Goal: Information Seeking & Learning: Learn about a topic

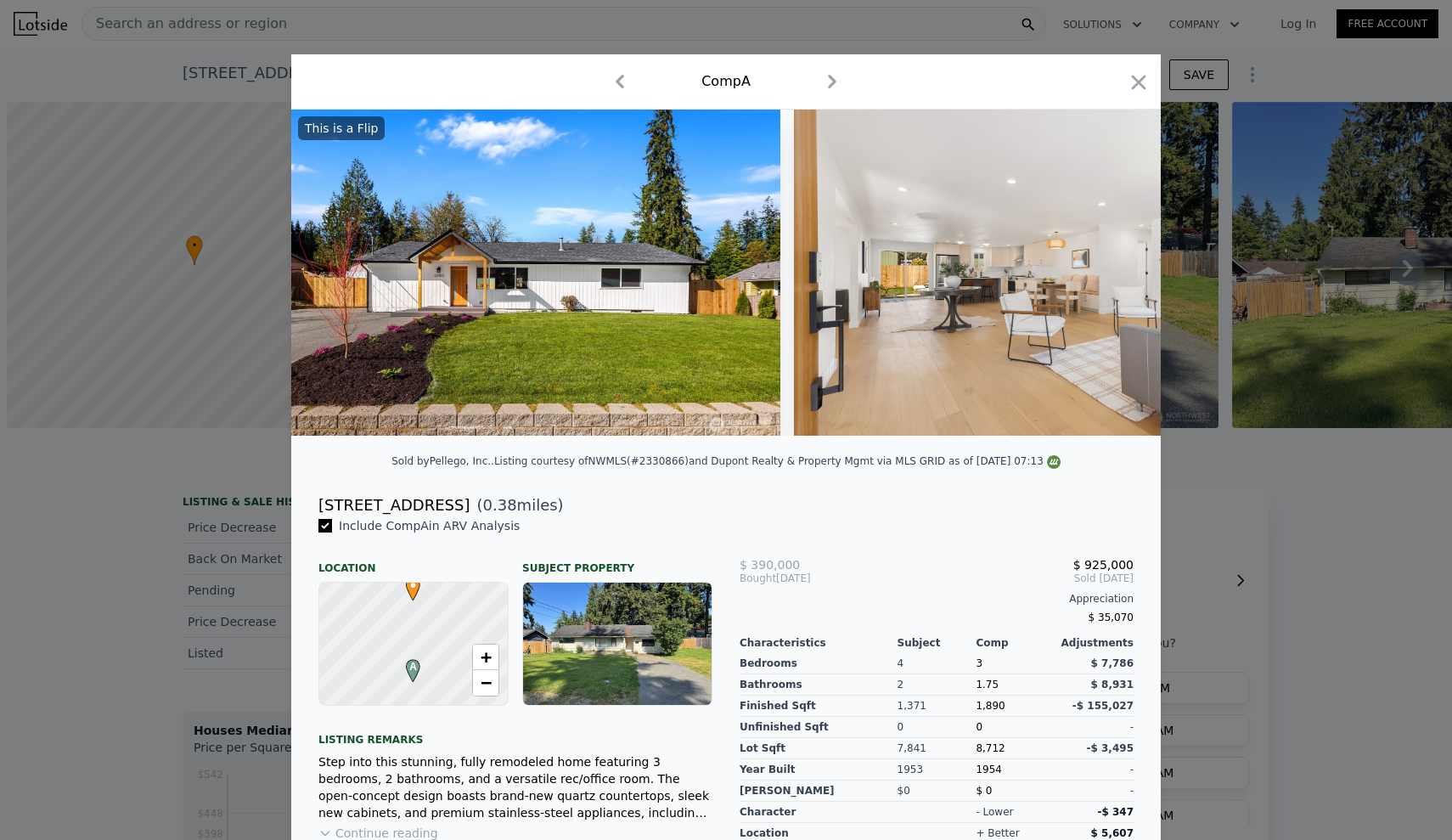
scroll to position [0, 7]
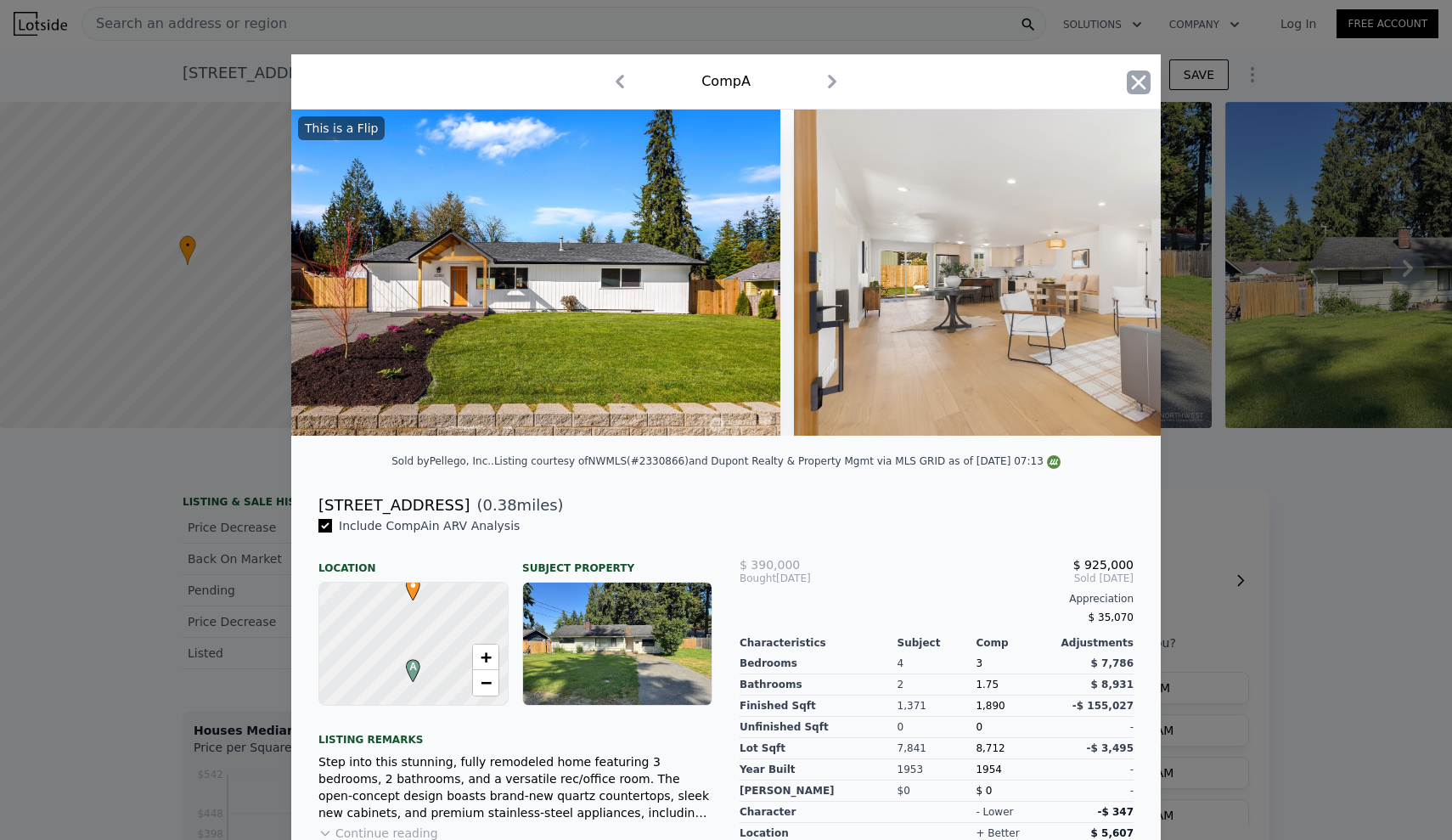
click at [1137, 87] on icon "button" at bounding box center [1138, 82] width 24 height 24
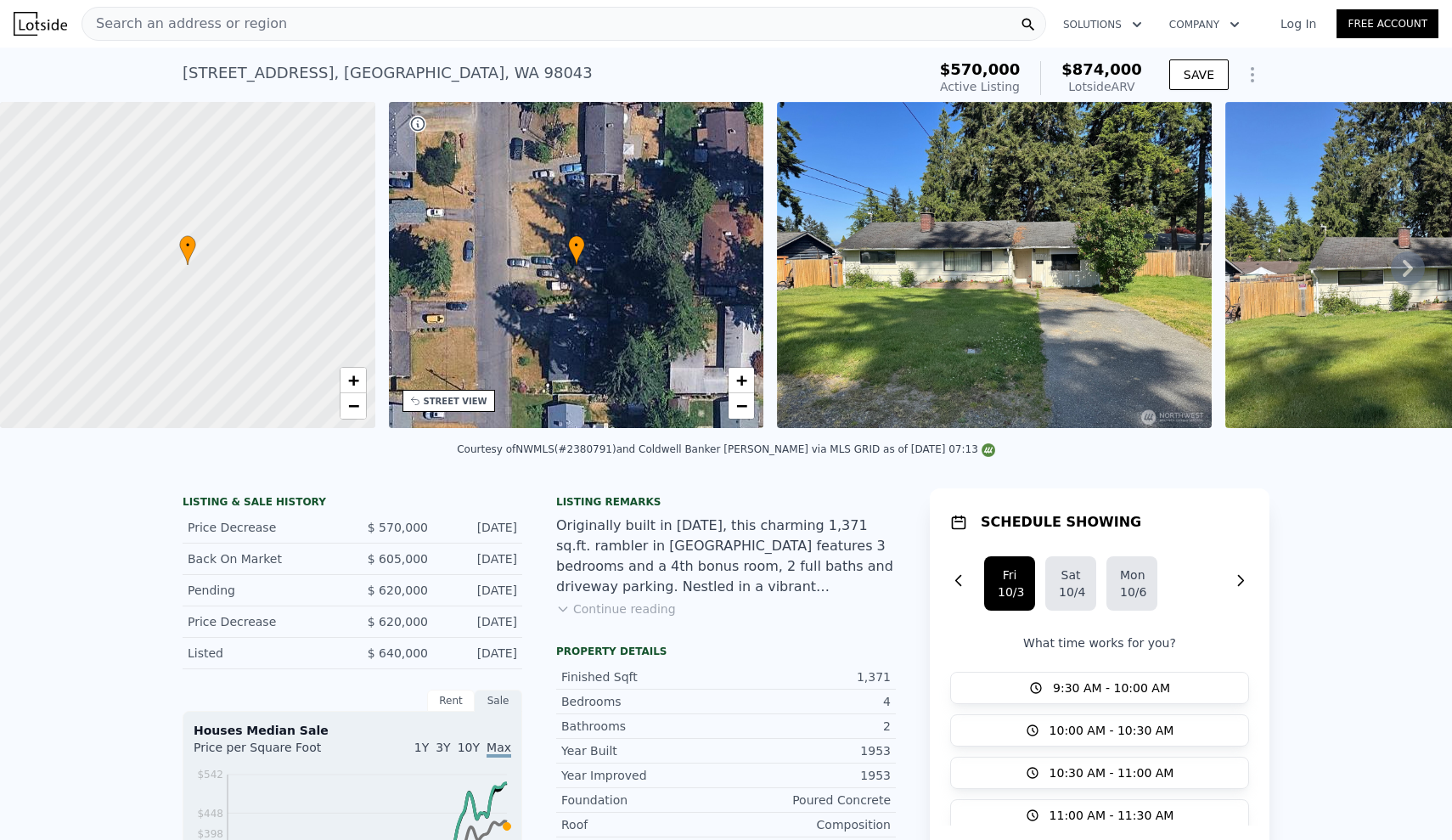
click at [38, 20] on img at bounding box center [40, 24] width 54 height 24
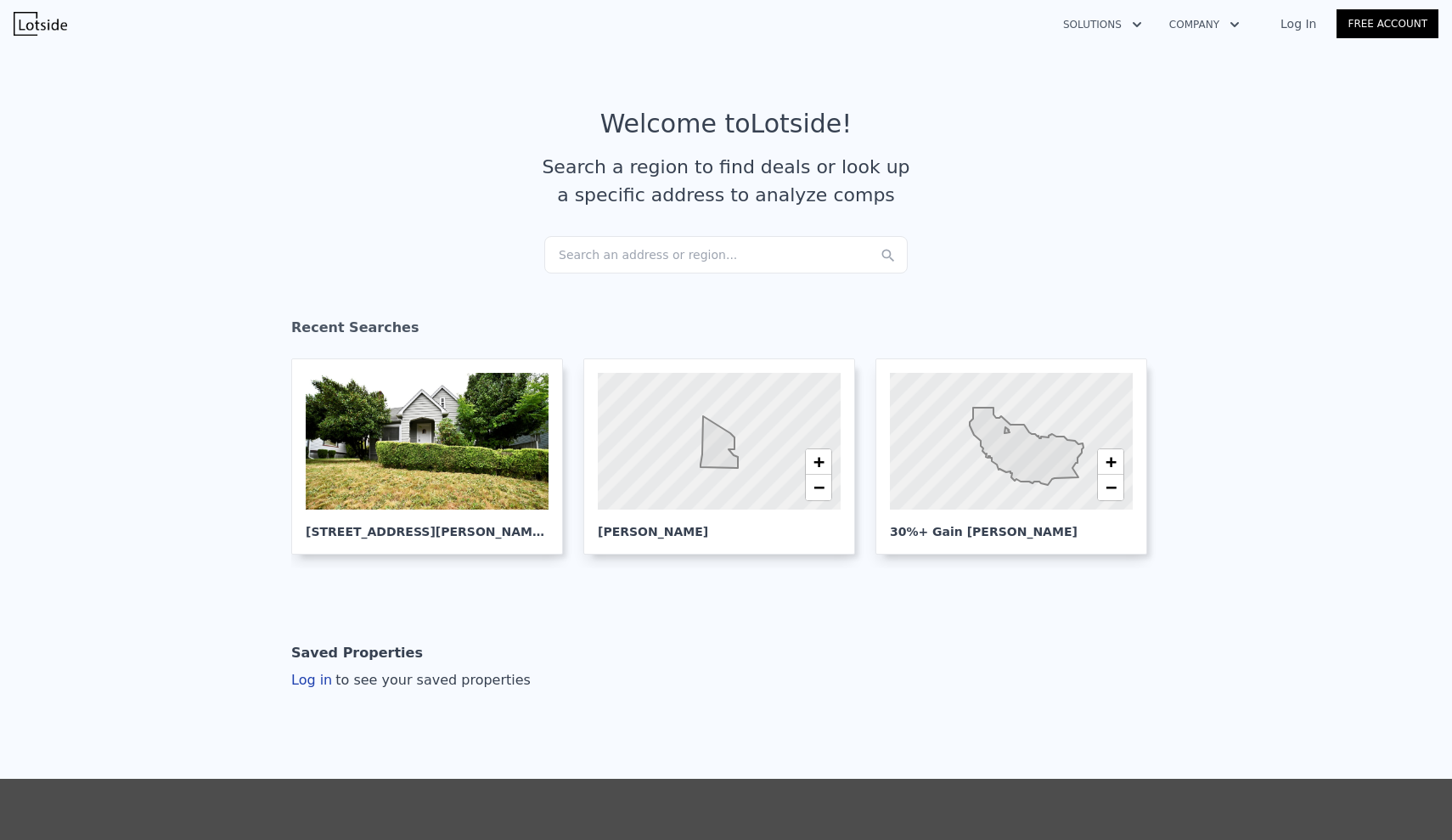
click at [672, 264] on div "Search an address or region..." at bounding box center [726, 255] width 364 height 38
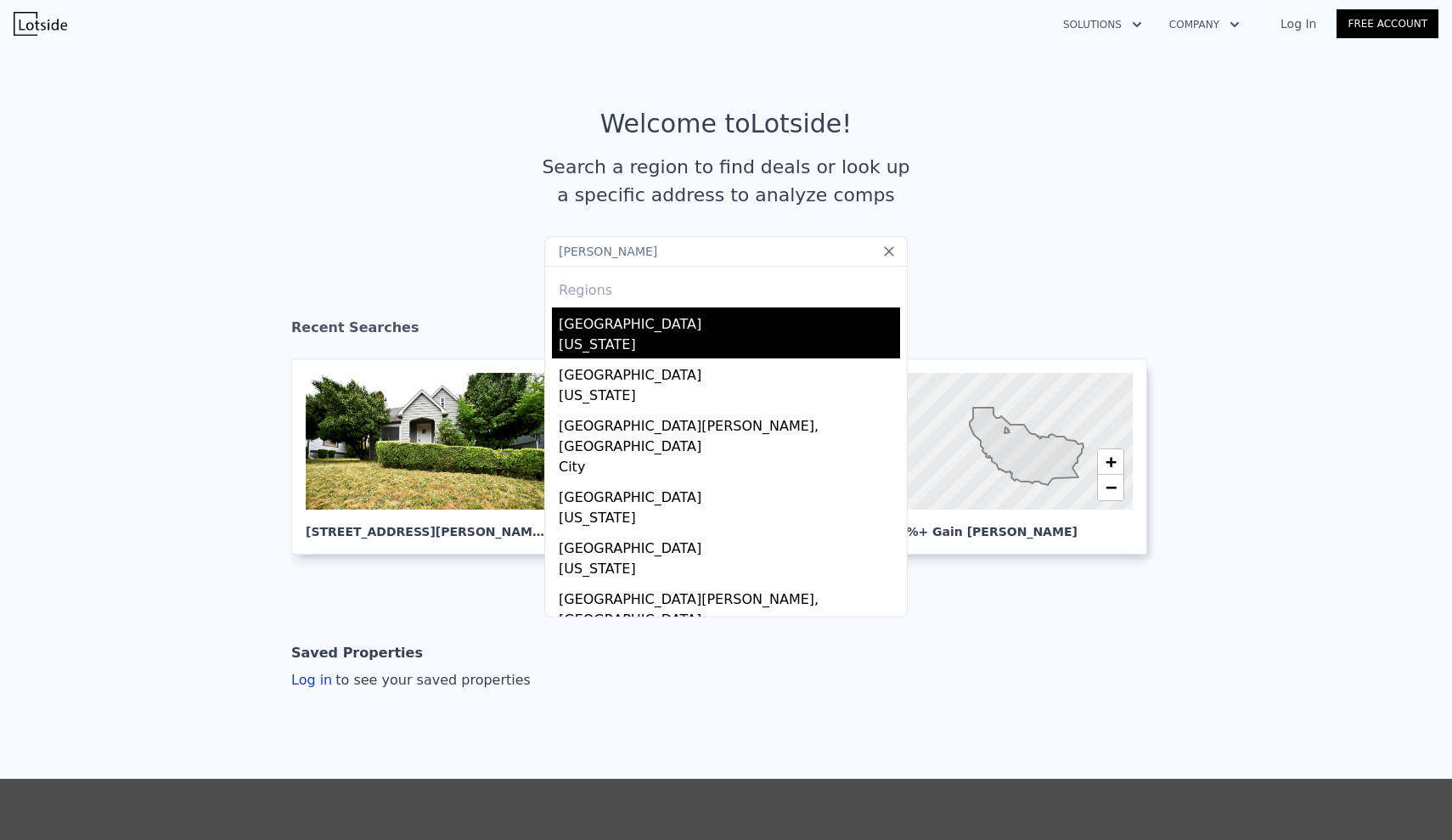
type input "pierce"
click at [651, 355] on div "Washington" at bounding box center [730, 346] width 341 height 24
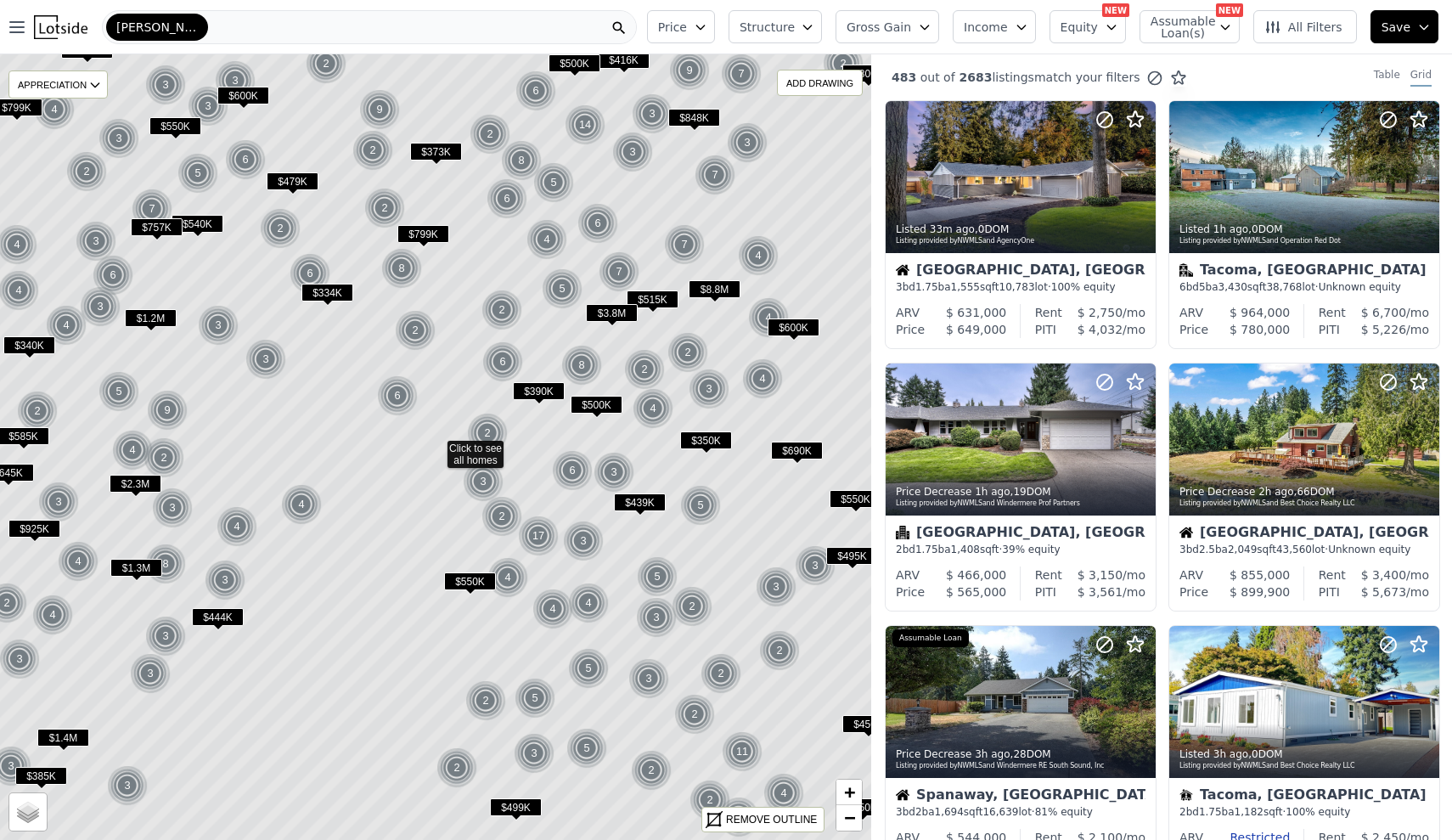
click at [408, 395] on img at bounding box center [397, 395] width 41 height 40
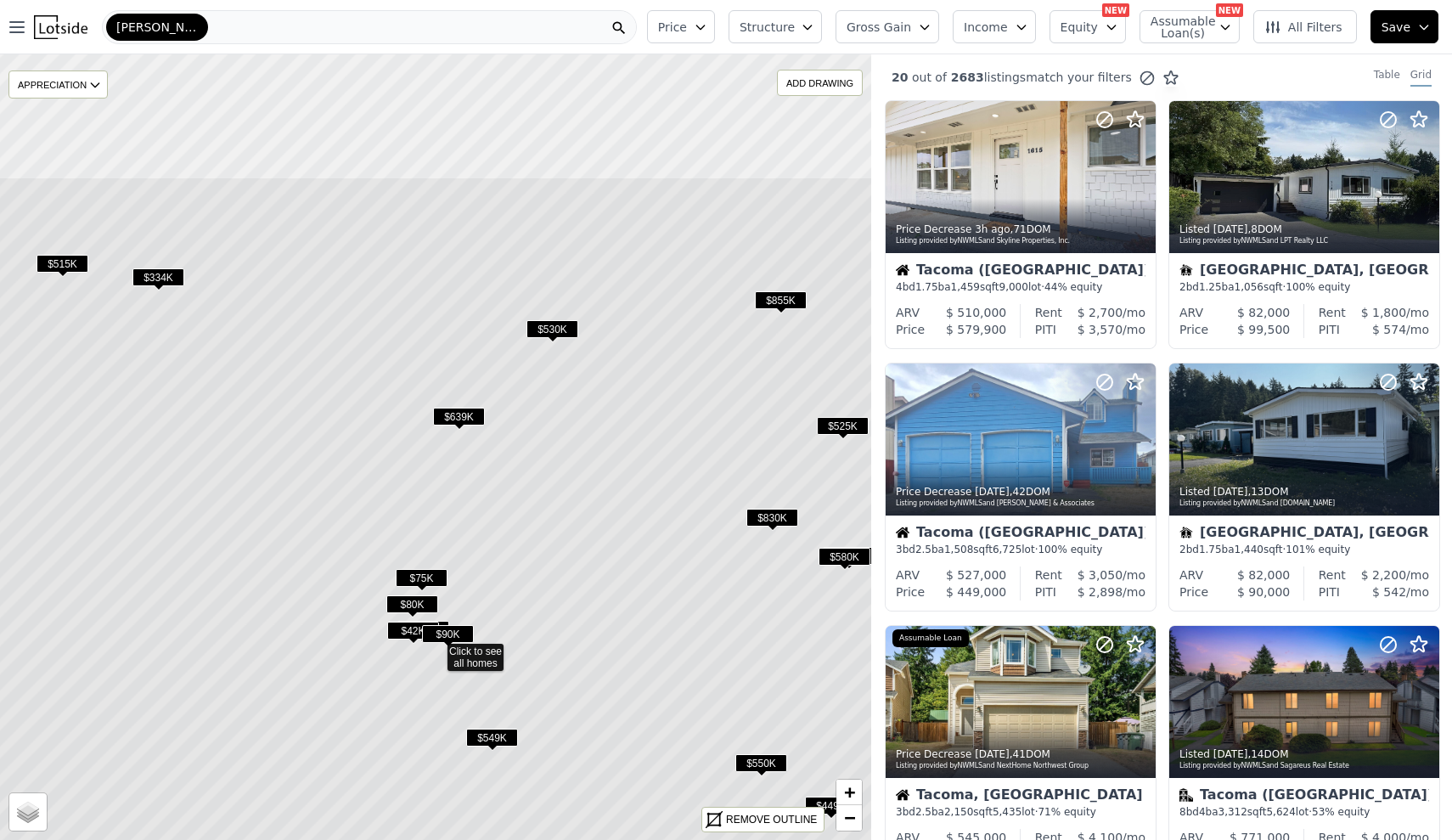
drag, startPoint x: 517, startPoint y: 221, endPoint x: 517, endPoint y: 424, distance: 203.0
click at [517, 424] on icon at bounding box center [435, 649] width 1049 height 945
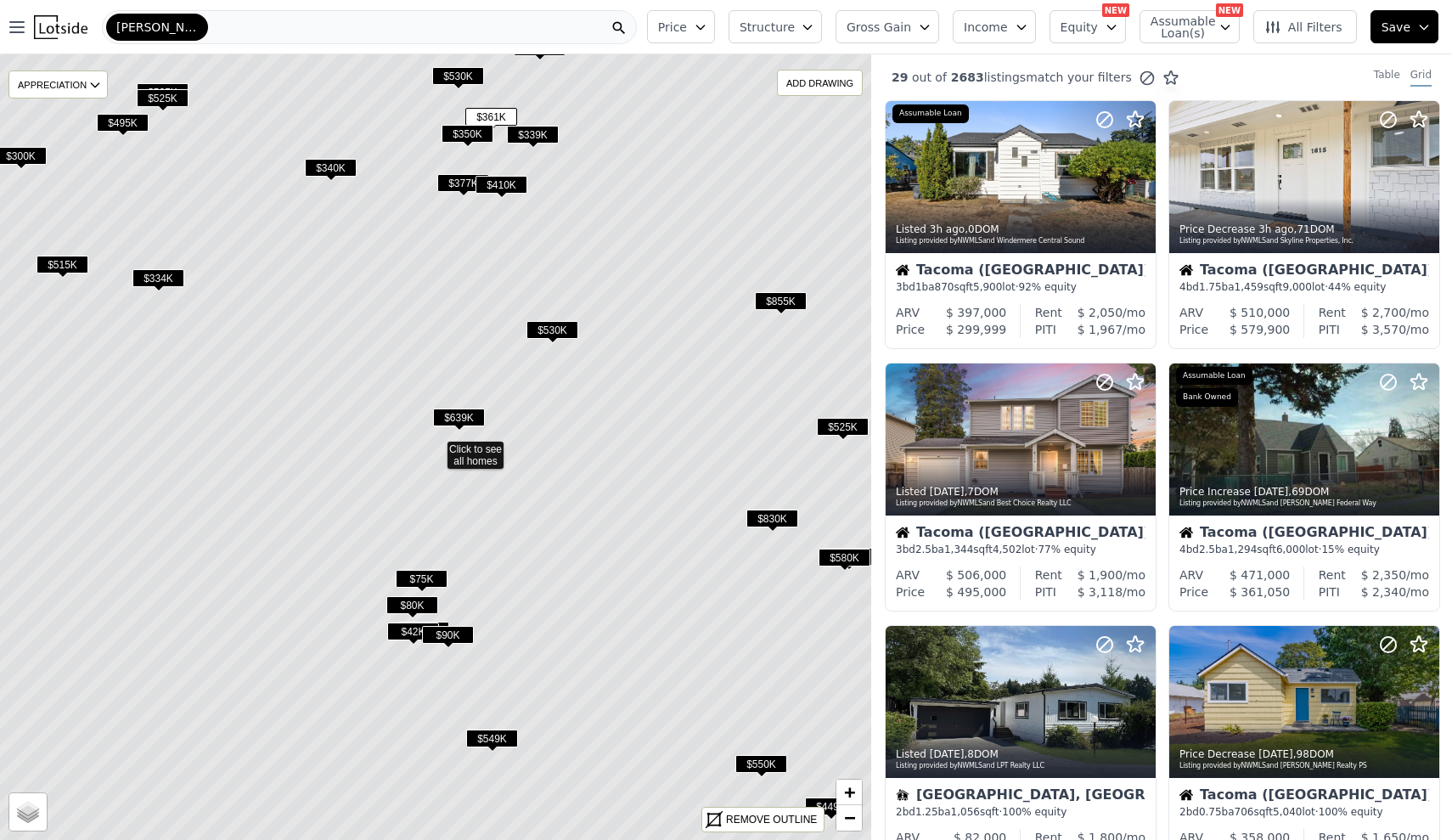
click at [779, 31] on span "Structure" at bounding box center [767, 26] width 54 height 17
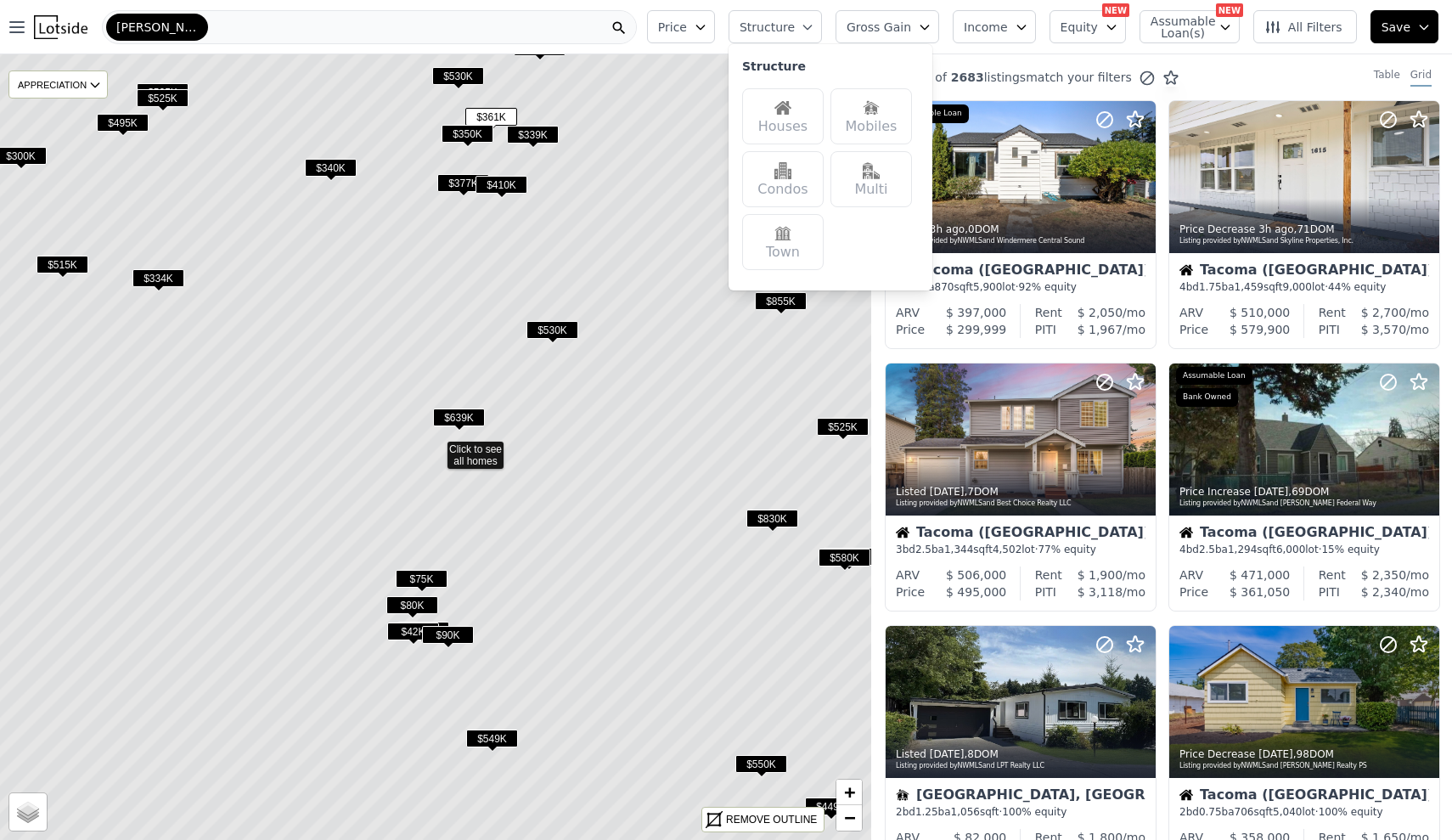
click at [788, 112] on img at bounding box center [782, 107] width 17 height 17
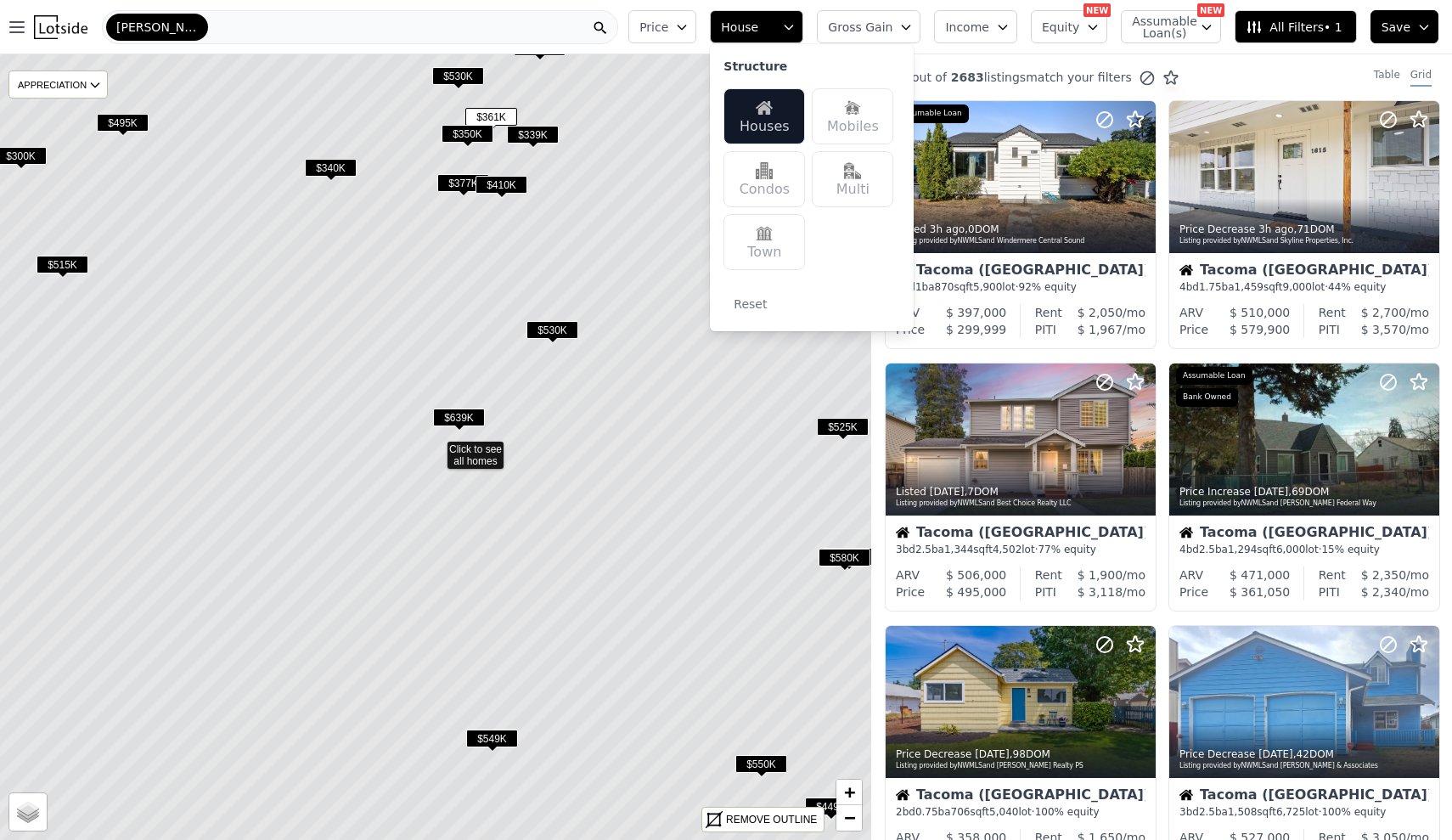
click at [497, 113] on span "$361K" at bounding box center [491, 117] width 52 height 18
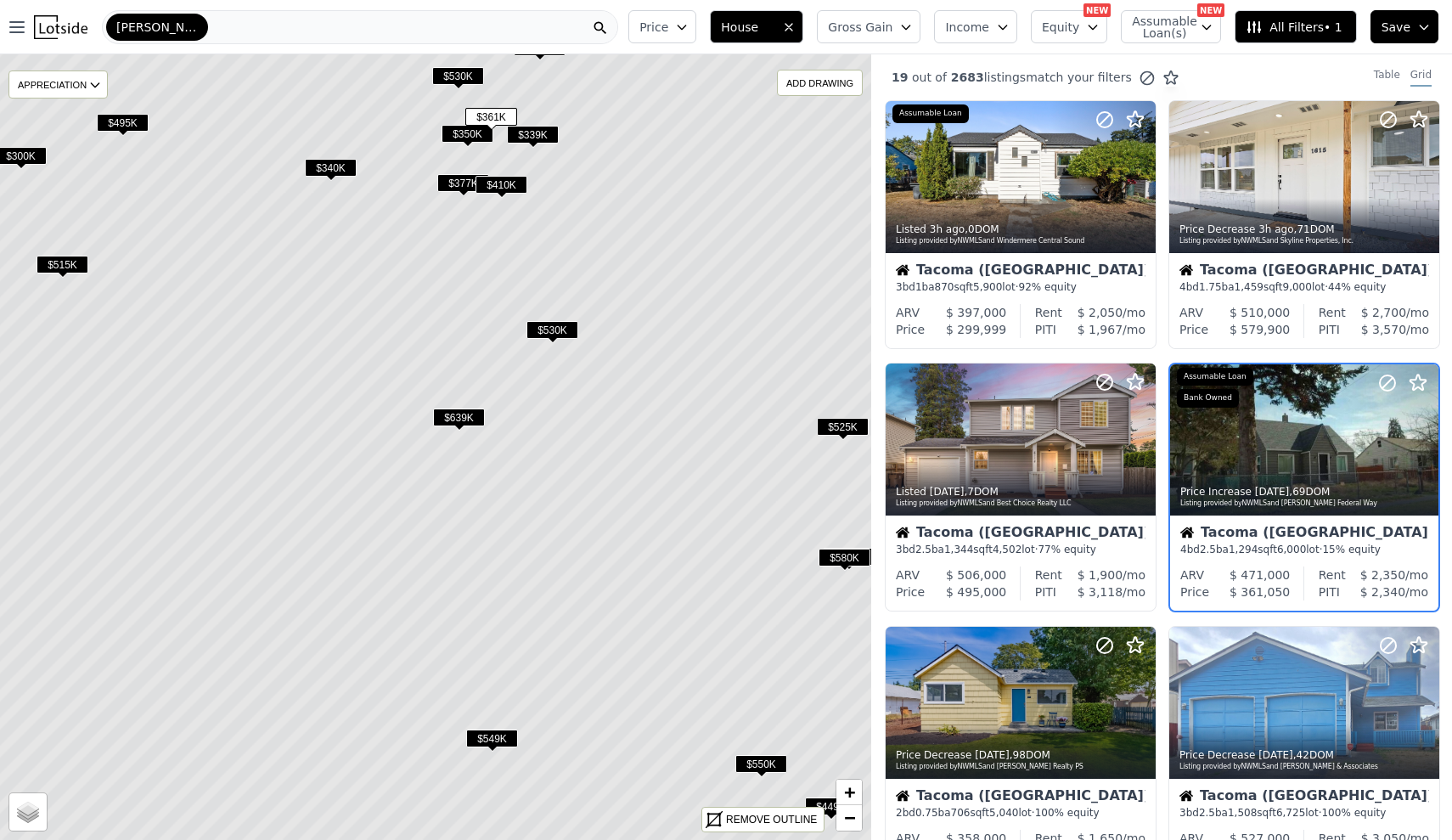
scroll to position [14, 0]
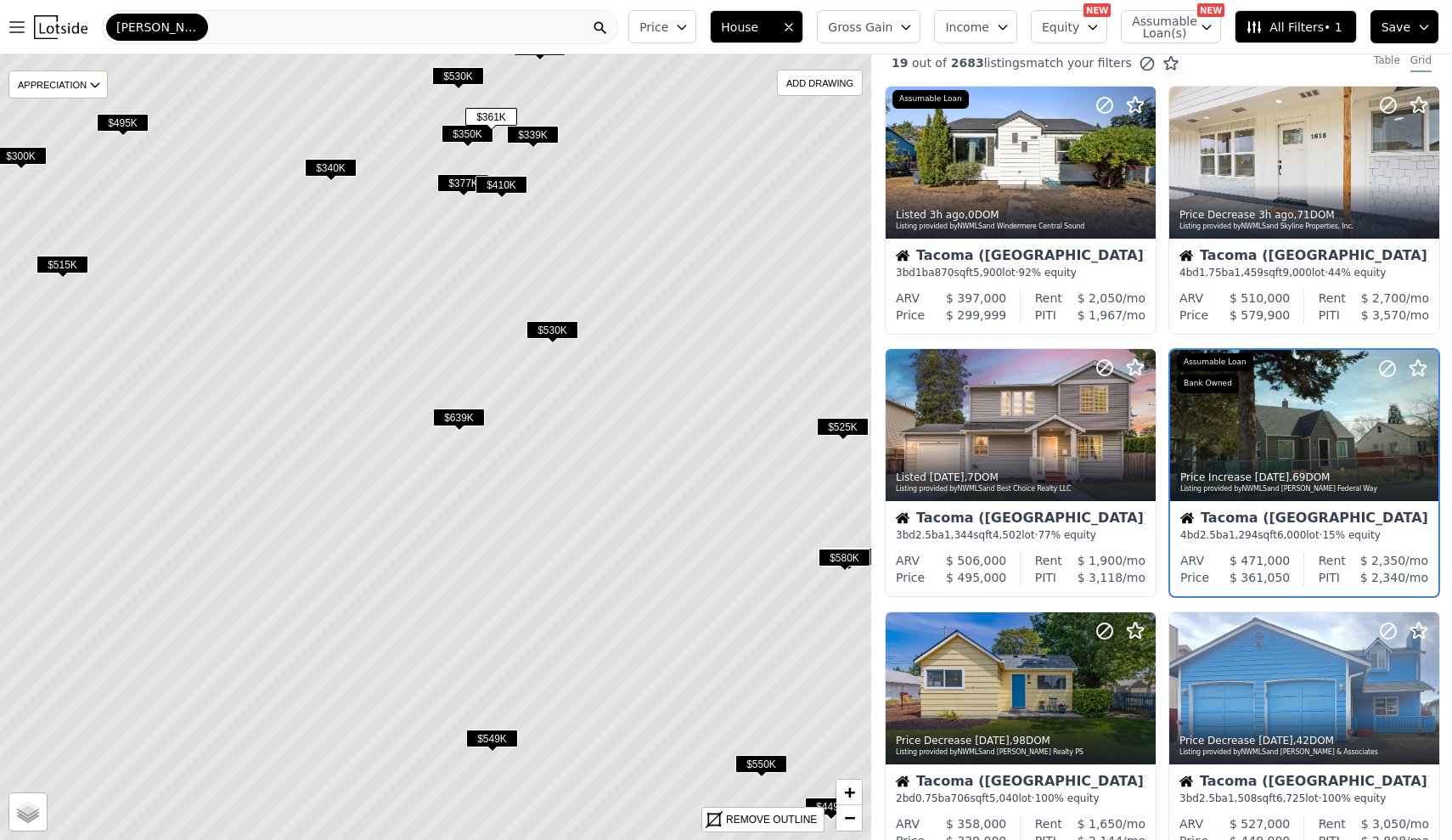
click at [1281, 422] on div at bounding box center [1304, 425] width 268 height 151
click at [1322, 23] on span "All Filters • 1" at bounding box center [1294, 26] width 96 height 17
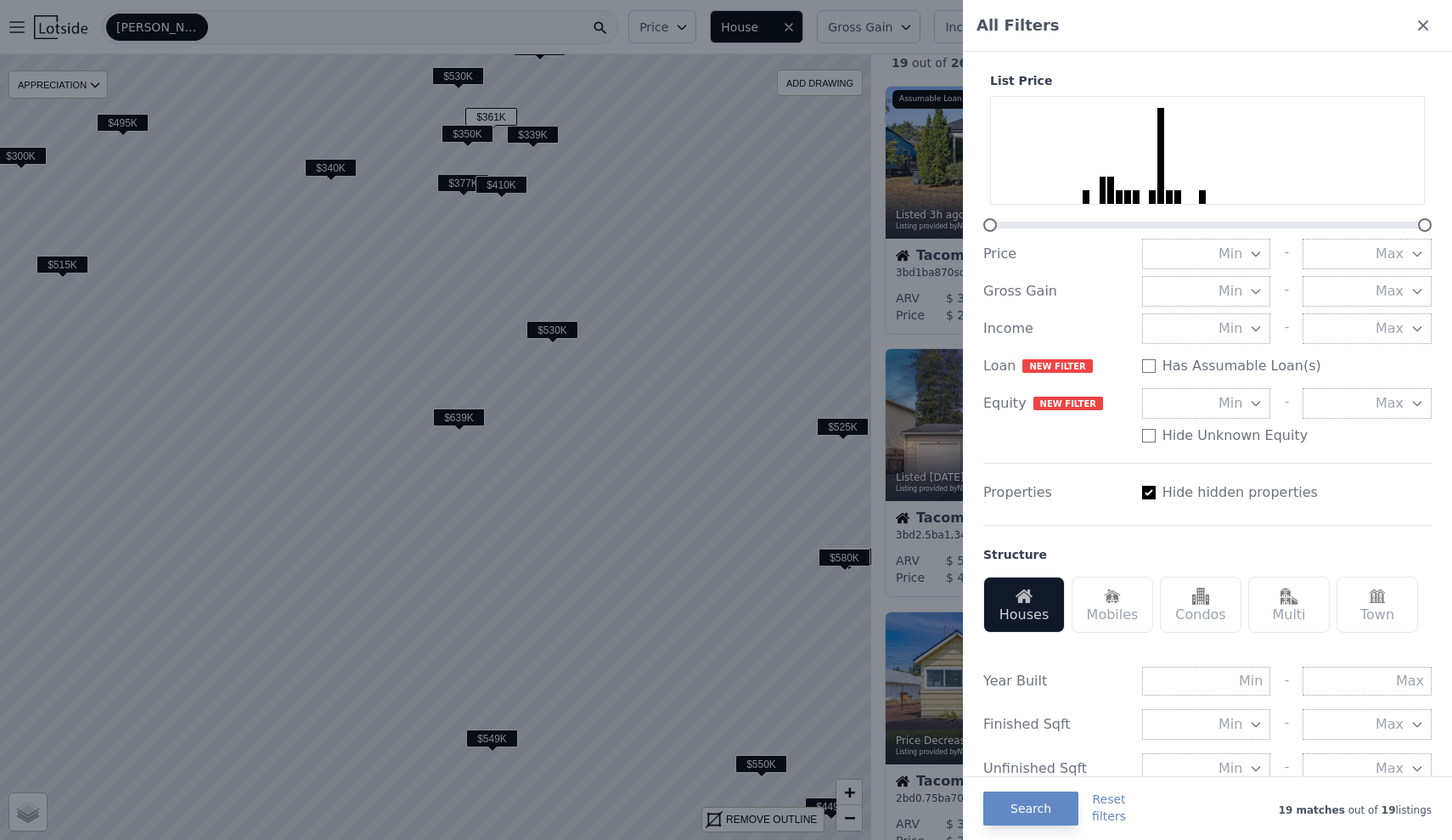
scroll to position [0, 0]
click at [1307, 612] on div "Multi" at bounding box center [1289, 605] width 82 height 56
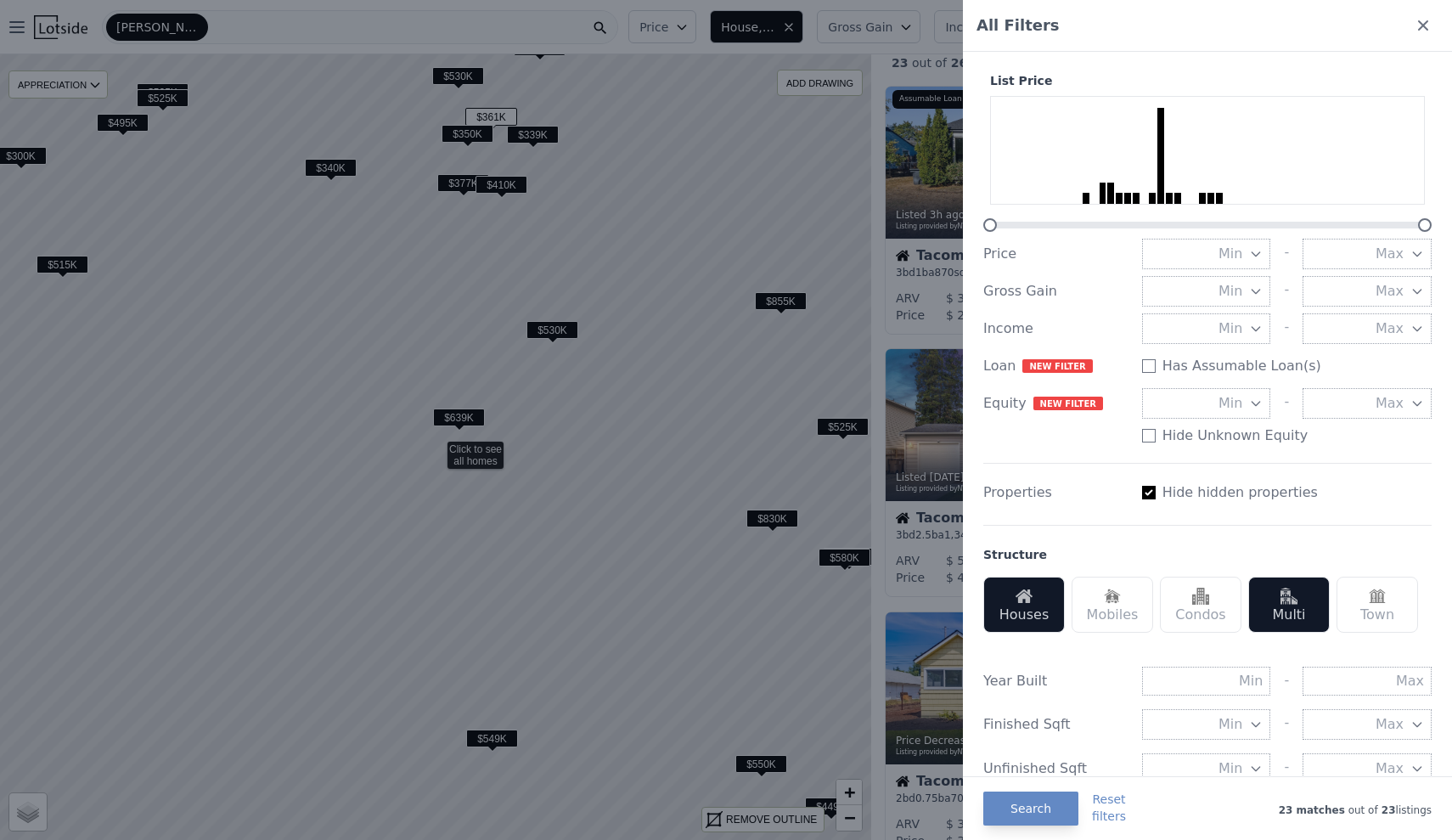
click at [765, 167] on div at bounding box center [726, 420] width 1452 height 840
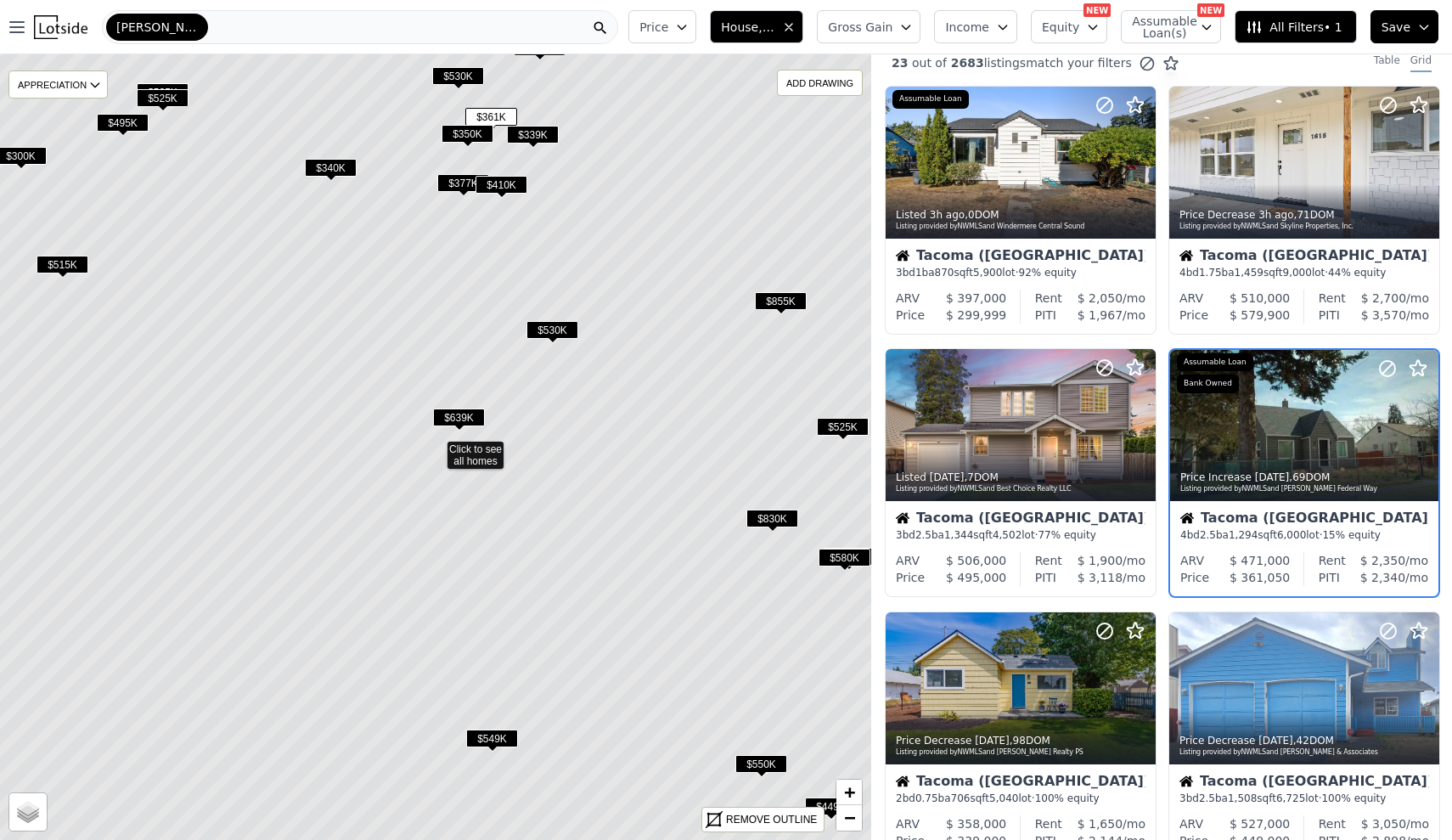
click at [668, 32] on span "Price" at bounding box center [654, 26] width 29 height 17
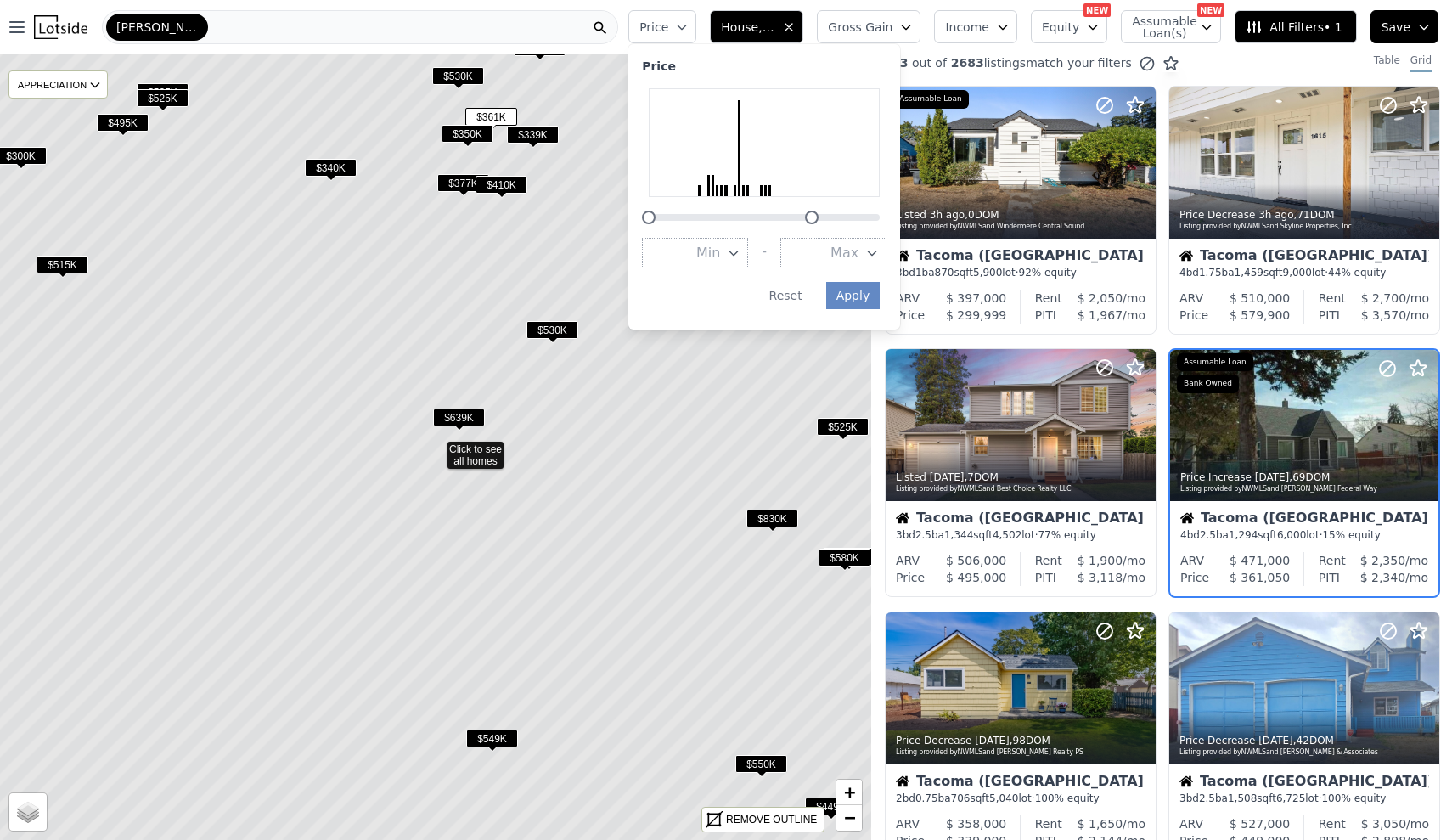
drag, startPoint x: 896, startPoint y: 220, endPoint x: 829, endPoint y: 220, distance: 67.0
click at [819, 220] on div at bounding box center [811, 217] width 13 height 13
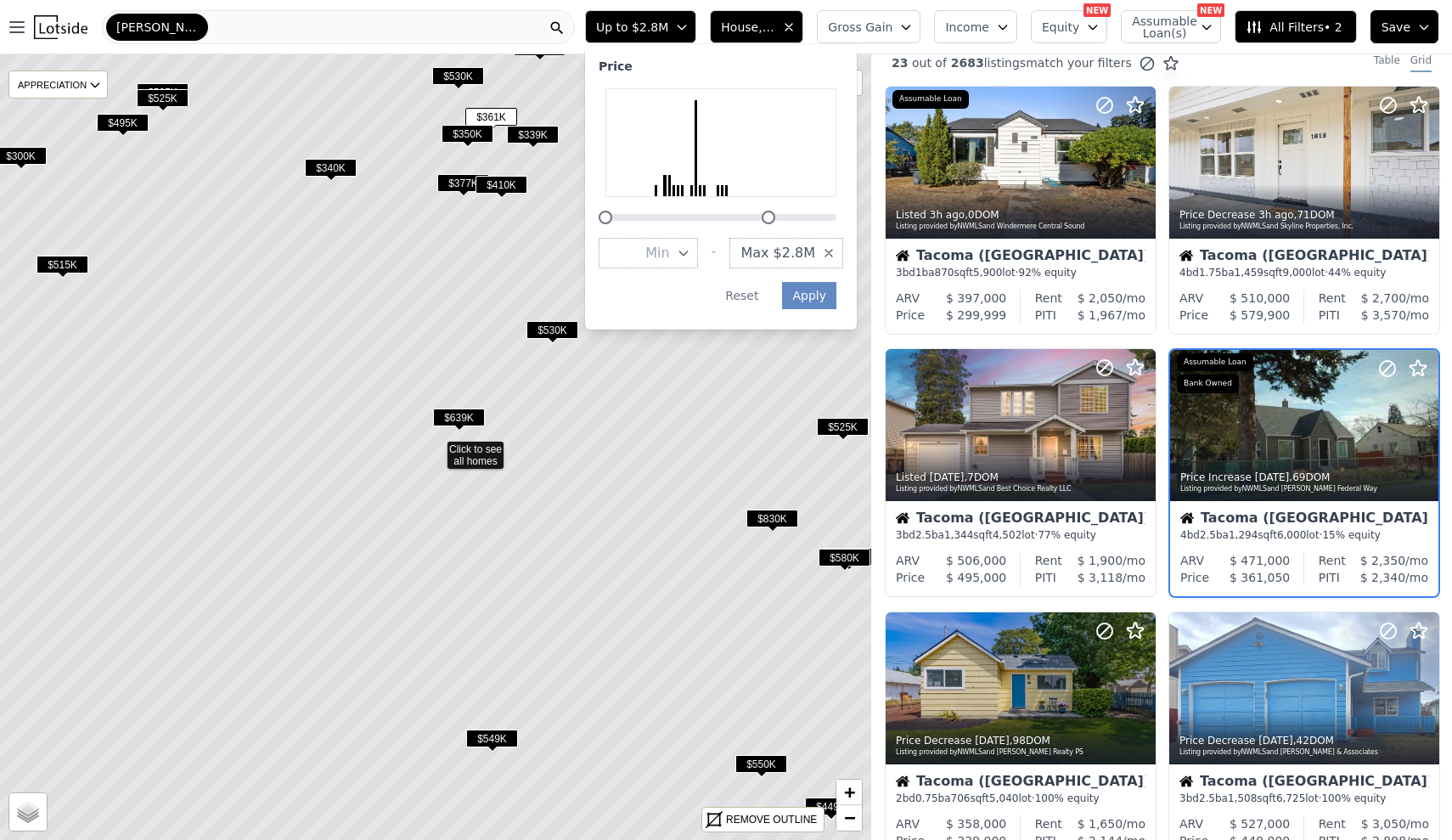
click at [816, 243] on span "Max $2.8M" at bounding box center [778, 252] width 75 height 20
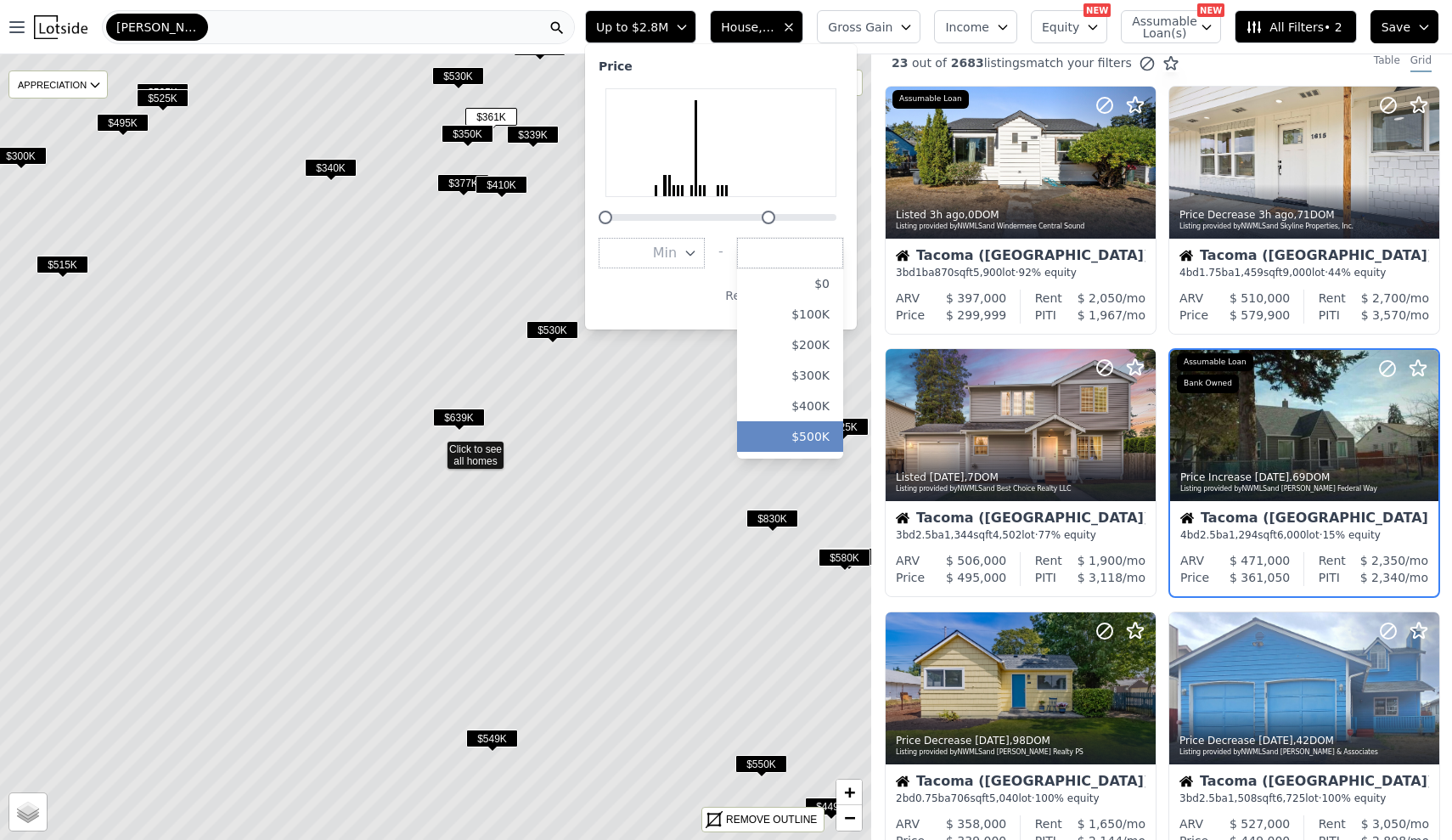
click at [834, 421] on button "$500K" at bounding box center [790, 436] width 106 height 31
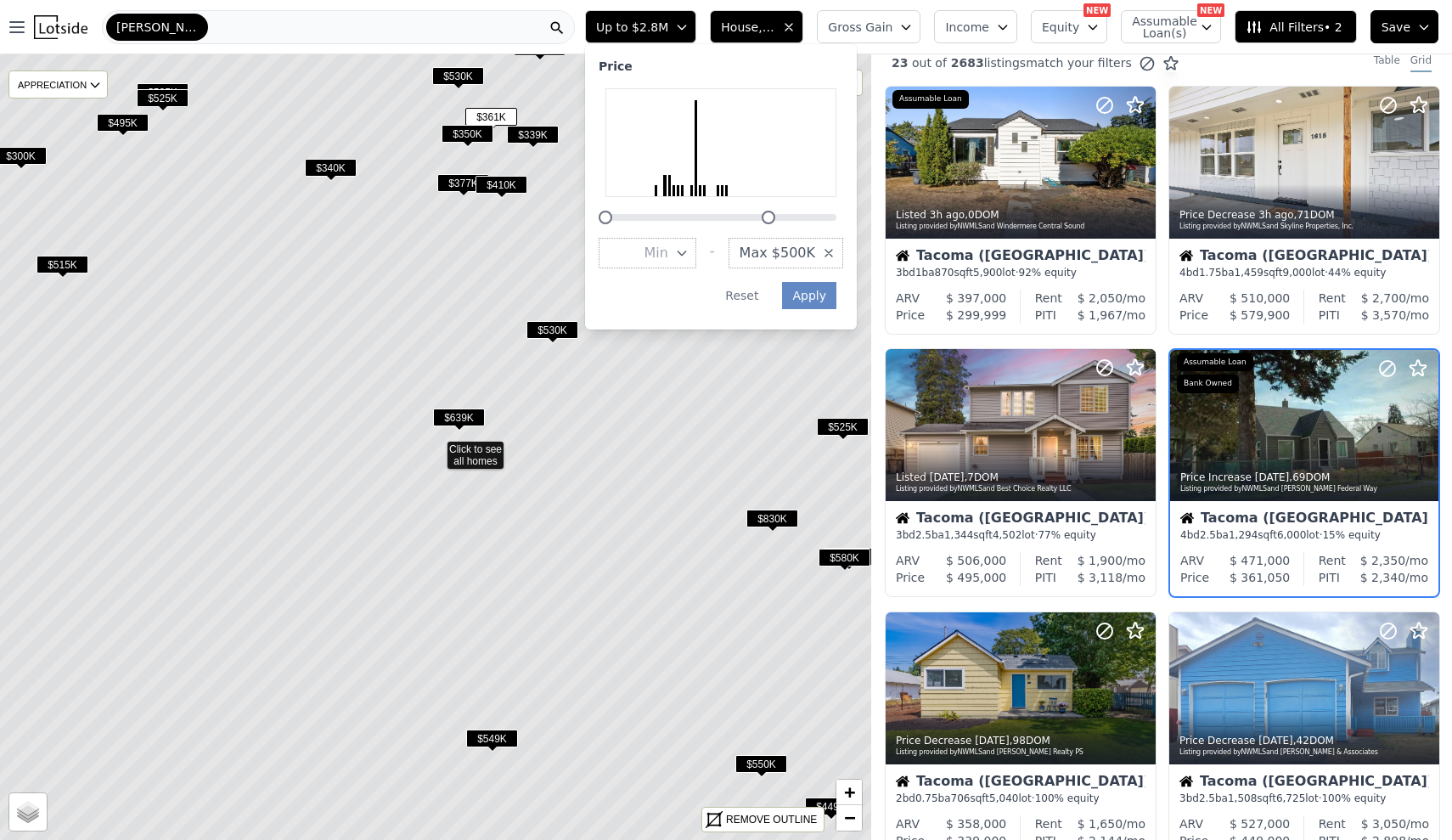
click at [688, 240] on button "Min" at bounding box center [647, 253] width 98 height 31
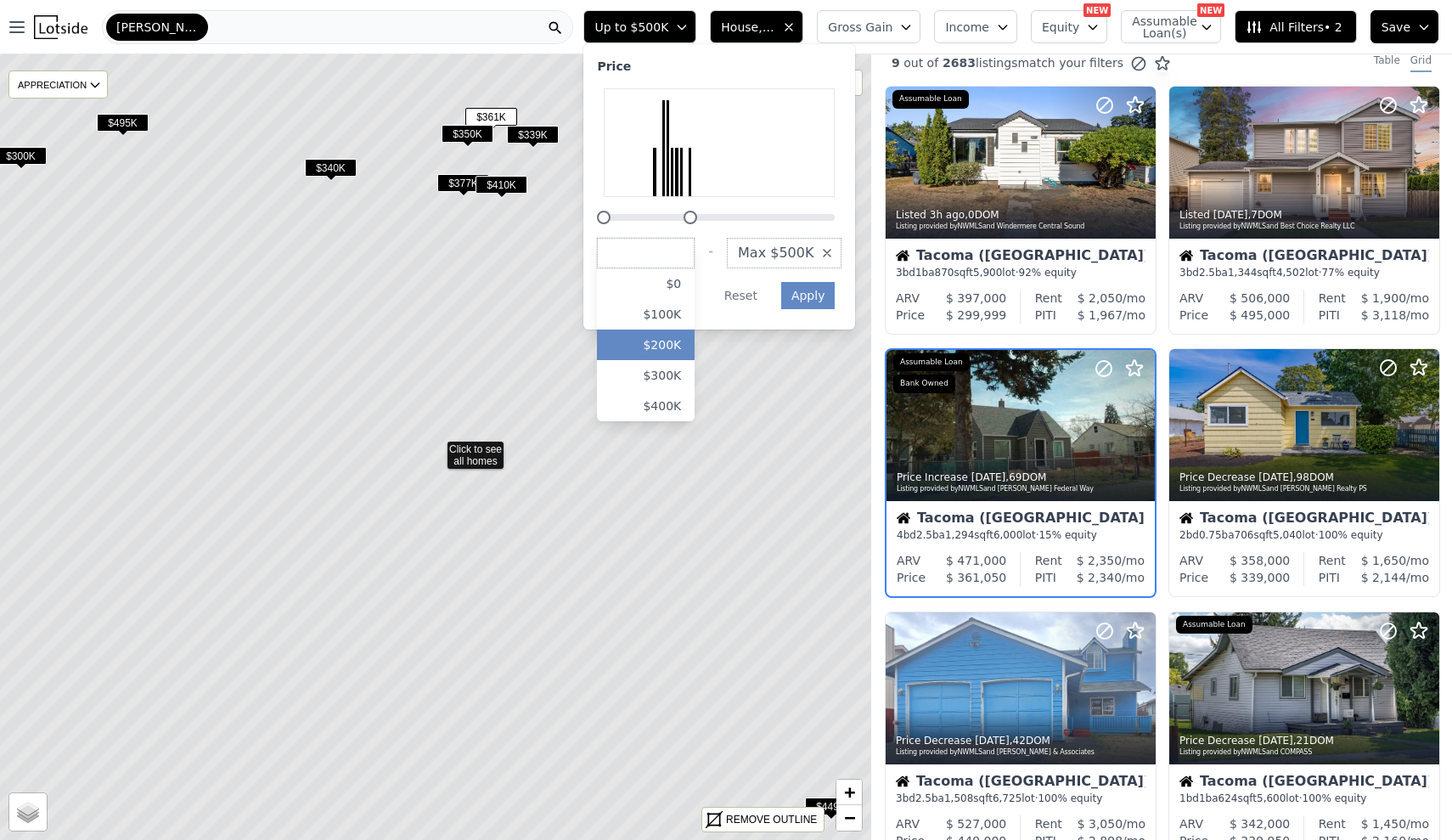
click at [693, 329] on button "$200K" at bounding box center [645, 344] width 98 height 31
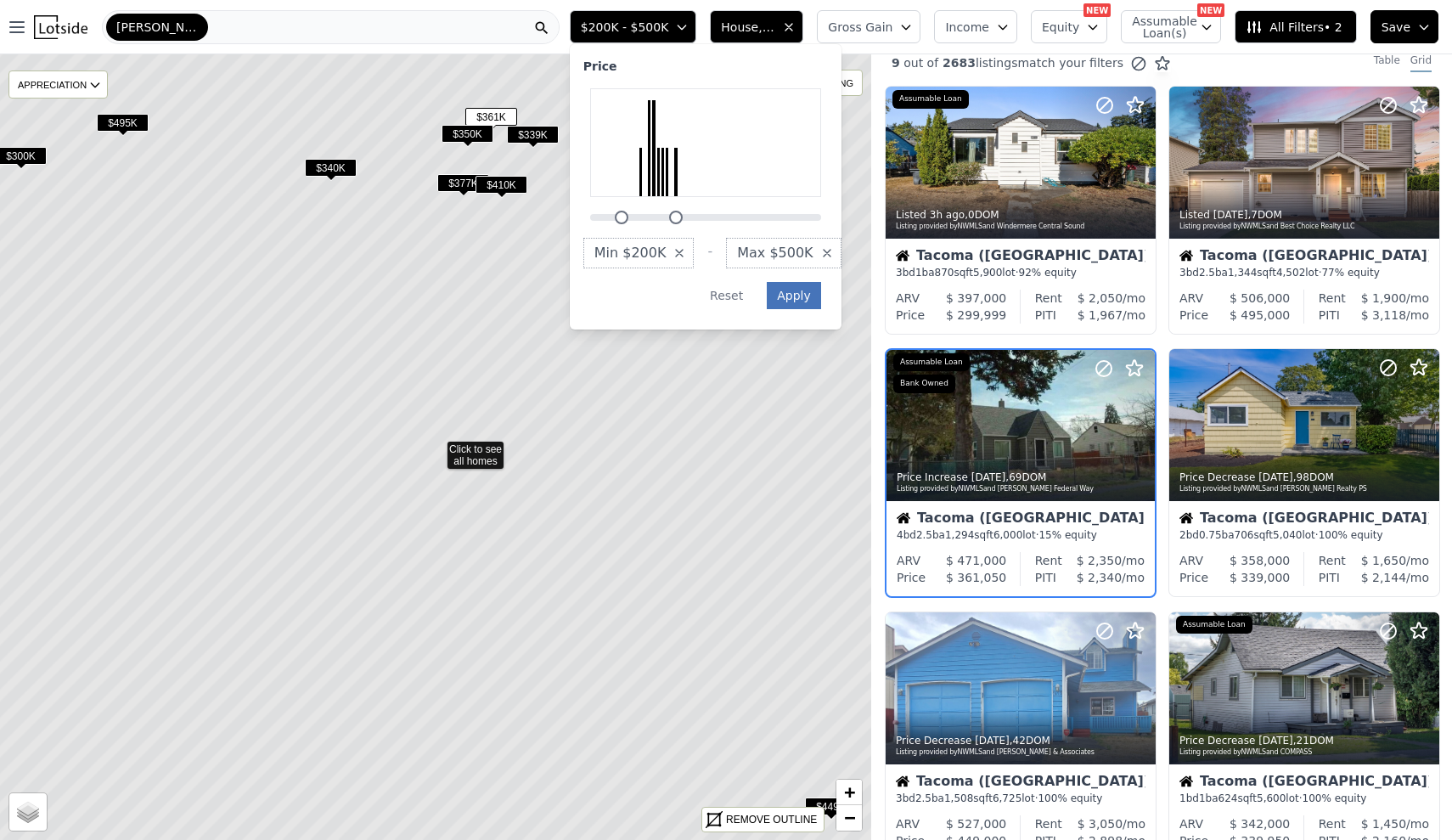
click at [818, 287] on button "Apply" at bounding box center [795, 295] width 54 height 27
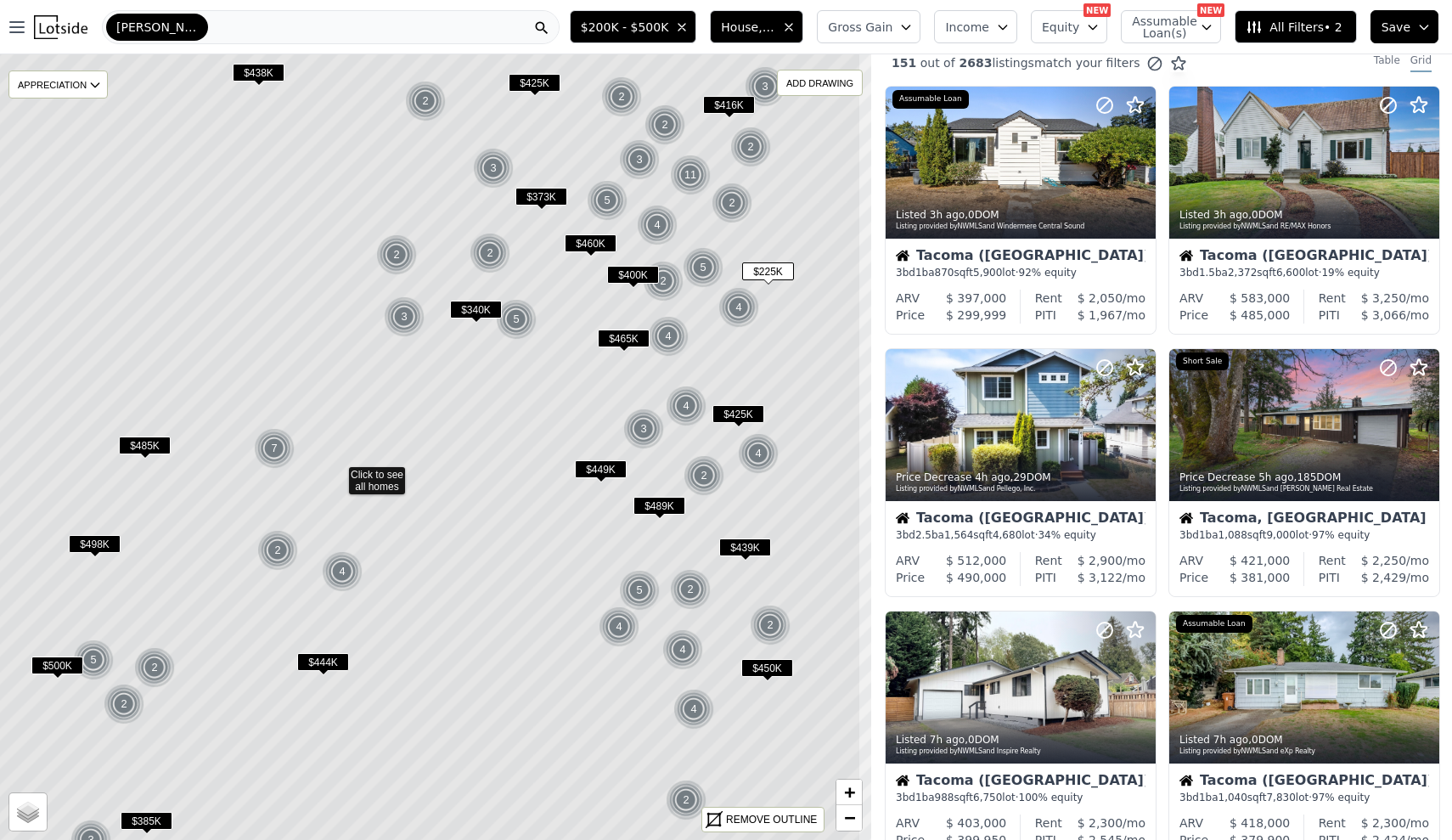
drag, startPoint x: 631, startPoint y: 341, endPoint x: 476, endPoint y: 395, distance: 164.1
click at [476, 395] on icon at bounding box center [336, 474] width 1049 height 945
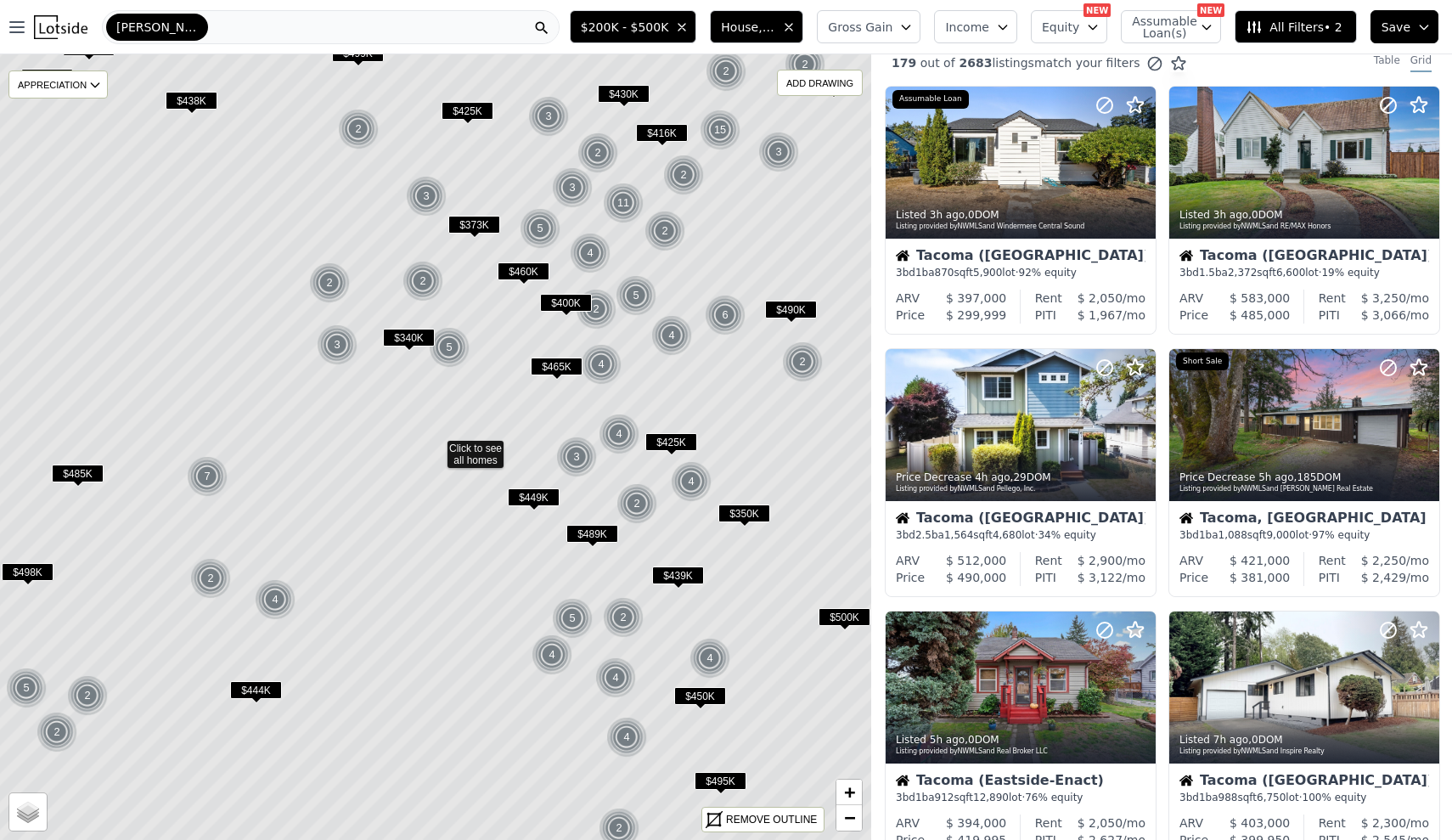
click at [891, 28] on span "Gross Gain" at bounding box center [860, 26] width 64 height 17
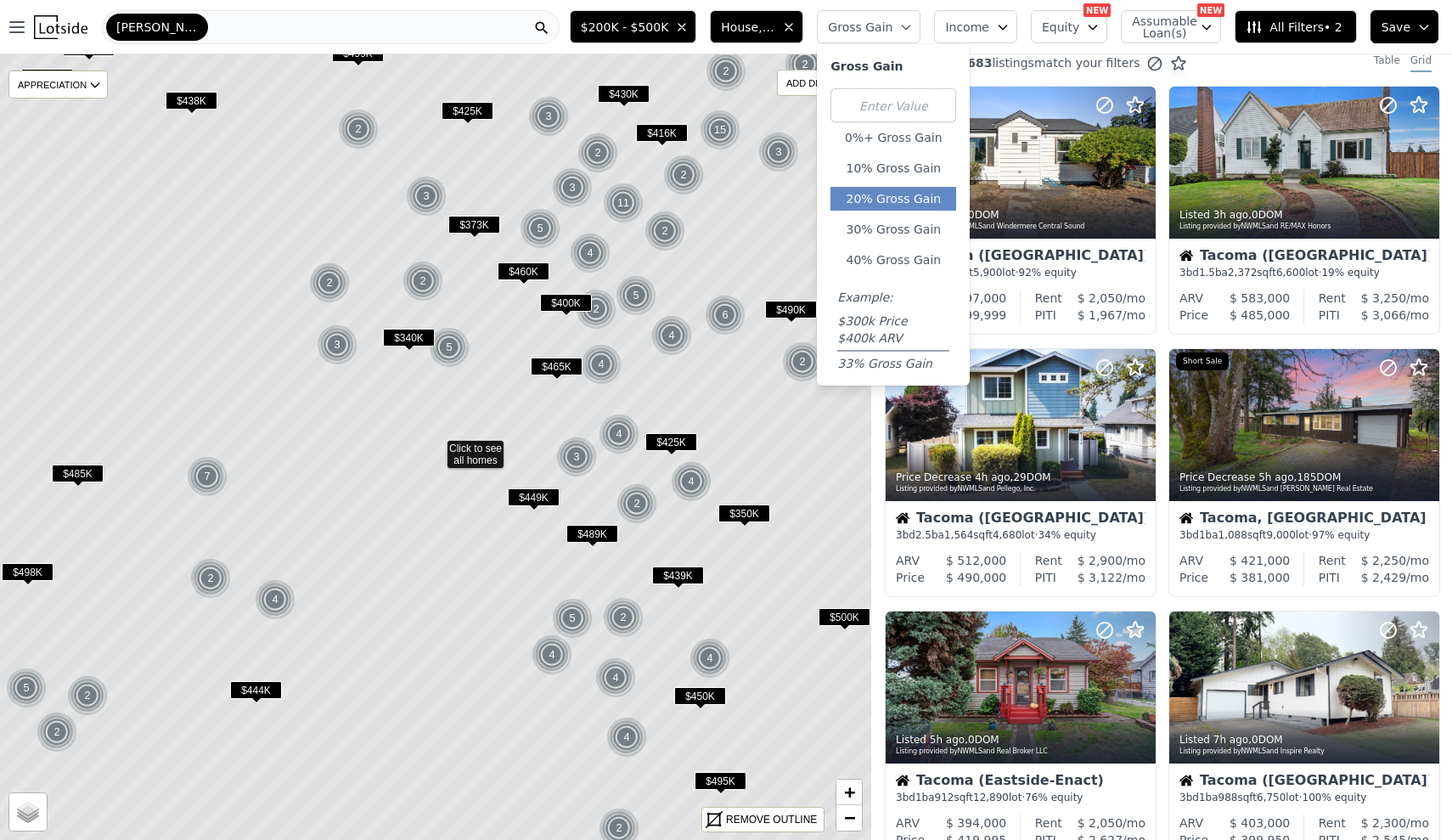
click at [910, 206] on button "20% Gross Gain" at bounding box center [893, 199] width 126 height 24
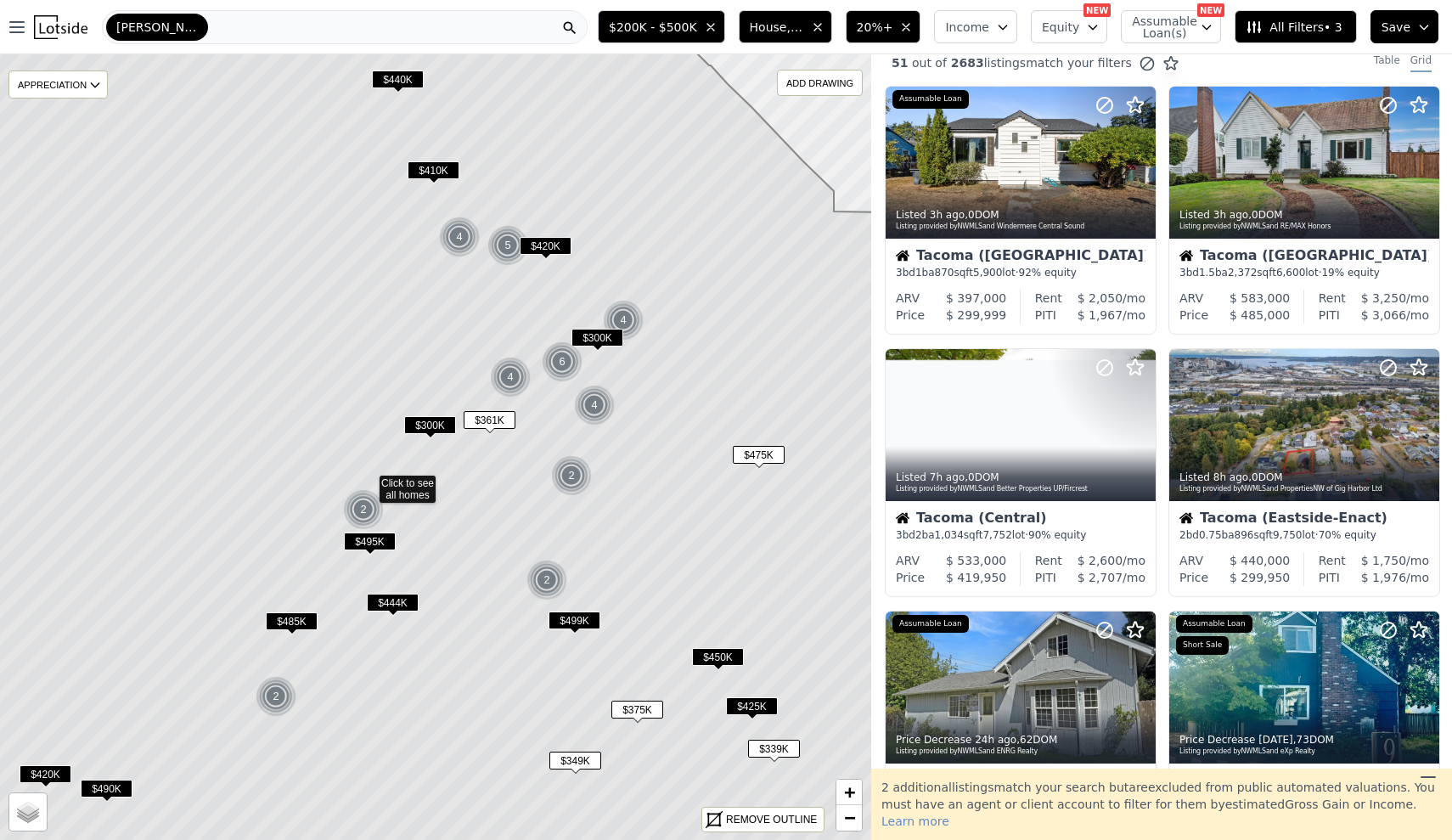
drag, startPoint x: 715, startPoint y: 416, endPoint x: 643, endPoint y: 454, distance: 81.4
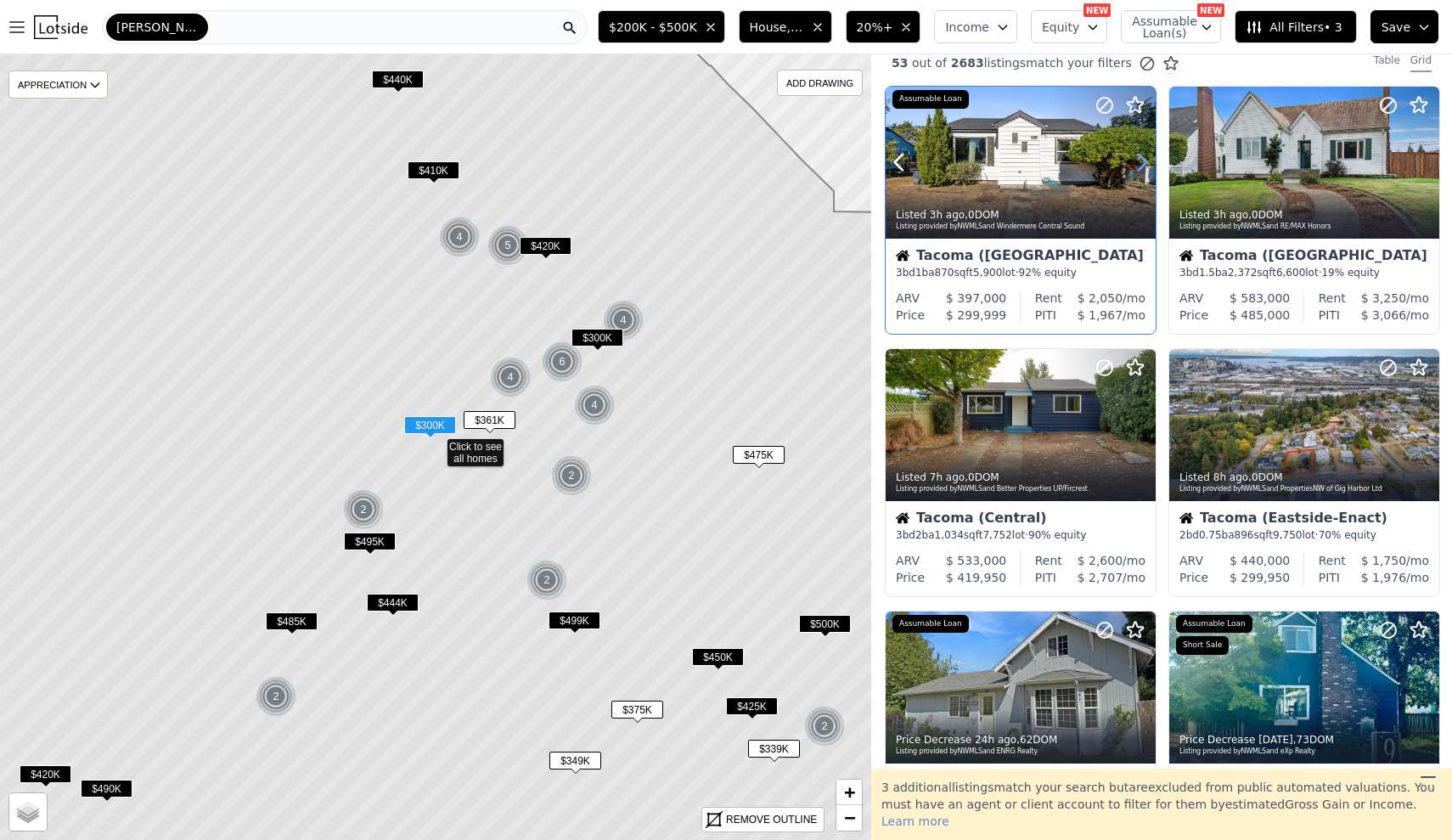
click at [1140, 166] on icon at bounding box center [1142, 162] width 27 height 27
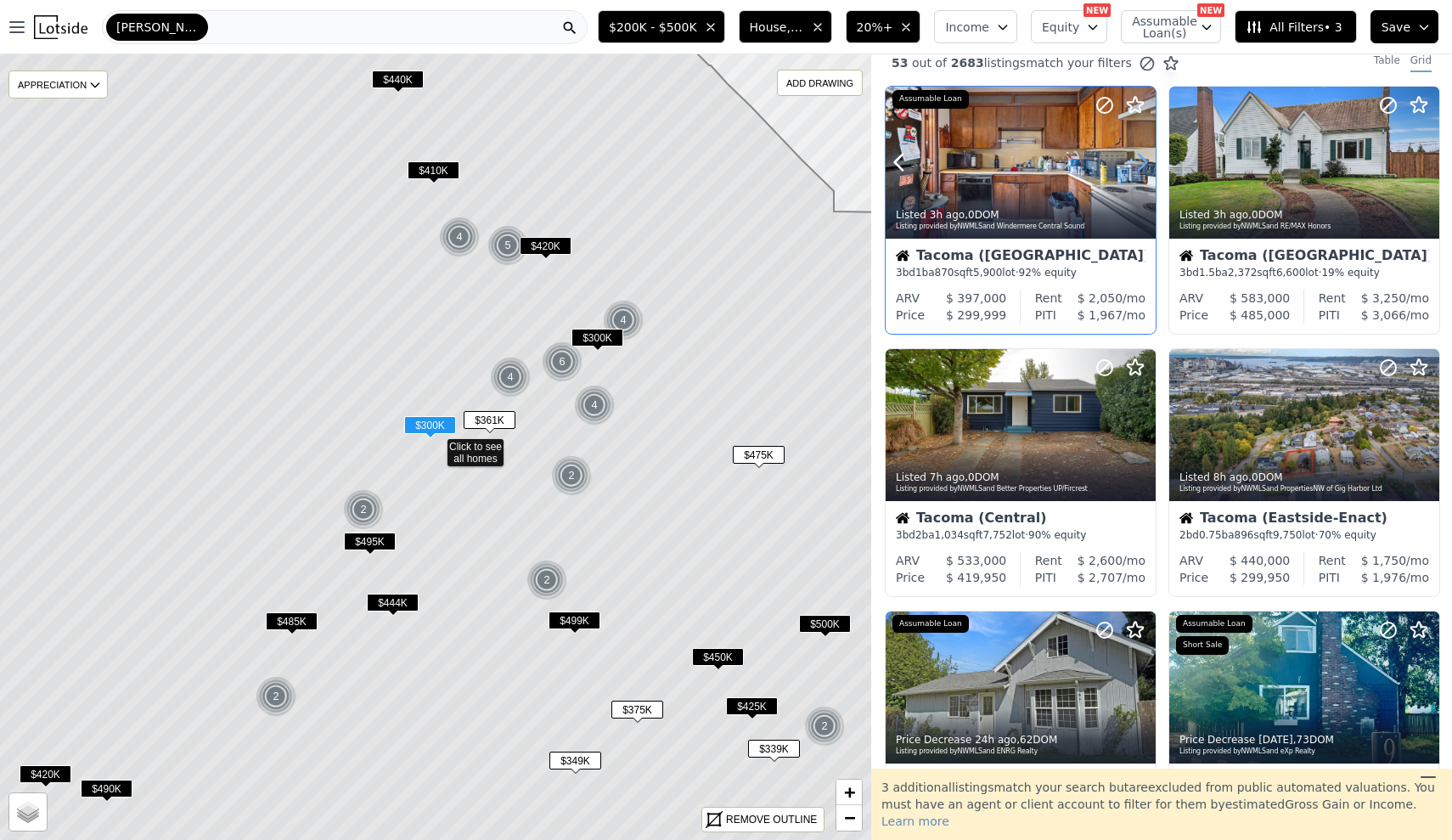
click at [1140, 166] on icon at bounding box center [1142, 162] width 27 height 27
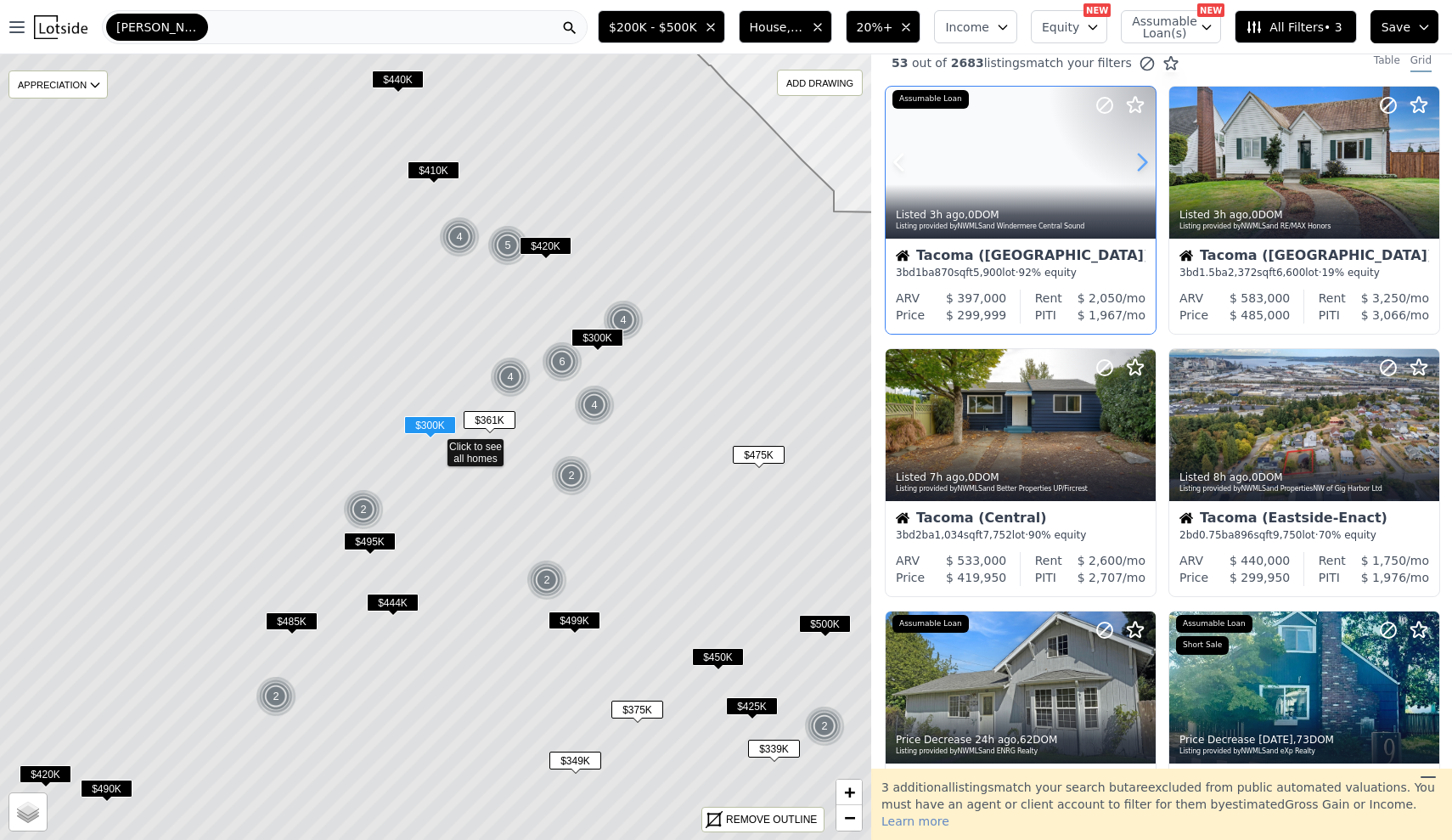
click at [1140, 166] on icon at bounding box center [1142, 162] width 27 height 27
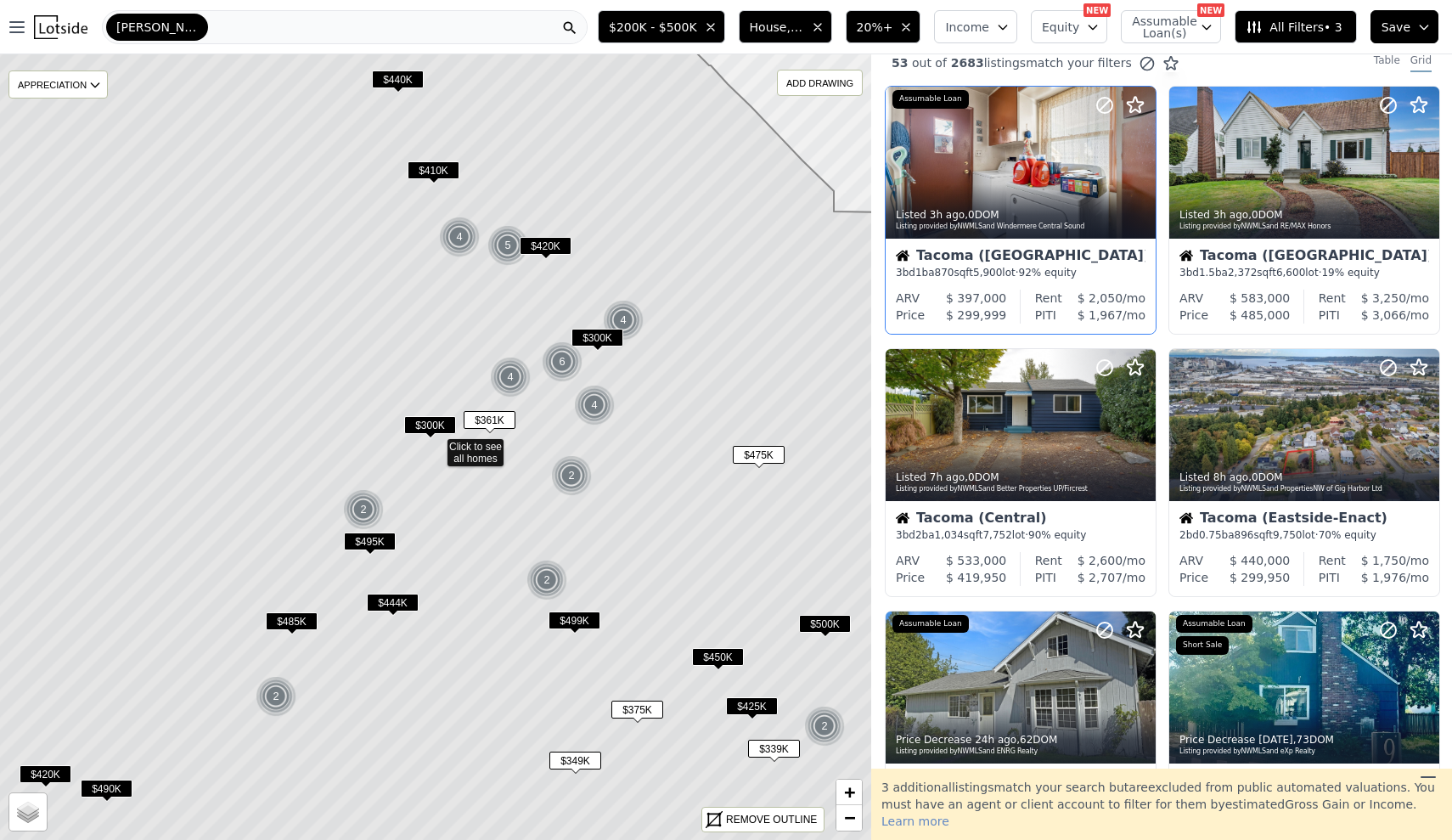
click at [704, 416] on icon at bounding box center [435, 447] width 1049 height 945
drag, startPoint x: 568, startPoint y: 264, endPoint x: 558, endPoint y: 341, distance: 77.6
click at [558, 341] on icon at bounding box center [435, 447] width 1049 height 945
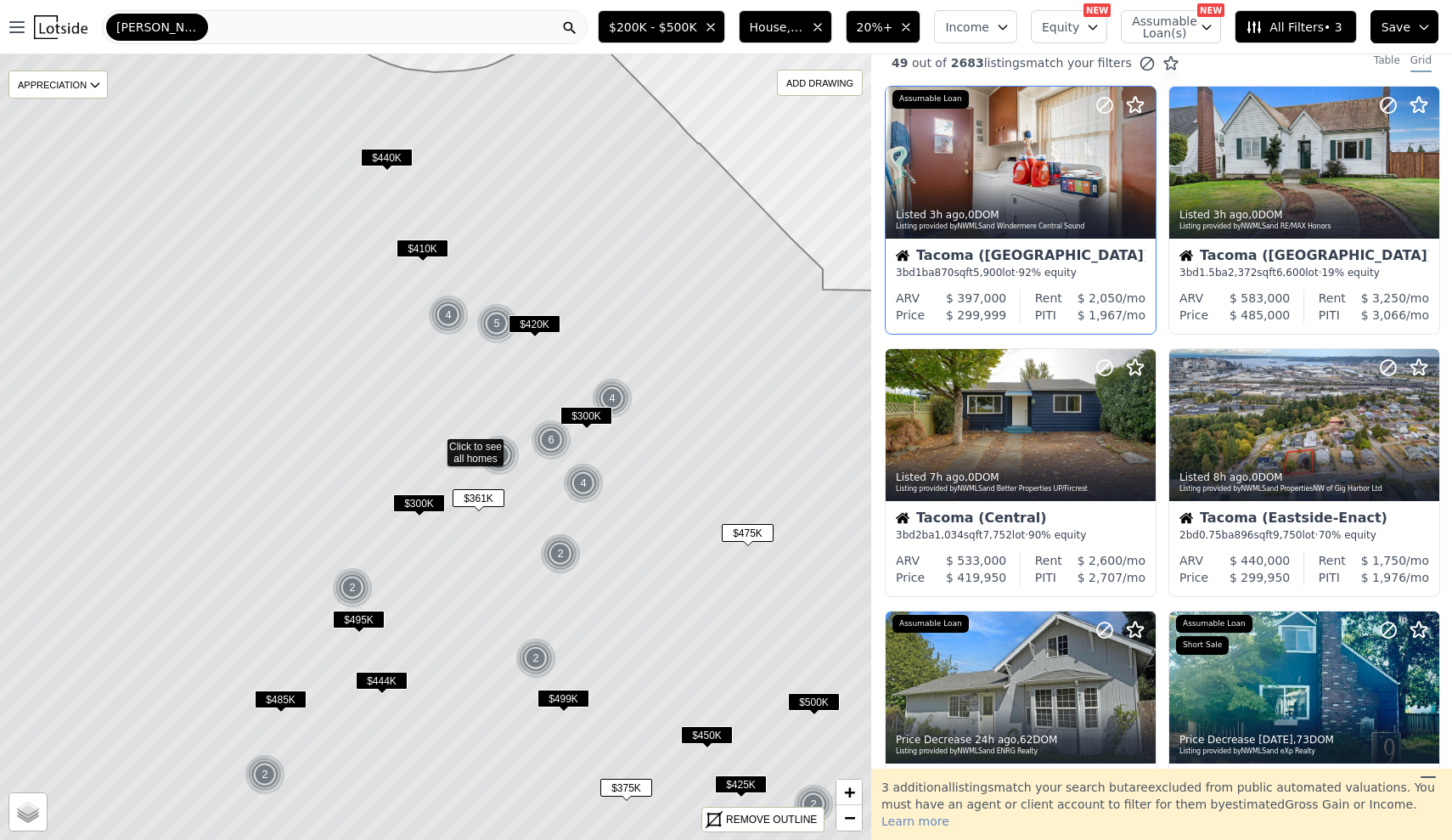
click at [385, 155] on span "$440K" at bounding box center [387, 157] width 52 height 18
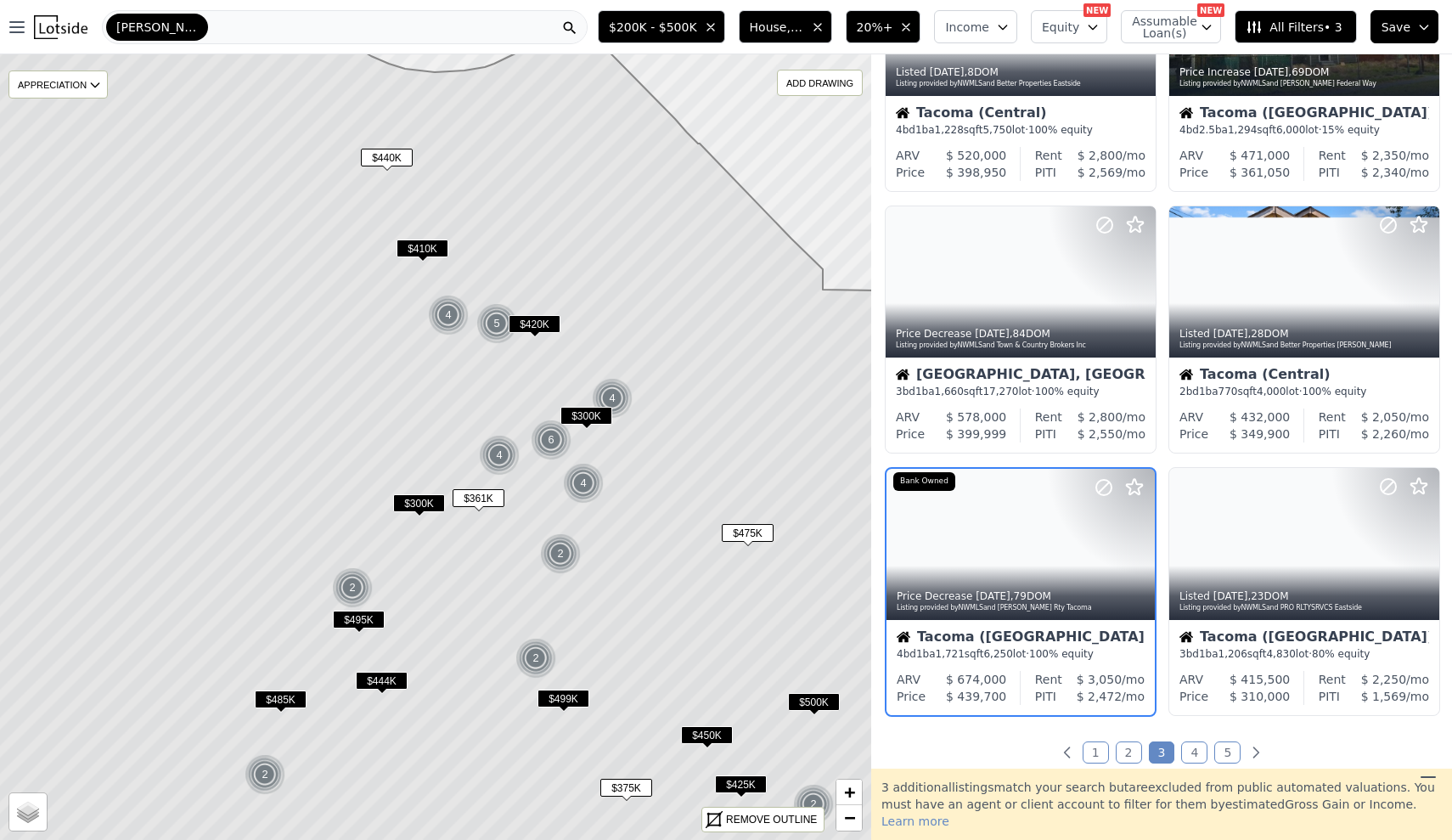
scroll to position [1122, 0]
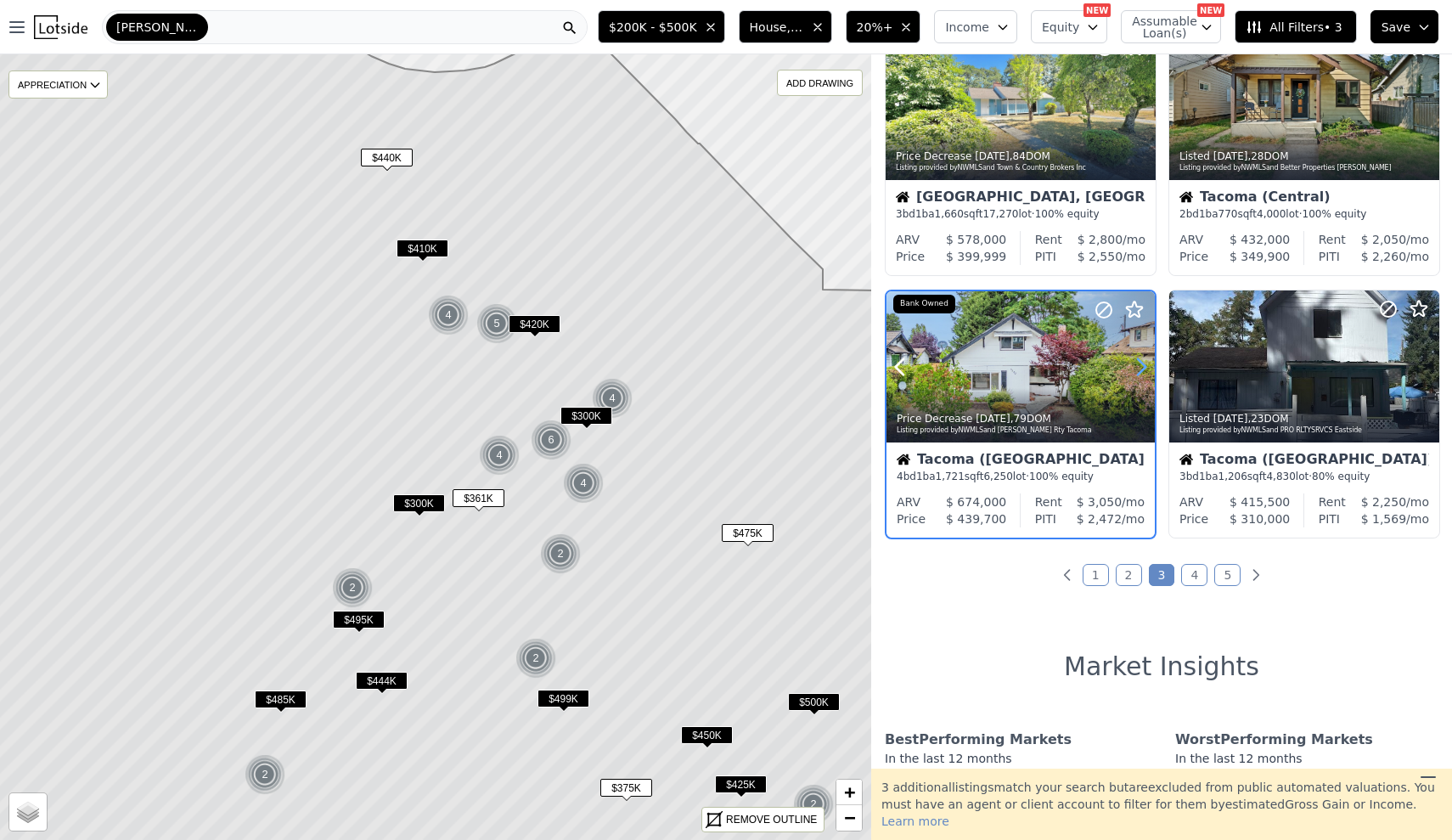
click at [1143, 377] on icon at bounding box center [1141, 366] width 27 height 27
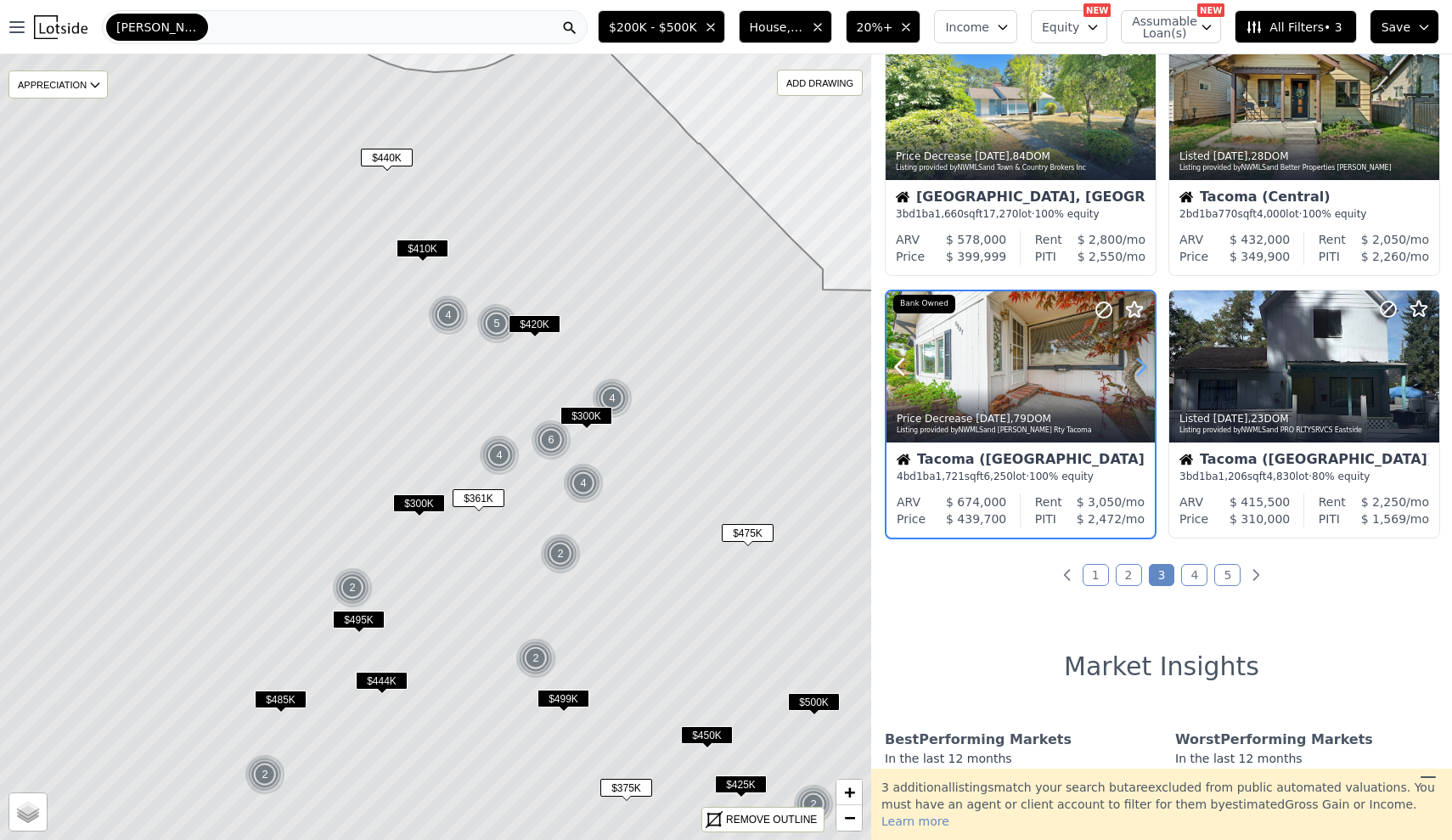
click at [1143, 377] on icon at bounding box center [1141, 366] width 27 height 27
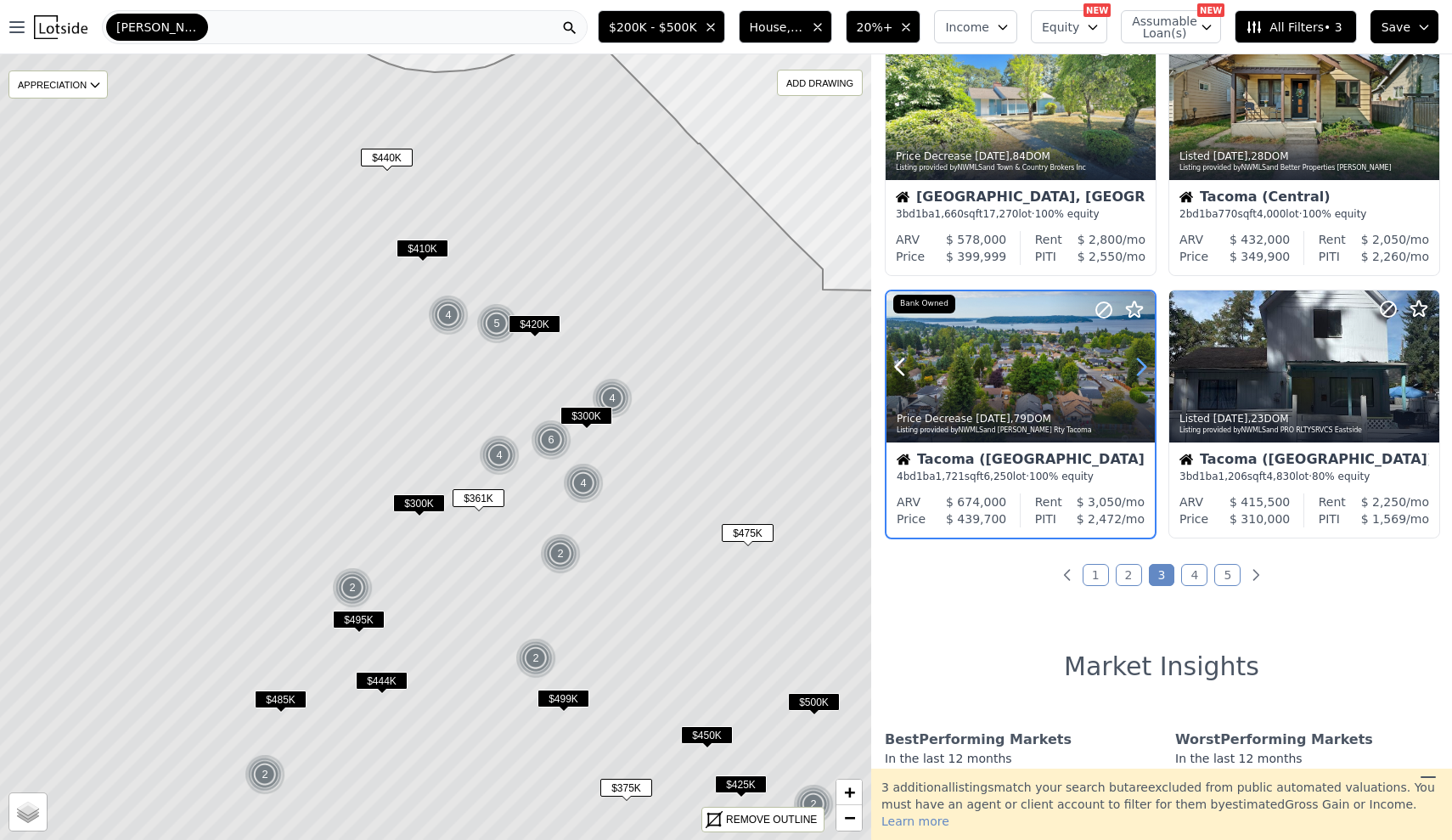
click at [1143, 377] on icon at bounding box center [1141, 366] width 27 height 27
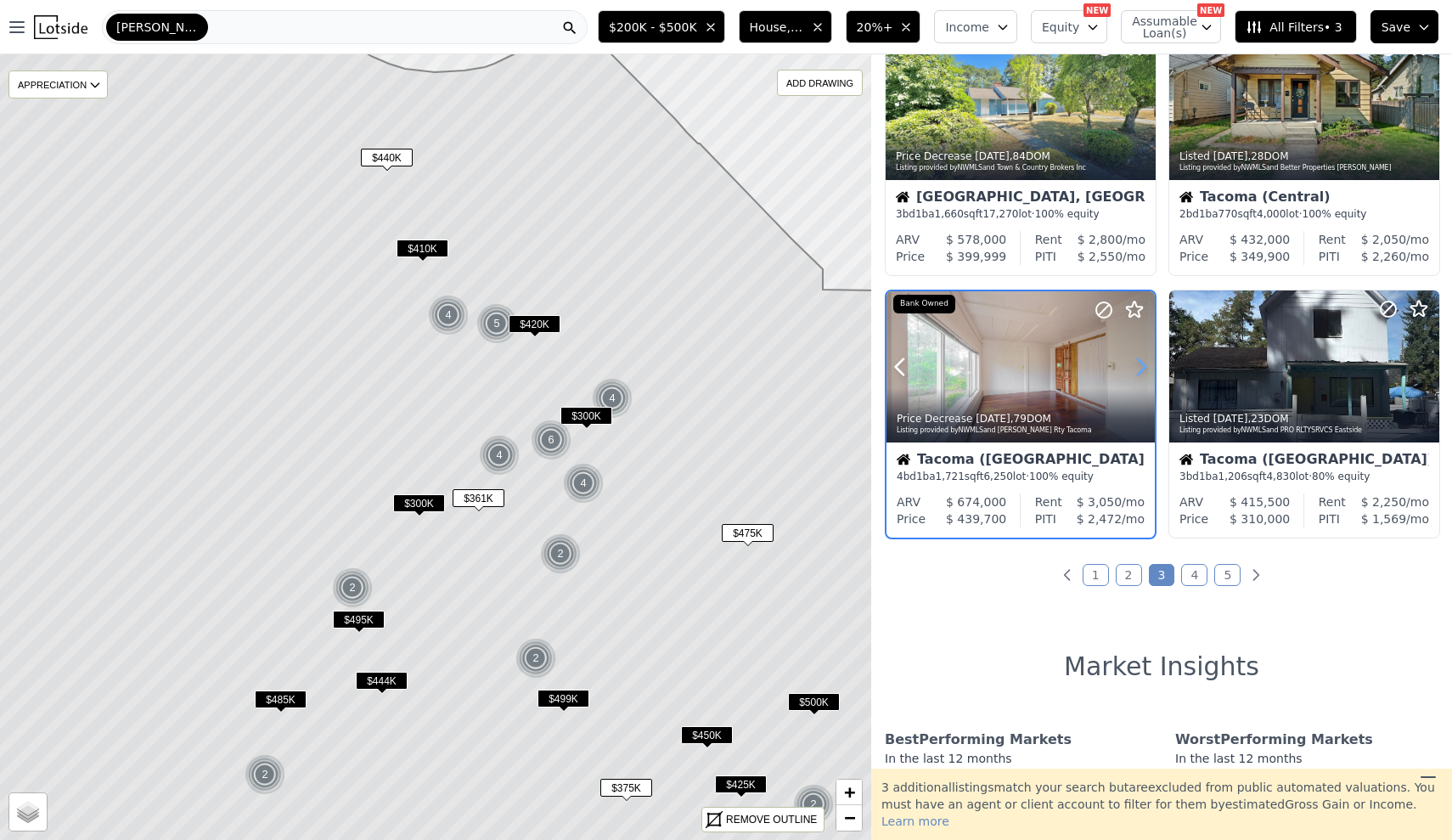
click at [1143, 377] on icon at bounding box center [1141, 366] width 27 height 27
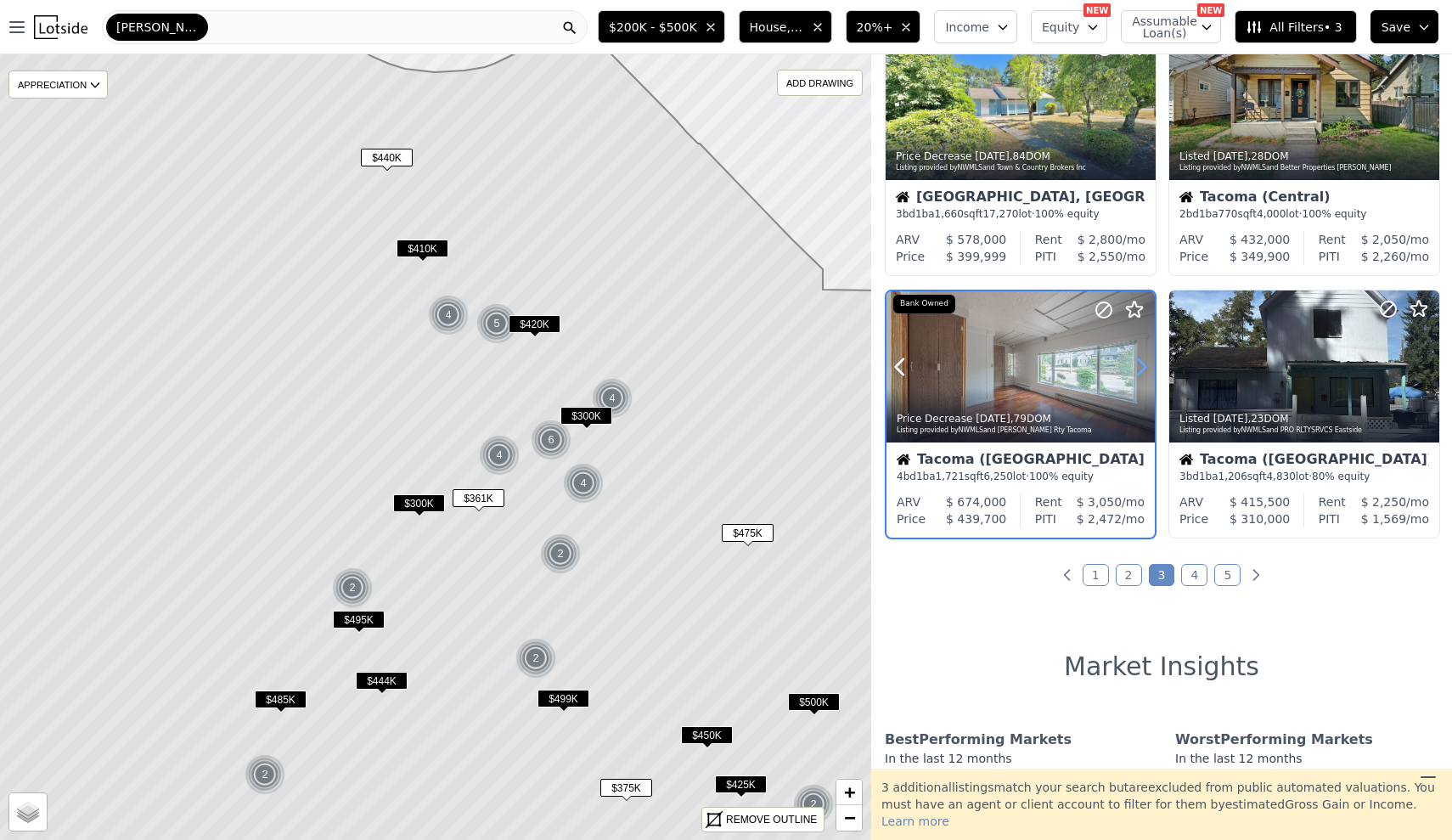
click at [1143, 377] on icon at bounding box center [1141, 366] width 27 height 27
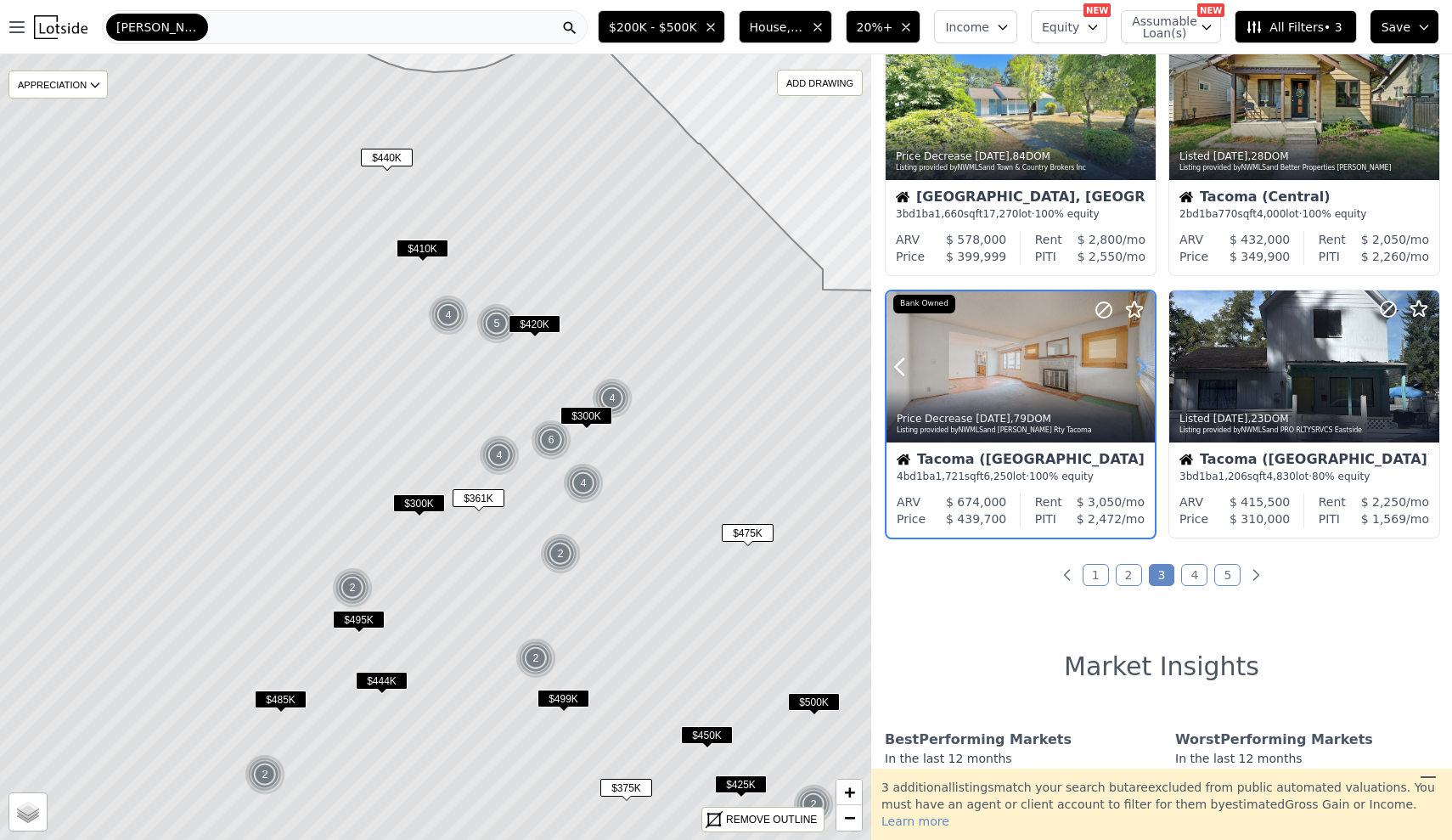
click at [1143, 377] on icon at bounding box center [1141, 366] width 27 height 27
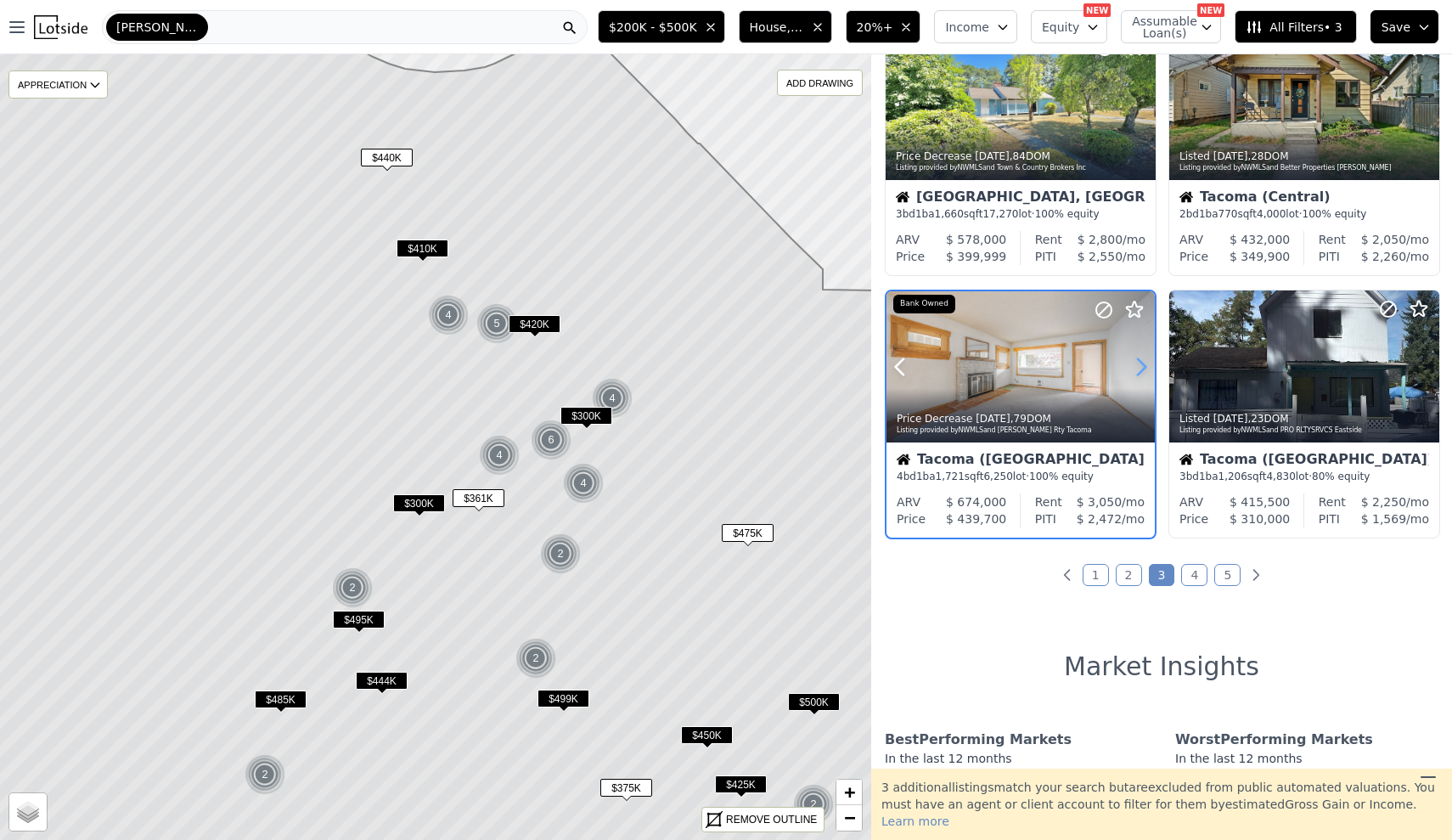
click at [1143, 377] on icon at bounding box center [1141, 366] width 27 height 27
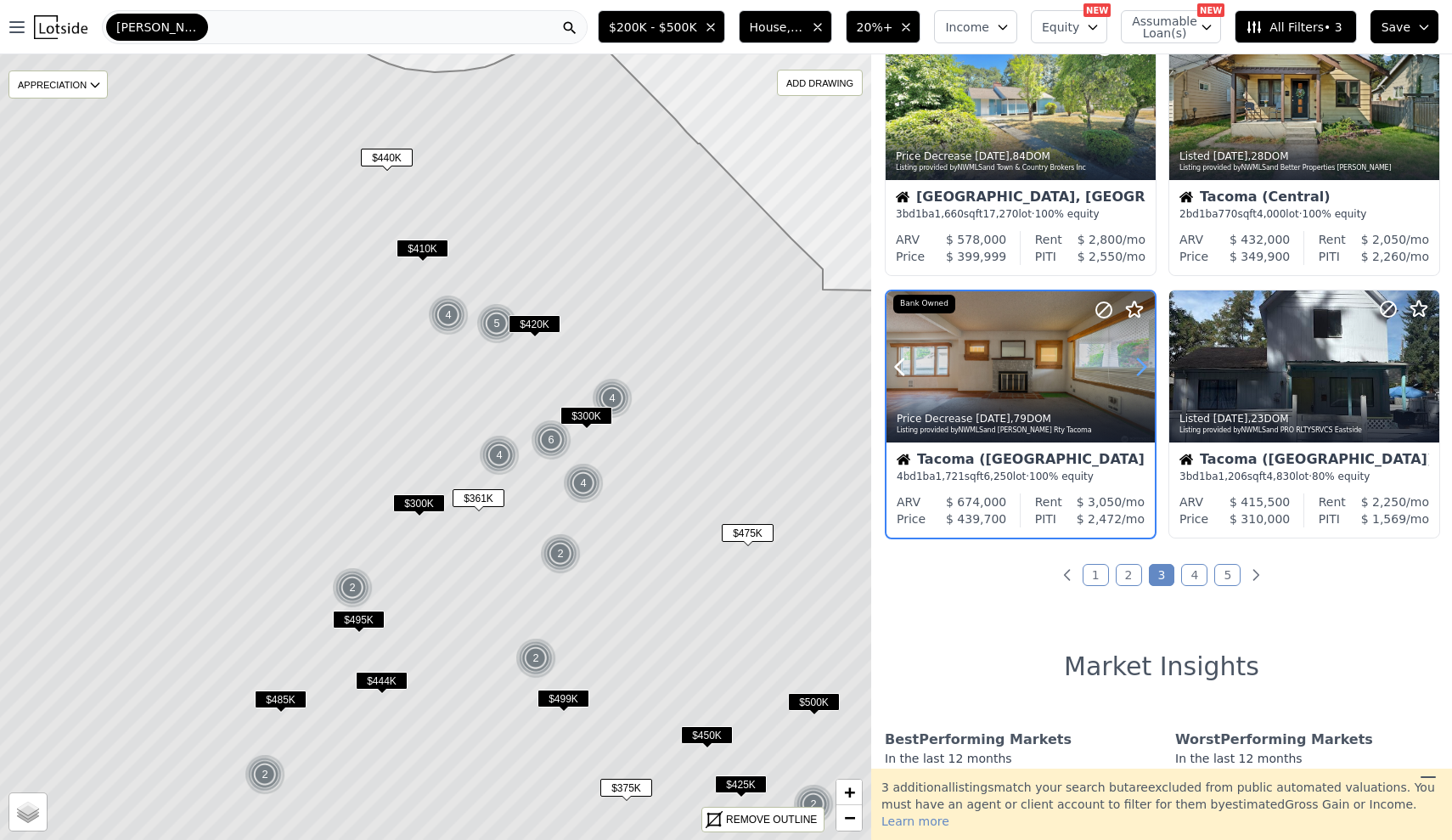
click at [1143, 377] on icon at bounding box center [1141, 366] width 27 height 27
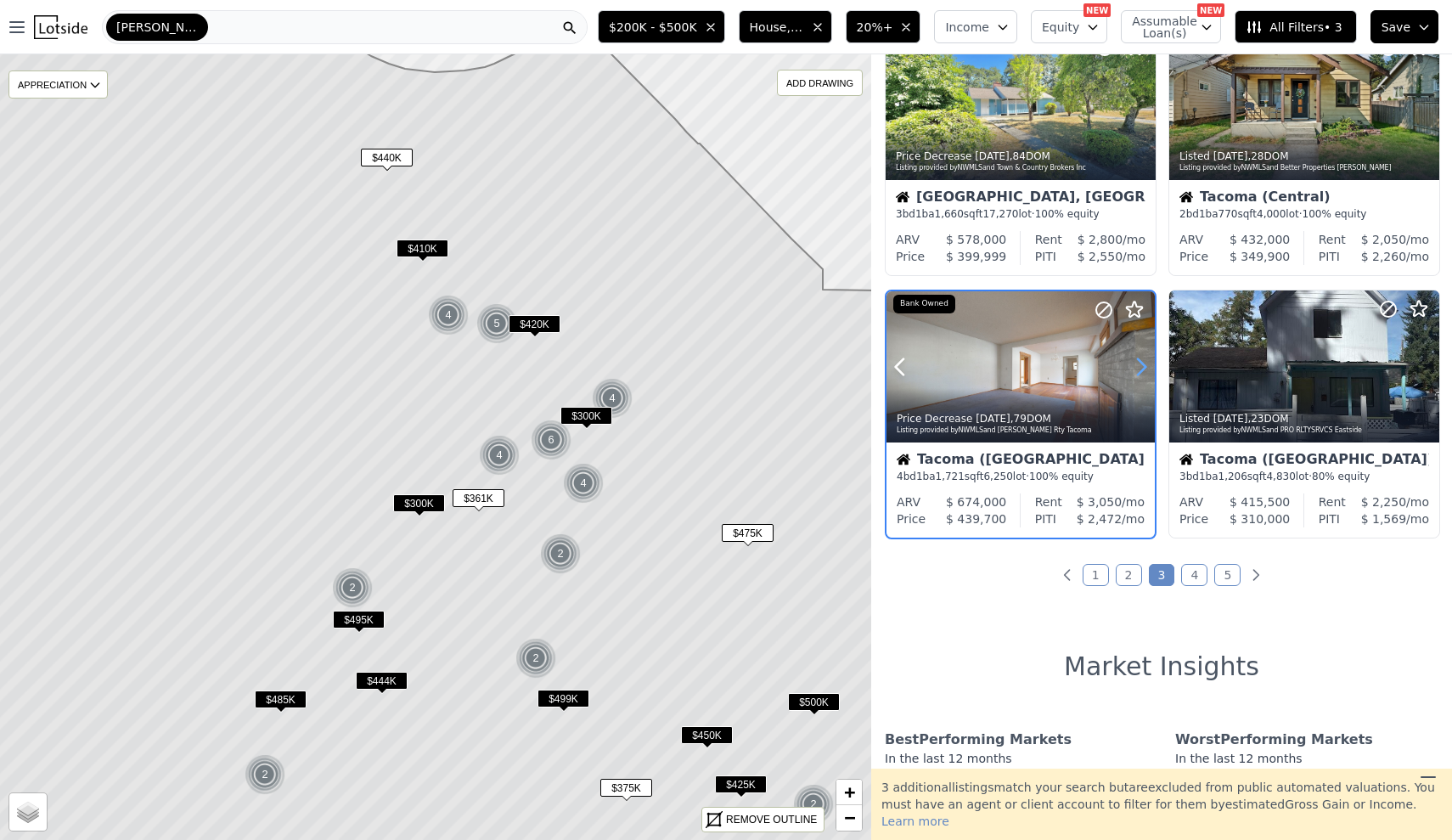
click at [1143, 377] on icon at bounding box center [1141, 366] width 27 height 27
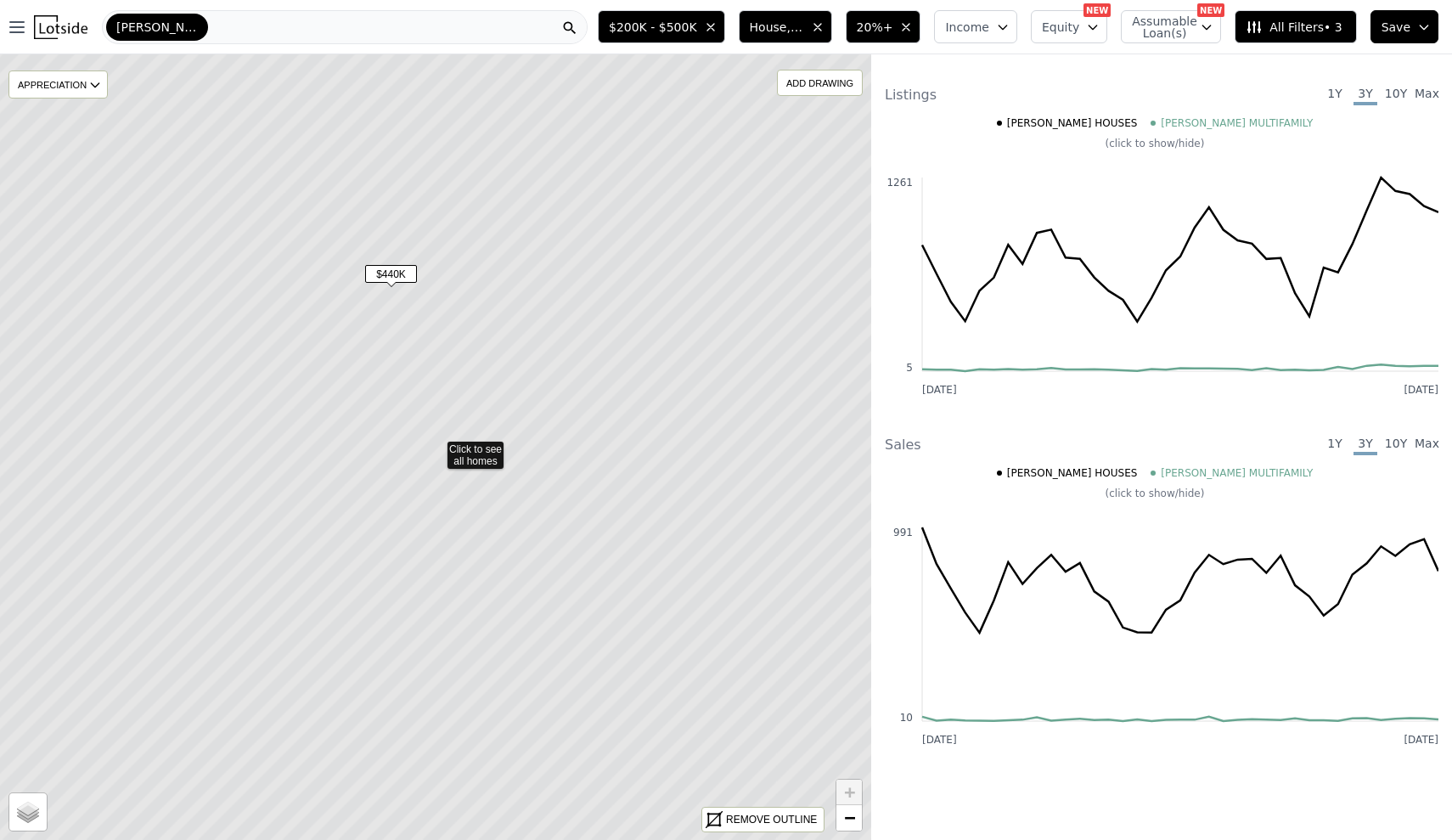
click at [393, 275] on span "$440K" at bounding box center [391, 273] width 52 height 18
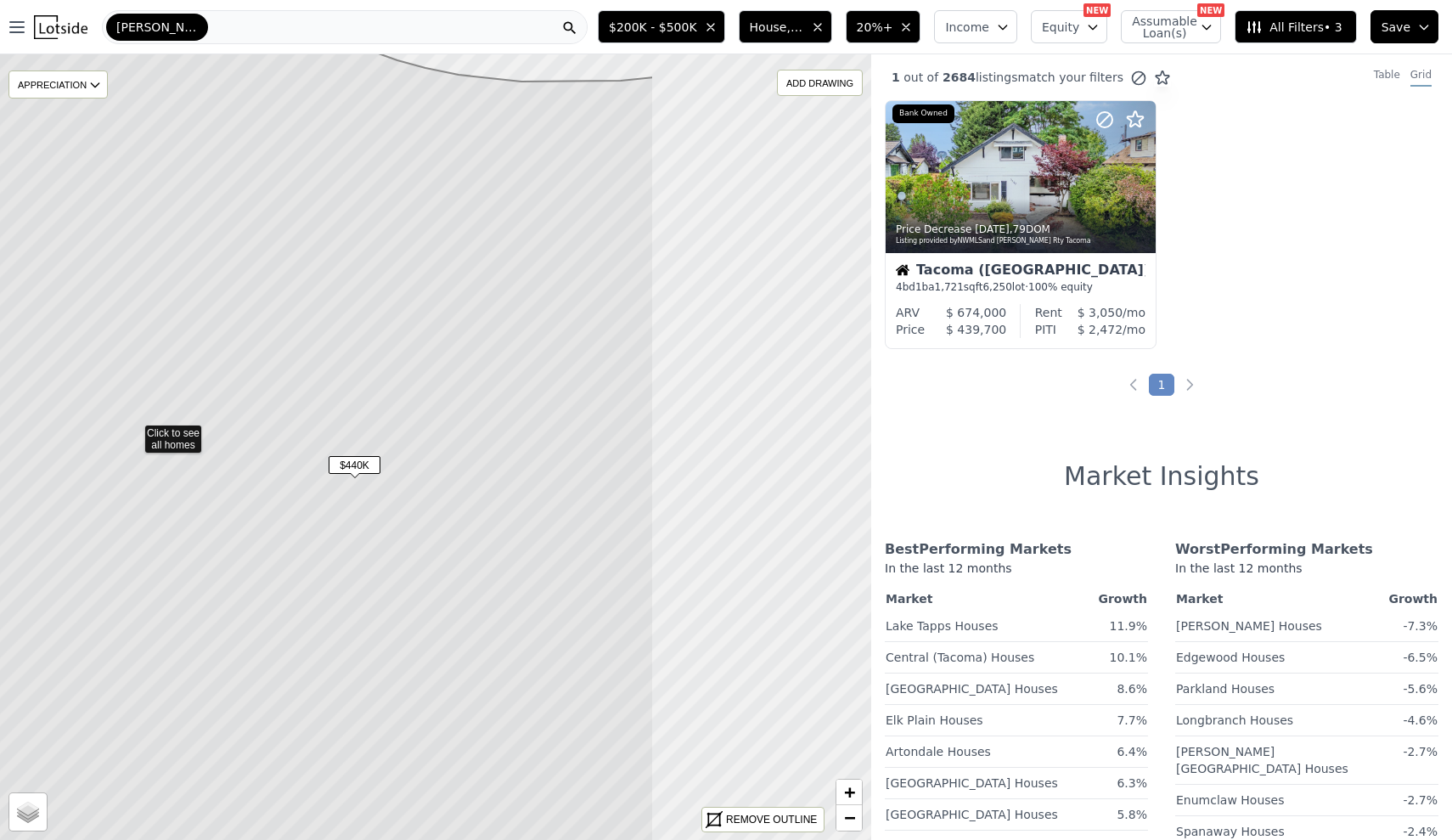
drag, startPoint x: 764, startPoint y: 513, endPoint x: 457, endPoint y: 496, distance: 307.5
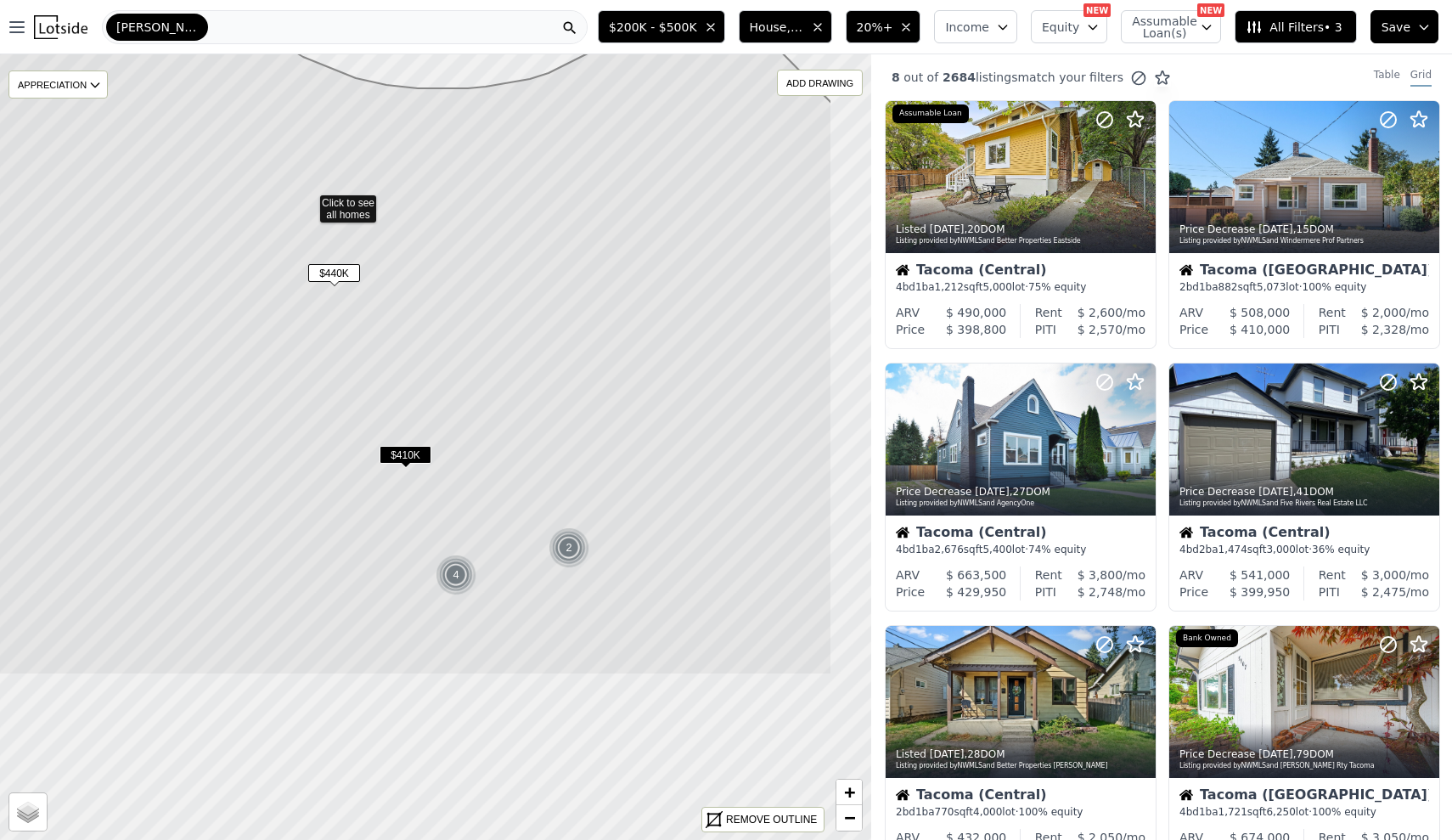
drag, startPoint x: 621, startPoint y: 601, endPoint x: 483, endPoint y: 340, distance: 295.2
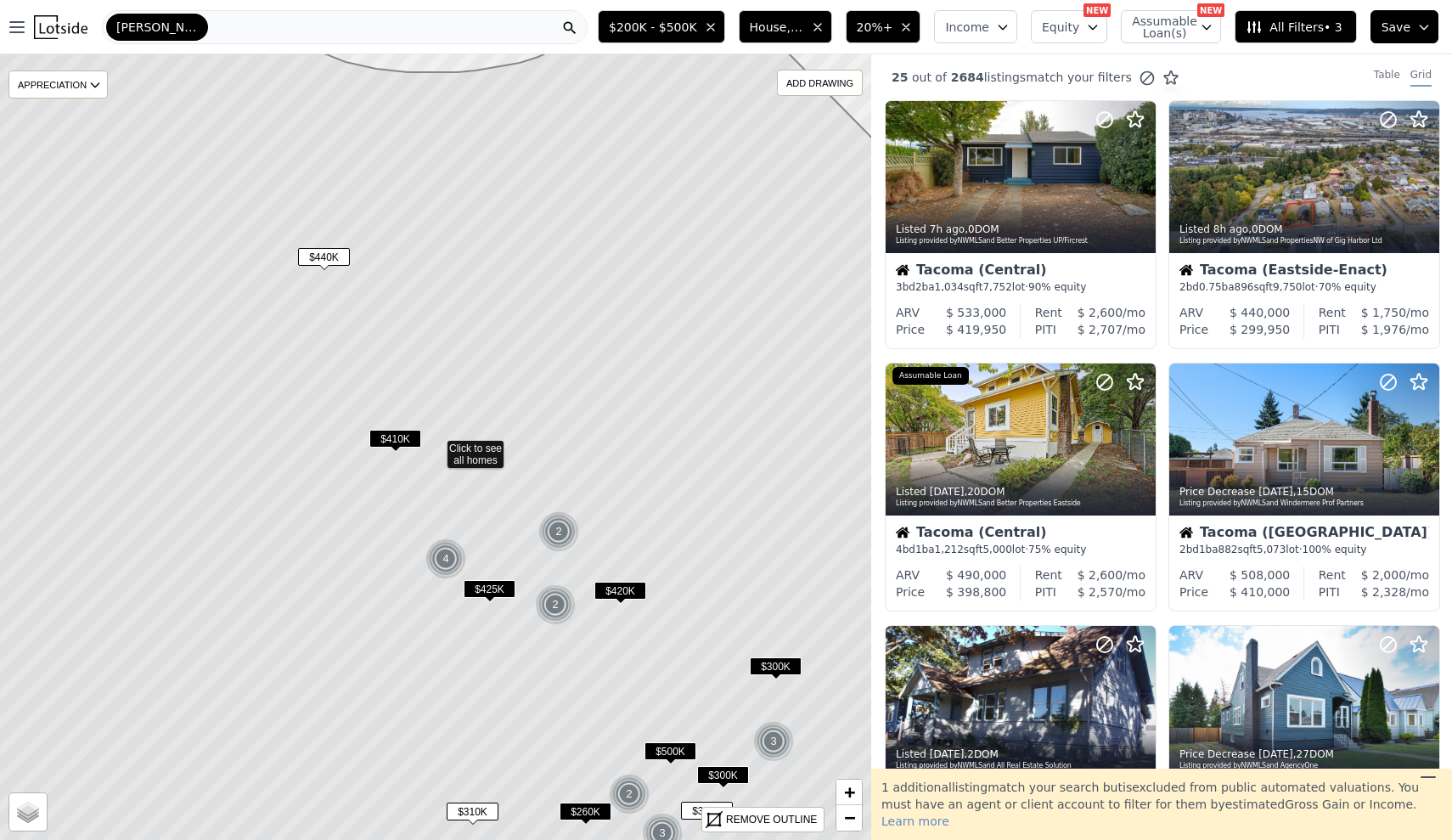
click at [410, 434] on span "$410K" at bounding box center [395, 438] width 52 height 18
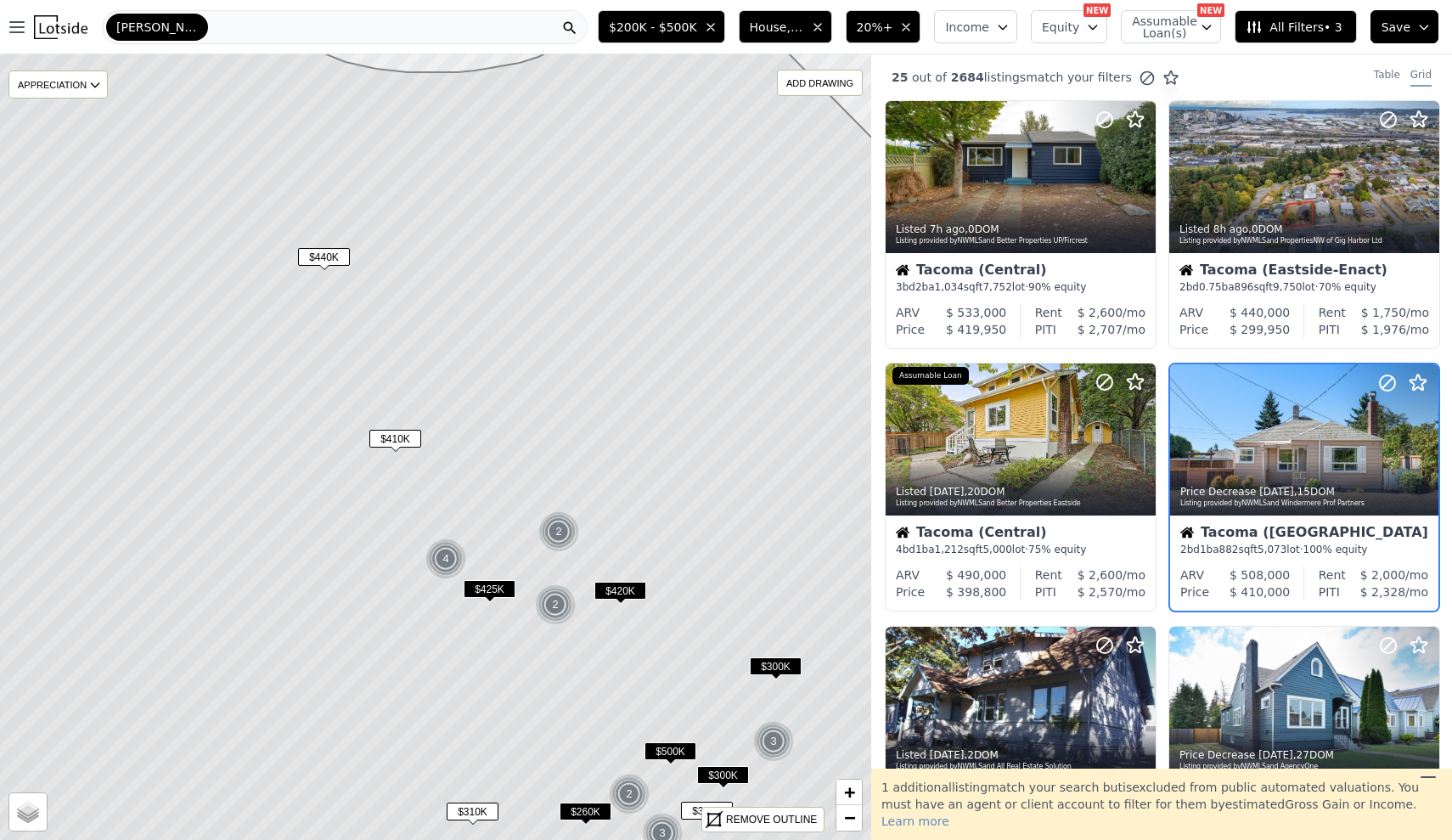
scroll to position [69, 0]
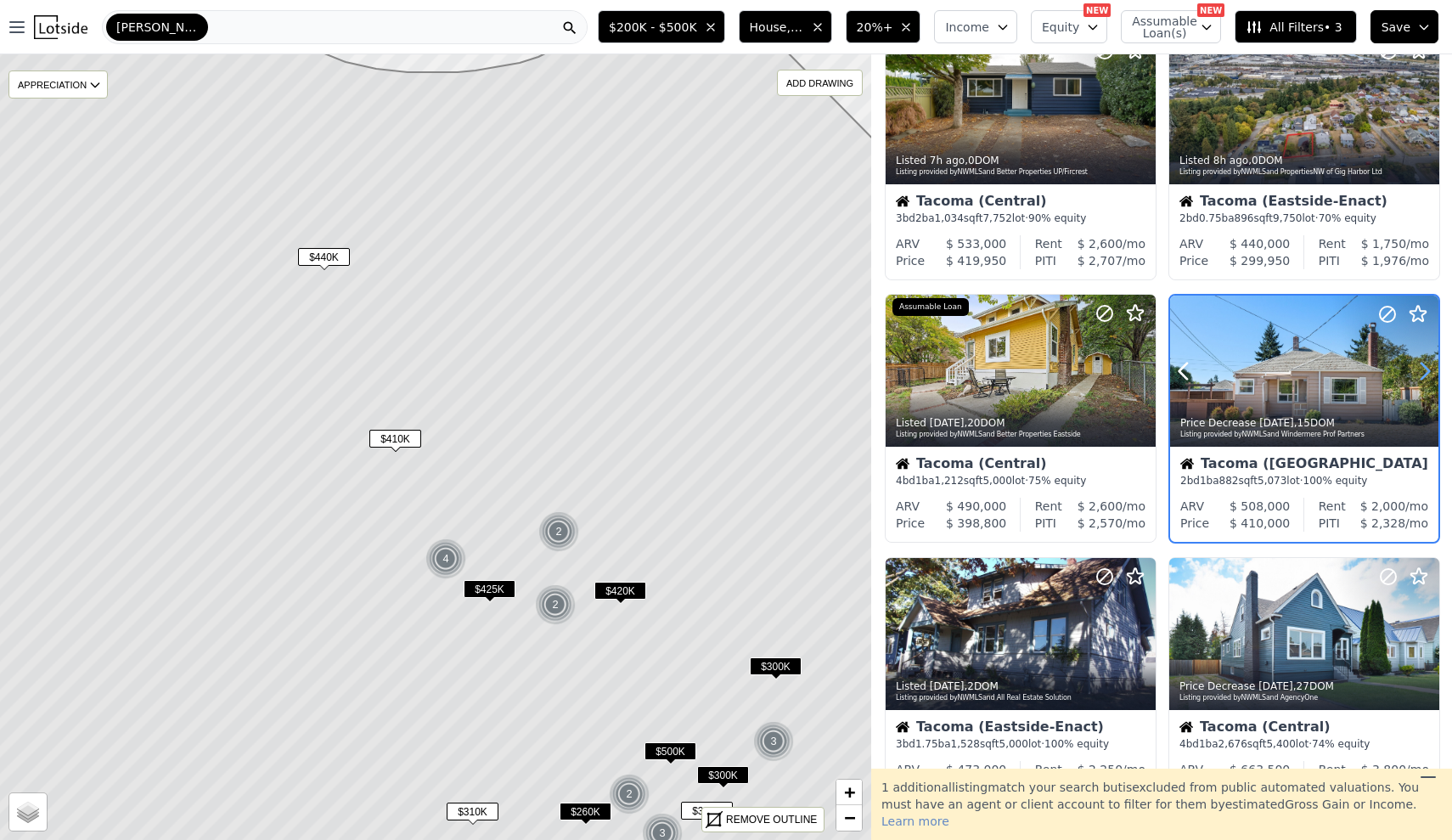
click at [1425, 376] on icon at bounding box center [1426, 371] width 8 height 16
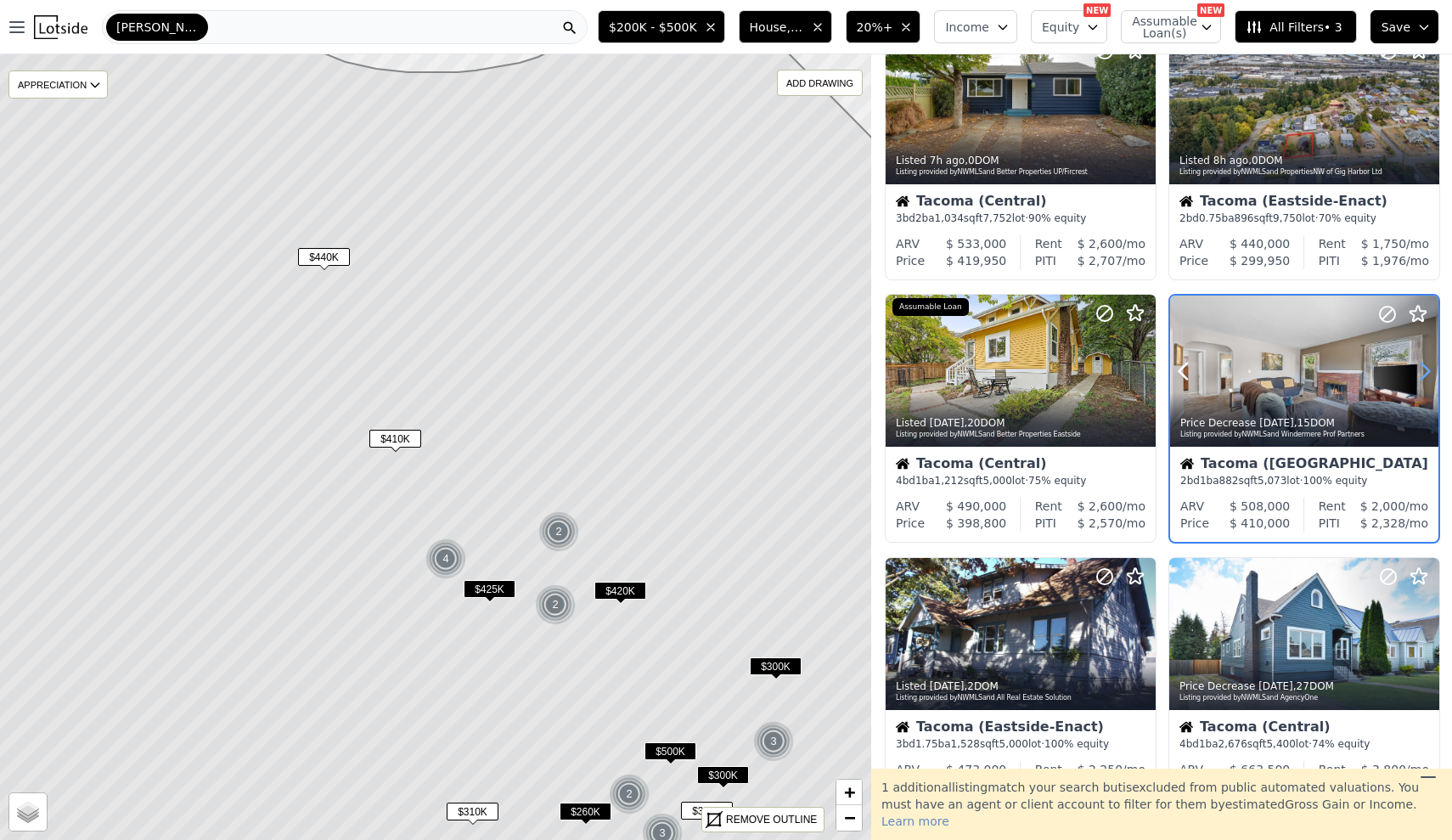
click at [1425, 376] on icon at bounding box center [1426, 371] width 8 height 16
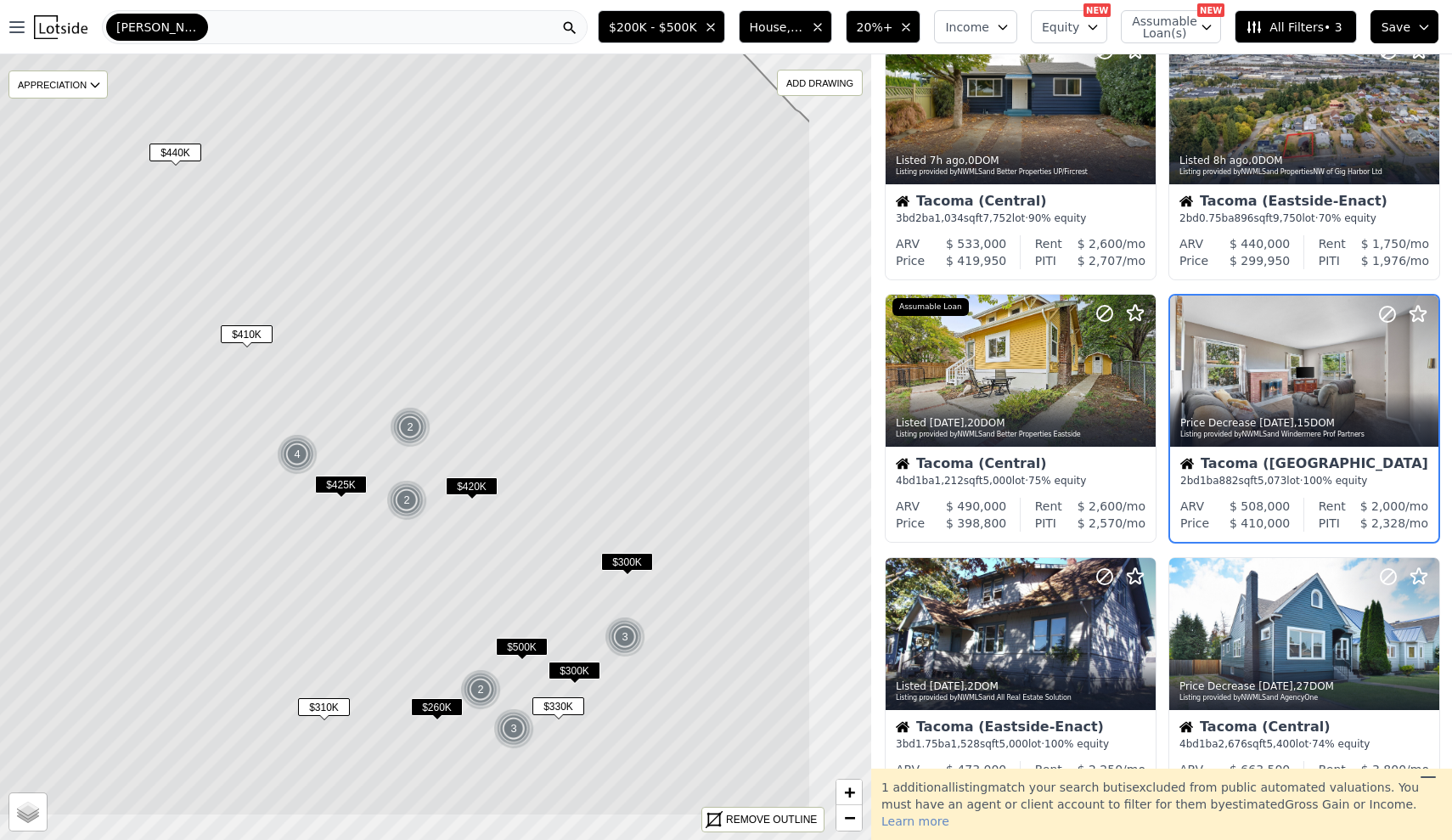
drag, startPoint x: 677, startPoint y: 499, endPoint x: 437, endPoint y: 286, distance: 320.9
click at [437, 286] on icon at bounding box center [286, 343] width 1049 height 945
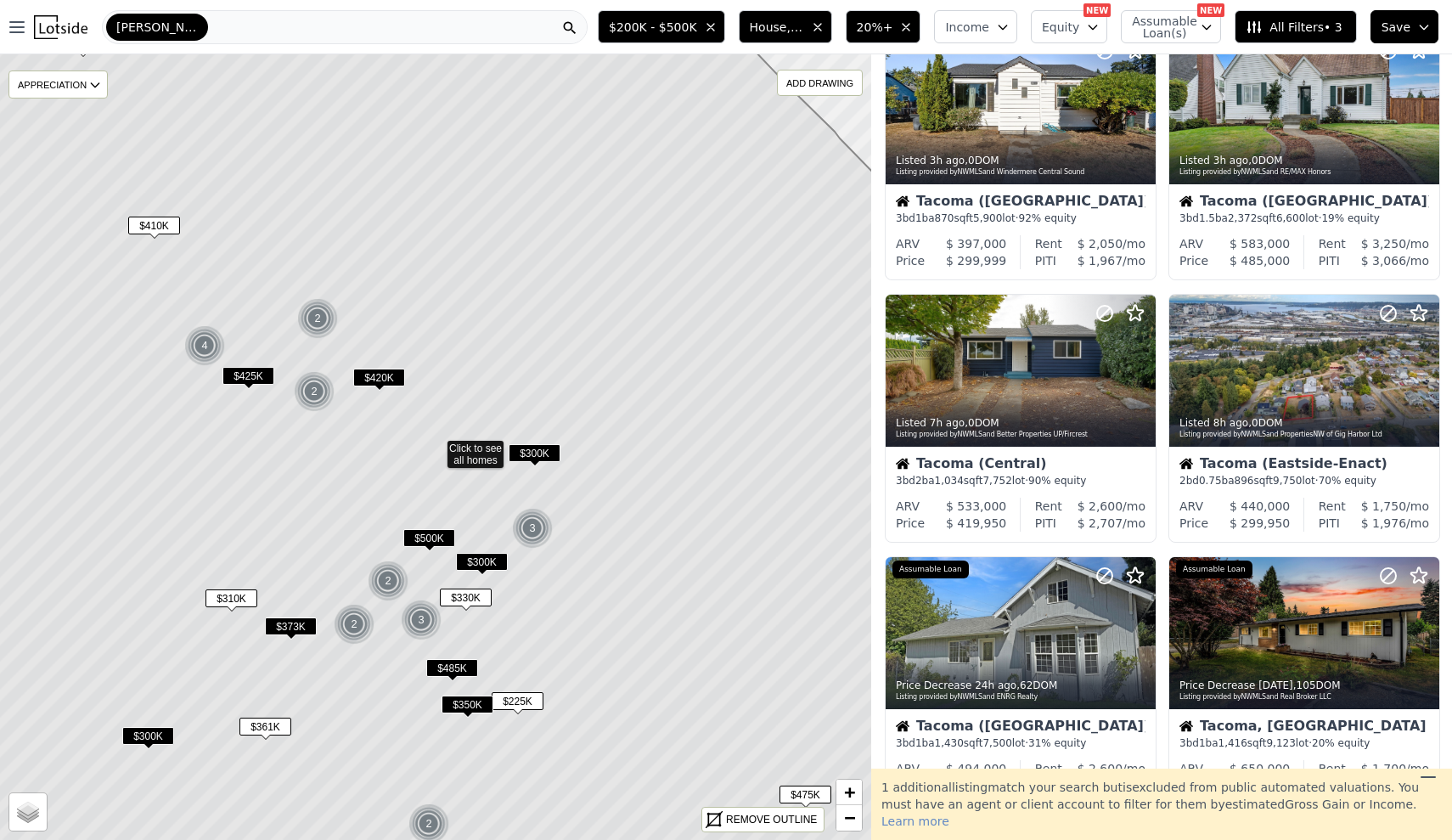
click at [539, 446] on span "$300K" at bounding box center [534, 453] width 52 height 18
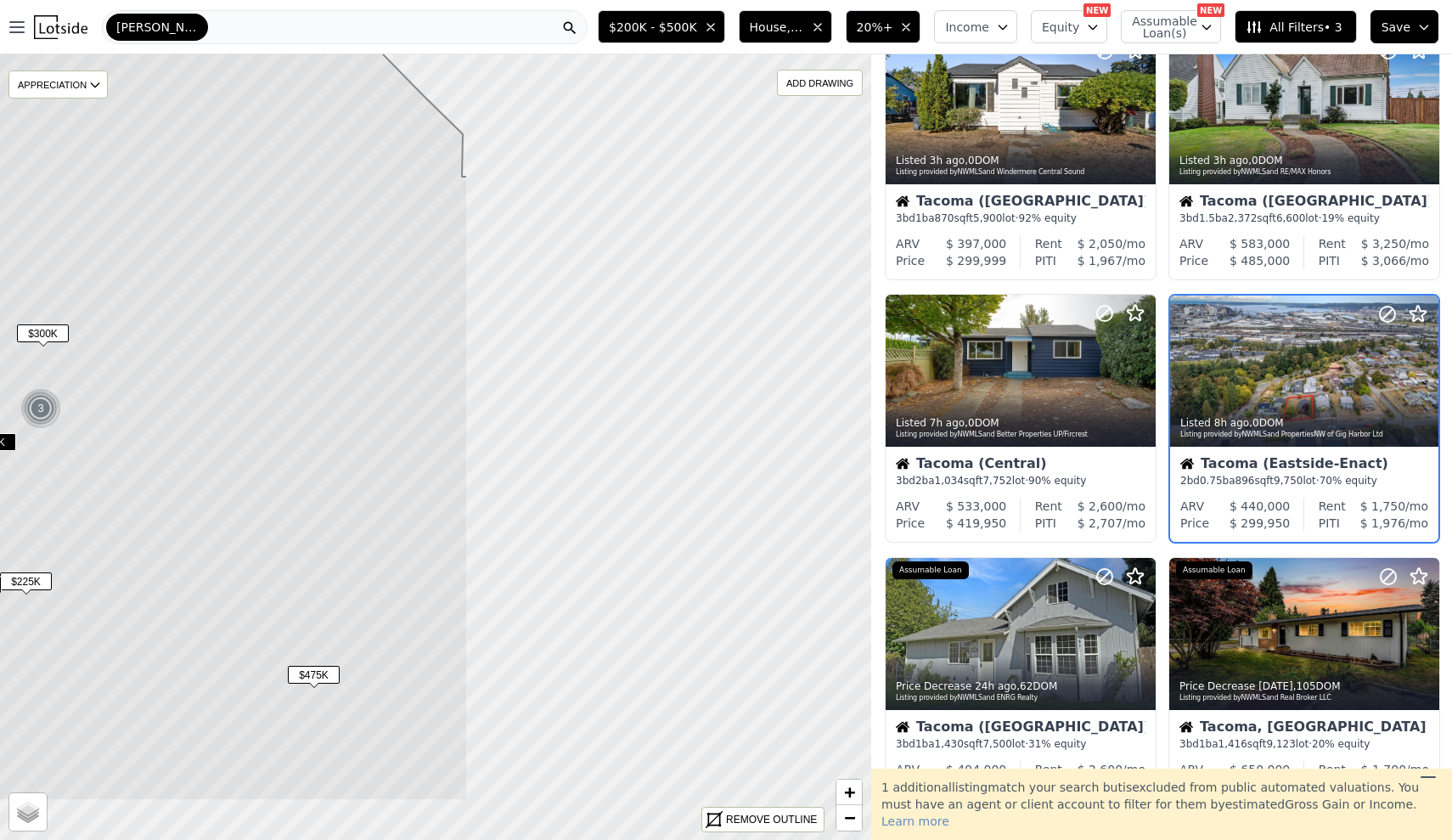
drag, startPoint x: 692, startPoint y: 472, endPoint x: 196, endPoint y: 350, distance: 510.8
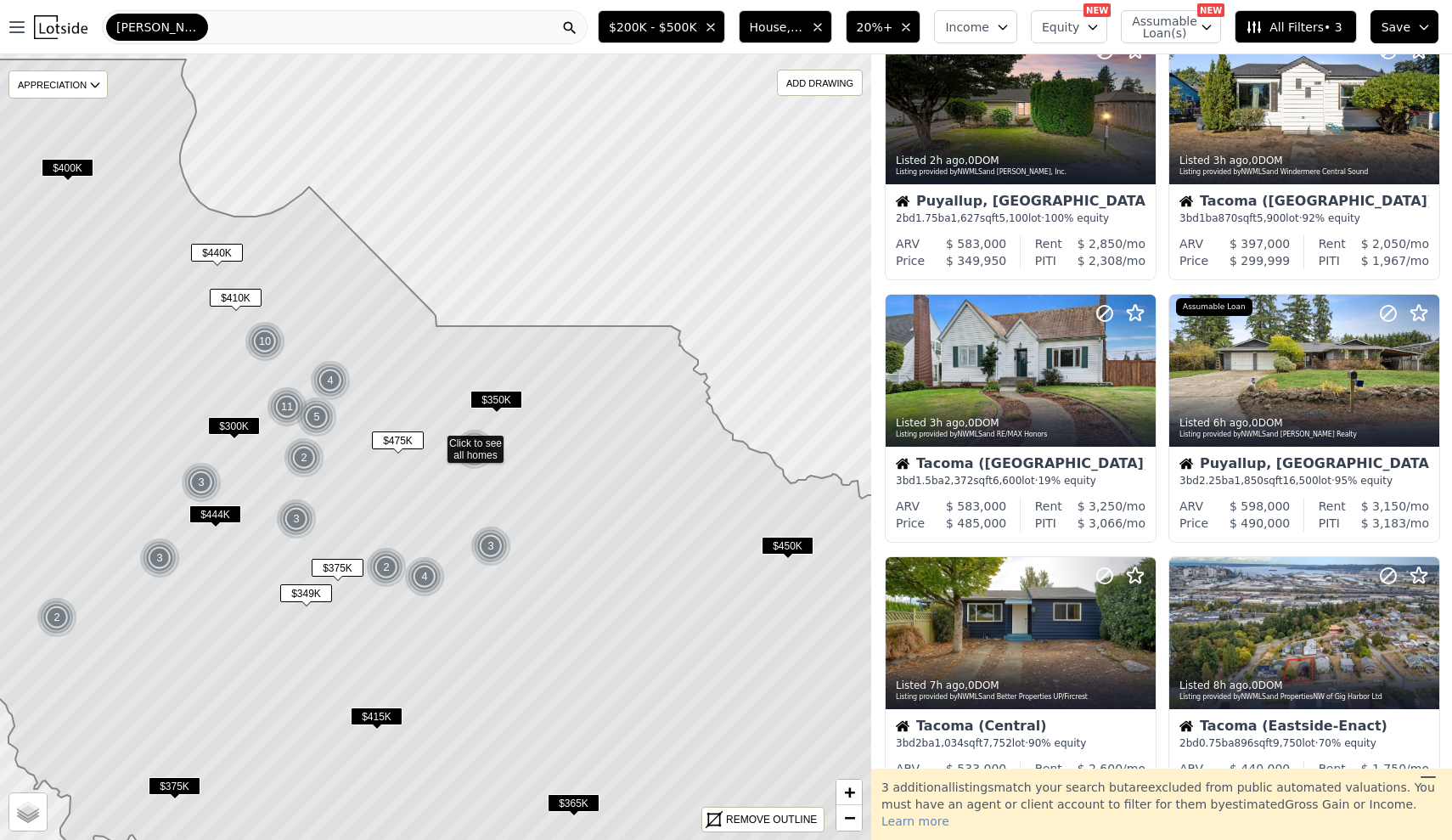
click at [509, 402] on span "$350K" at bounding box center [496, 400] width 52 height 18
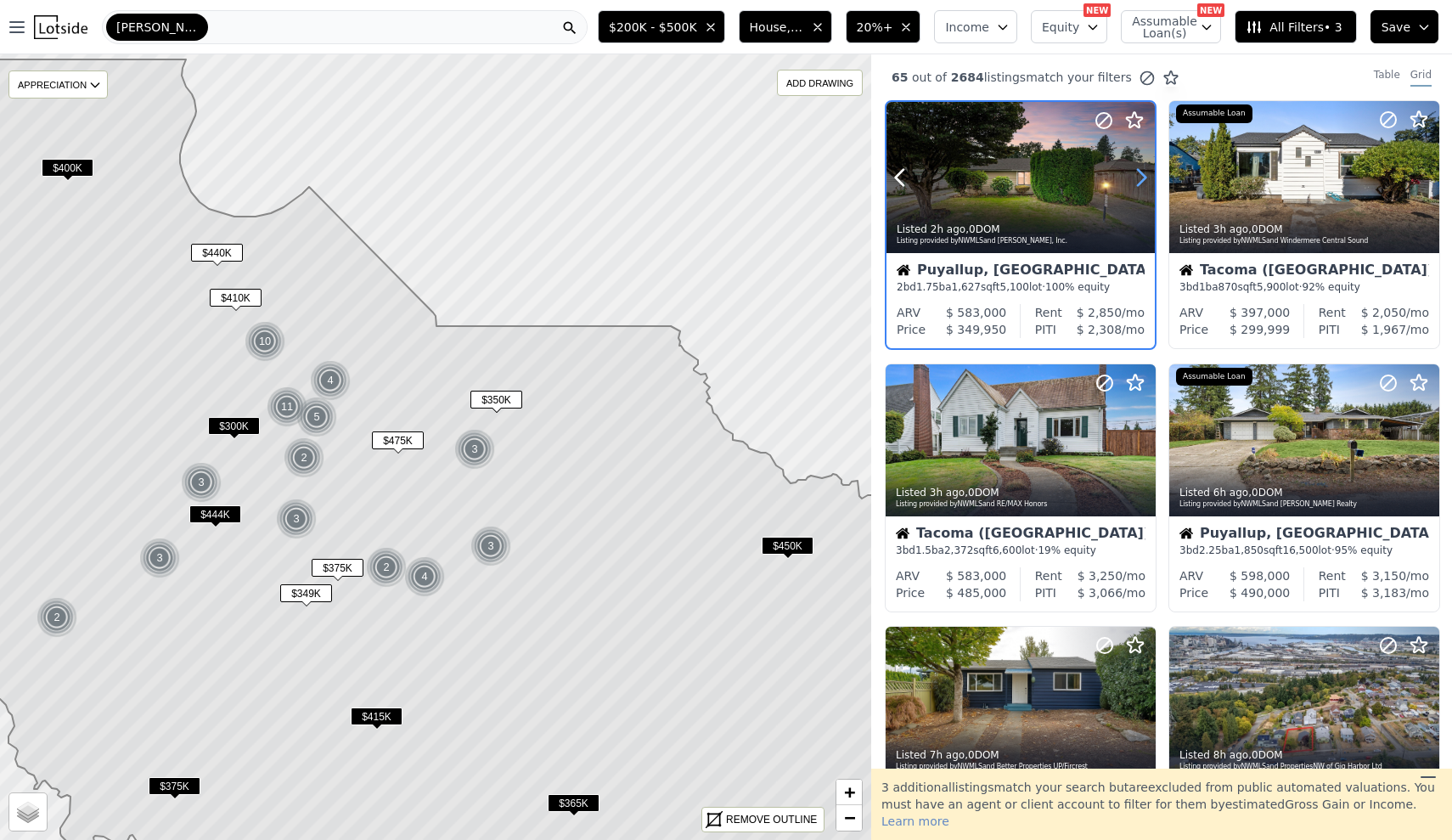
click at [1142, 183] on icon at bounding box center [1142, 177] width 8 height 16
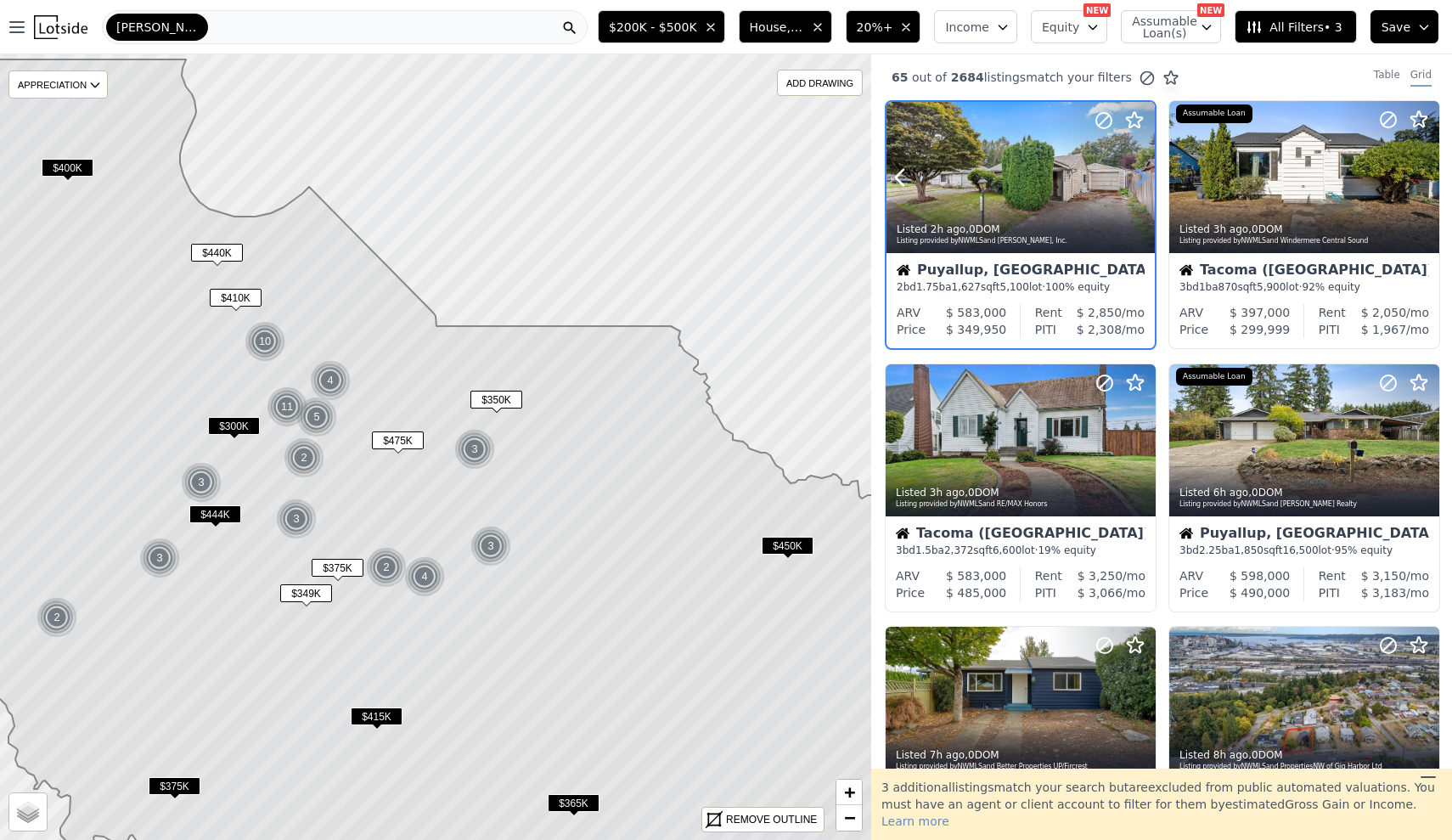
click at [1142, 183] on icon at bounding box center [1142, 177] width 8 height 16
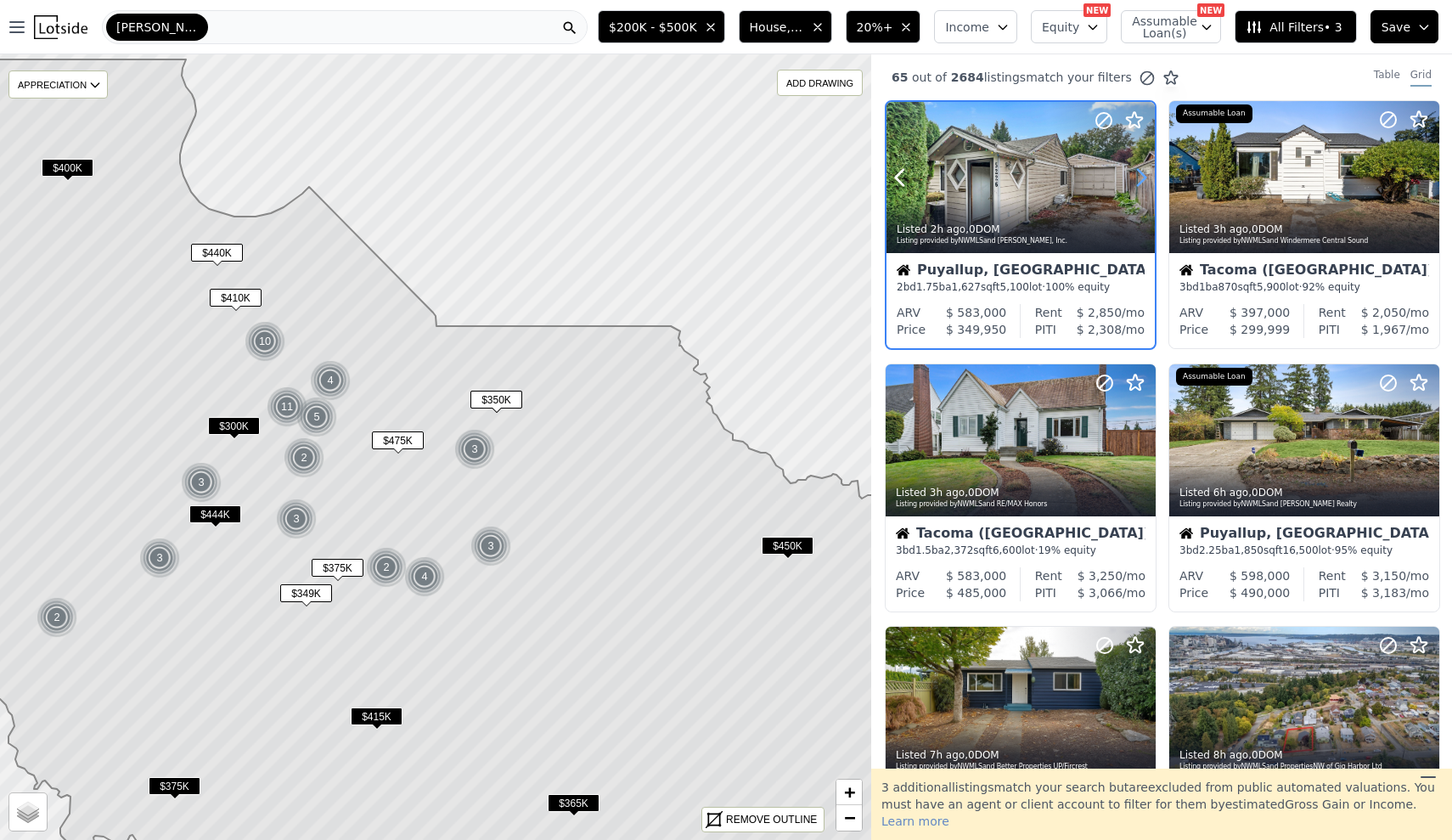
click at [1142, 183] on icon at bounding box center [1142, 177] width 8 height 16
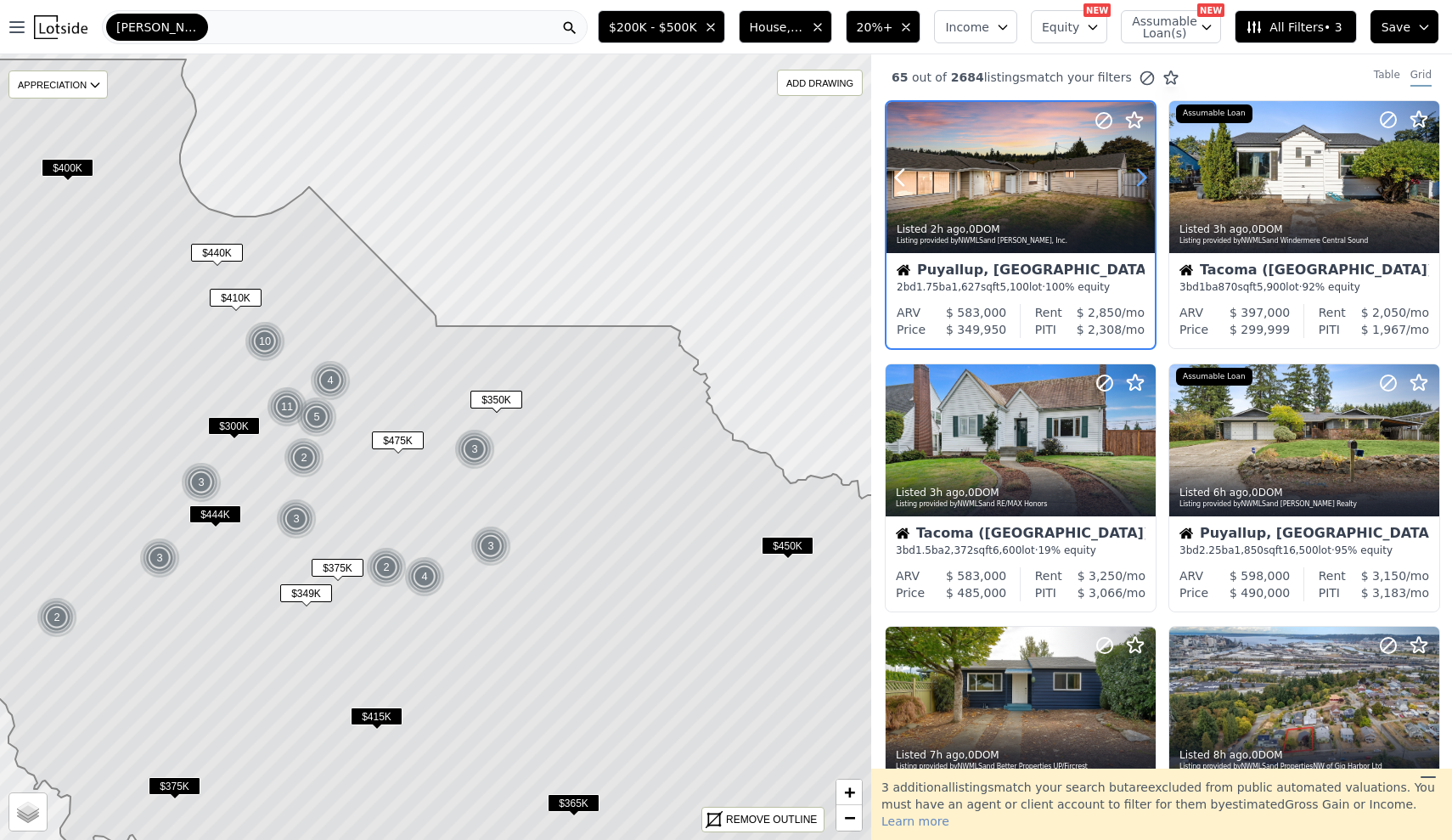
click at [1142, 183] on icon at bounding box center [1142, 177] width 8 height 16
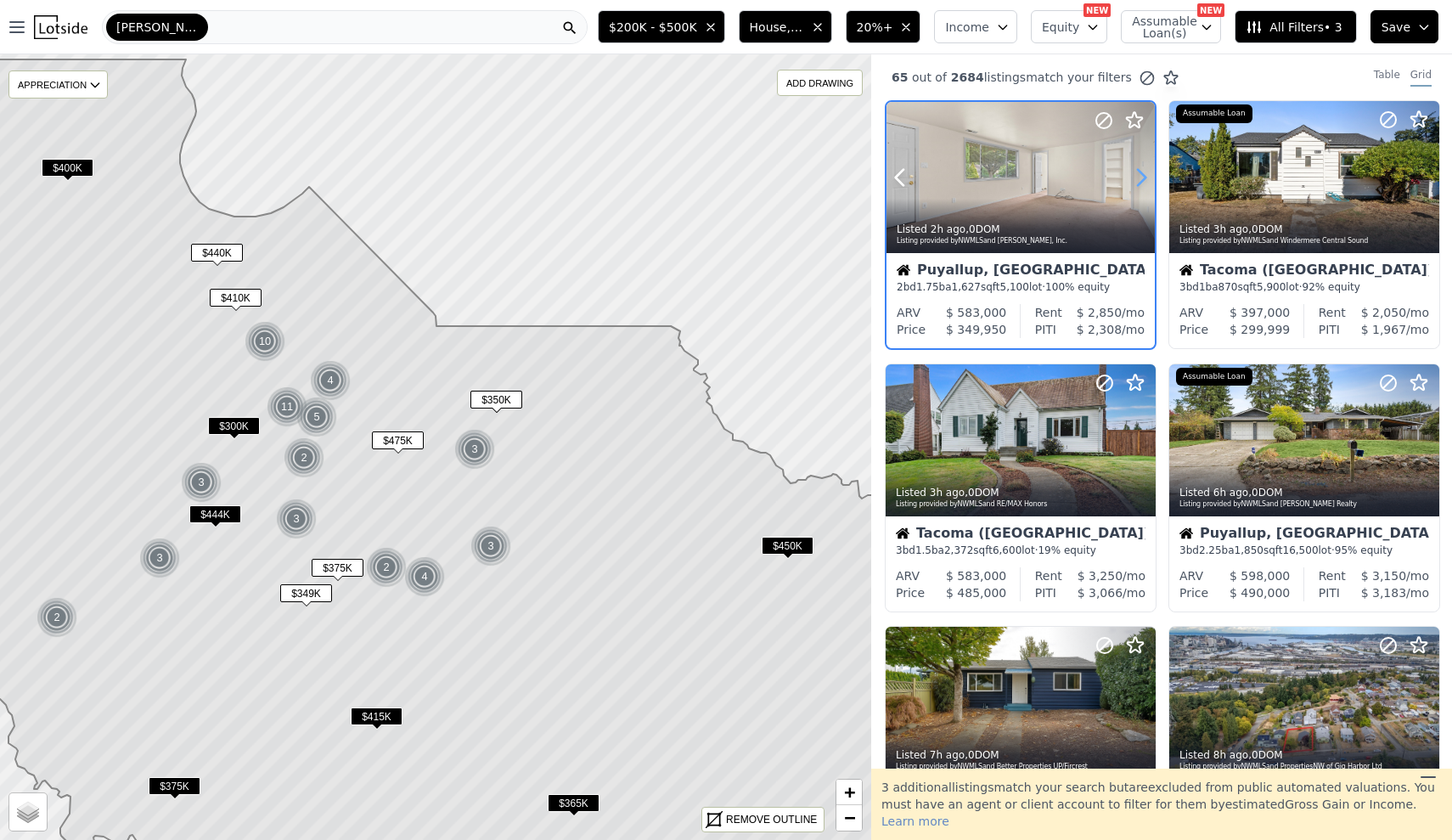
click at [1142, 183] on icon at bounding box center [1142, 177] width 8 height 16
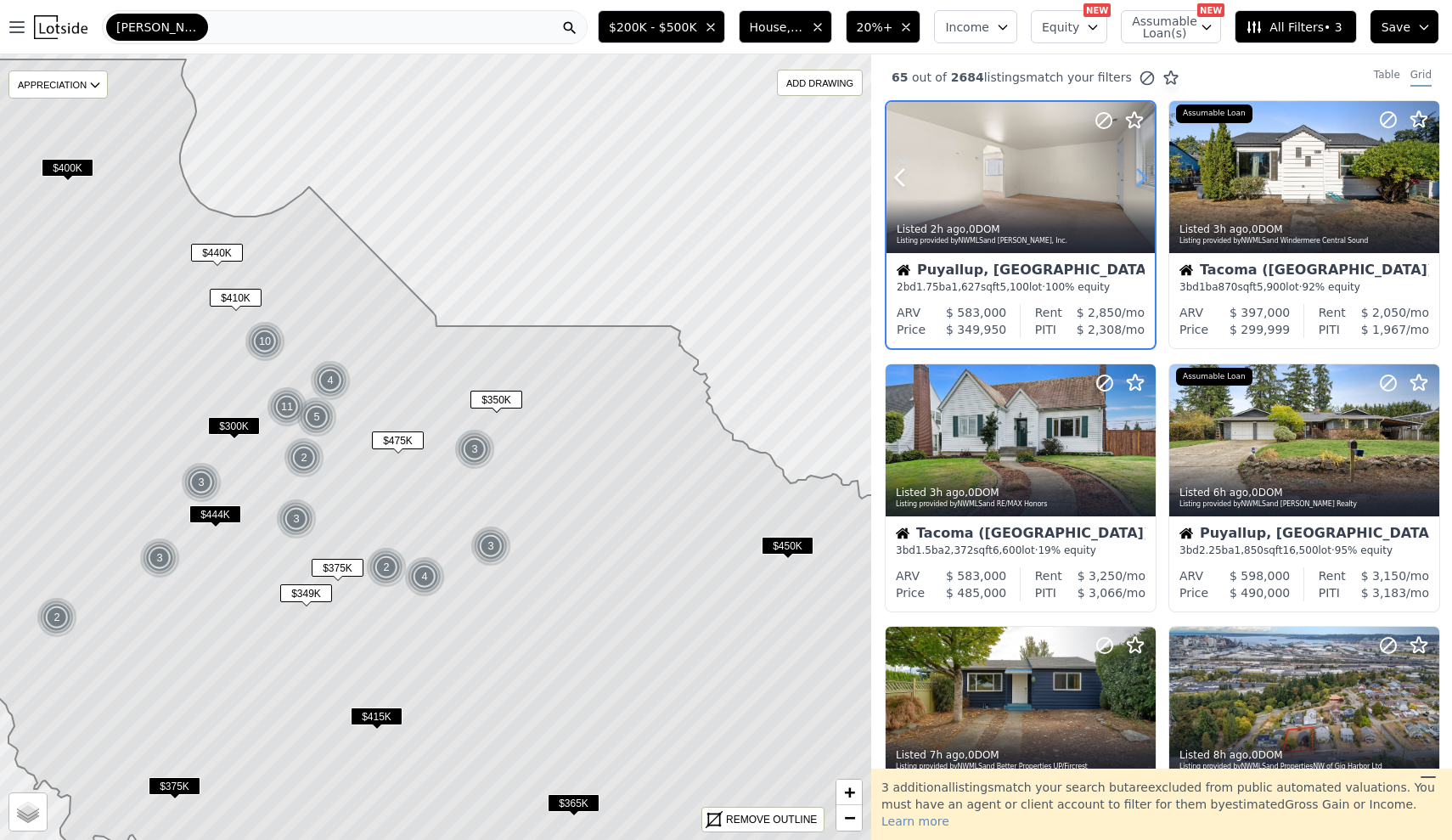
click at [1142, 183] on icon at bounding box center [1142, 177] width 8 height 16
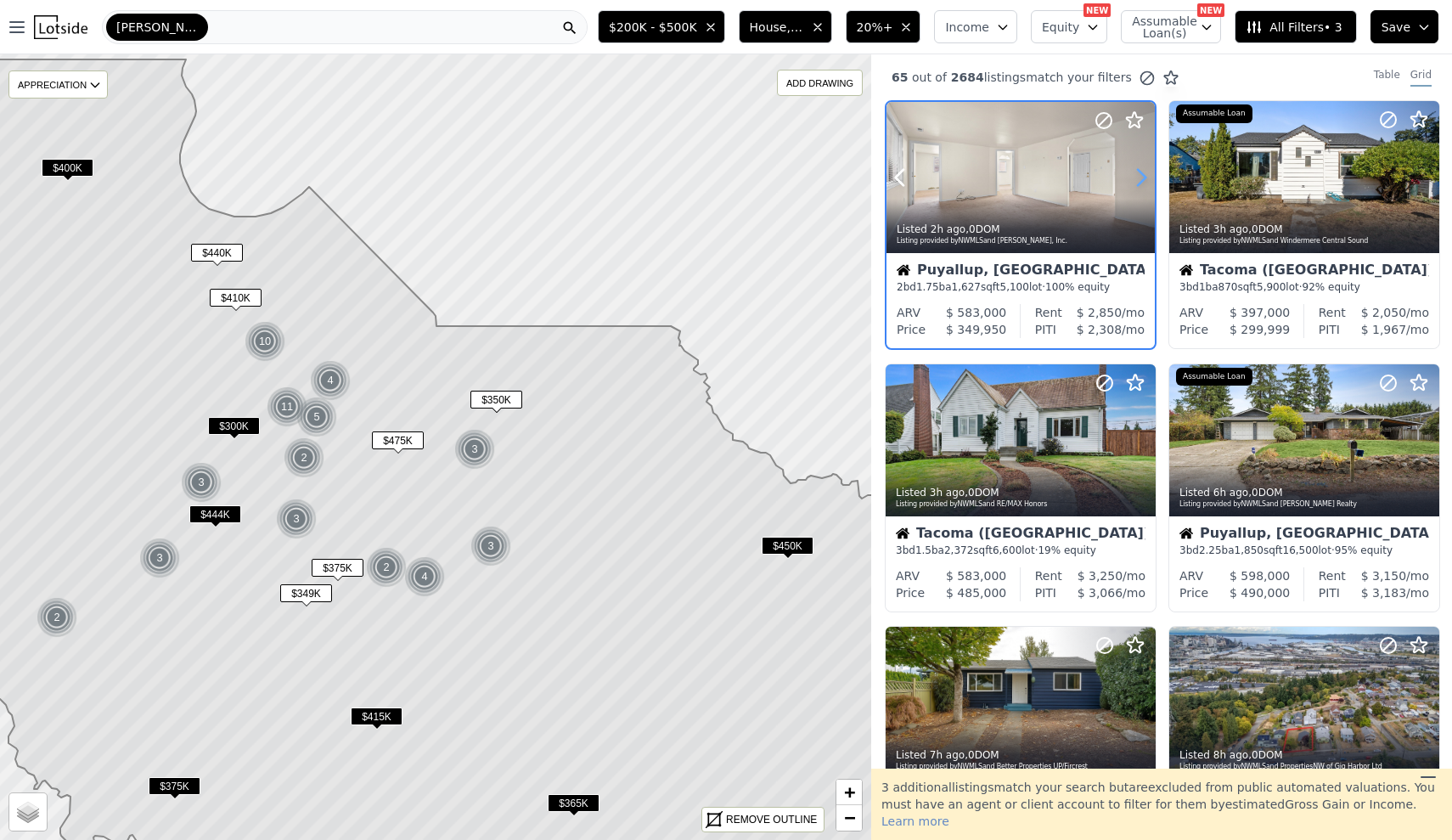
click at [1142, 183] on icon at bounding box center [1142, 177] width 8 height 16
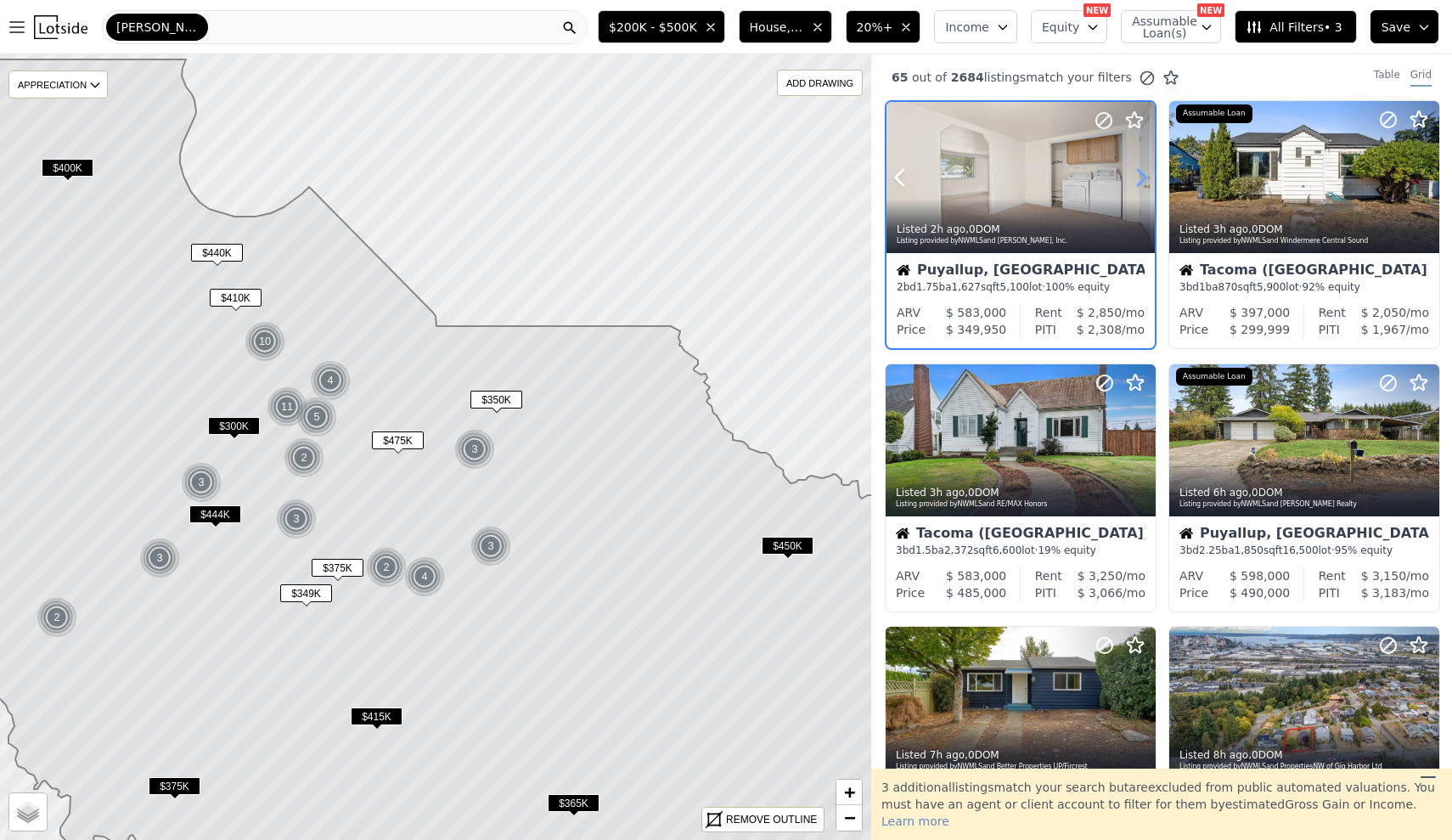
click at [1142, 183] on icon at bounding box center [1142, 177] width 8 height 16
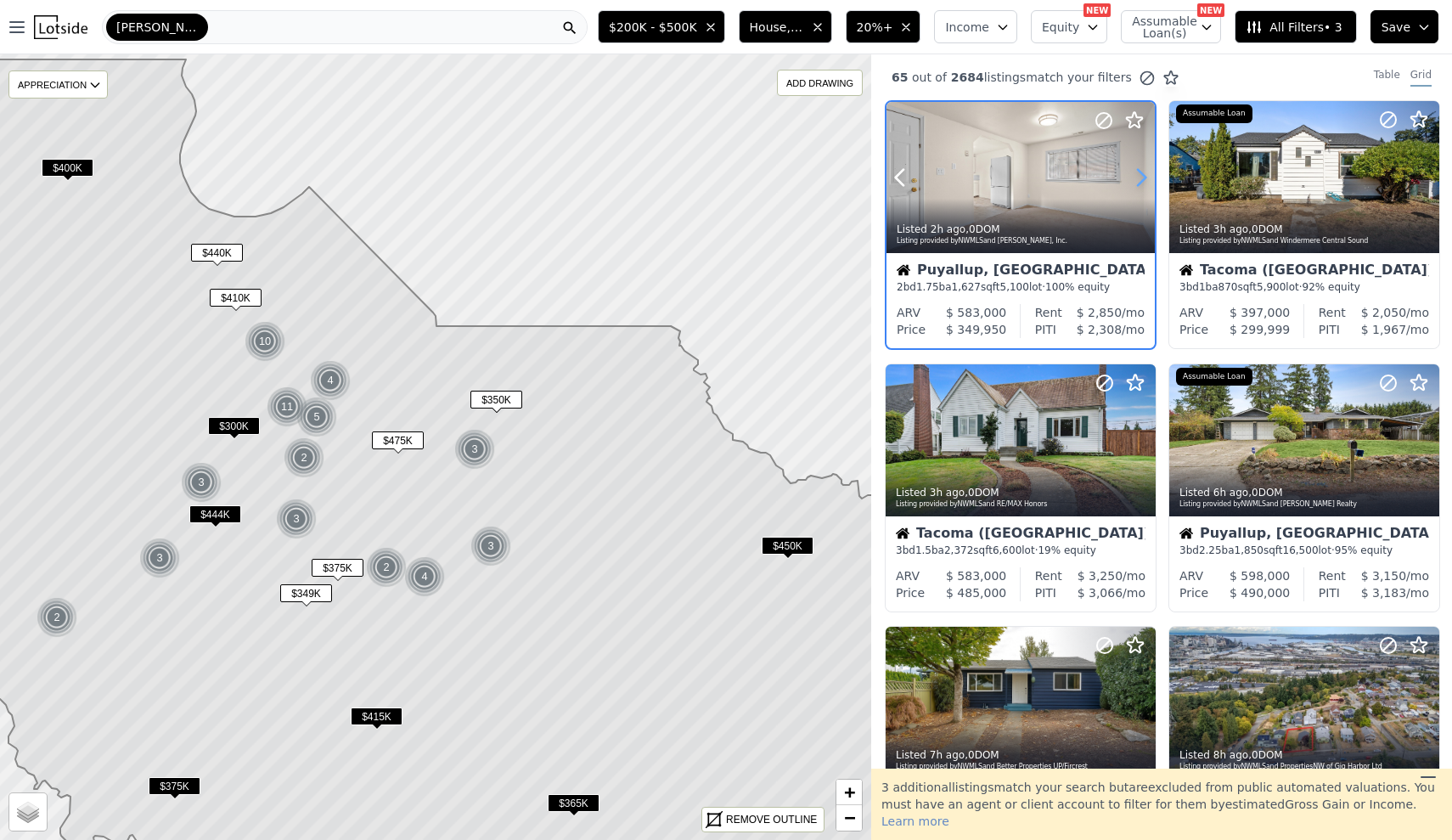
click at [1142, 183] on icon at bounding box center [1142, 177] width 8 height 16
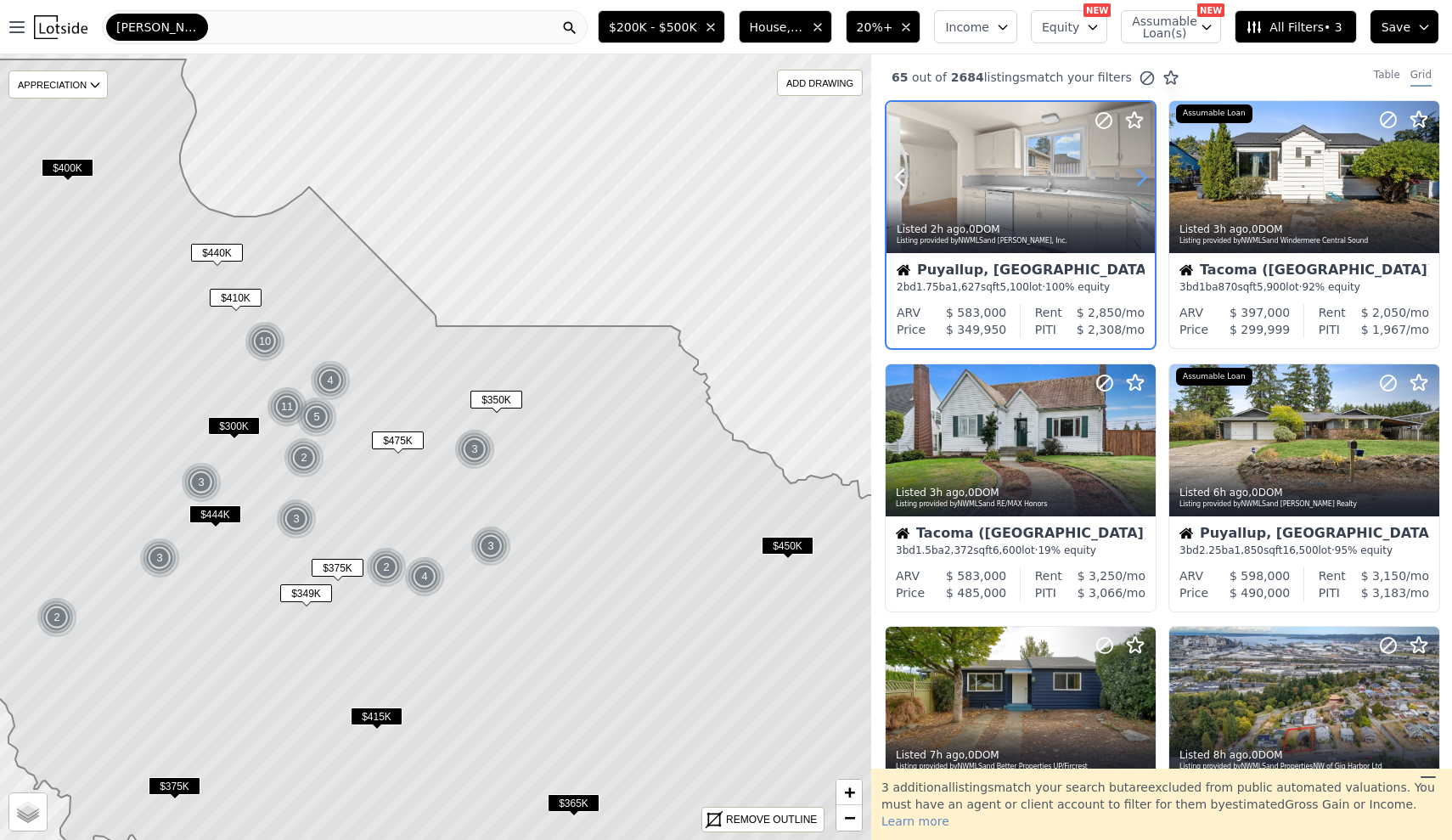
click at [1142, 183] on icon at bounding box center [1142, 177] width 8 height 16
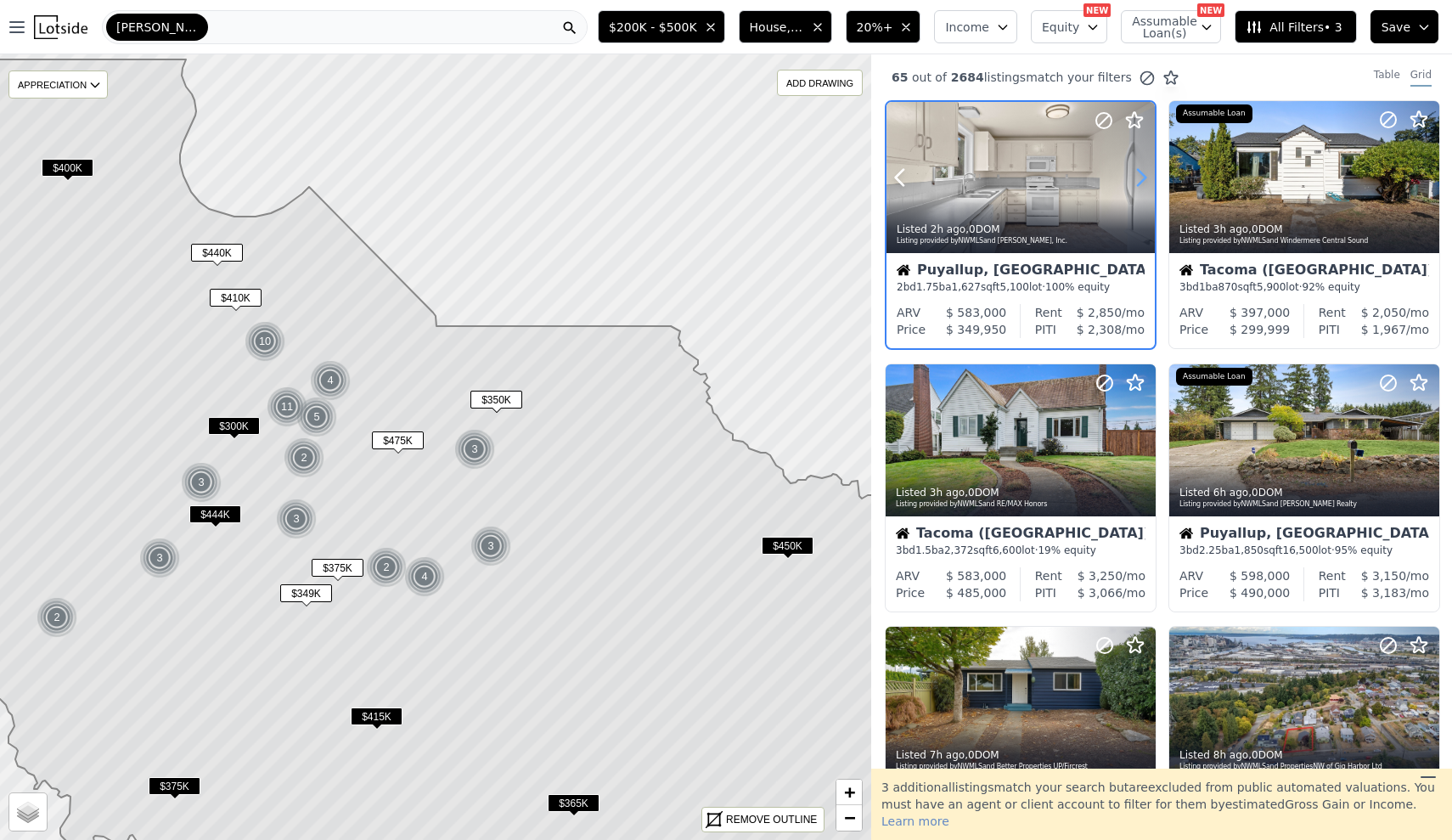
click at [1142, 183] on icon at bounding box center [1142, 177] width 8 height 16
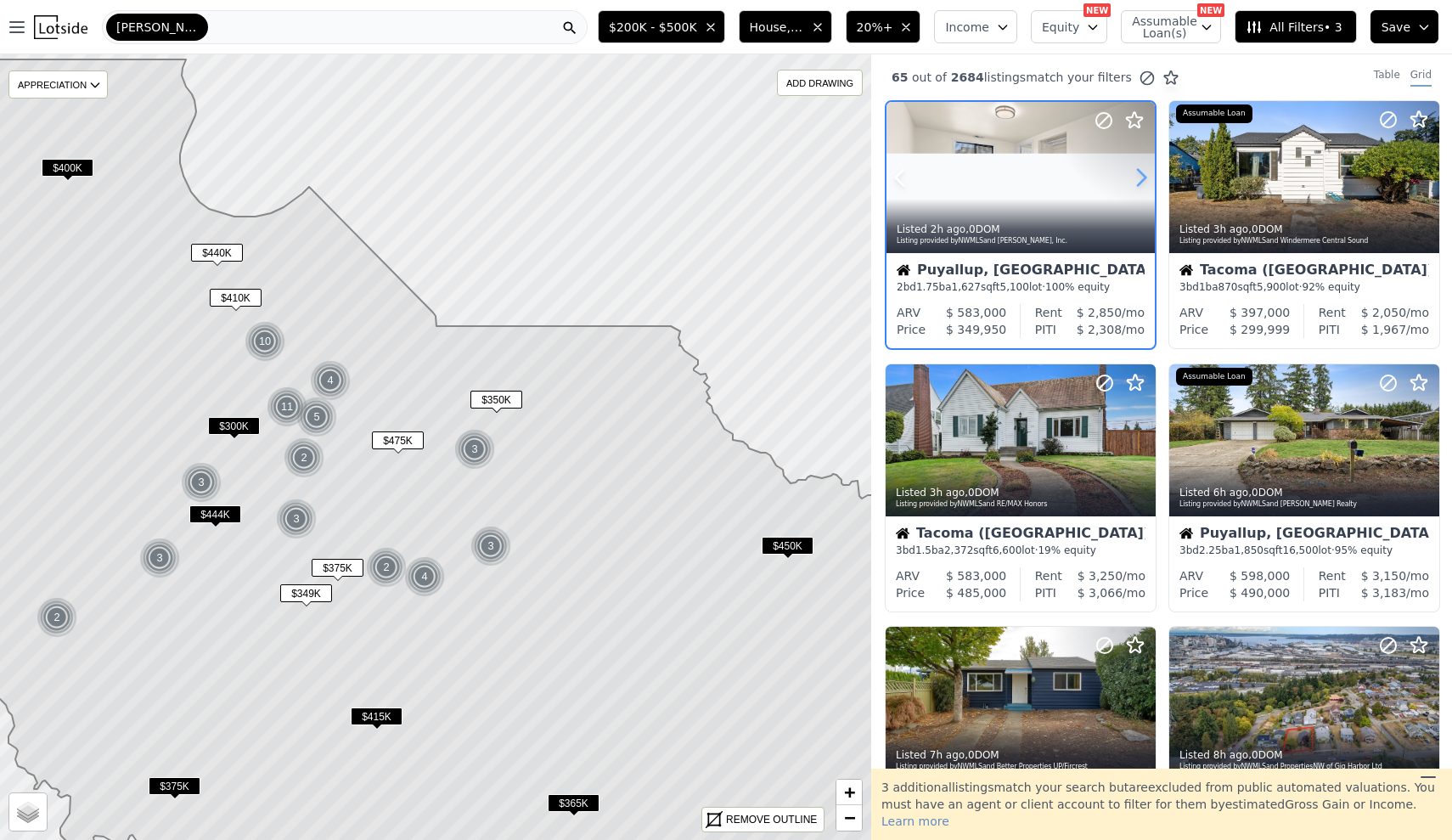
click at [1142, 183] on icon at bounding box center [1142, 177] width 8 height 16
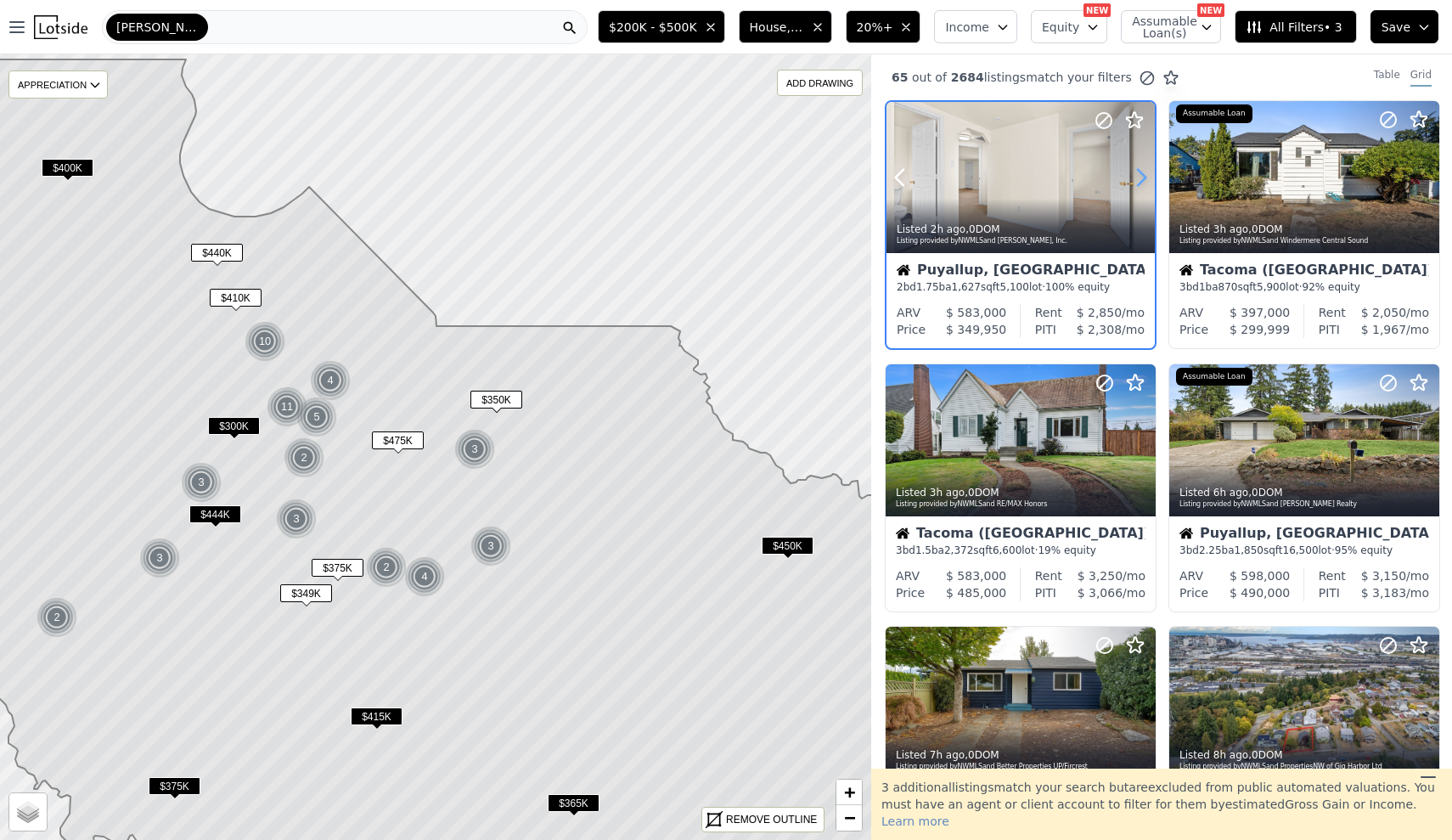
click at [1142, 183] on icon at bounding box center [1142, 177] width 8 height 16
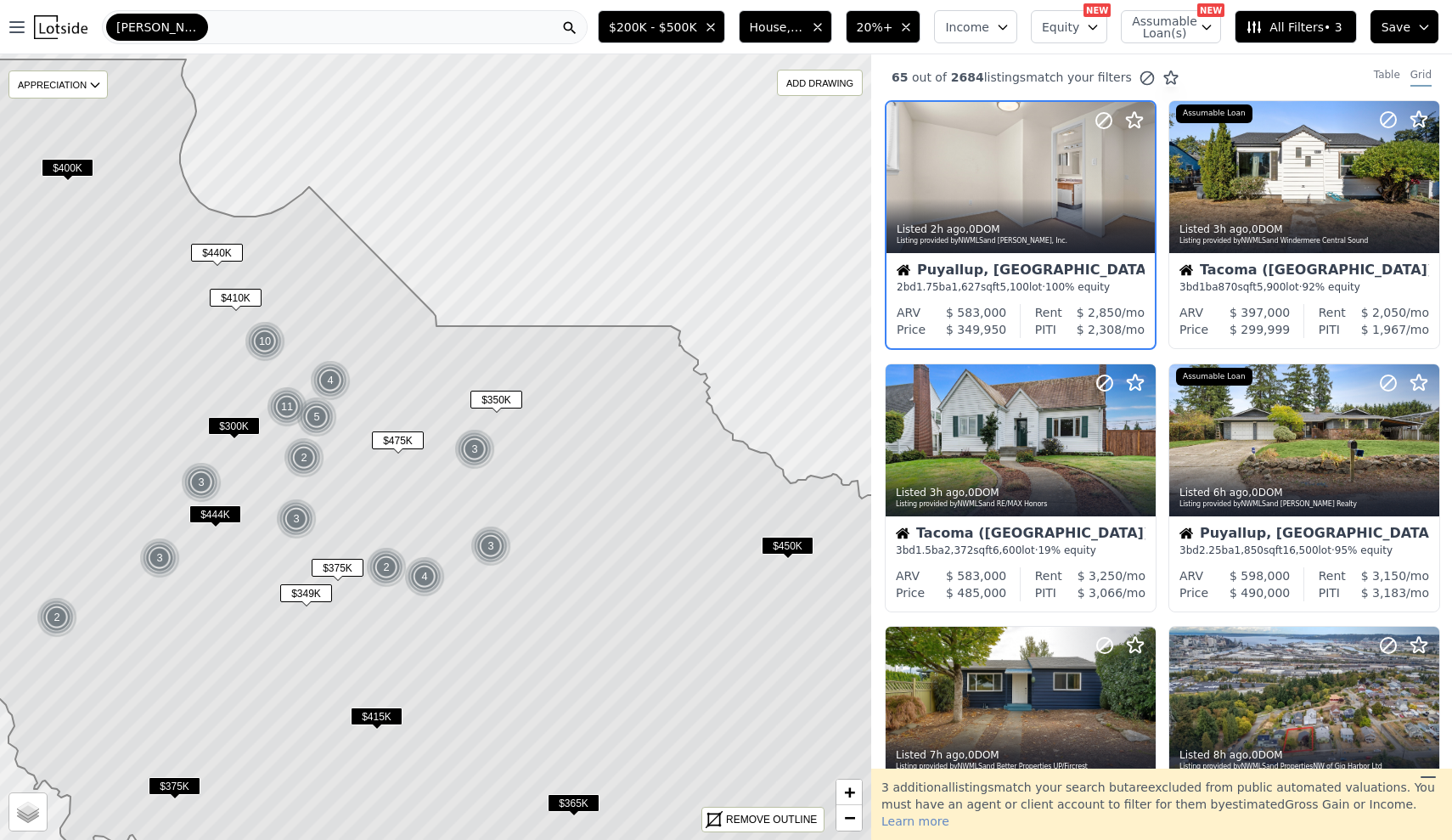
click at [780, 550] on span "$450K" at bounding box center [788, 546] width 52 height 18
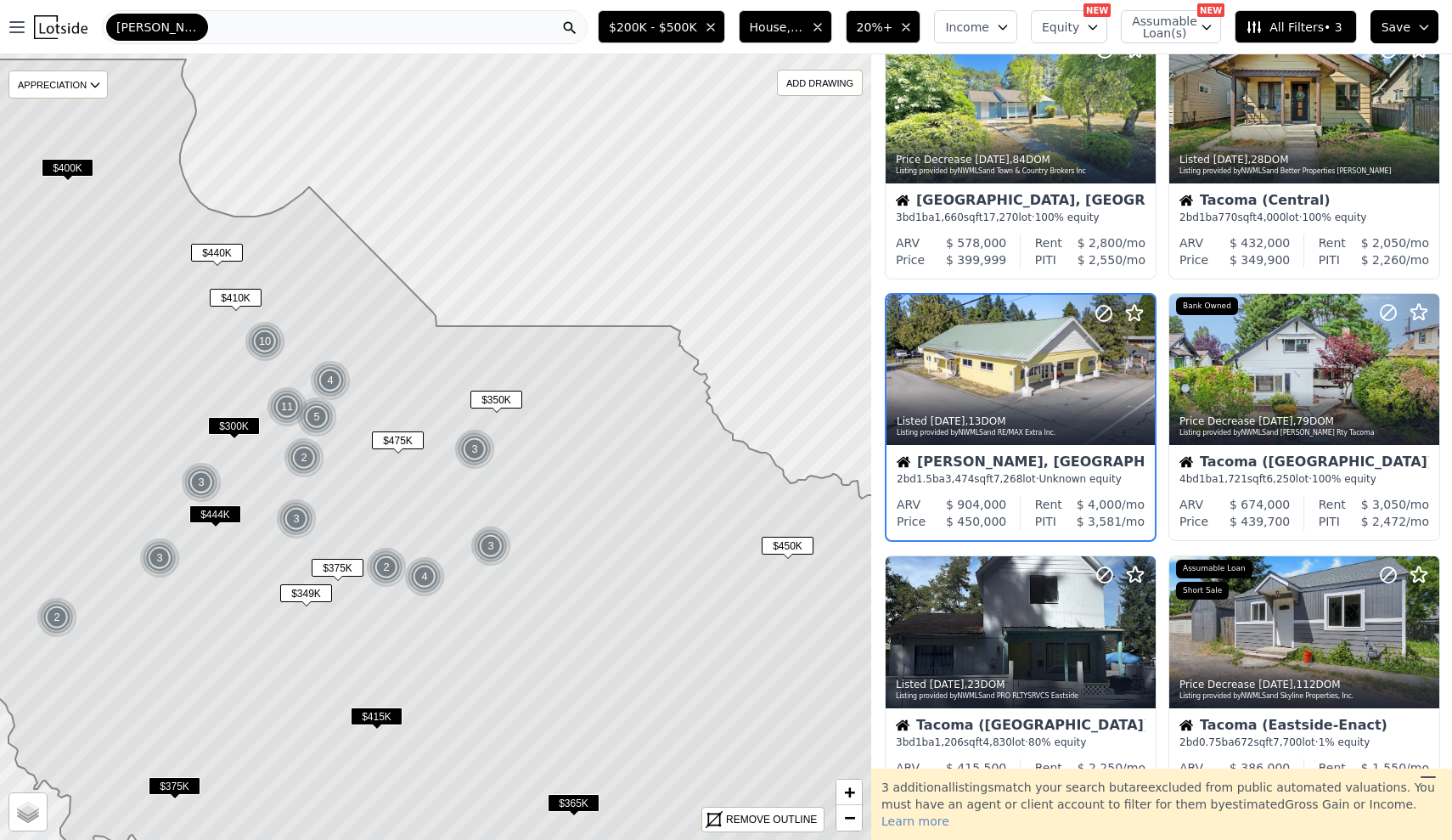
scroll to position [858, 0]
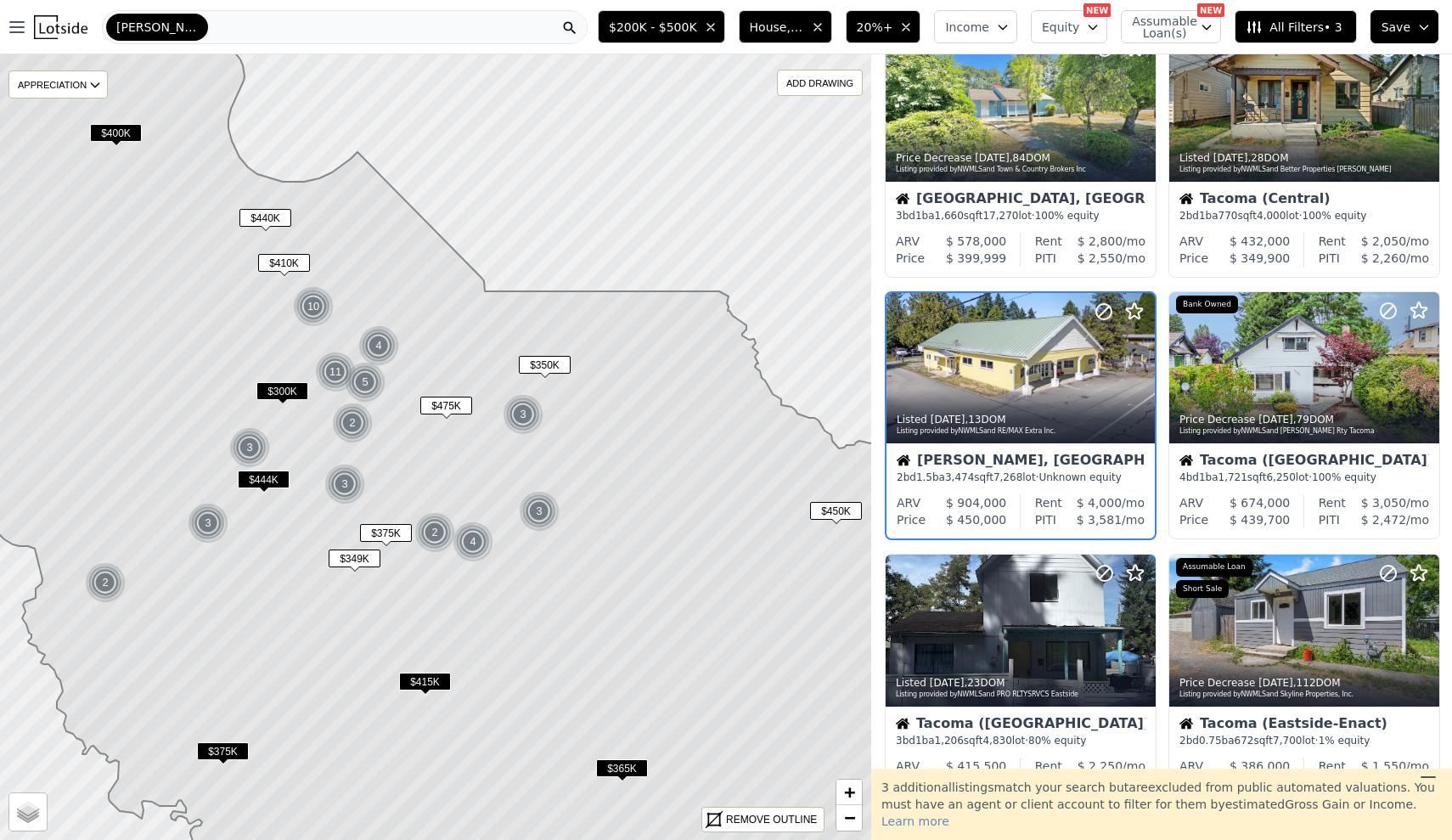
drag, startPoint x: 617, startPoint y: 548, endPoint x: 666, endPoint y: 514, distance: 59.6
click at [666, 514] on icon at bounding box center [483, 455] width 1049 height 861
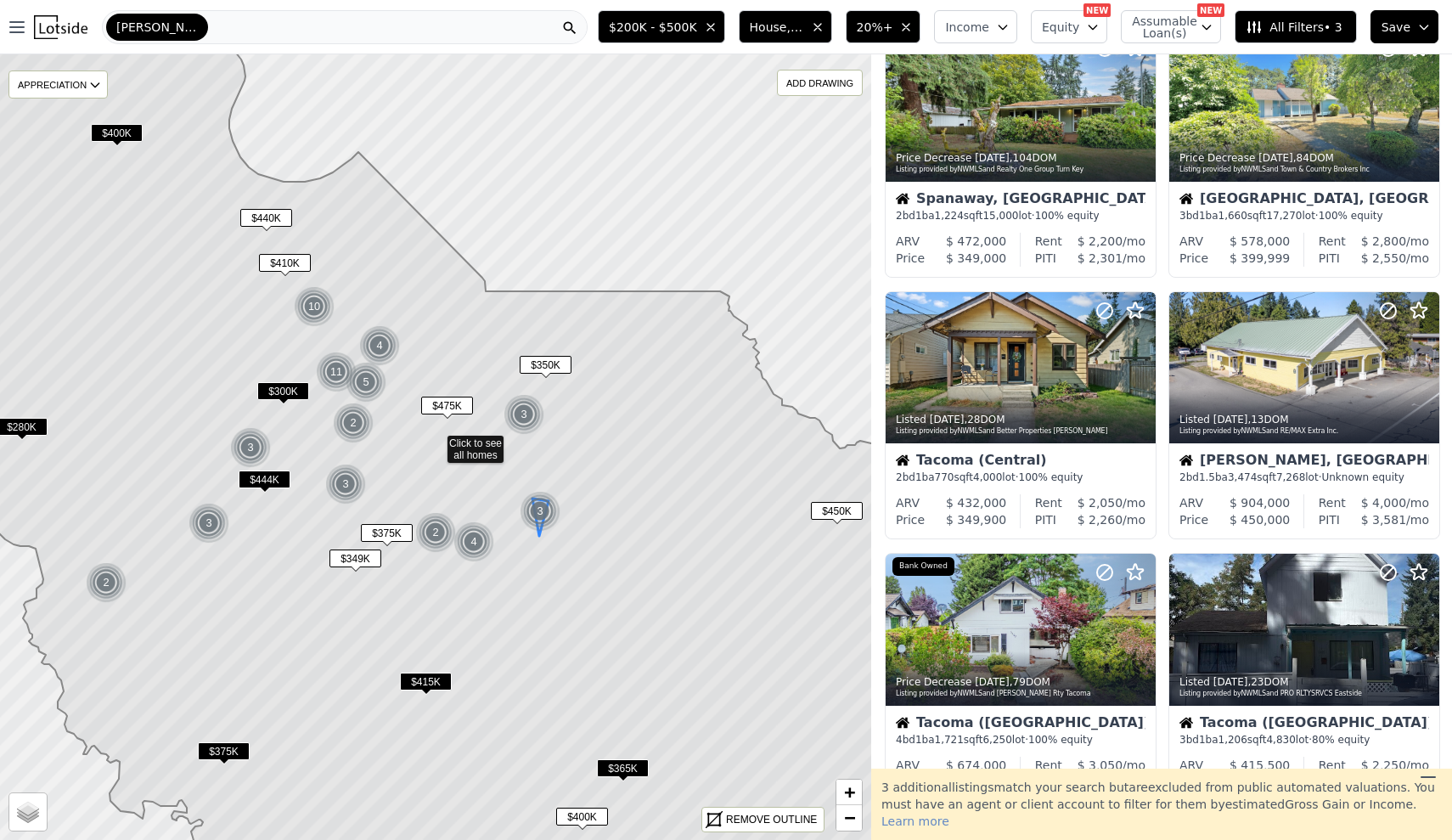
click at [534, 518] on img at bounding box center [540, 511] width 41 height 40
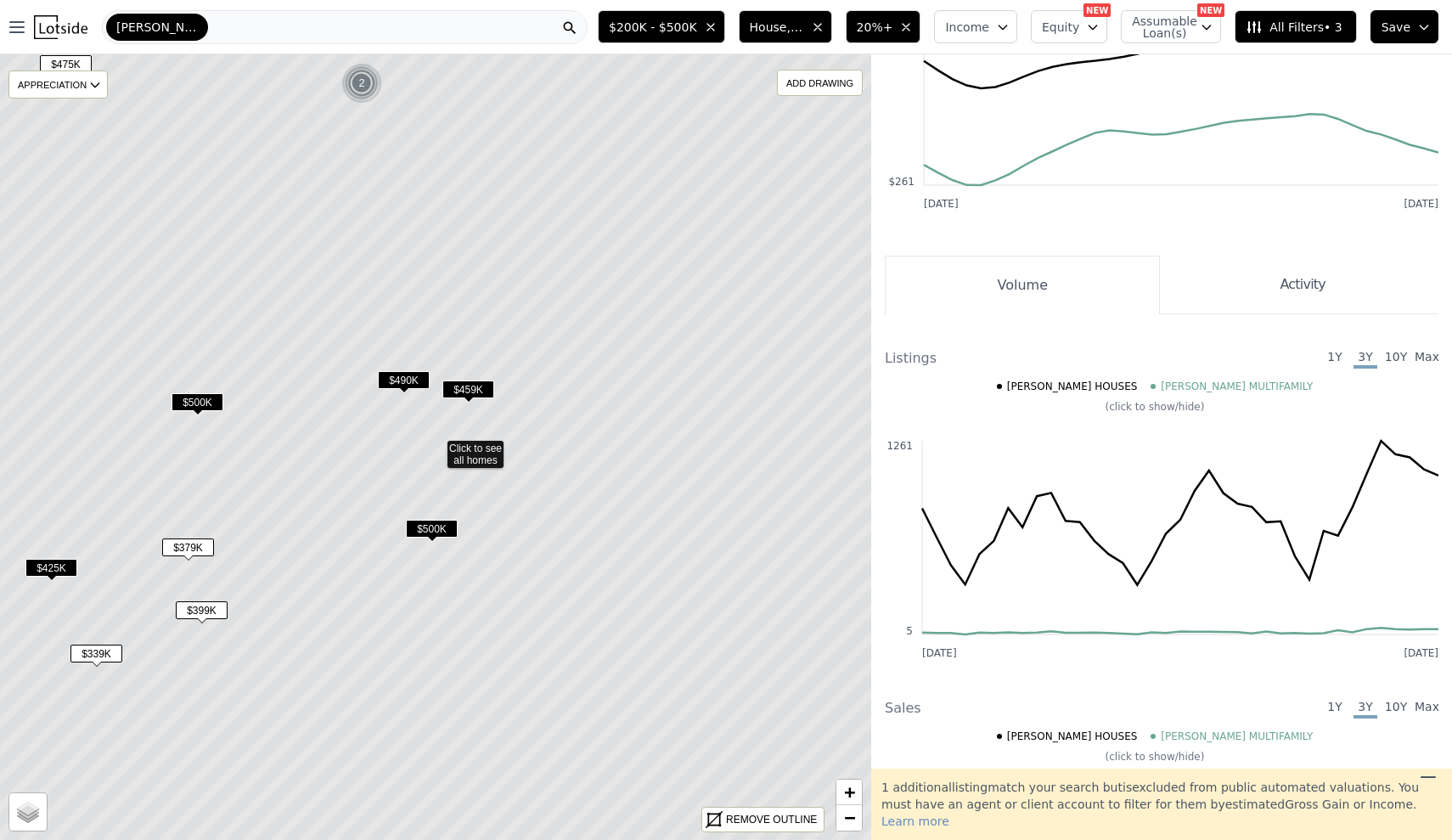
click at [471, 381] on span "$459K" at bounding box center [468, 389] width 52 height 18
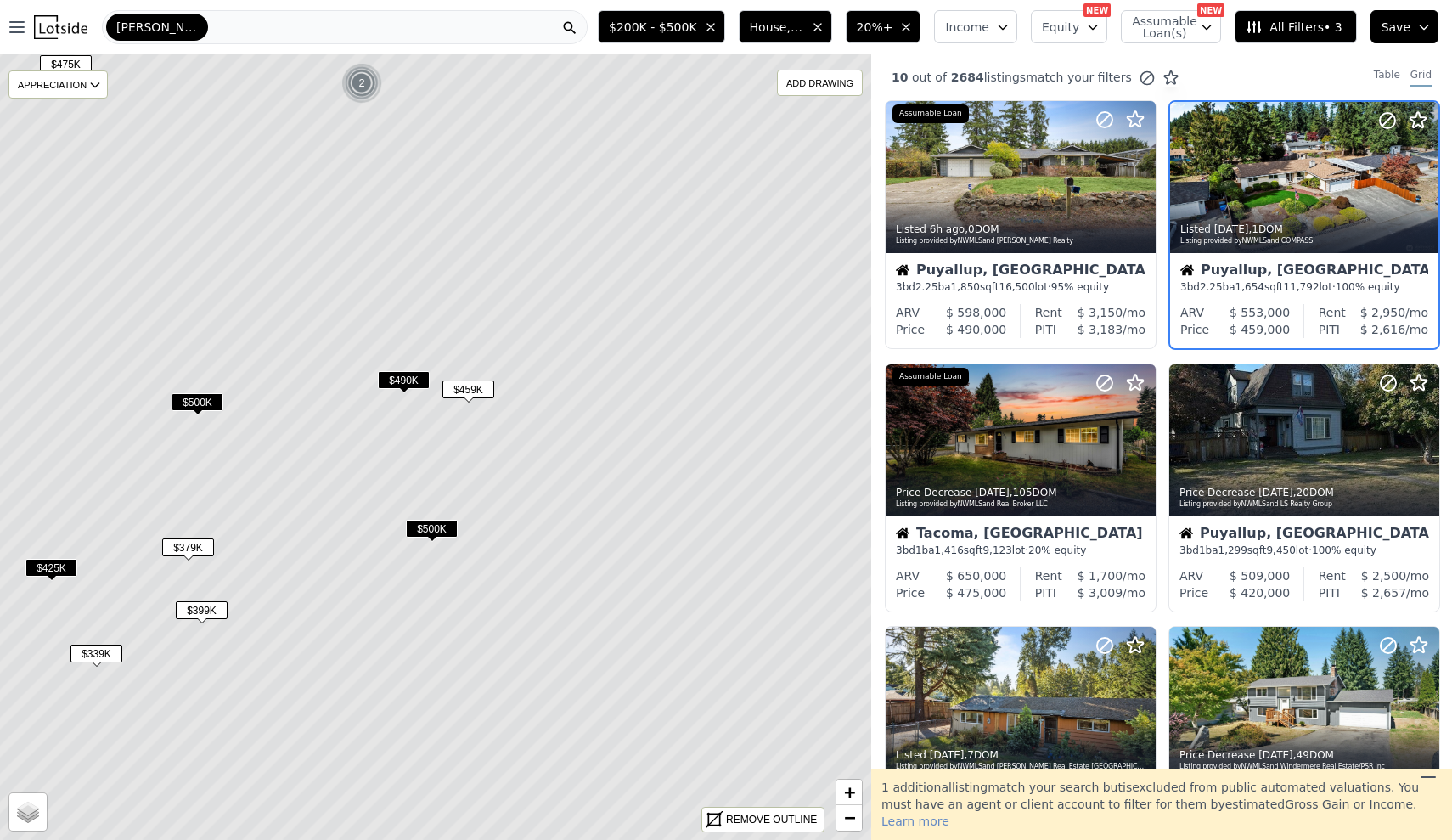
click at [446, 529] on span "$500K" at bounding box center [432, 528] width 52 height 18
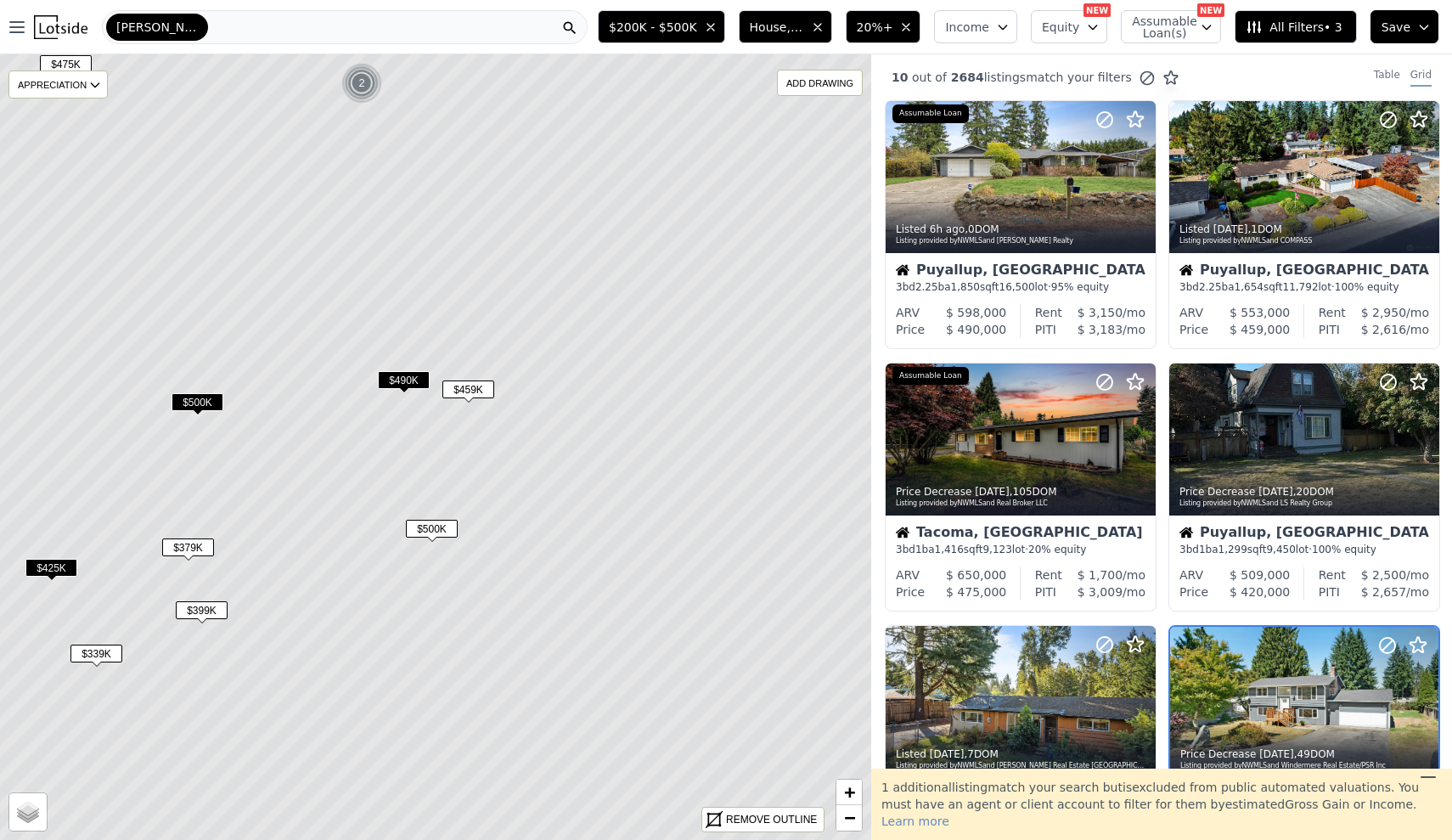
scroll to position [332, 0]
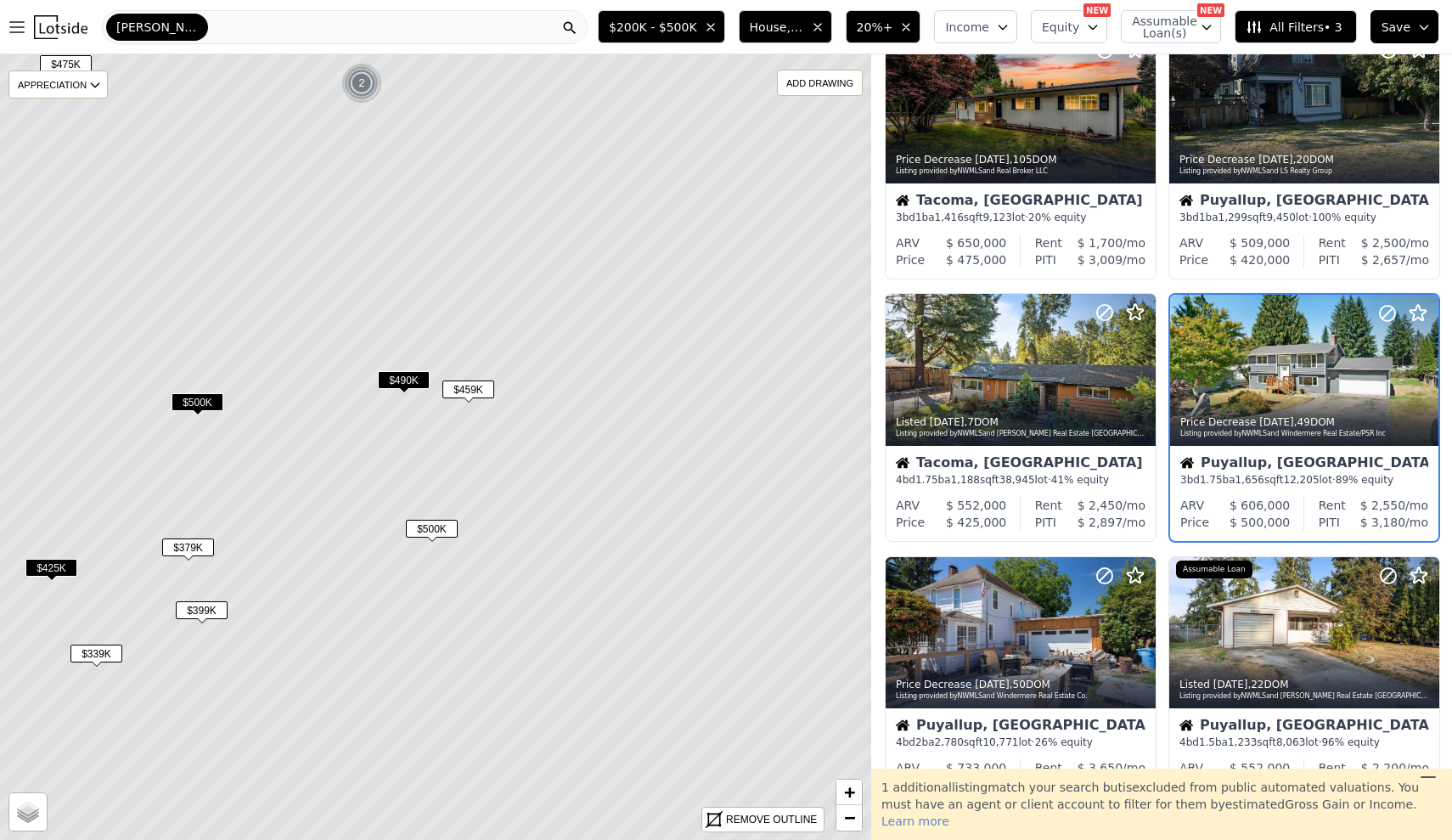
click at [406, 381] on span "$490K" at bounding box center [403, 380] width 52 height 18
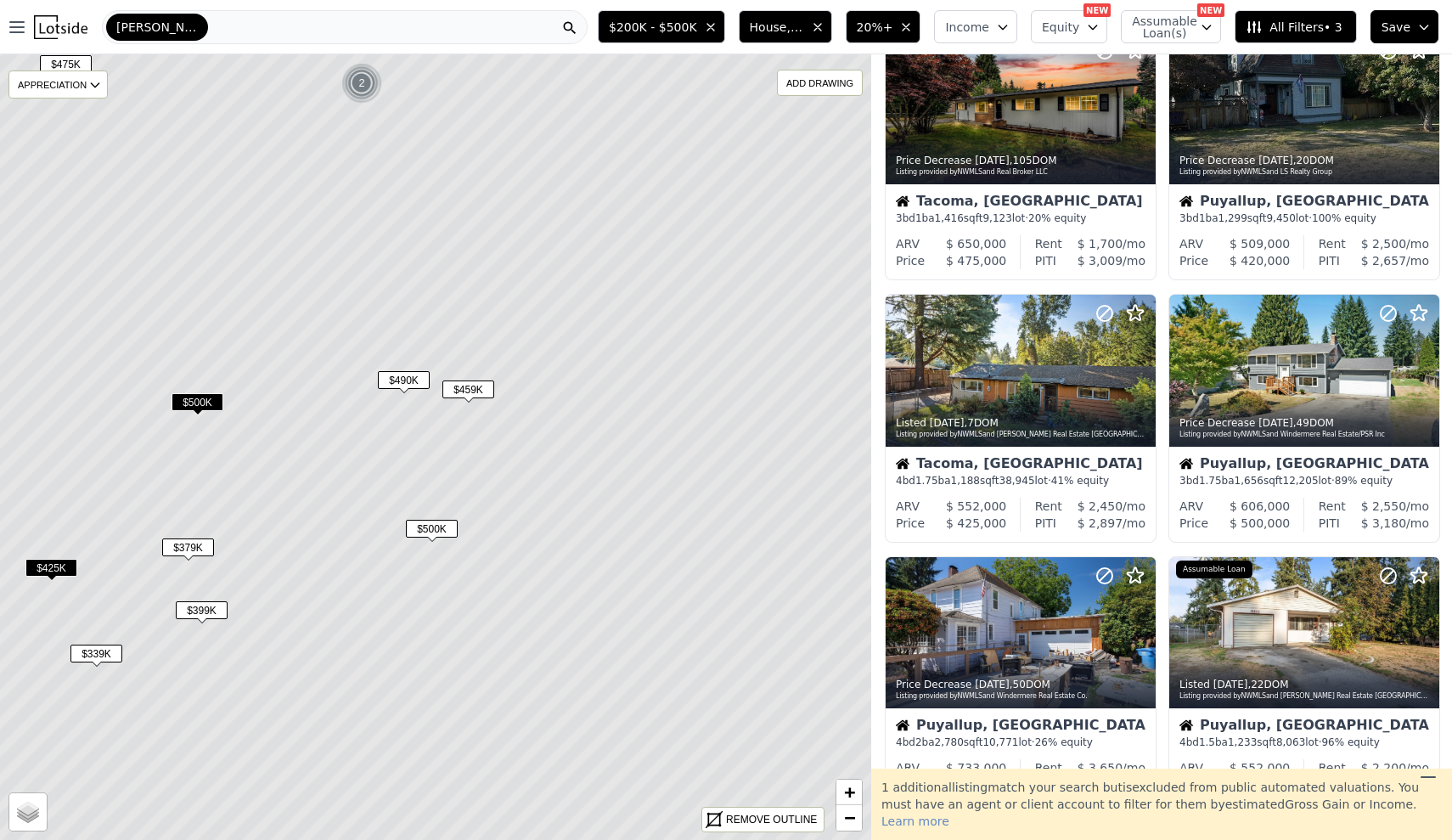
scroll to position [0, 0]
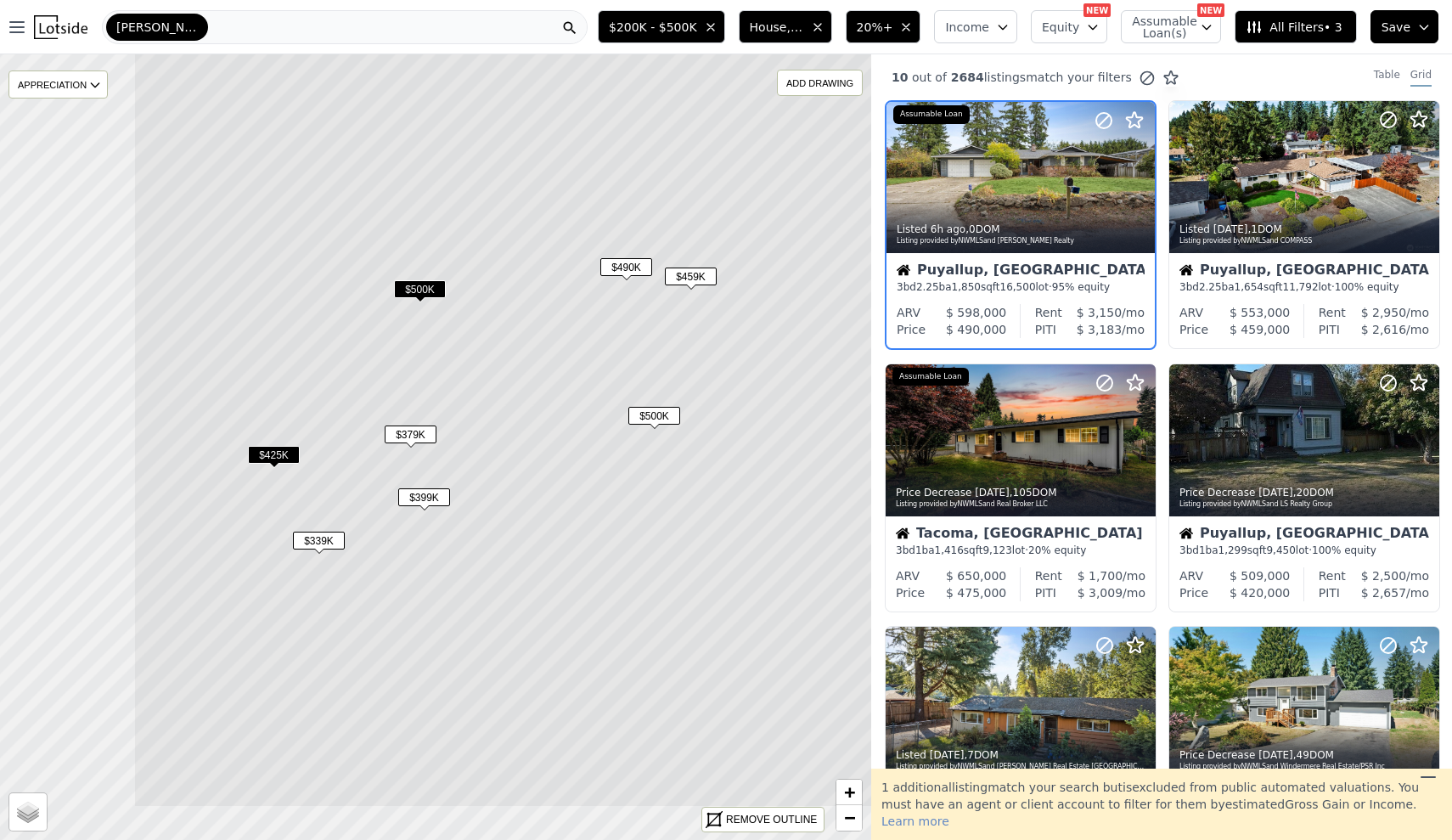
drag, startPoint x: 264, startPoint y: 550, endPoint x: 497, endPoint y: 436, distance: 259.4
click at [497, 436] on icon at bounding box center [657, 334] width 1049 height 945
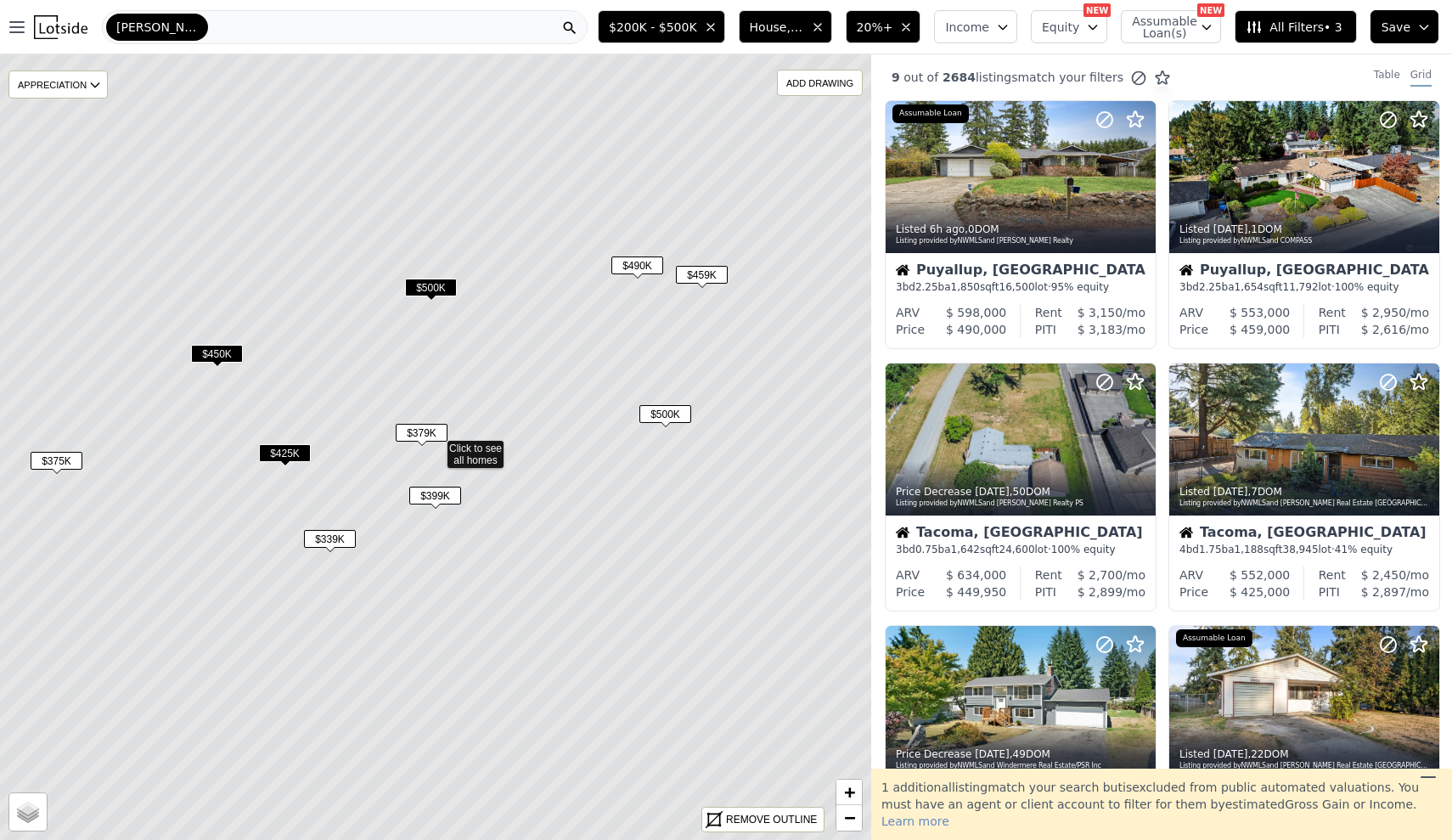
click at [429, 436] on span "$379K" at bounding box center [421, 432] width 52 height 18
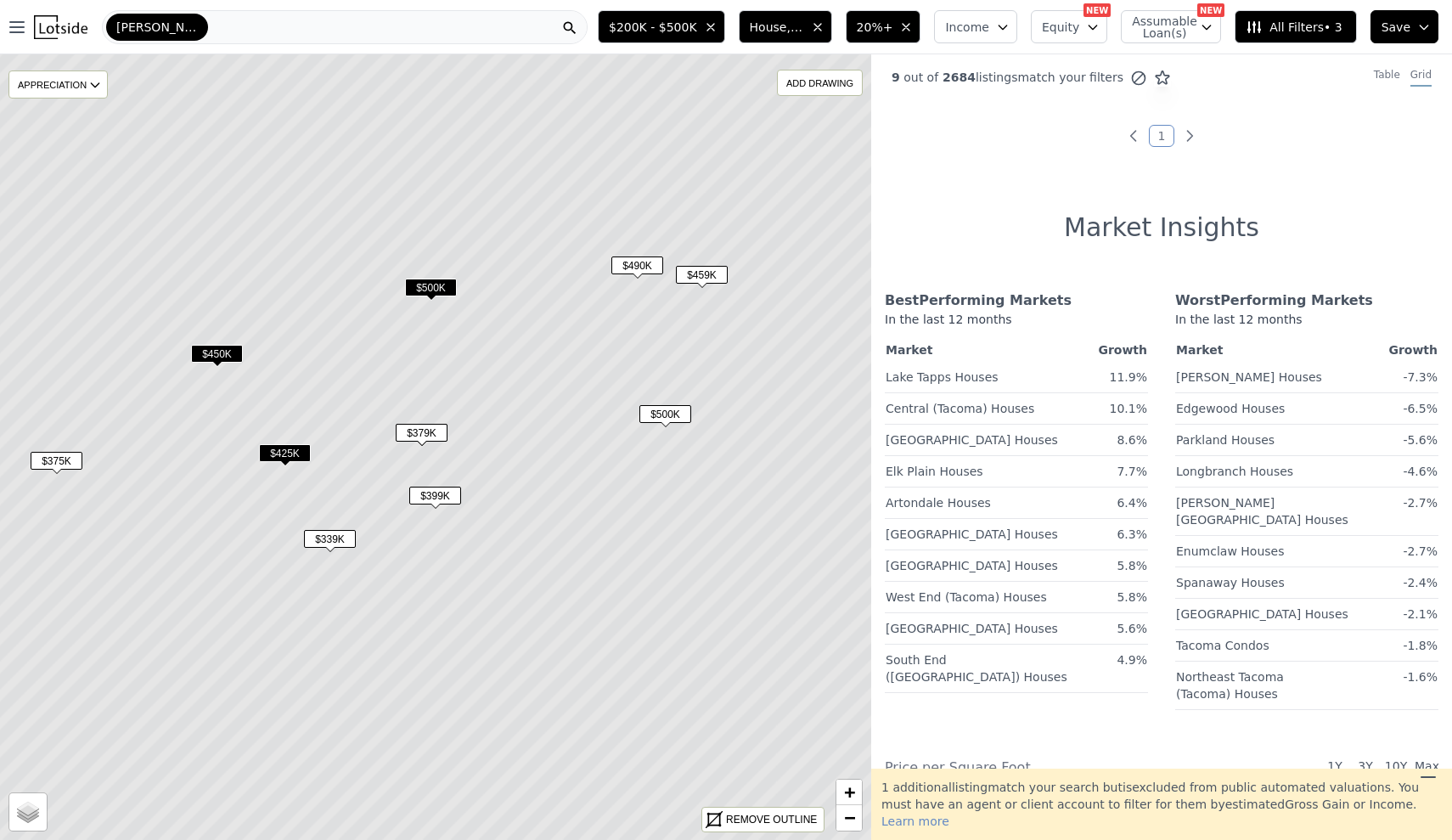
click at [417, 436] on span "$379K" at bounding box center [421, 432] width 52 height 18
click at [434, 503] on span "$399K" at bounding box center [435, 496] width 52 height 18
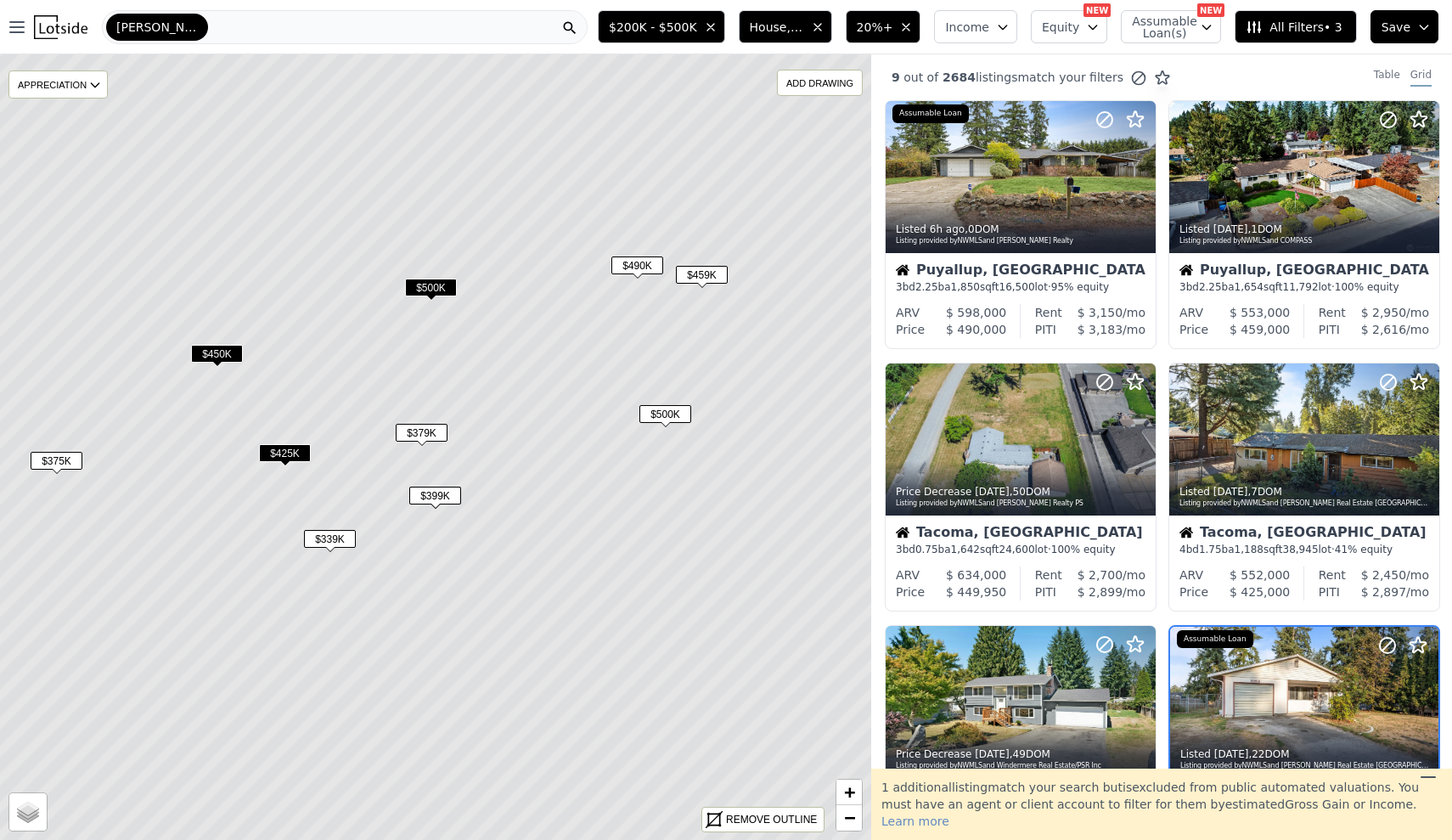
scroll to position [332, 0]
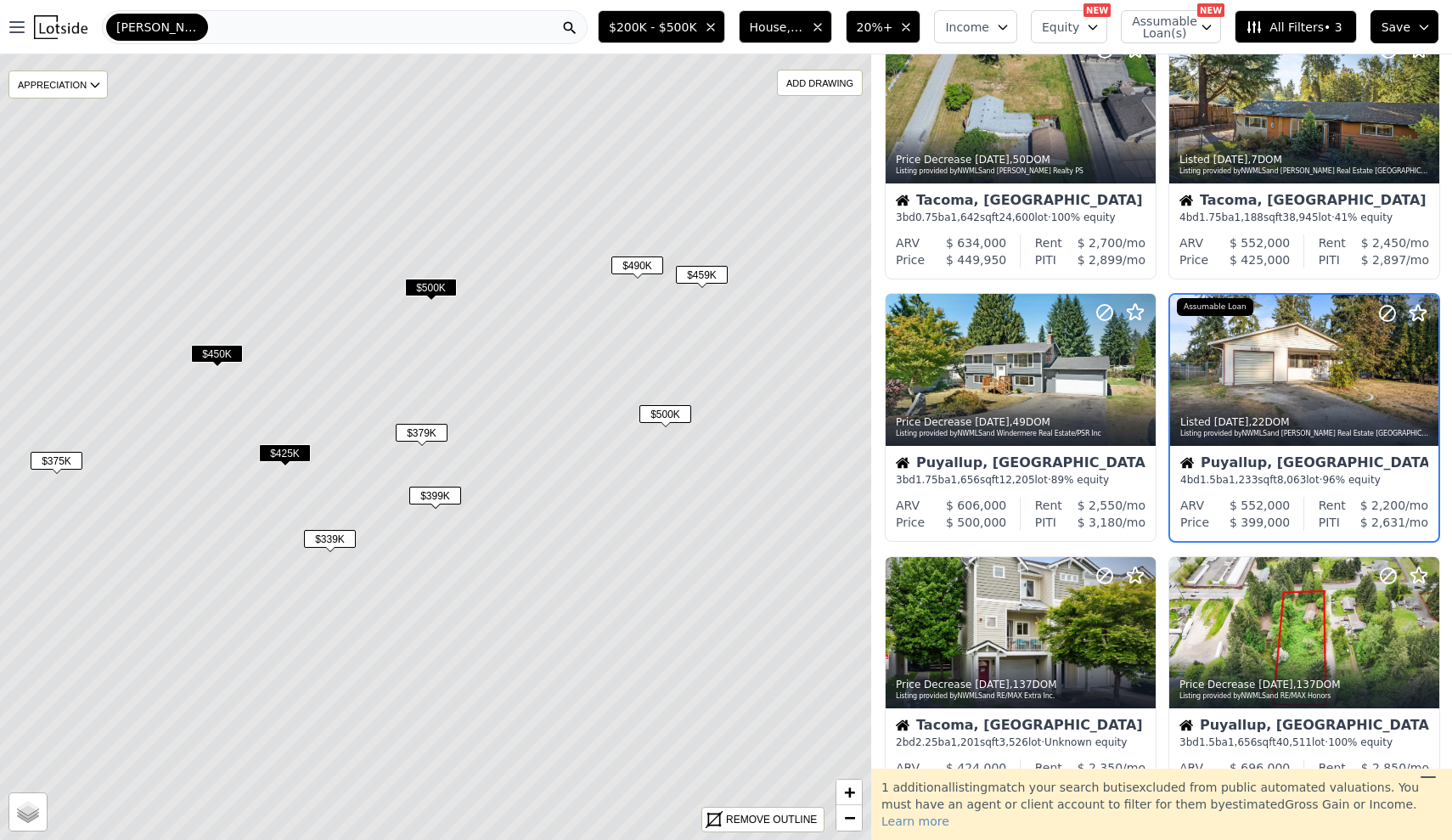
click at [439, 452] on icon at bounding box center [435, 447] width 1049 height 945
click at [430, 440] on span "$379K" at bounding box center [421, 432] width 52 height 18
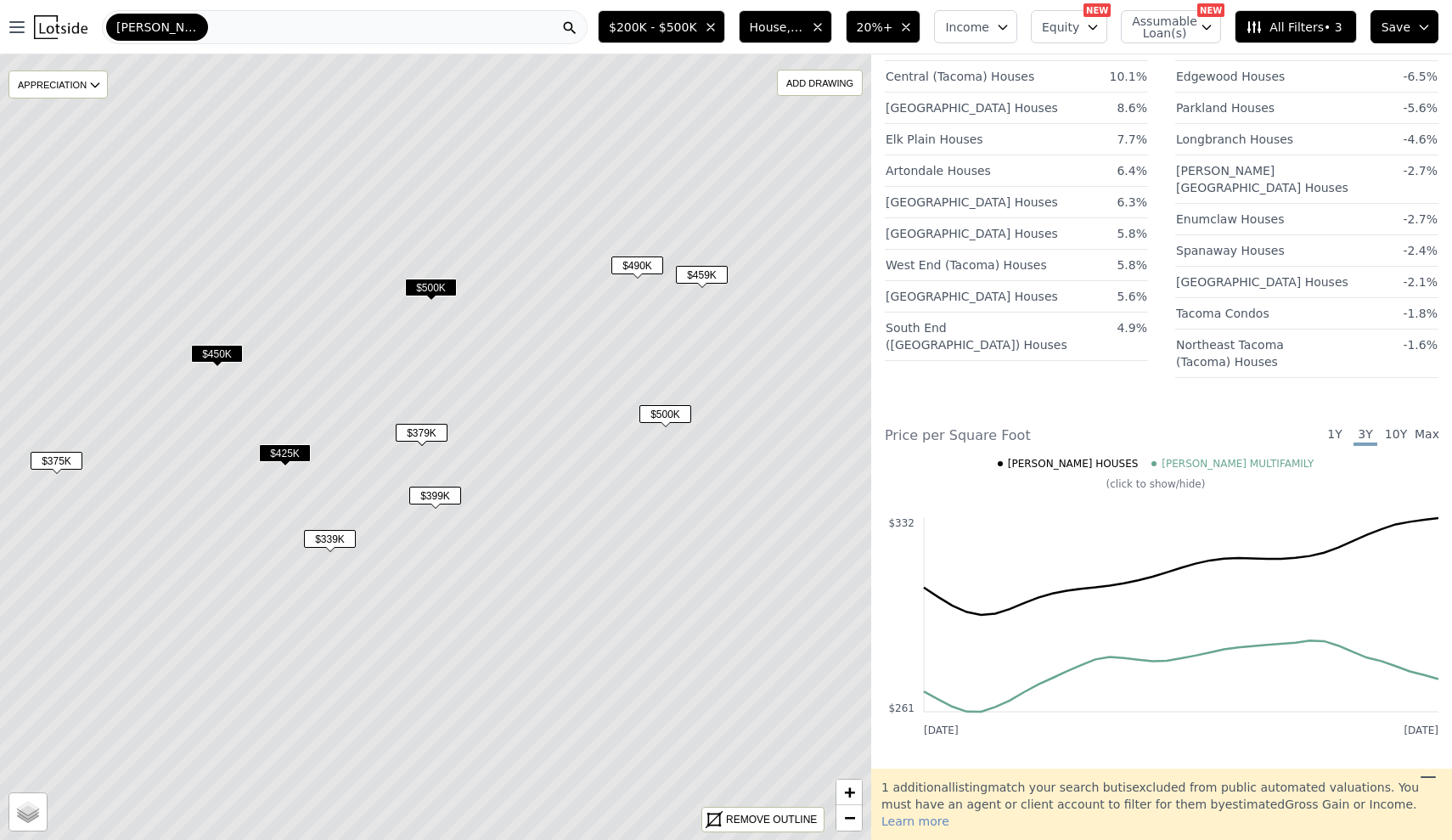
click at [421, 430] on span "$379K" at bounding box center [421, 432] width 52 height 18
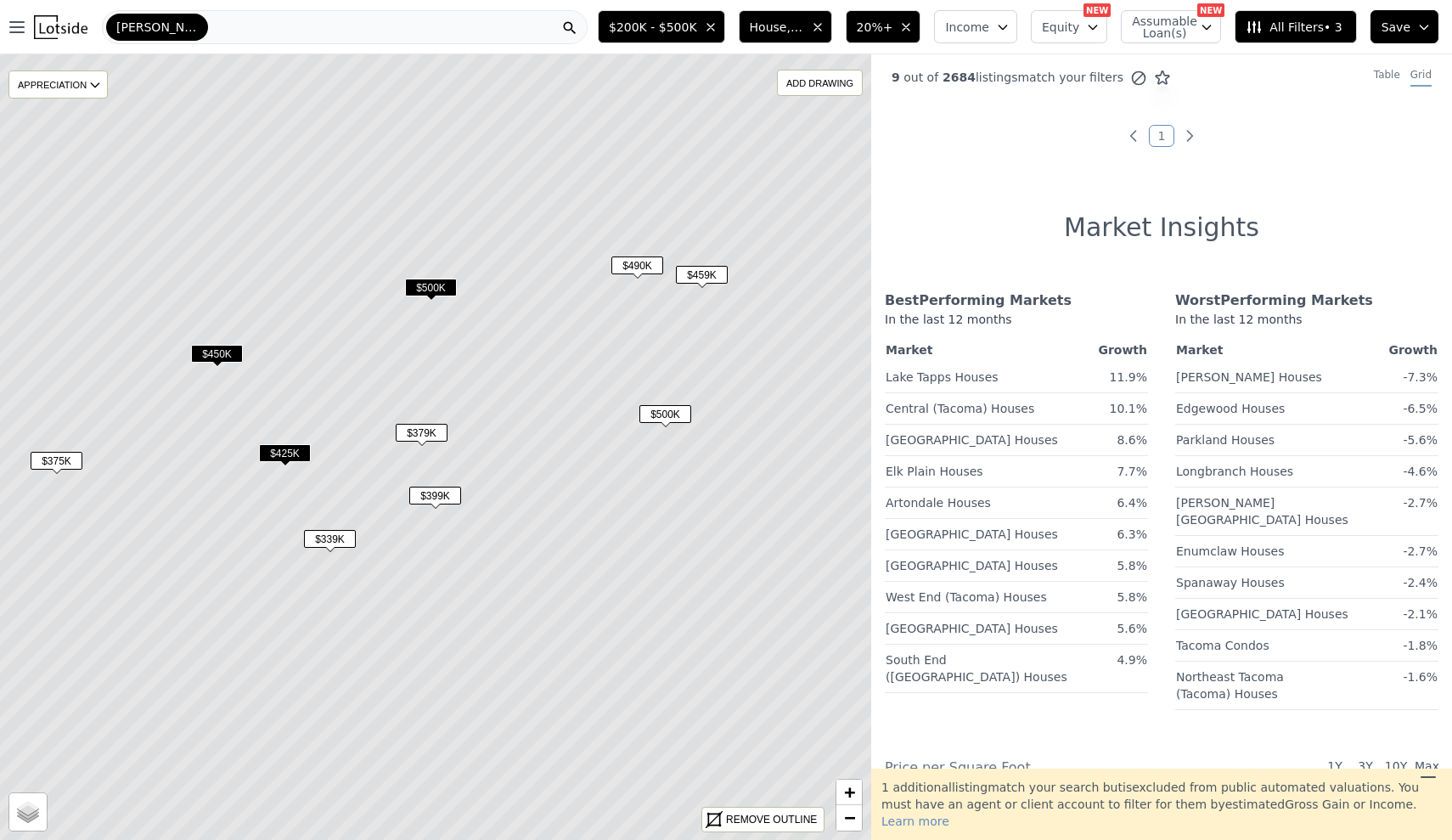
scroll to position [0, 0]
click at [330, 539] on span "$339K" at bounding box center [330, 539] width 52 height 18
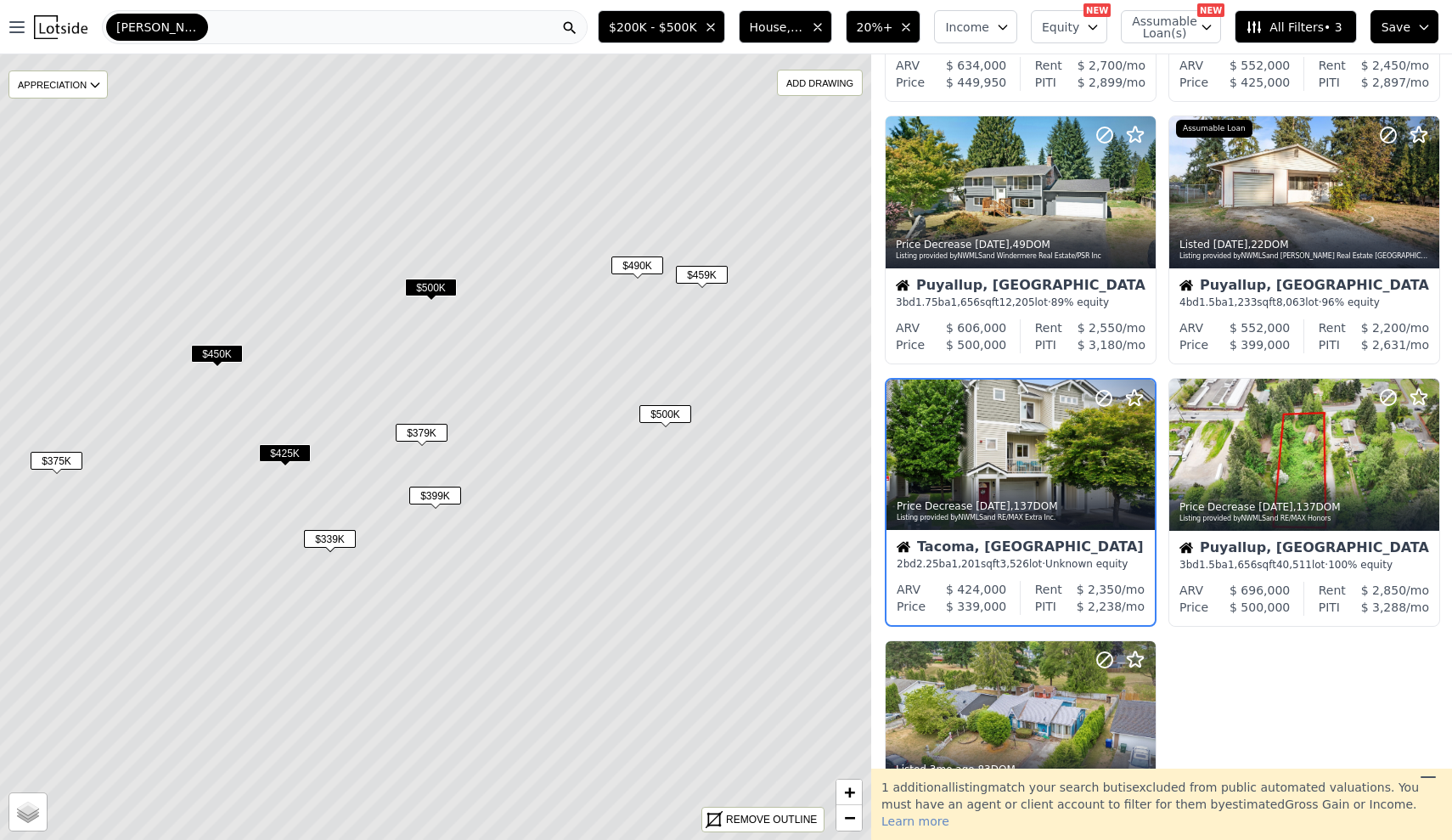
scroll to position [595, 0]
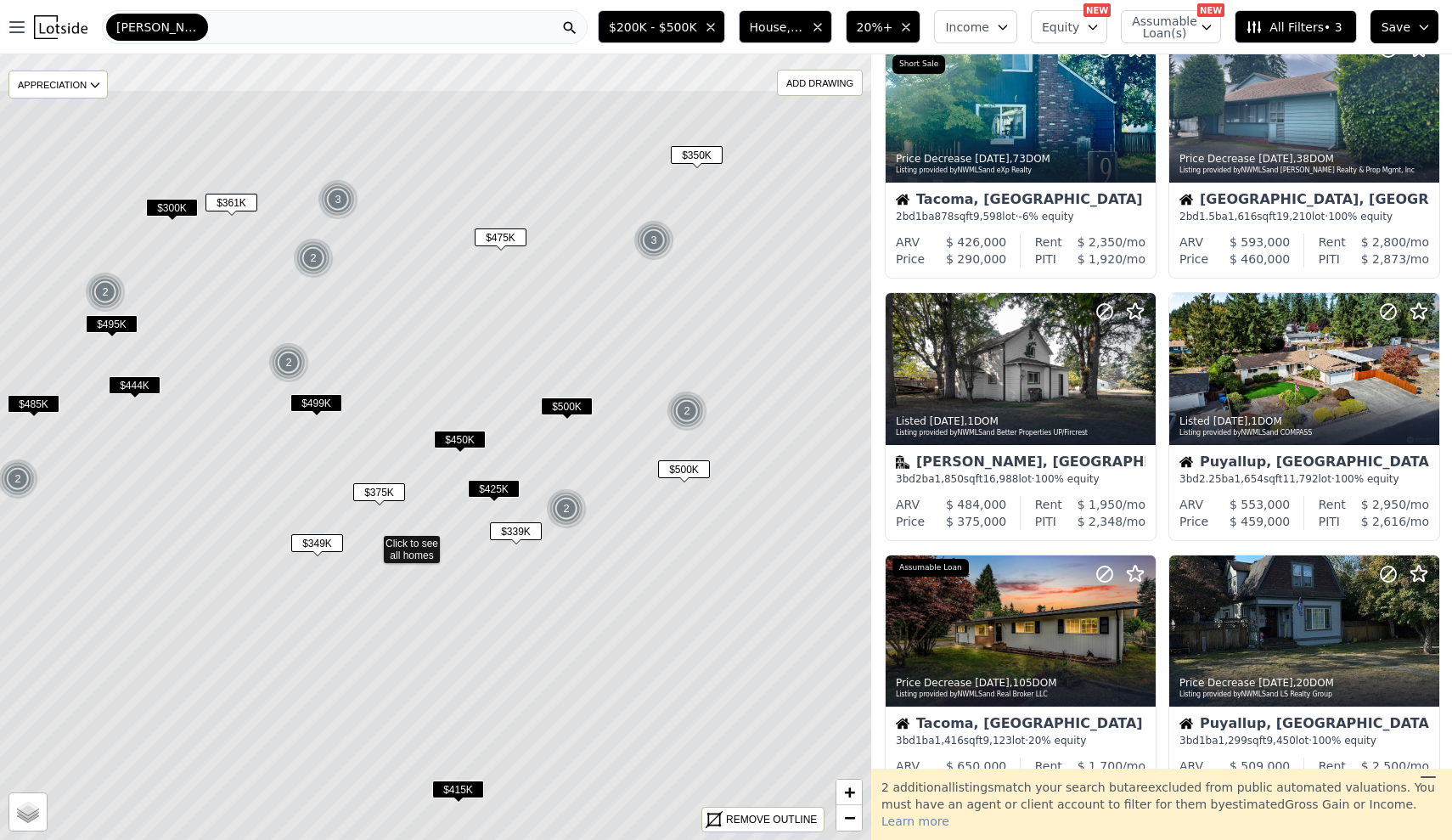
drag, startPoint x: 778, startPoint y: 286, endPoint x: 677, endPoint y: 433, distance: 178.4
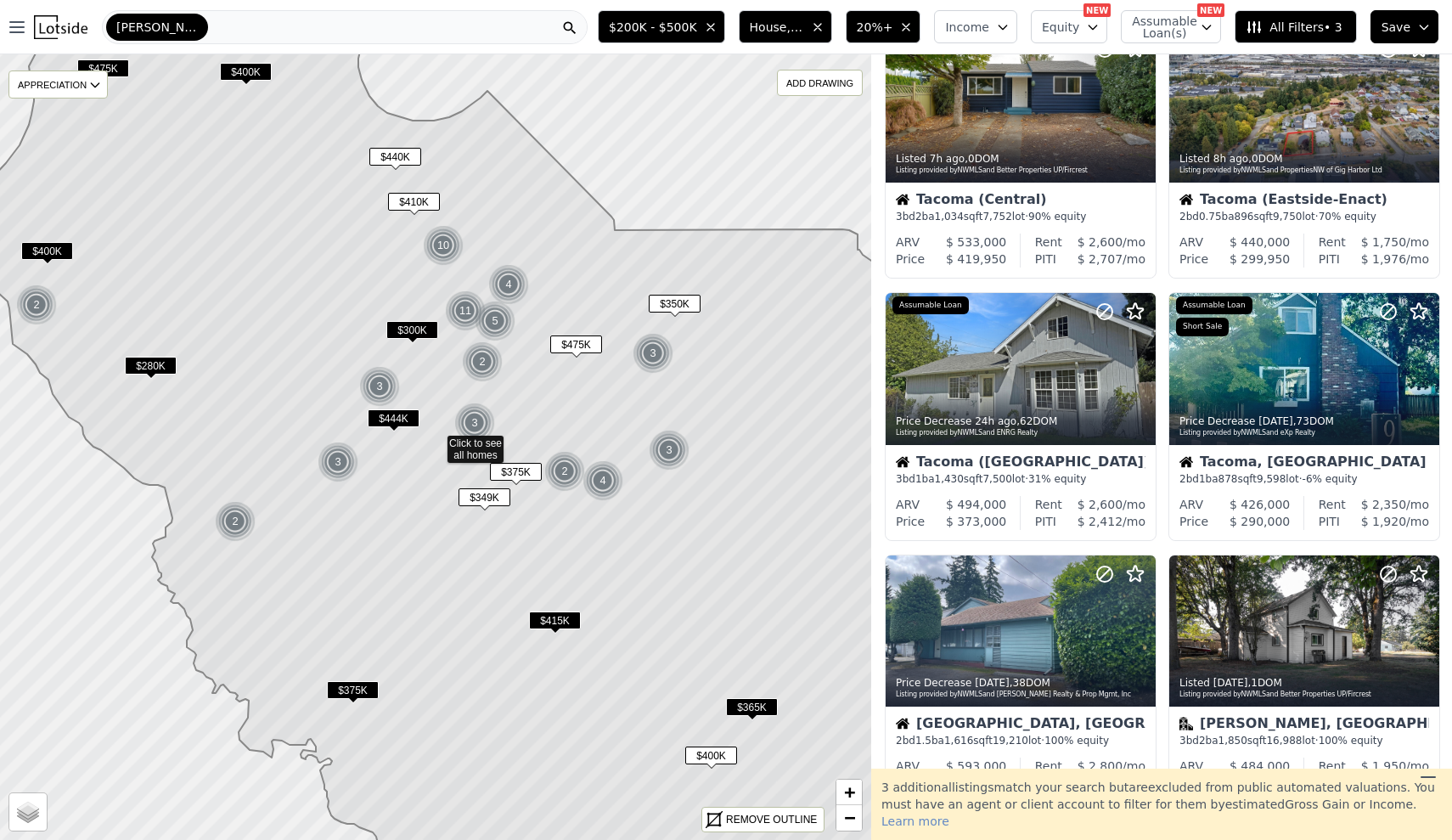
click at [670, 297] on span "$350K" at bounding box center [674, 303] width 52 height 18
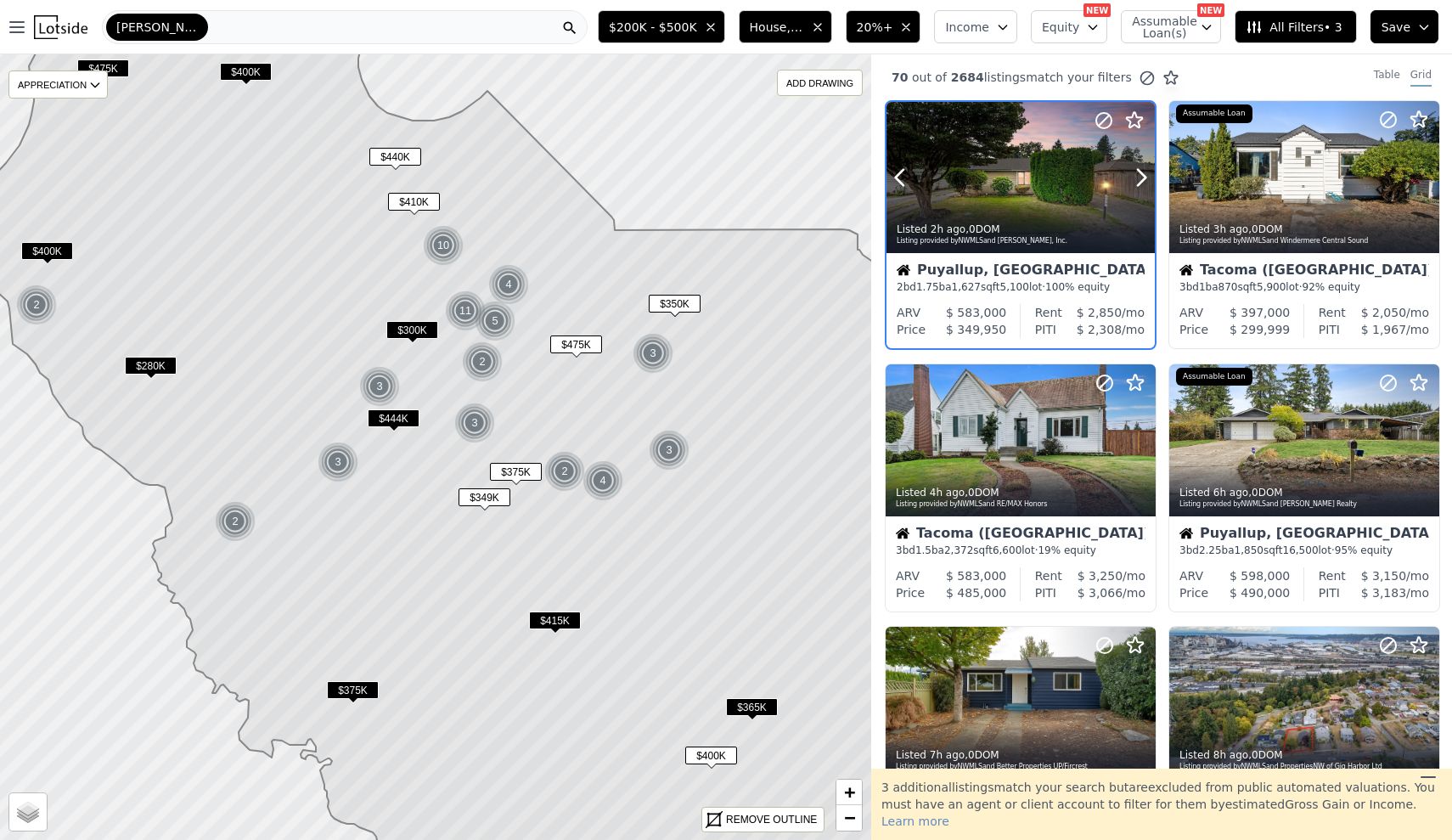
click at [1063, 218] on div "Listed 2h ago , 0 DOM Listing provided by NWMLS and John L. Scott, Inc." at bounding box center [1020, 233] width 268 height 40
click at [683, 306] on span "$350K" at bounding box center [674, 303] width 52 height 18
click at [1013, 215] on div "Listed 2h ago , 0 DOM Listing provided by NWMLS and John L. Scott, Inc." at bounding box center [1020, 233] width 270 height 40
click at [672, 308] on span "$350K" at bounding box center [674, 303] width 52 height 18
click at [1140, 172] on icon at bounding box center [1142, 177] width 8 height 16
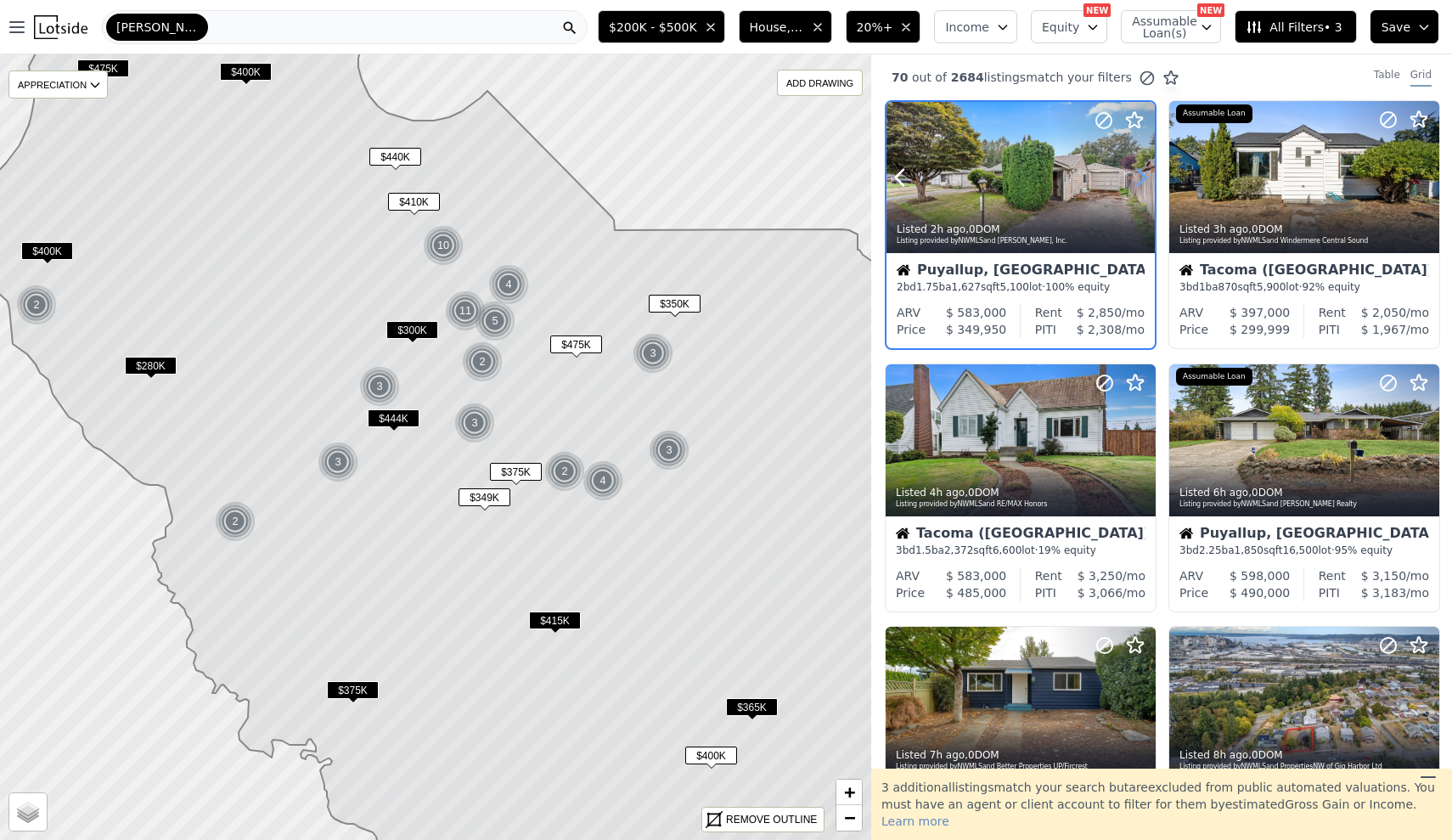
click at [1140, 172] on icon at bounding box center [1142, 177] width 8 height 16
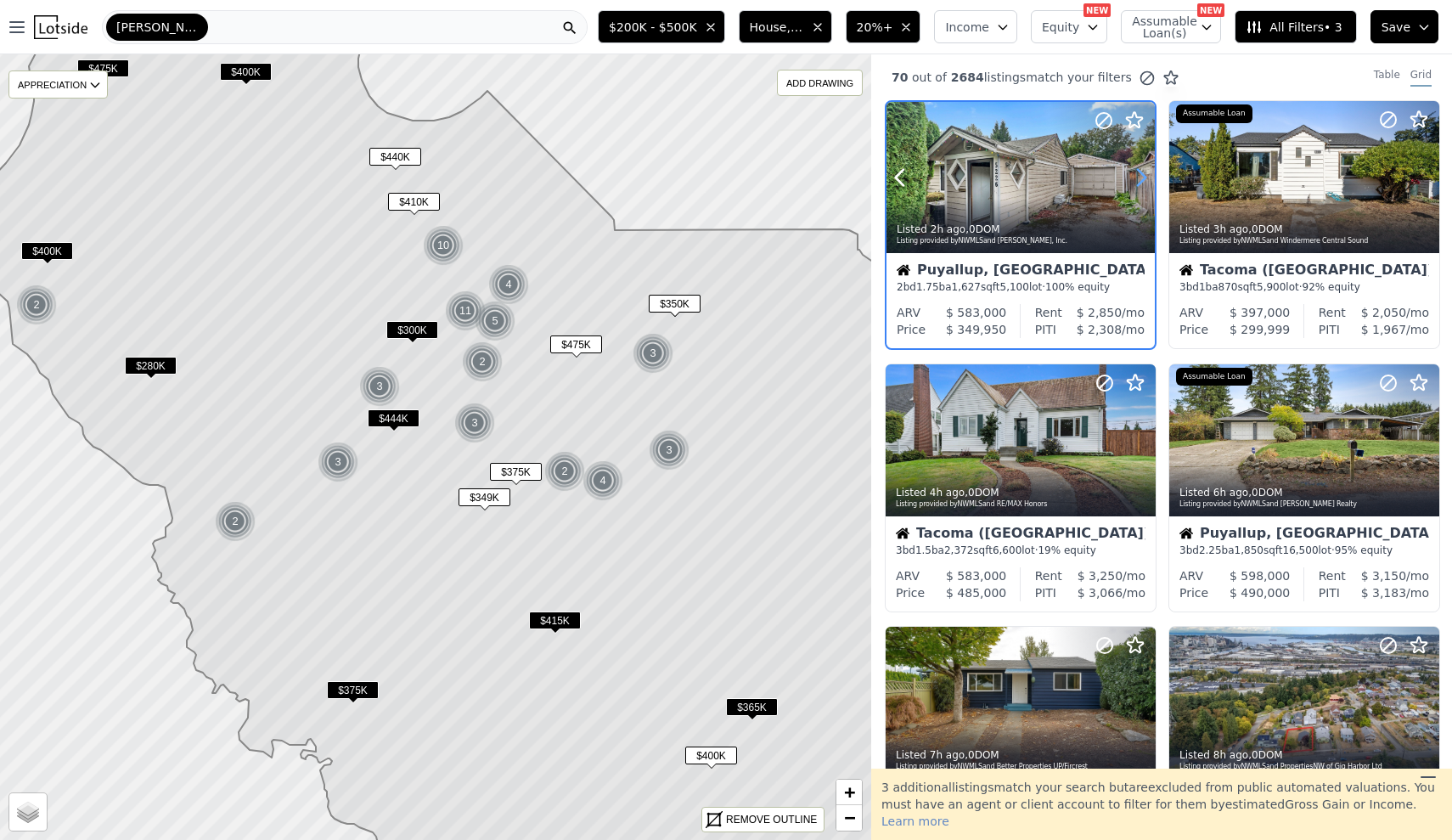
click at [1140, 172] on icon at bounding box center [1142, 177] width 8 height 16
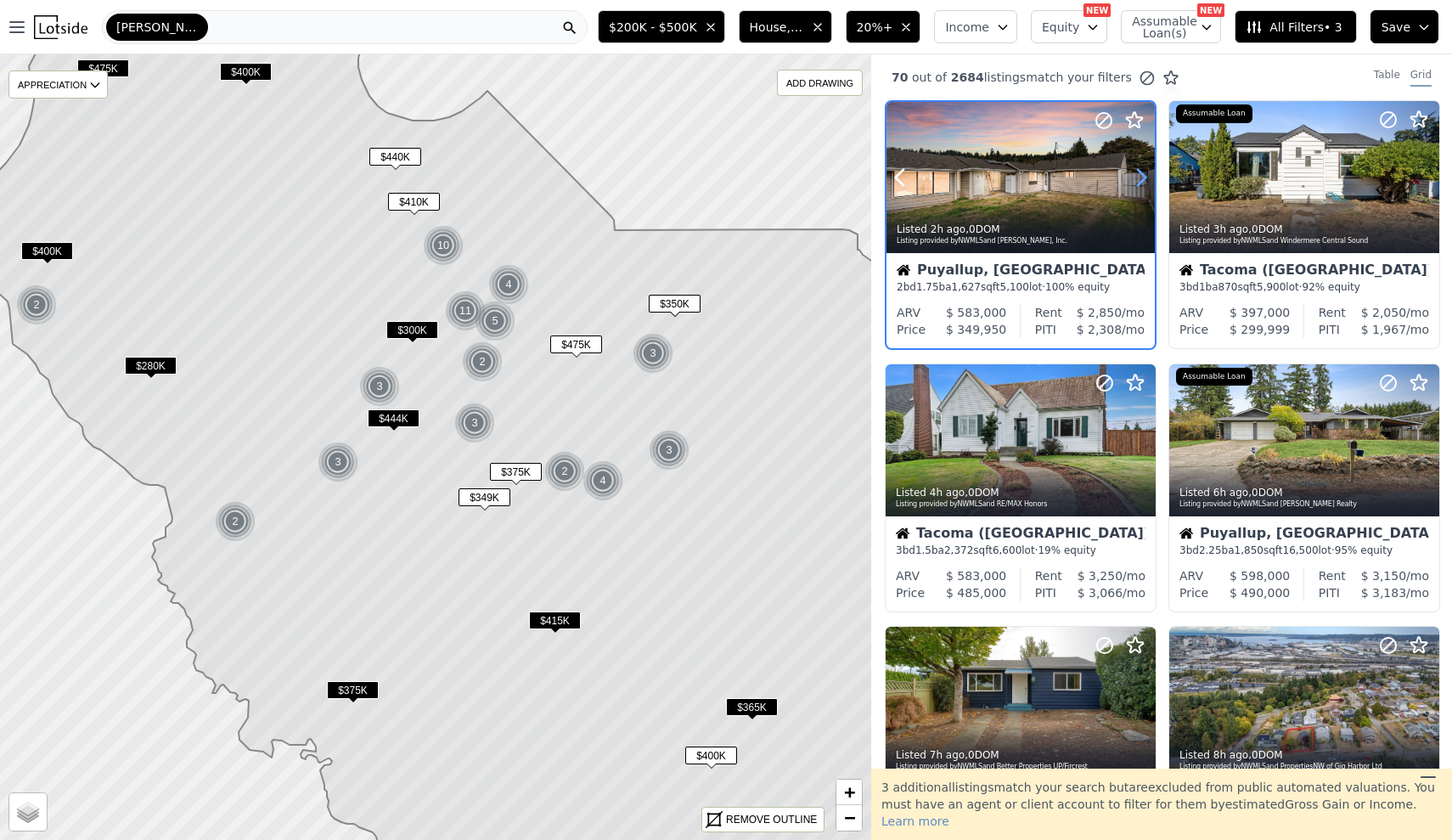
click at [1140, 172] on icon at bounding box center [1142, 177] width 8 height 16
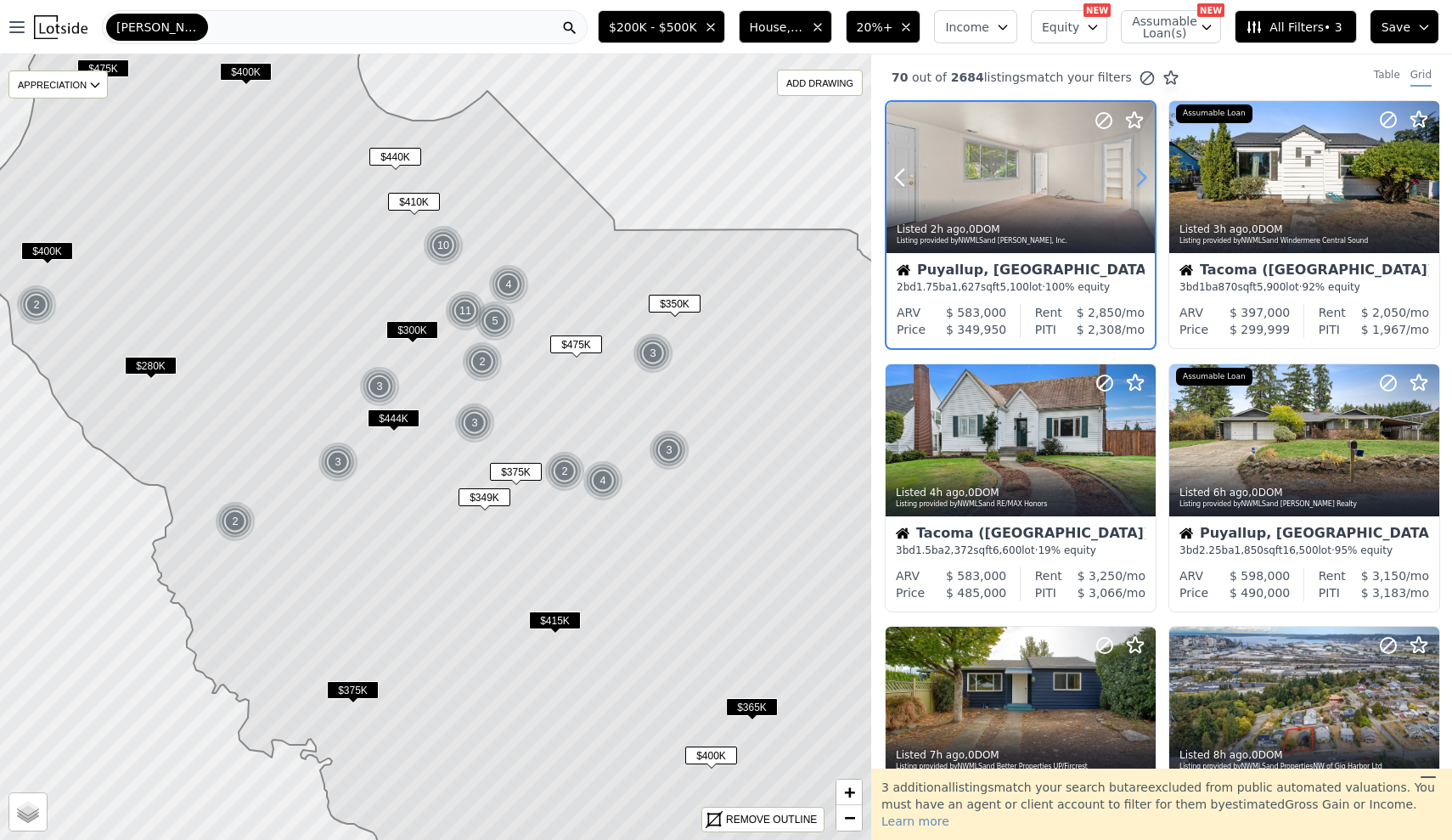
click at [1140, 172] on icon at bounding box center [1142, 177] width 8 height 16
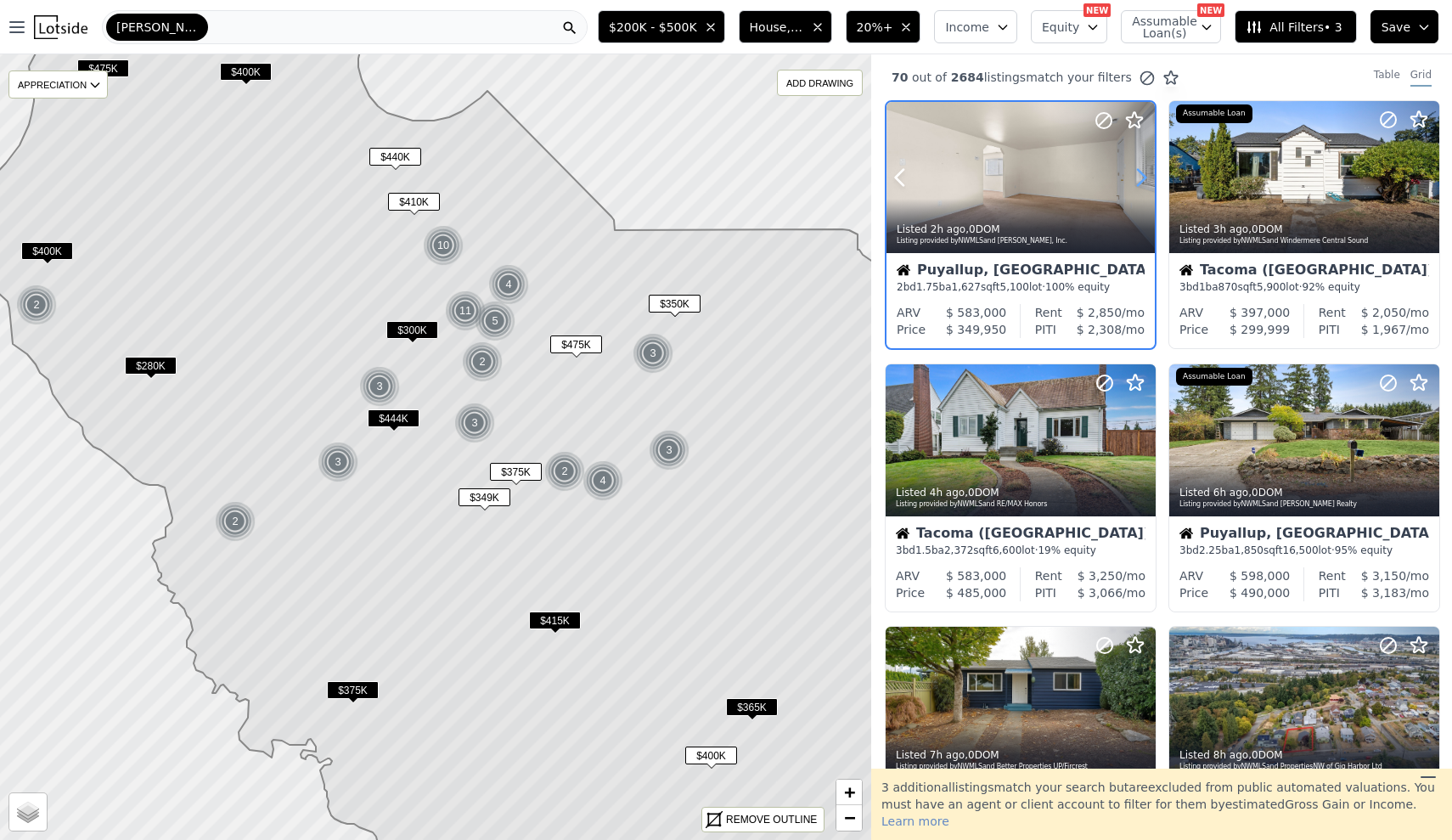
click at [1140, 172] on icon at bounding box center [1142, 177] width 8 height 16
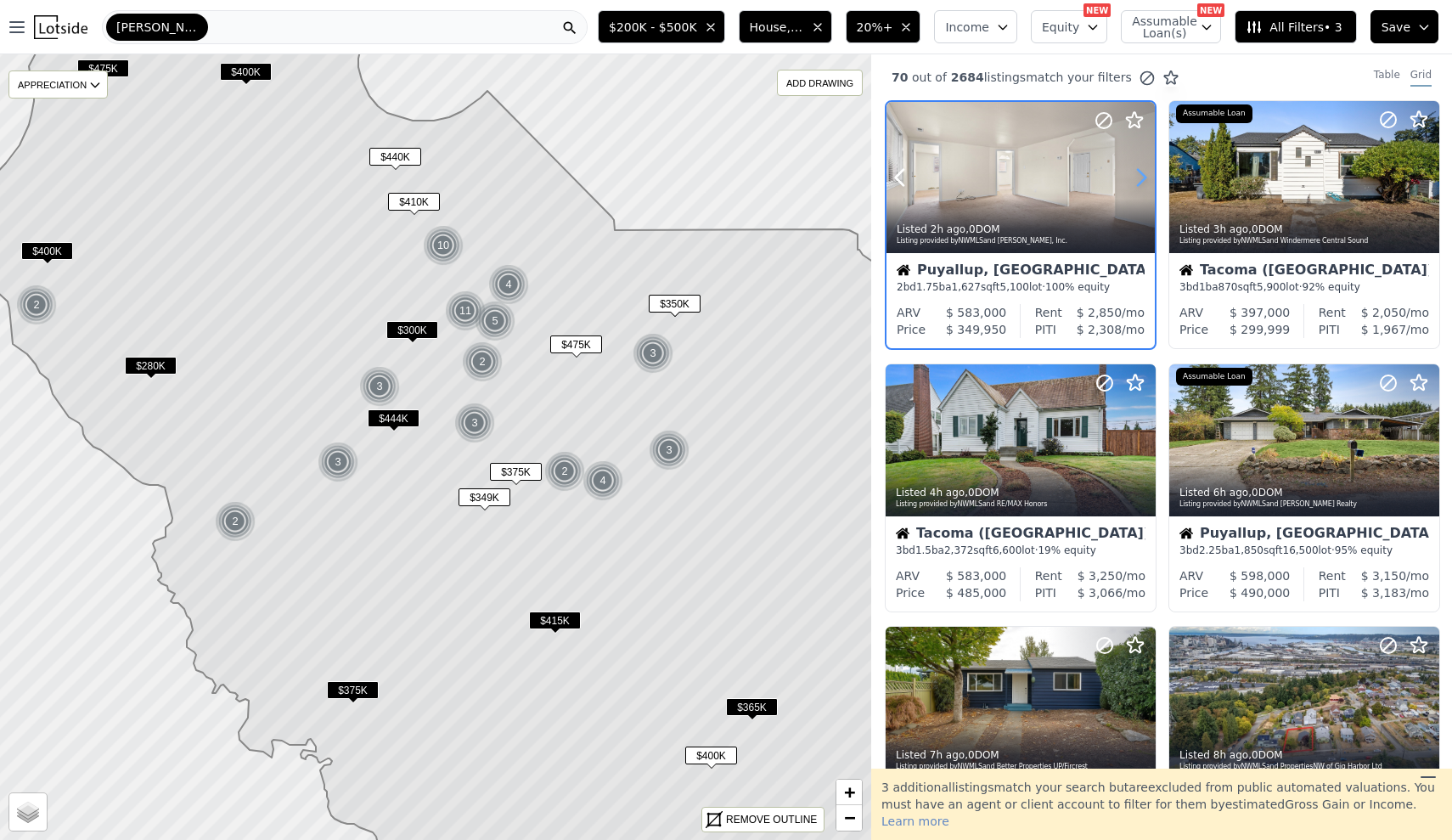
click at [1140, 172] on icon at bounding box center [1142, 177] width 8 height 16
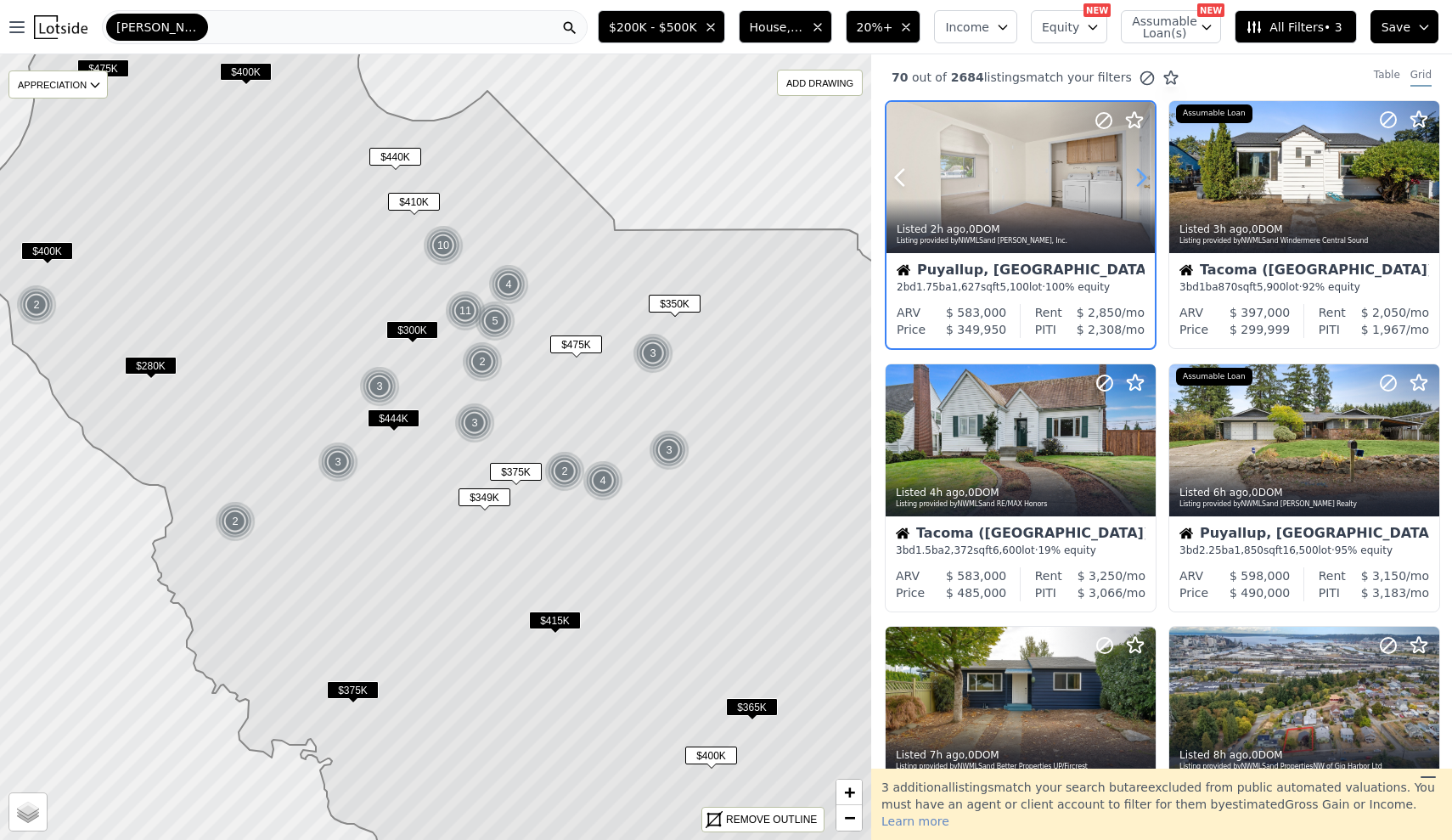
click at [1140, 172] on icon at bounding box center [1142, 177] width 8 height 16
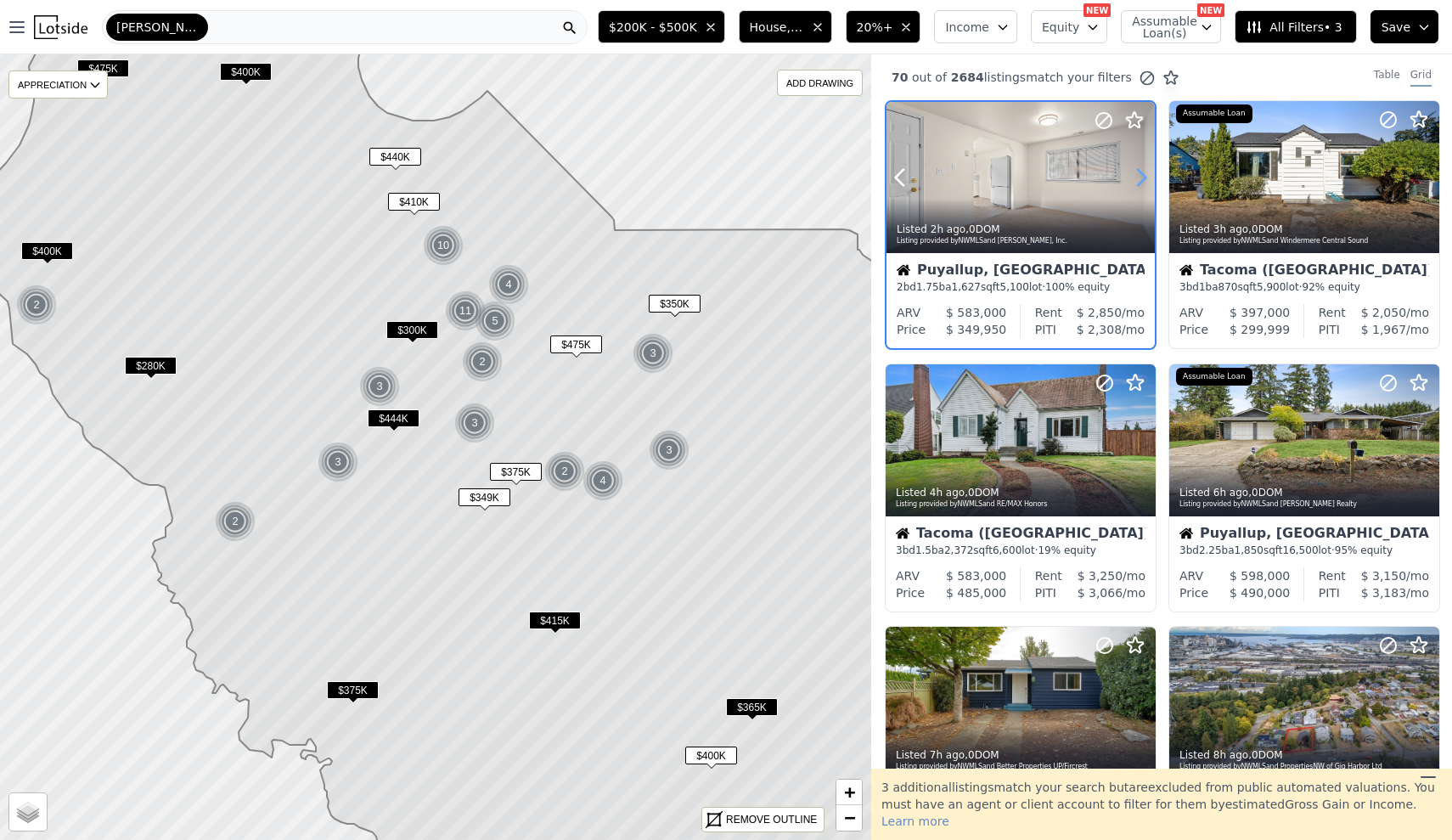
click at [1140, 172] on icon at bounding box center [1142, 177] width 8 height 16
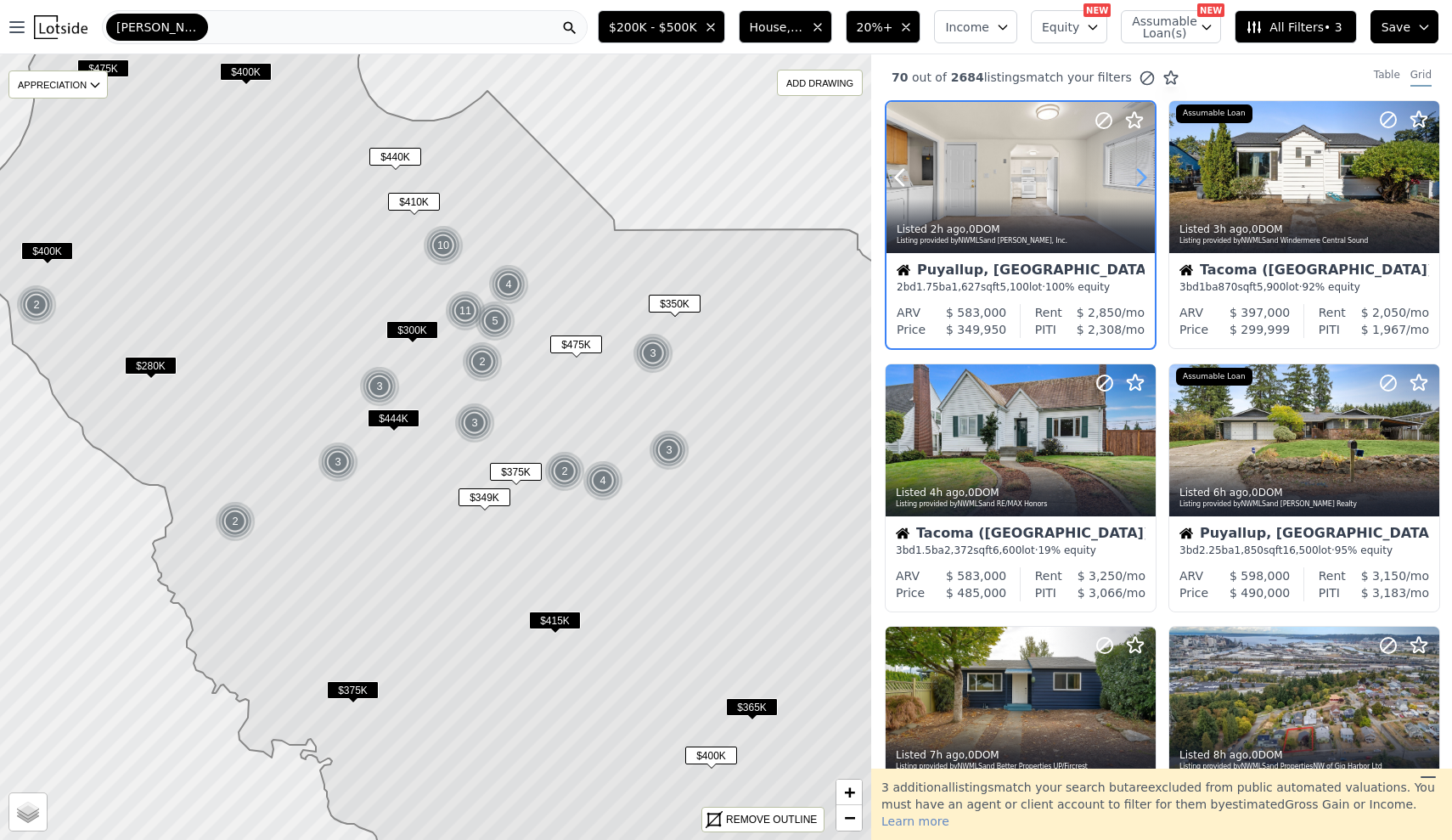
click at [1140, 172] on icon at bounding box center [1142, 177] width 8 height 16
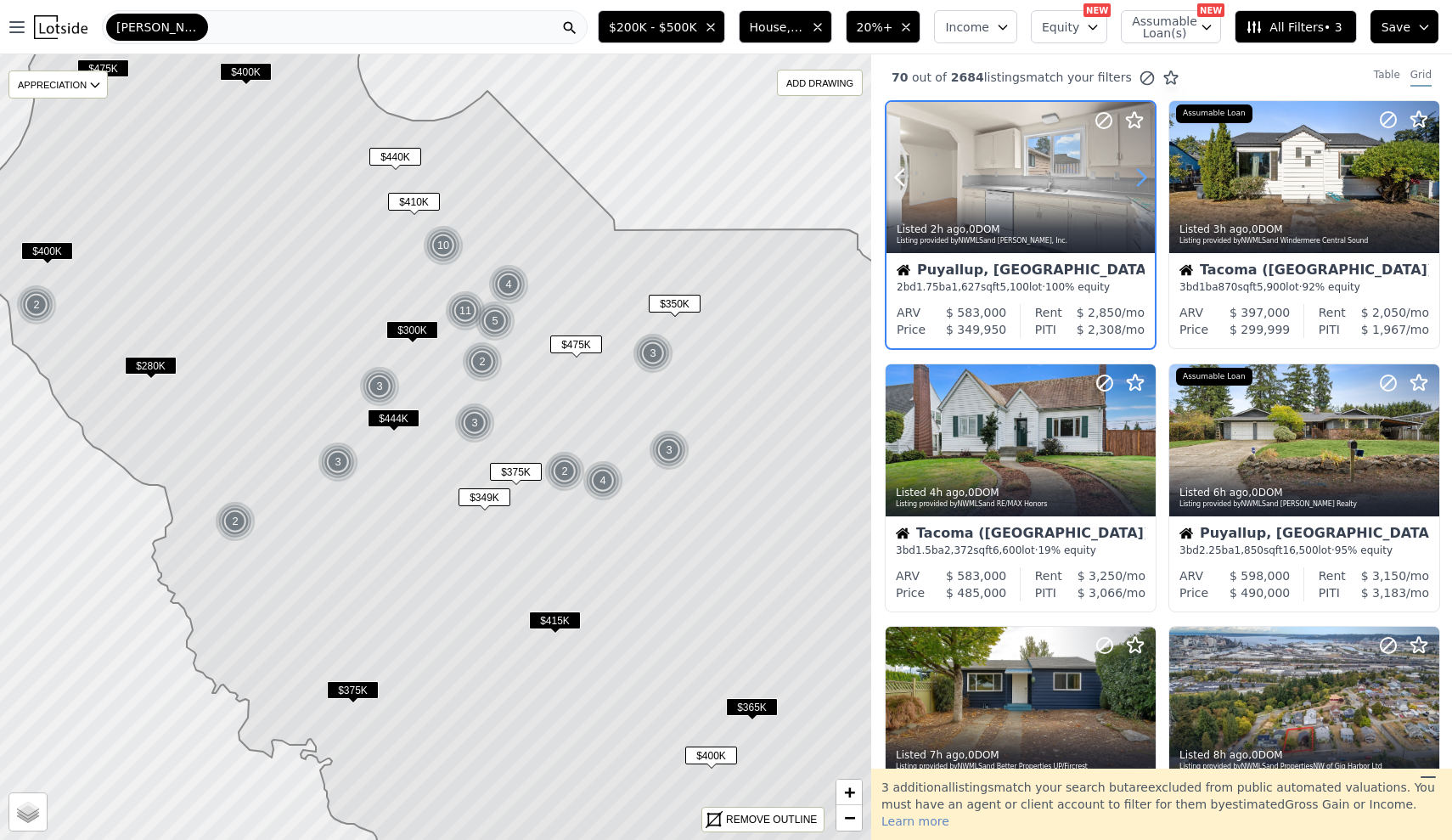
click at [1140, 172] on icon at bounding box center [1142, 177] width 8 height 16
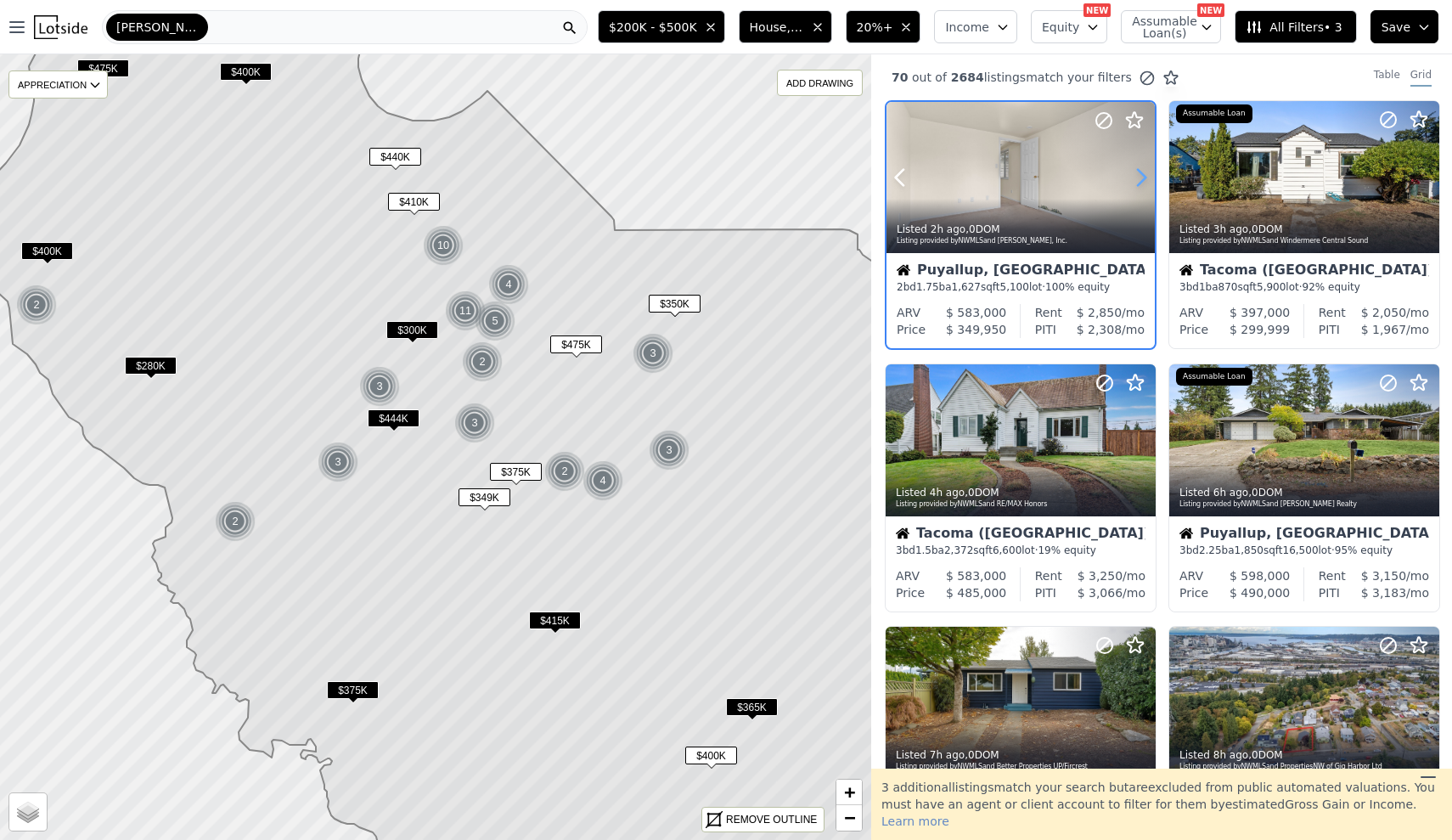
click at [1140, 172] on icon at bounding box center [1142, 177] width 8 height 16
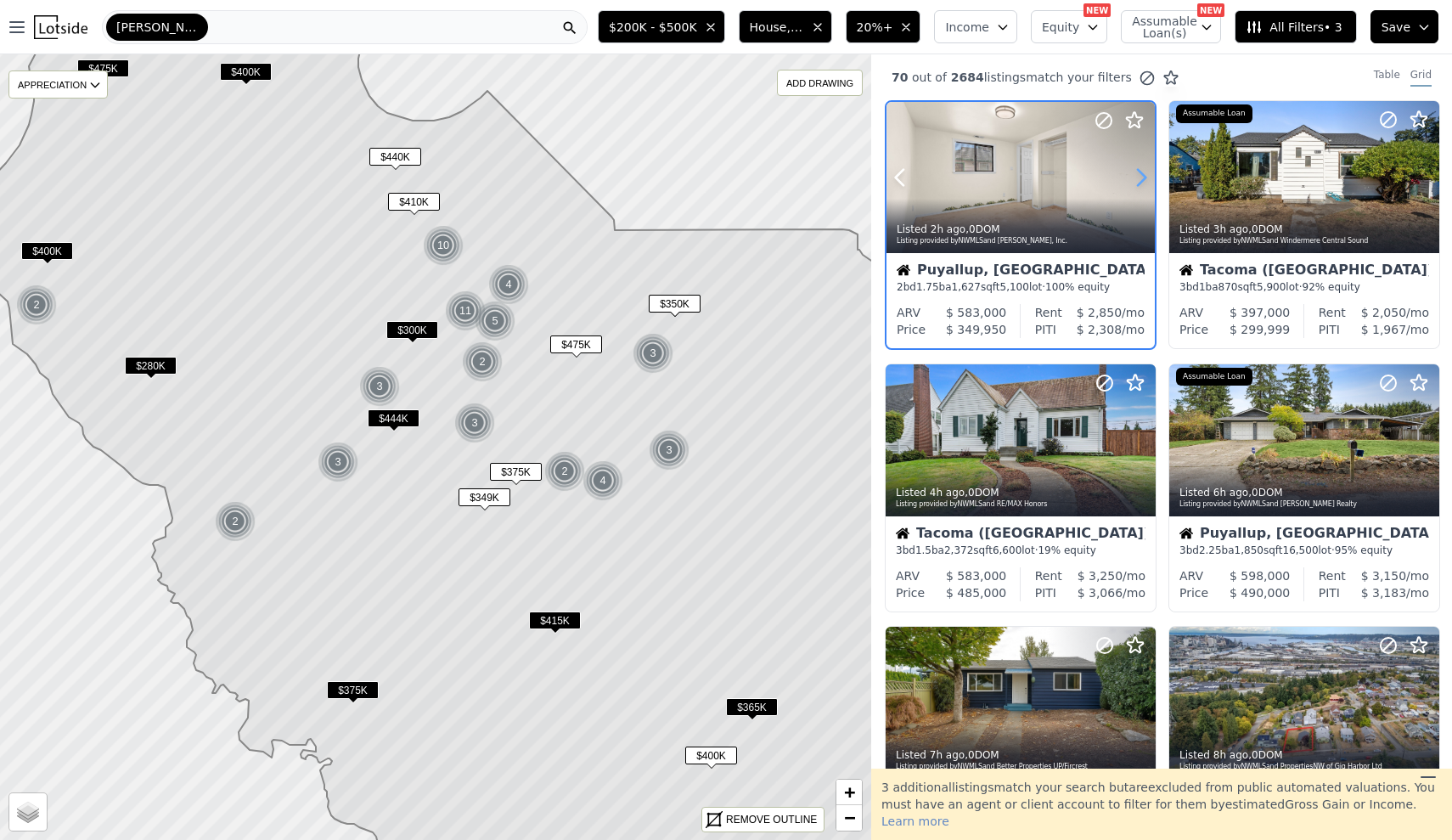
click at [1140, 172] on icon at bounding box center [1142, 177] width 8 height 16
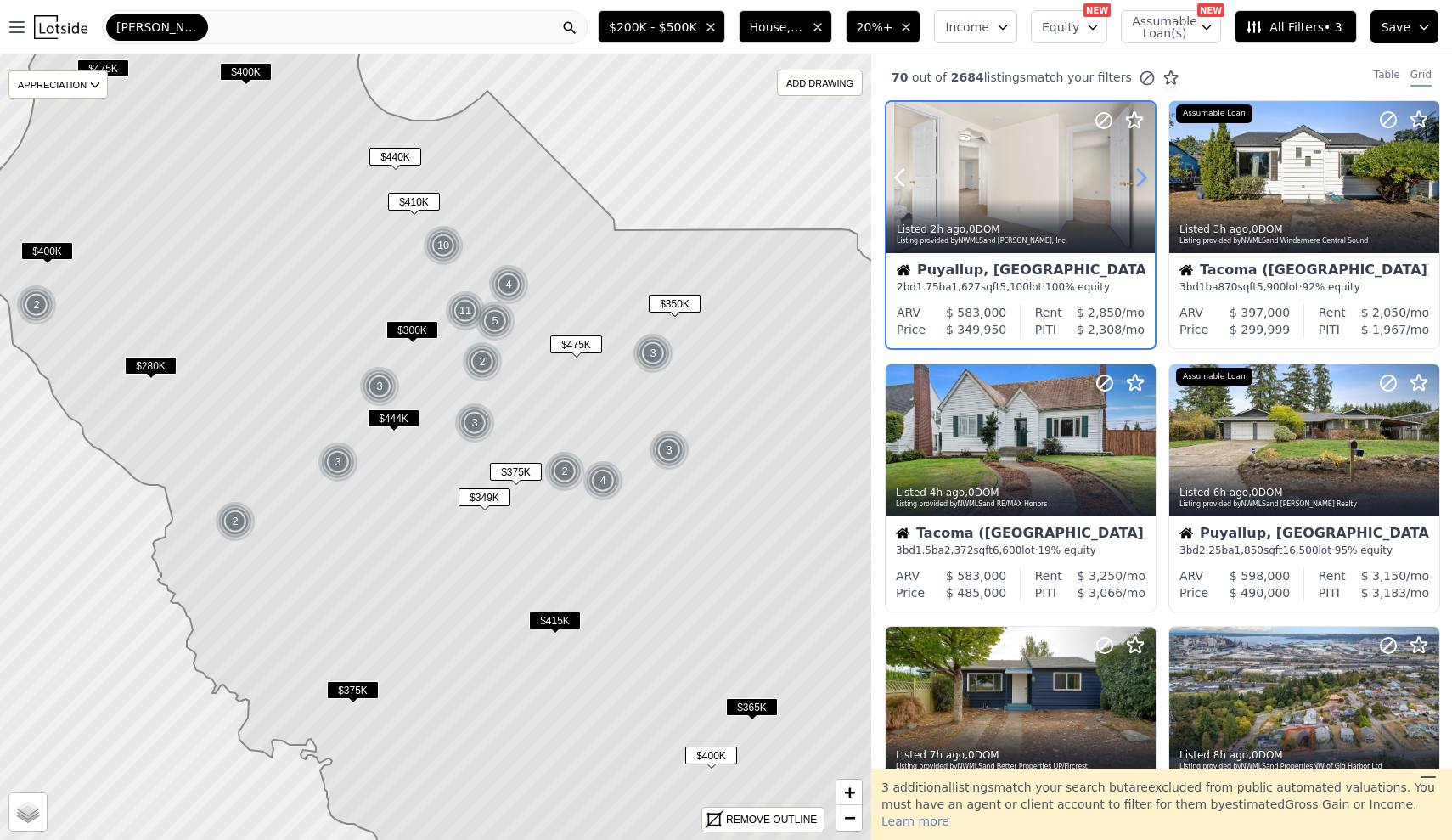
click at [1142, 171] on icon at bounding box center [1142, 177] width 8 height 16
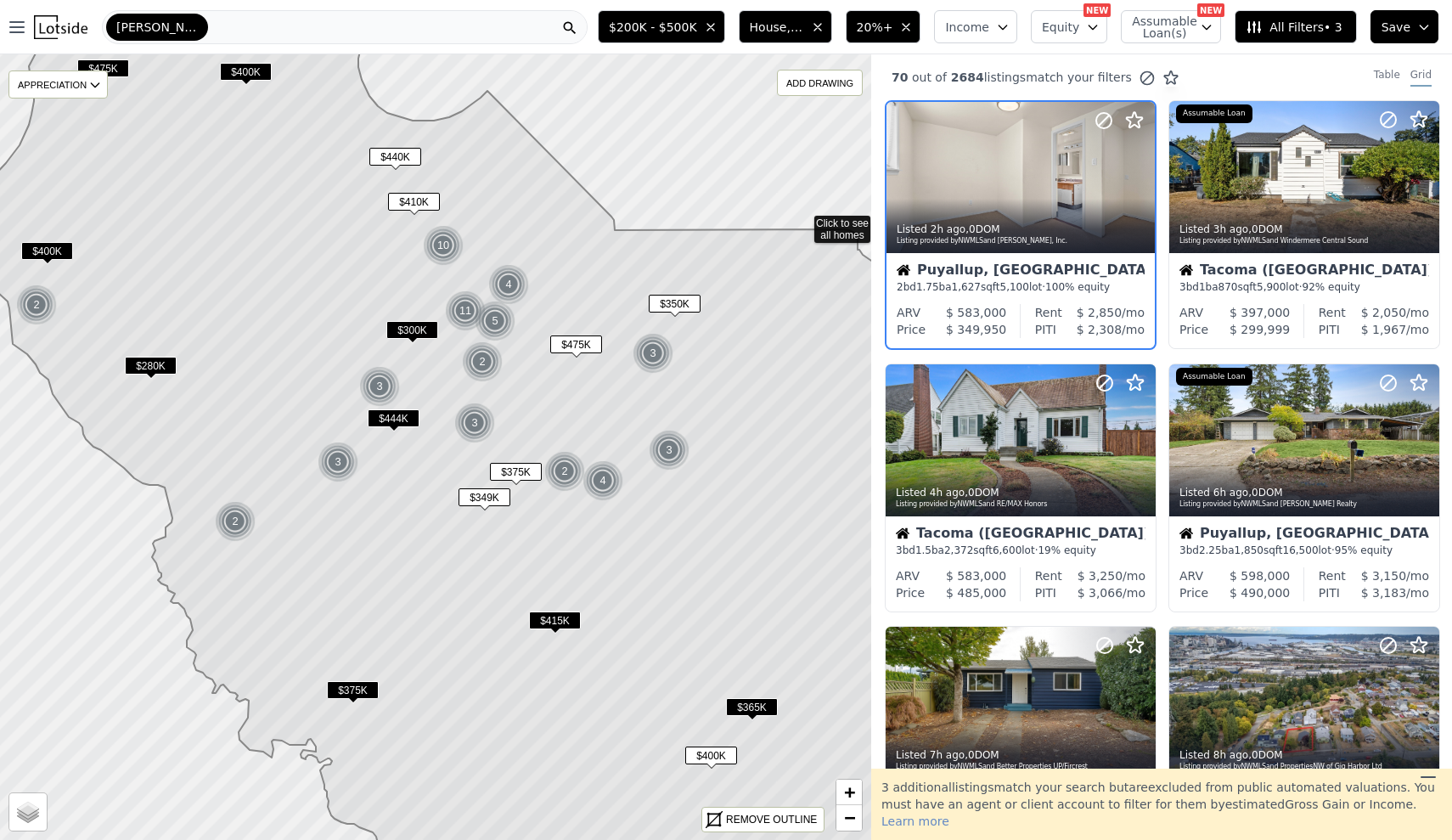
click at [801, 220] on icon at bounding box center [435, 447] width 1050 height 947
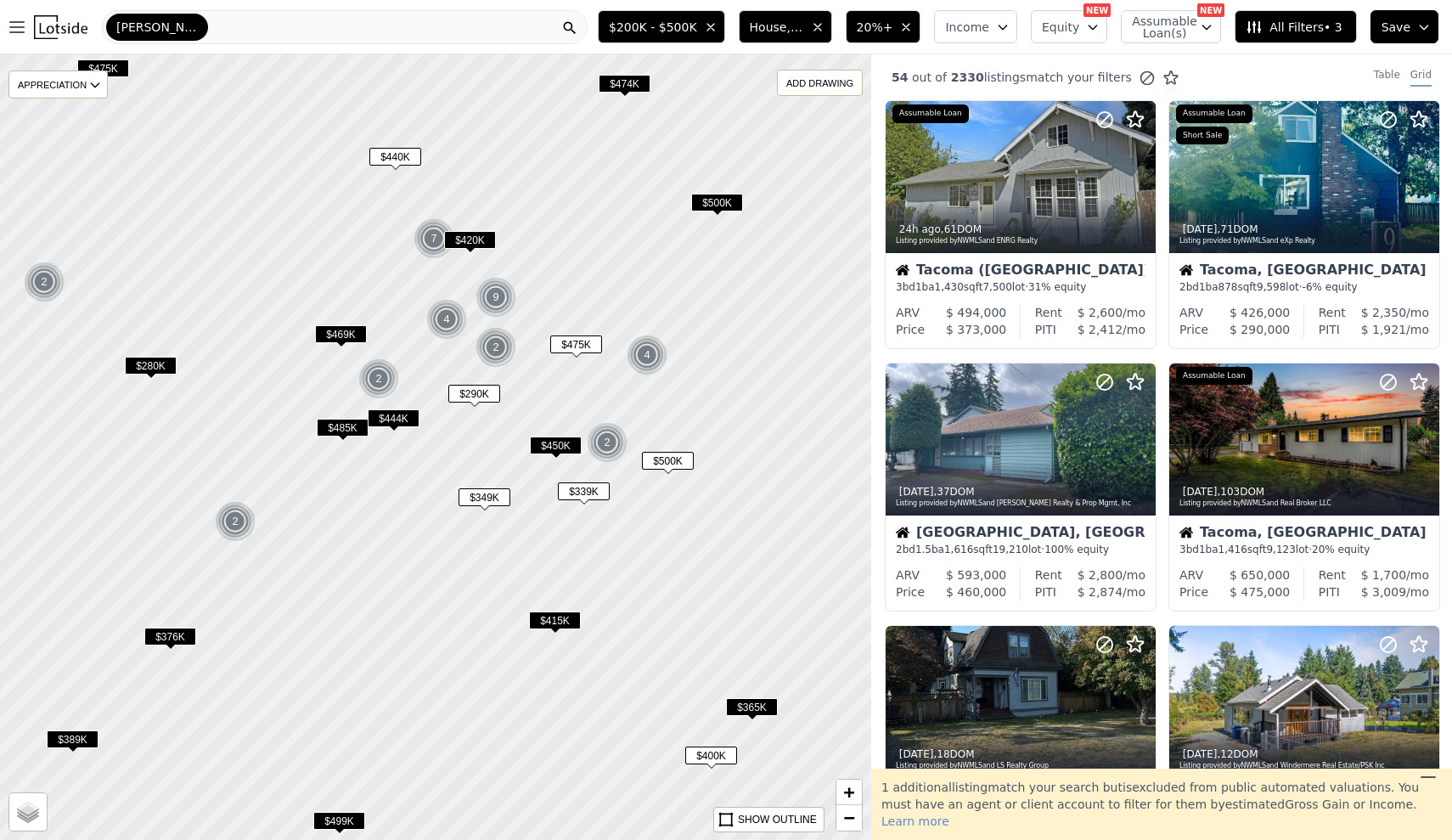
click at [657, 329] on div at bounding box center [435, 447] width 1046 height 943
click at [647, 356] on div "4" at bounding box center [647, 355] width 40 height 40
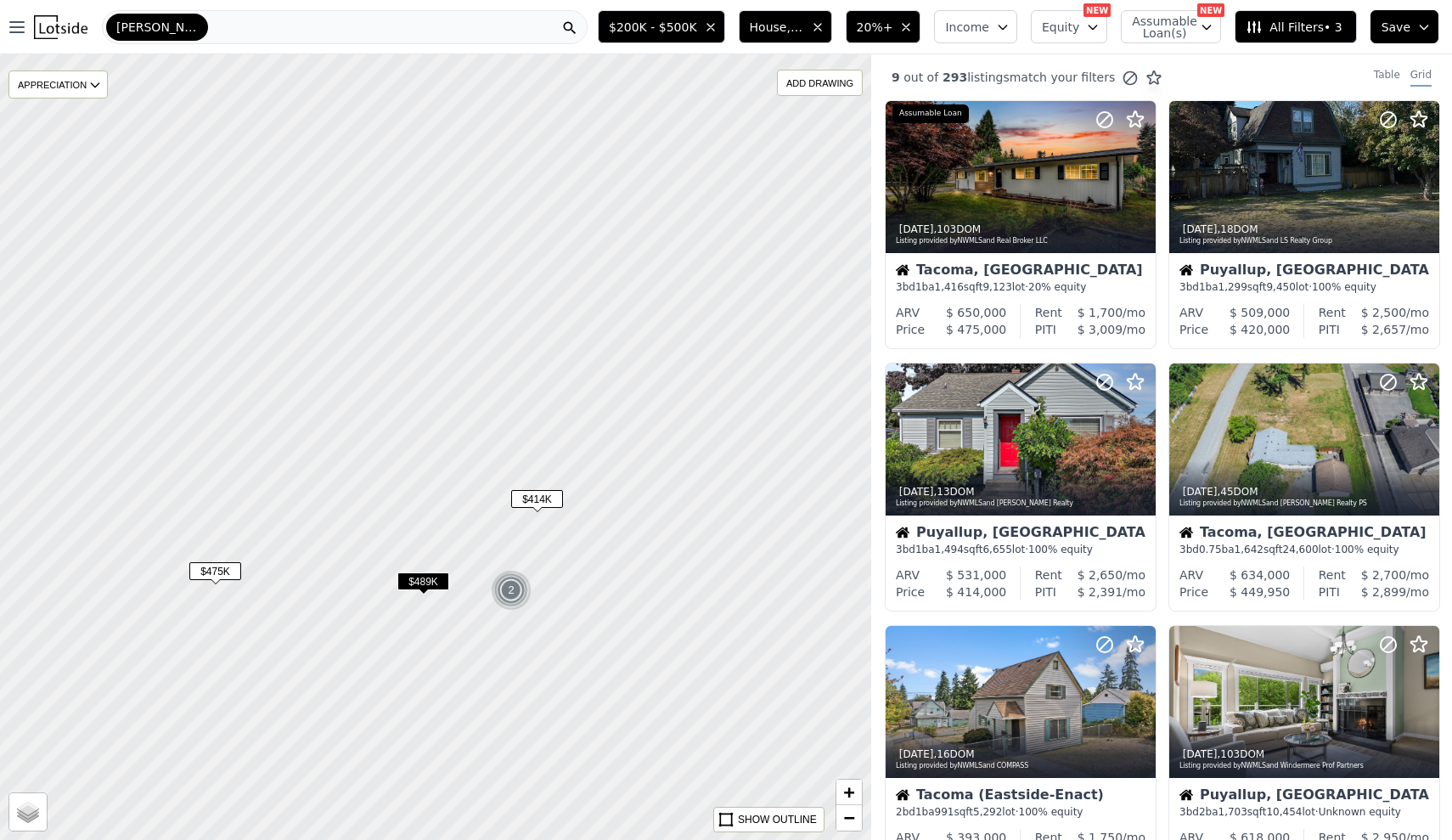
drag, startPoint x: 602, startPoint y: 142, endPoint x: 550, endPoint y: 329, distance: 194.1
click at [550, 329] on div at bounding box center [435, 447] width 1046 height 943
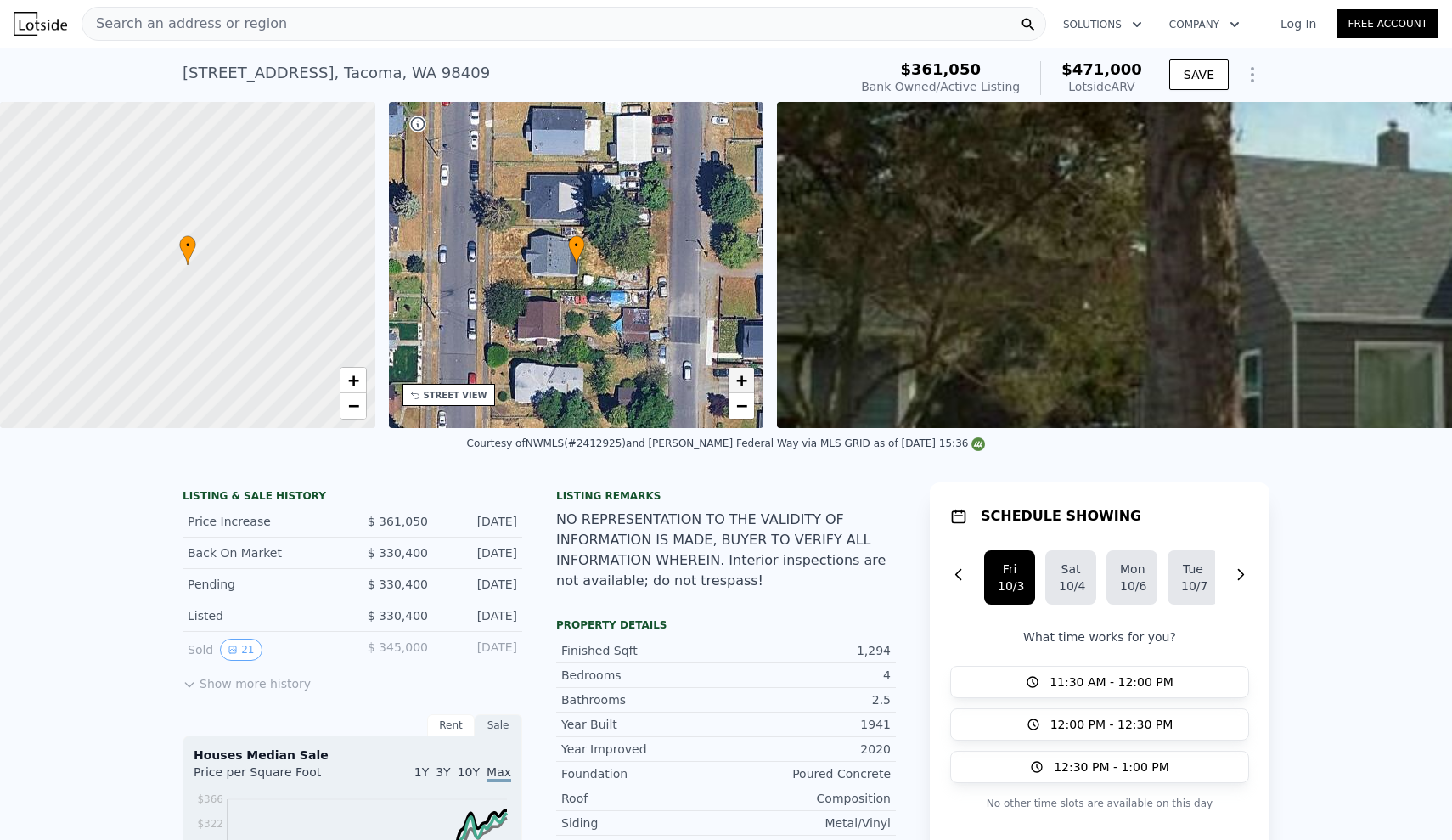
click at [738, 382] on span "+" at bounding box center [742, 380] width 11 height 21
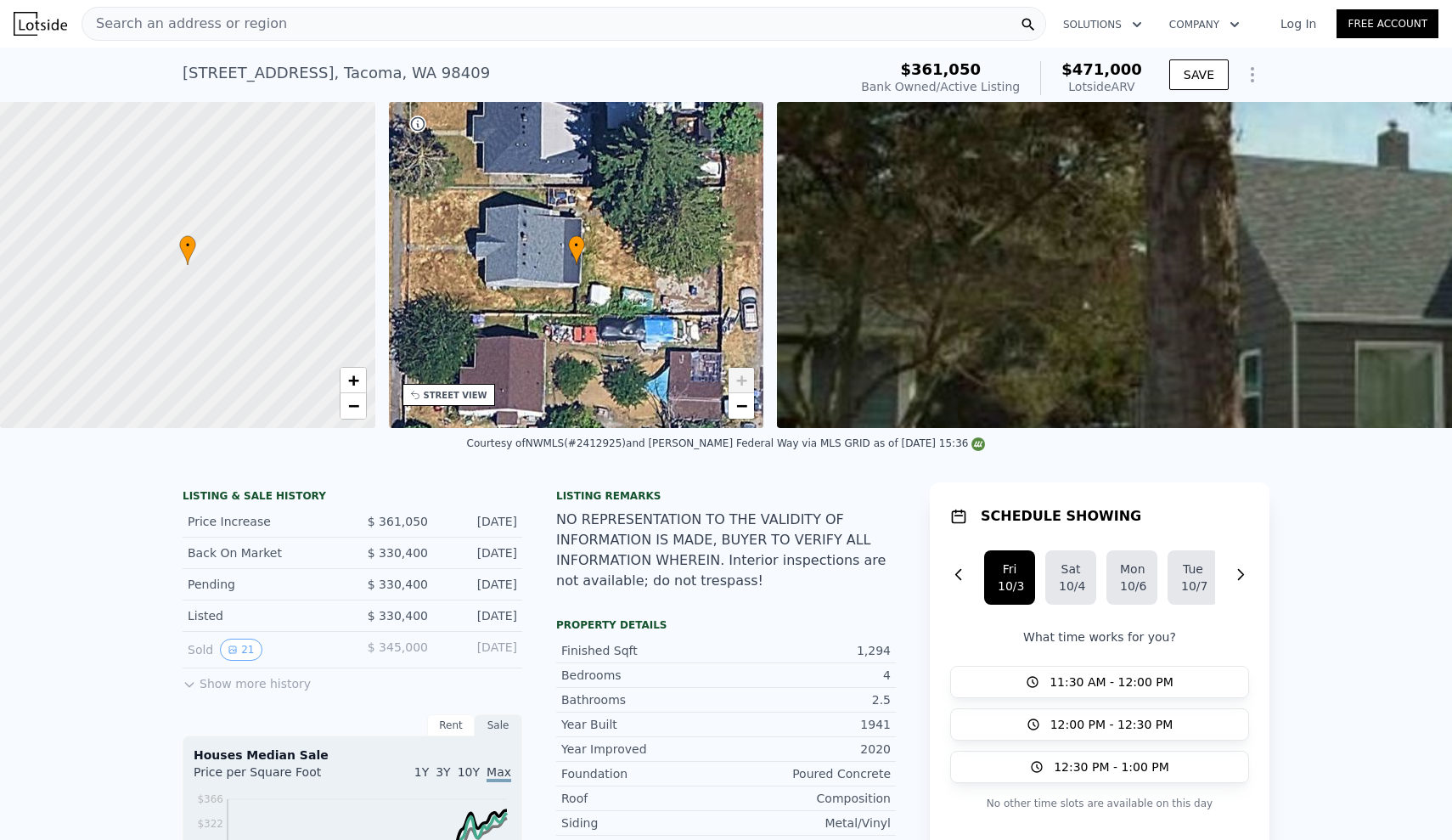
click at [742, 375] on span "+" at bounding box center [742, 380] width 11 height 21
click at [746, 388] on span "+" at bounding box center [742, 380] width 11 height 21
click at [744, 413] on span "−" at bounding box center [742, 405] width 11 height 21
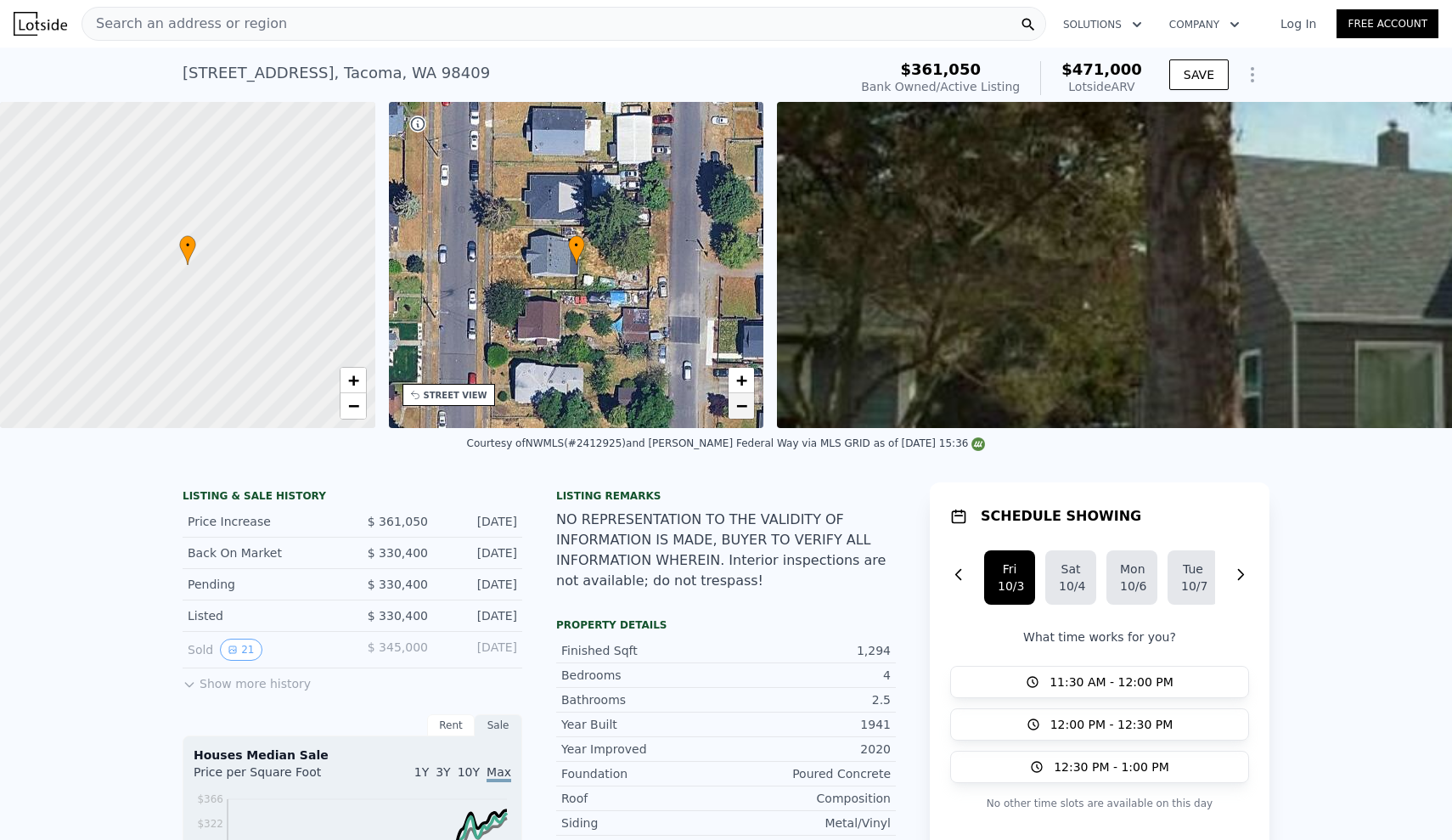
click at [744, 412] on span "−" at bounding box center [742, 405] width 11 height 21
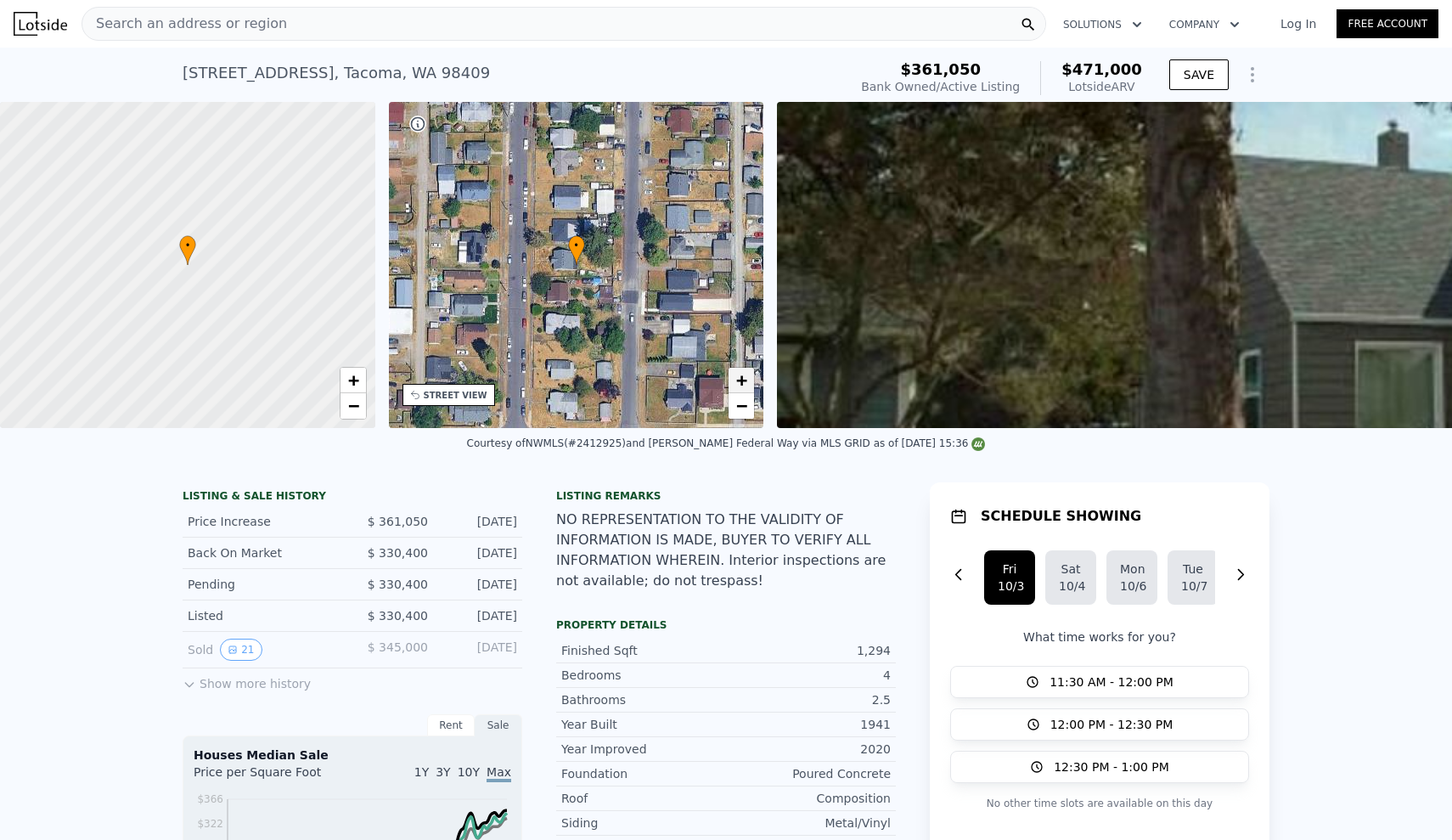
click at [742, 380] on span "+" at bounding box center [742, 380] width 11 height 21
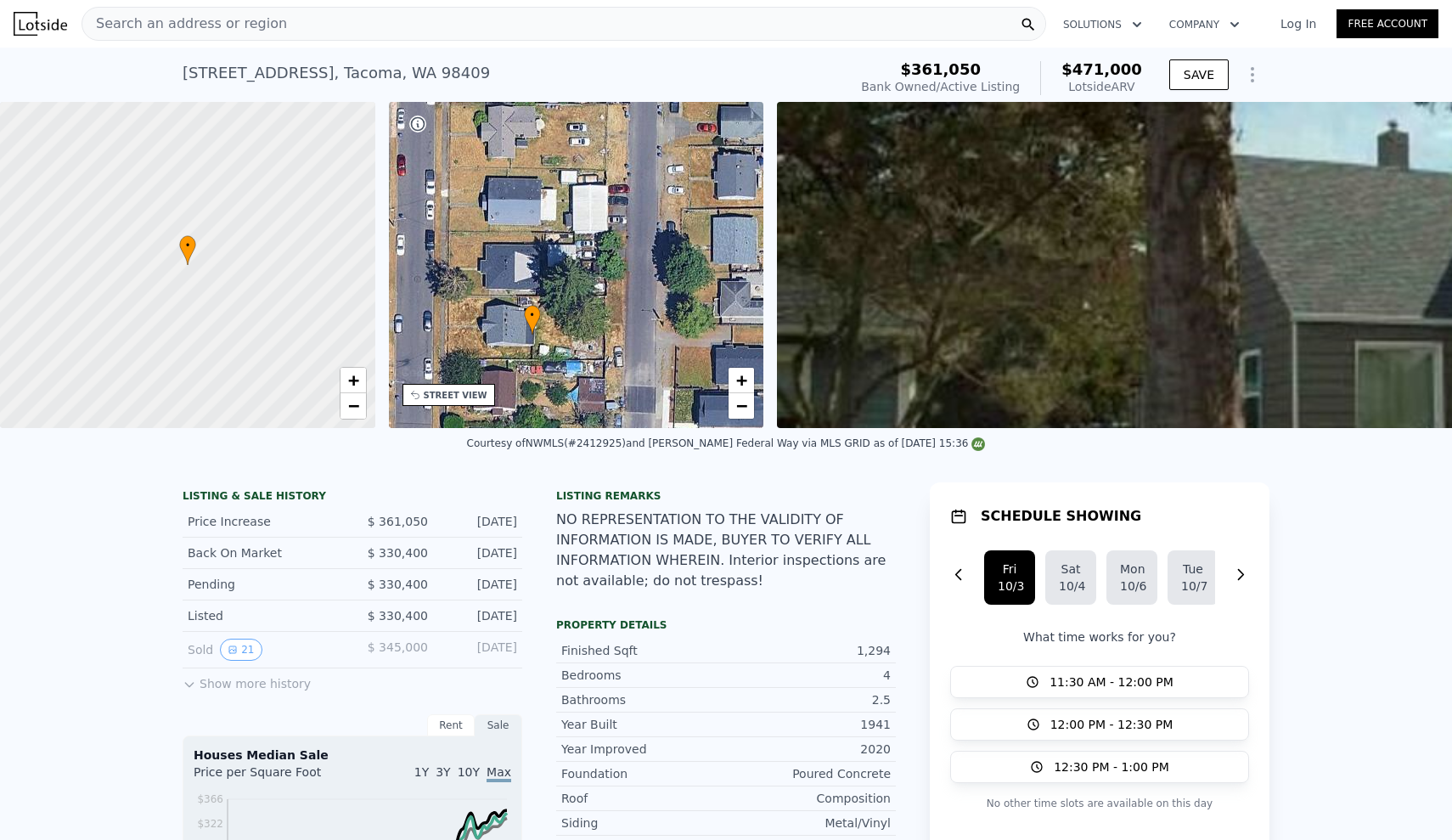
drag, startPoint x: 666, startPoint y: 320, endPoint x: 621, endPoint y: 387, distance: 80.7
click at [621, 387] on div "• + −" at bounding box center [577, 264] width 375 height 326
click at [744, 409] on span "−" at bounding box center [742, 405] width 11 height 21
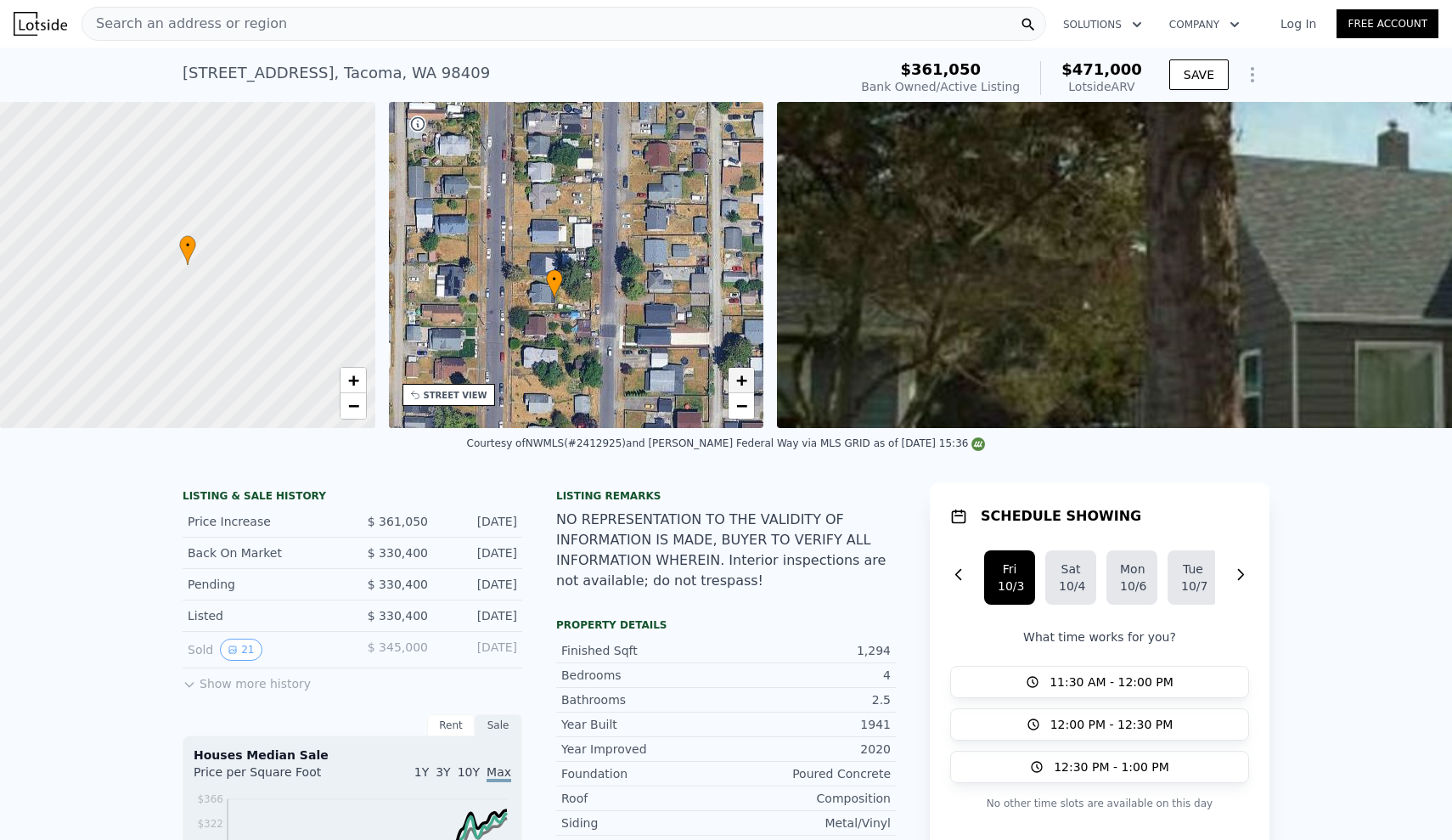
click at [742, 382] on span "+" at bounding box center [742, 380] width 11 height 21
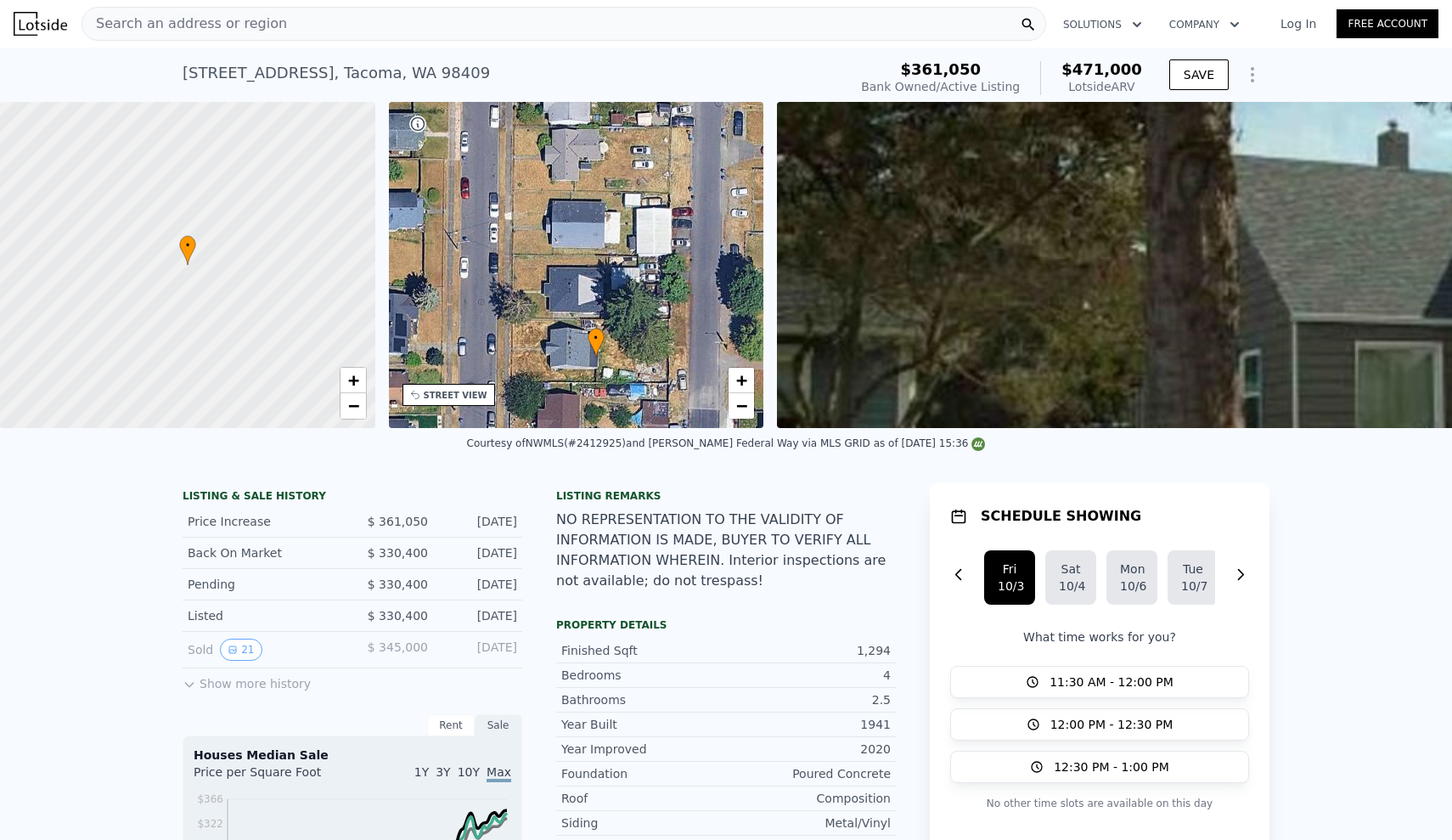
drag, startPoint x: 568, startPoint y: 358, endPoint x: 624, endPoint y: 379, distance: 59.8
click at [626, 380] on div "• + −" at bounding box center [577, 264] width 375 height 326
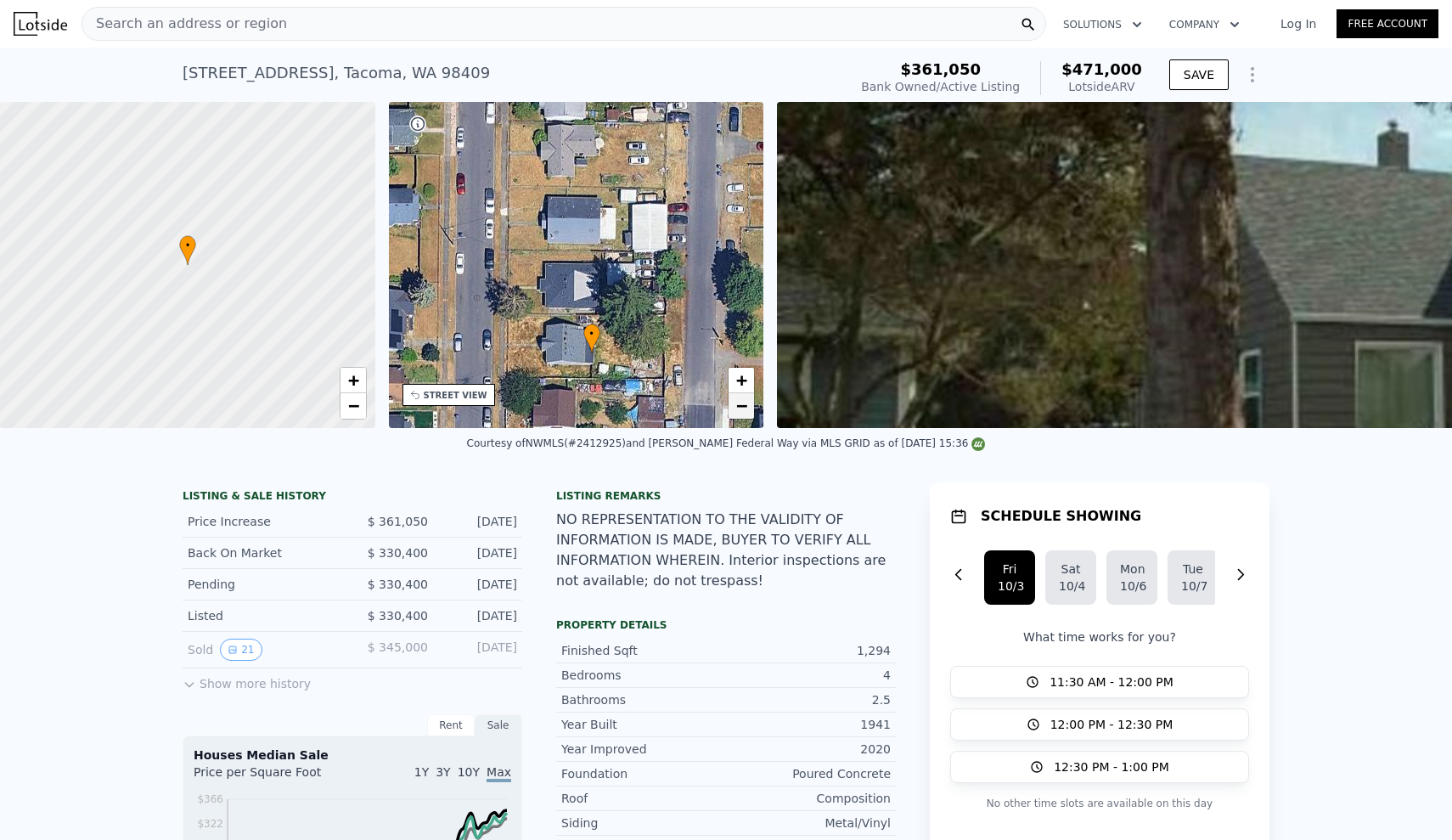
click at [743, 411] on span "−" at bounding box center [742, 405] width 11 height 21
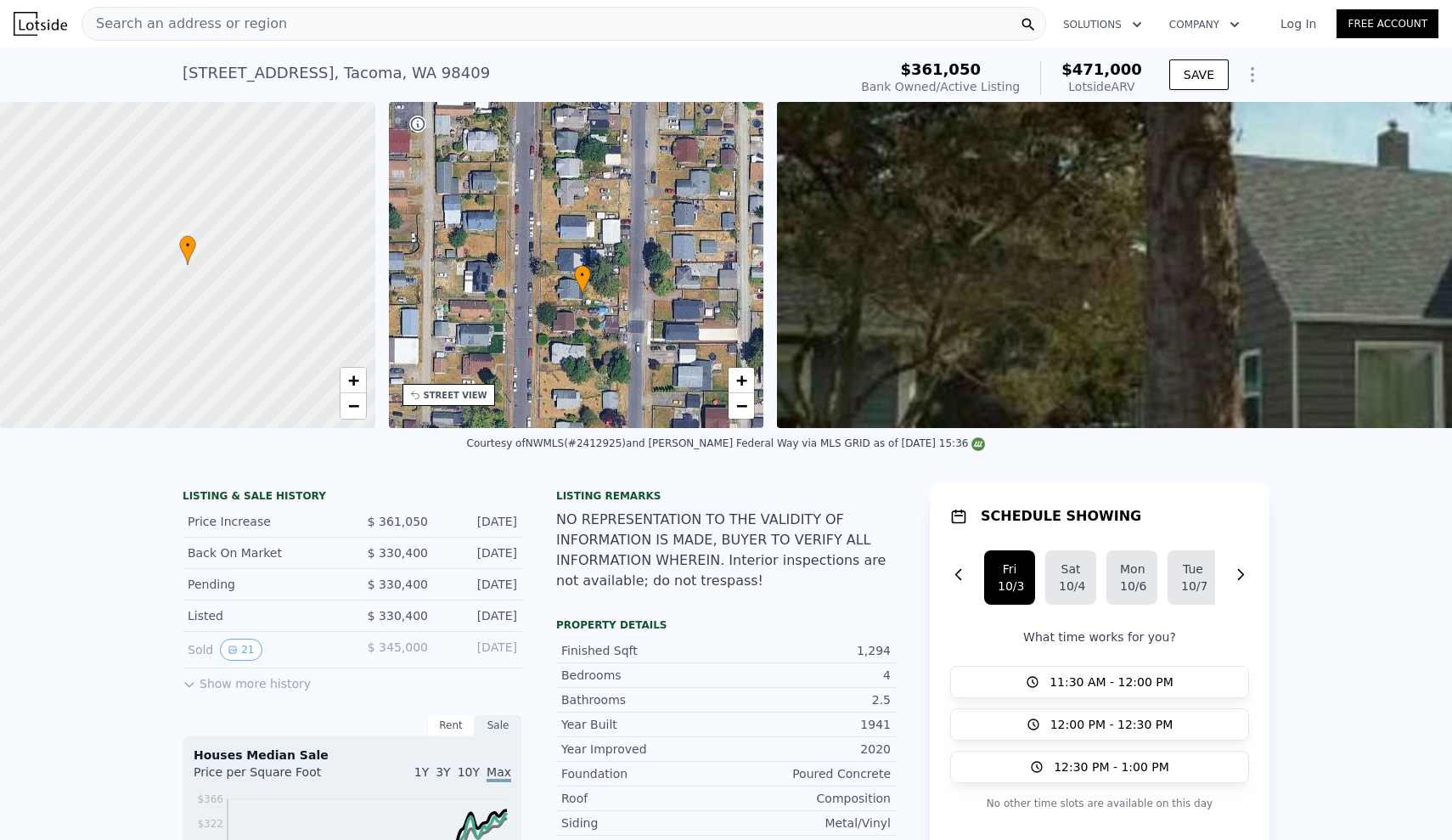
drag, startPoint x: 673, startPoint y: 385, endPoint x: 670, endPoint y: 363, distance: 22.2
click at [670, 363] on div "• + −" at bounding box center [577, 264] width 375 height 326
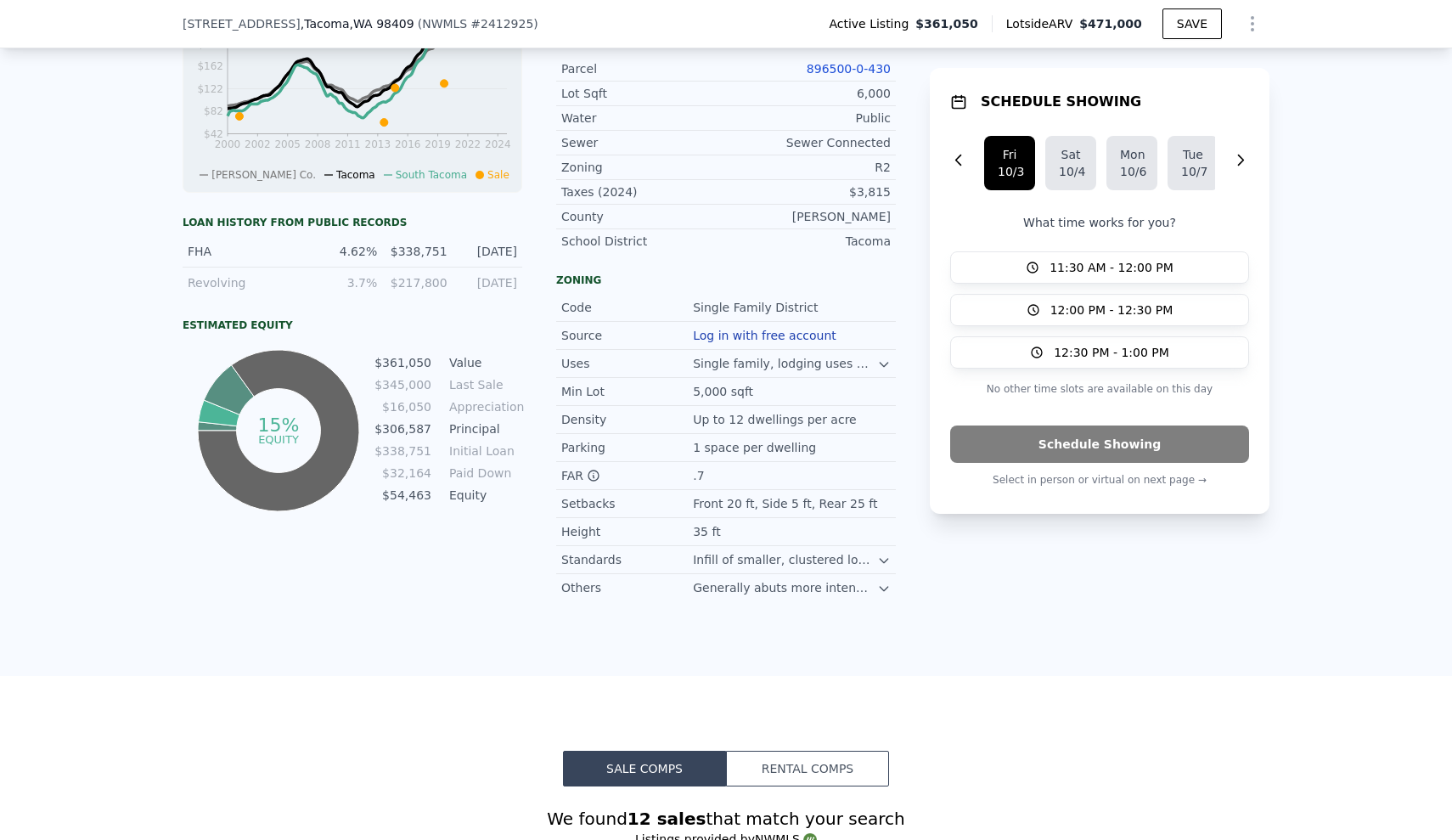
scroll to position [892, 0]
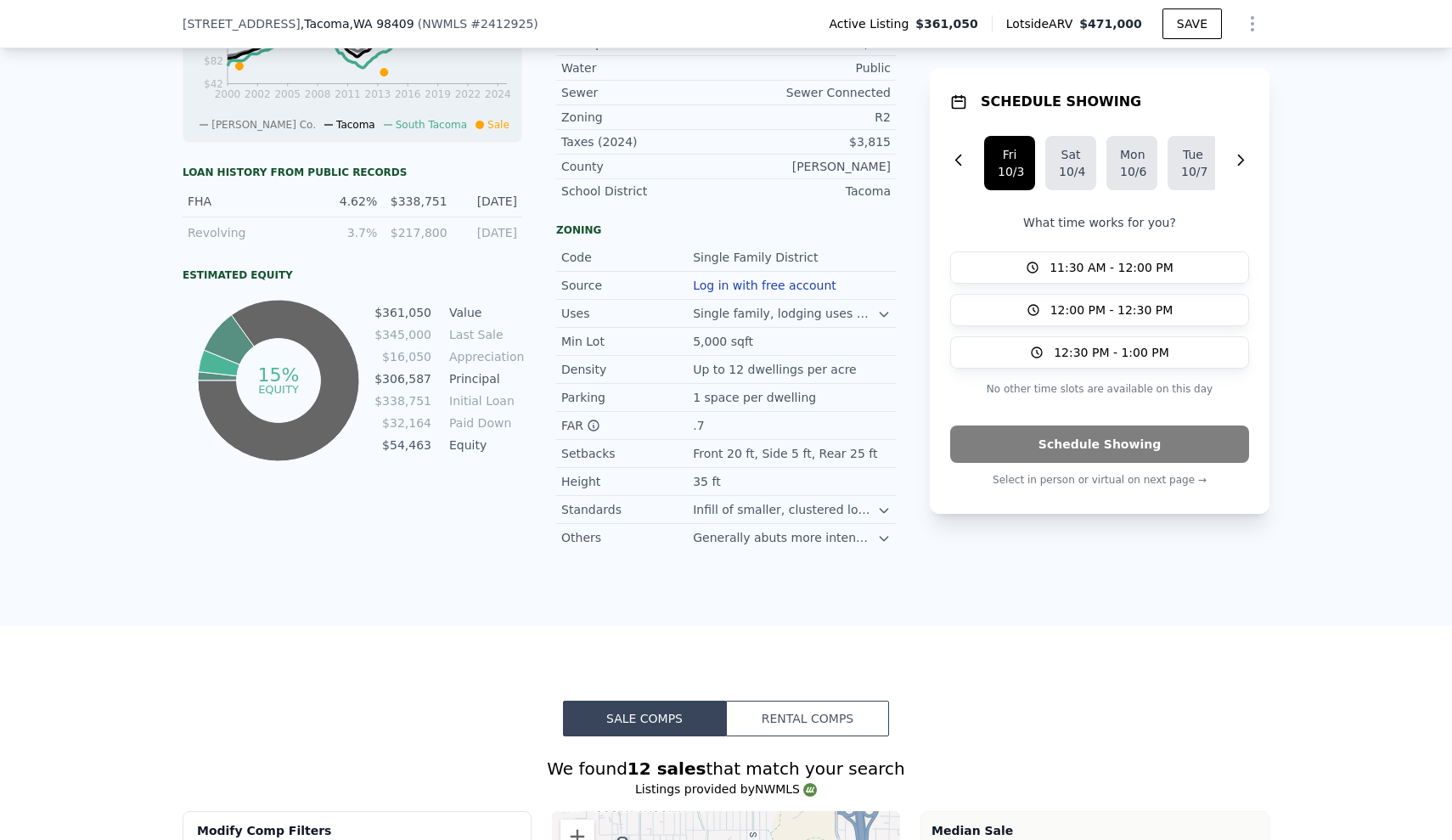
click at [882, 309] on icon at bounding box center [883, 314] width 13 height 13
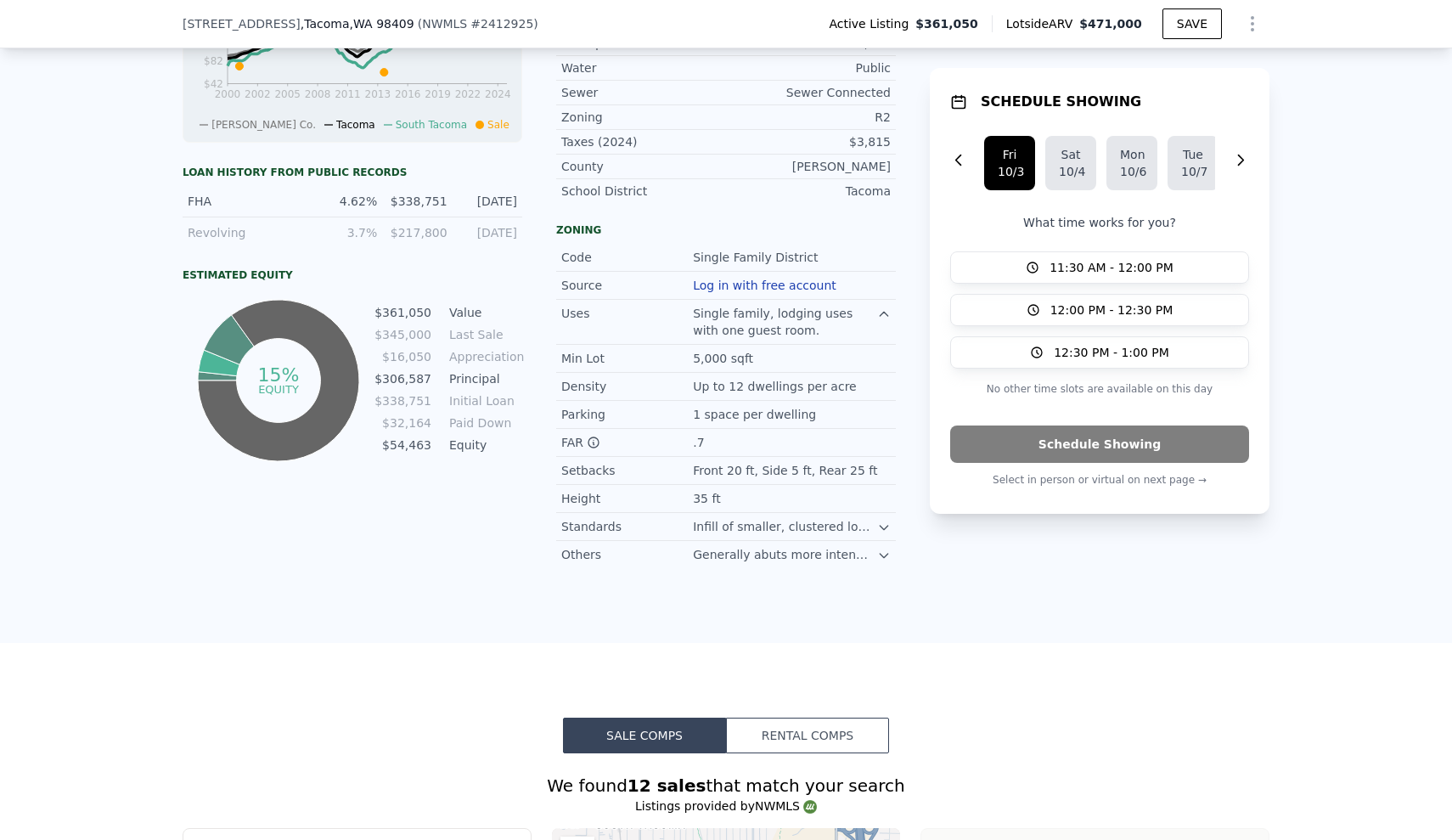
click at [887, 310] on icon at bounding box center [883, 314] width 13 height 13
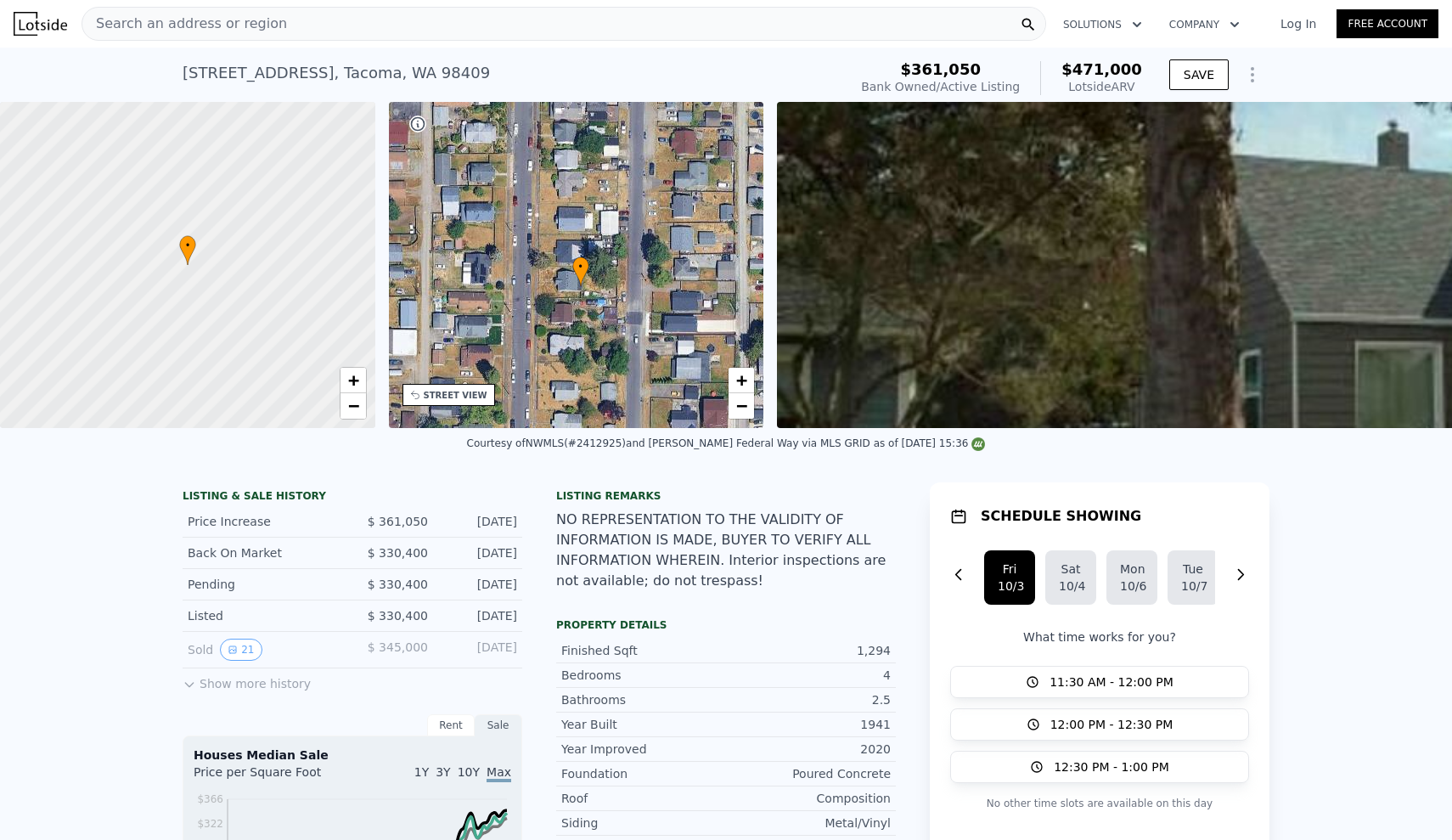
scroll to position [0, 0]
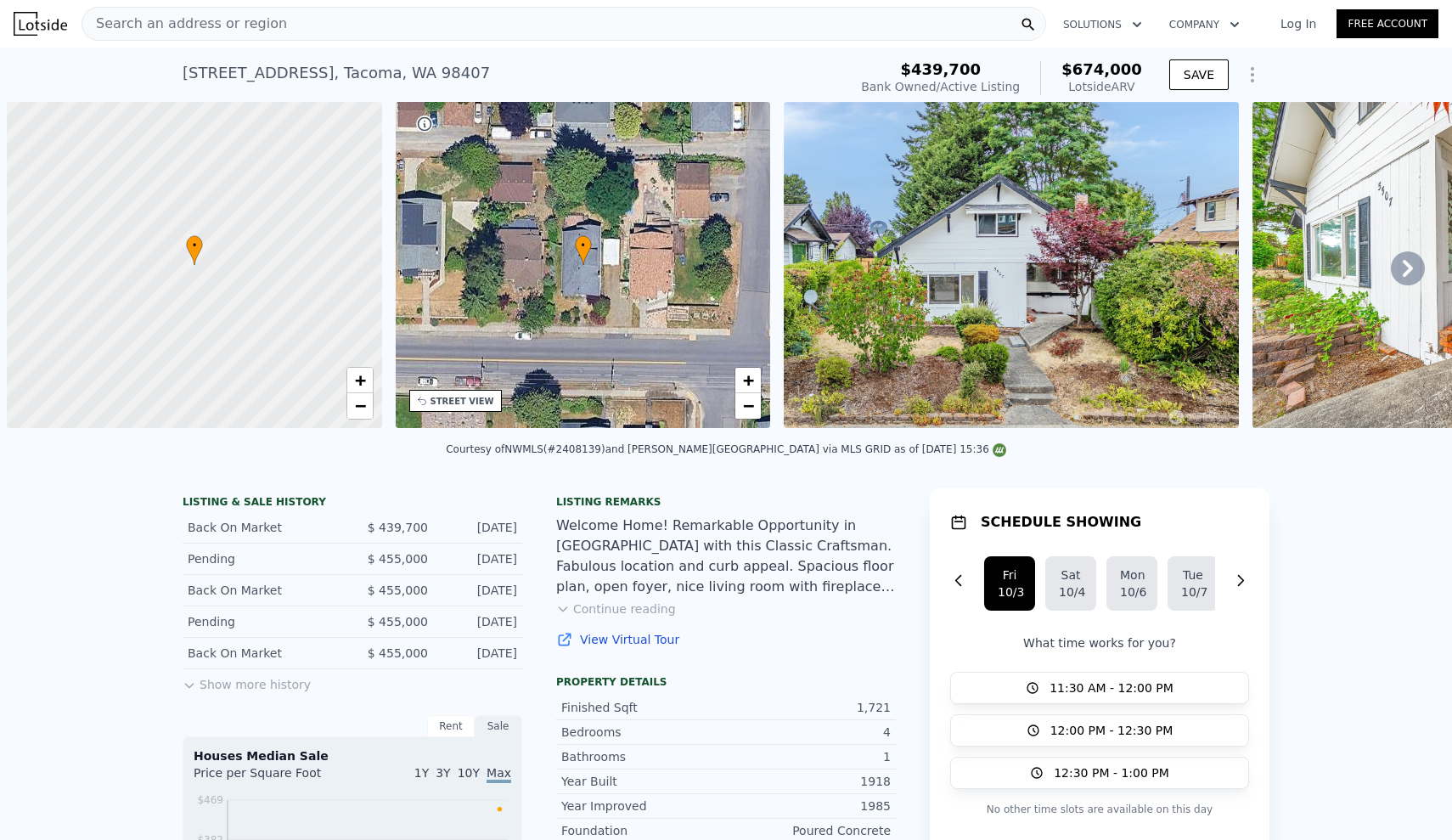
scroll to position [0, 7]
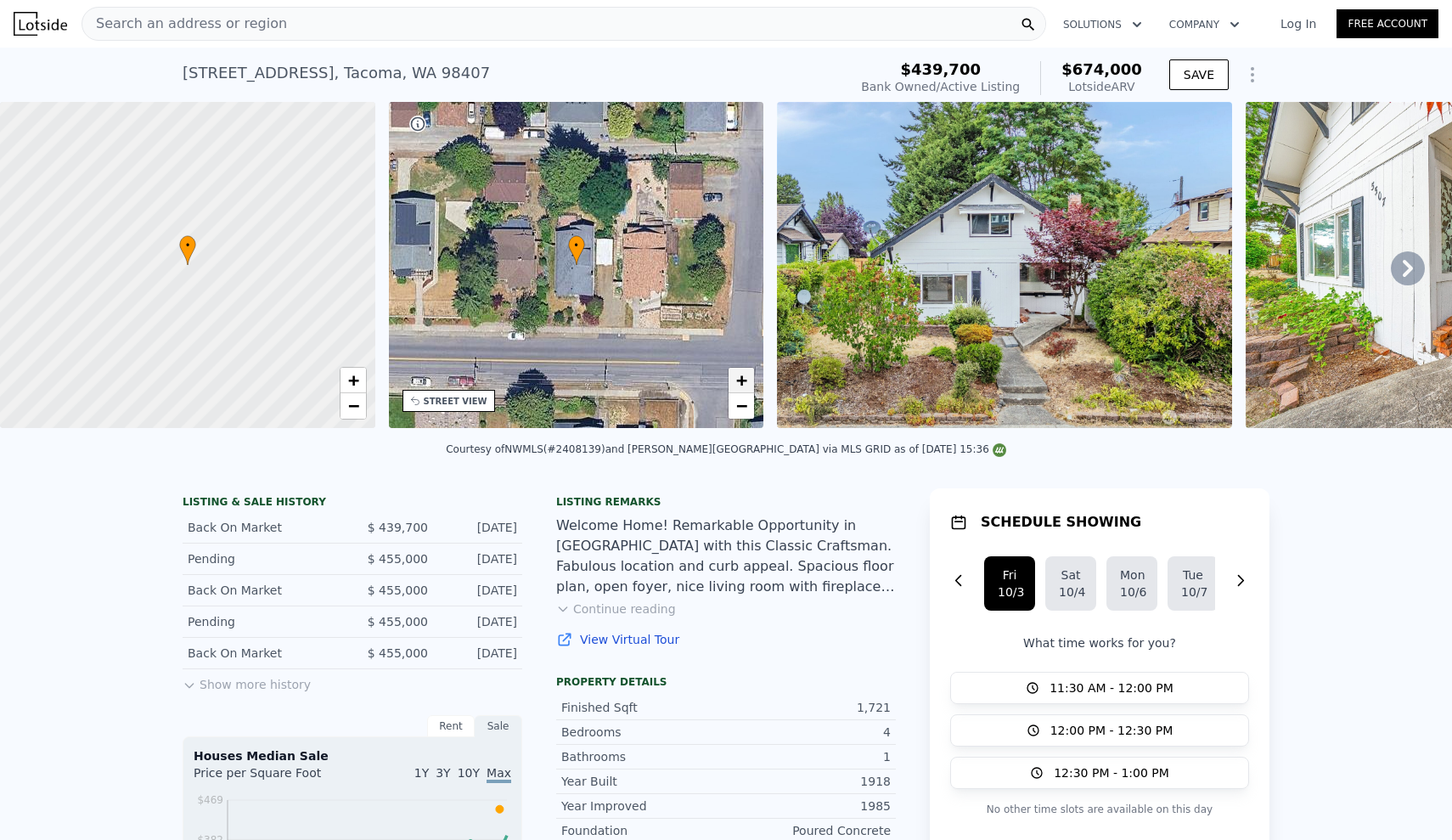
click at [738, 378] on span "+" at bounding box center [742, 380] width 11 height 21
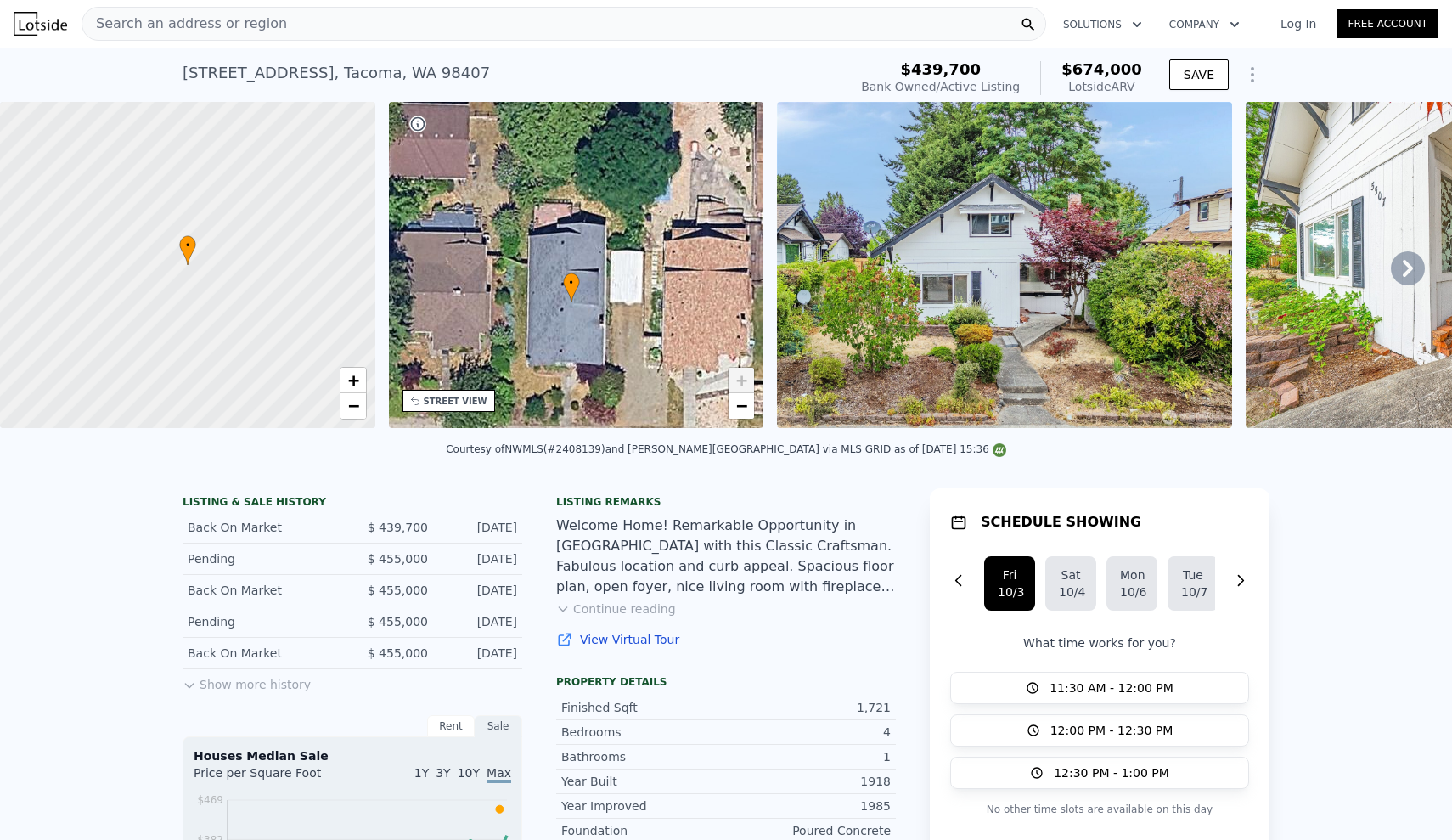
drag, startPoint x: 678, startPoint y: 304, endPoint x: 672, endPoint y: 340, distance: 36.5
click at [672, 340] on div "• + −" at bounding box center [577, 264] width 375 height 326
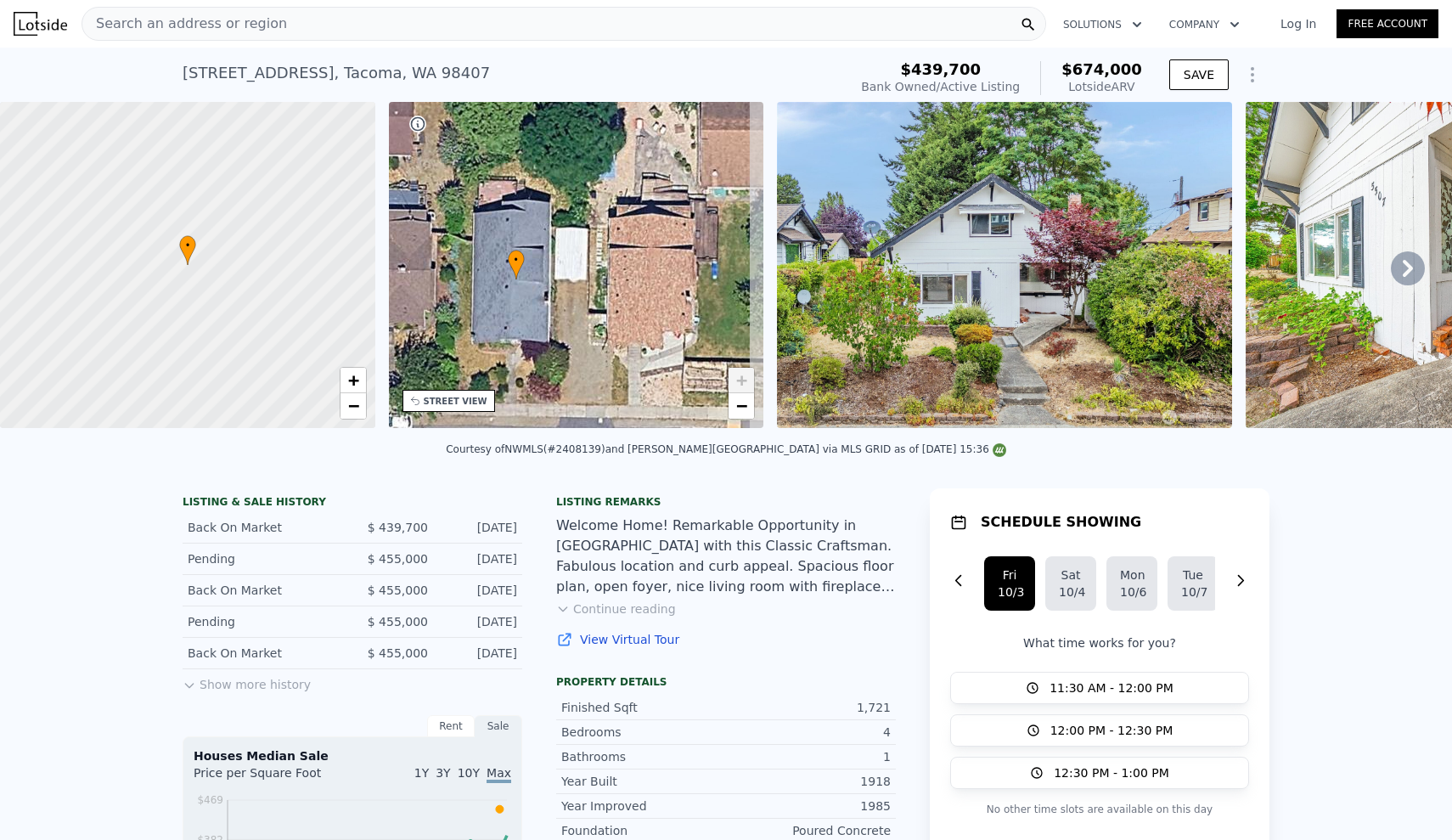
drag, startPoint x: 714, startPoint y: 339, endPoint x: 659, endPoint y: 315, distance: 60.0
click at [659, 315] on div "• + −" at bounding box center [577, 264] width 375 height 326
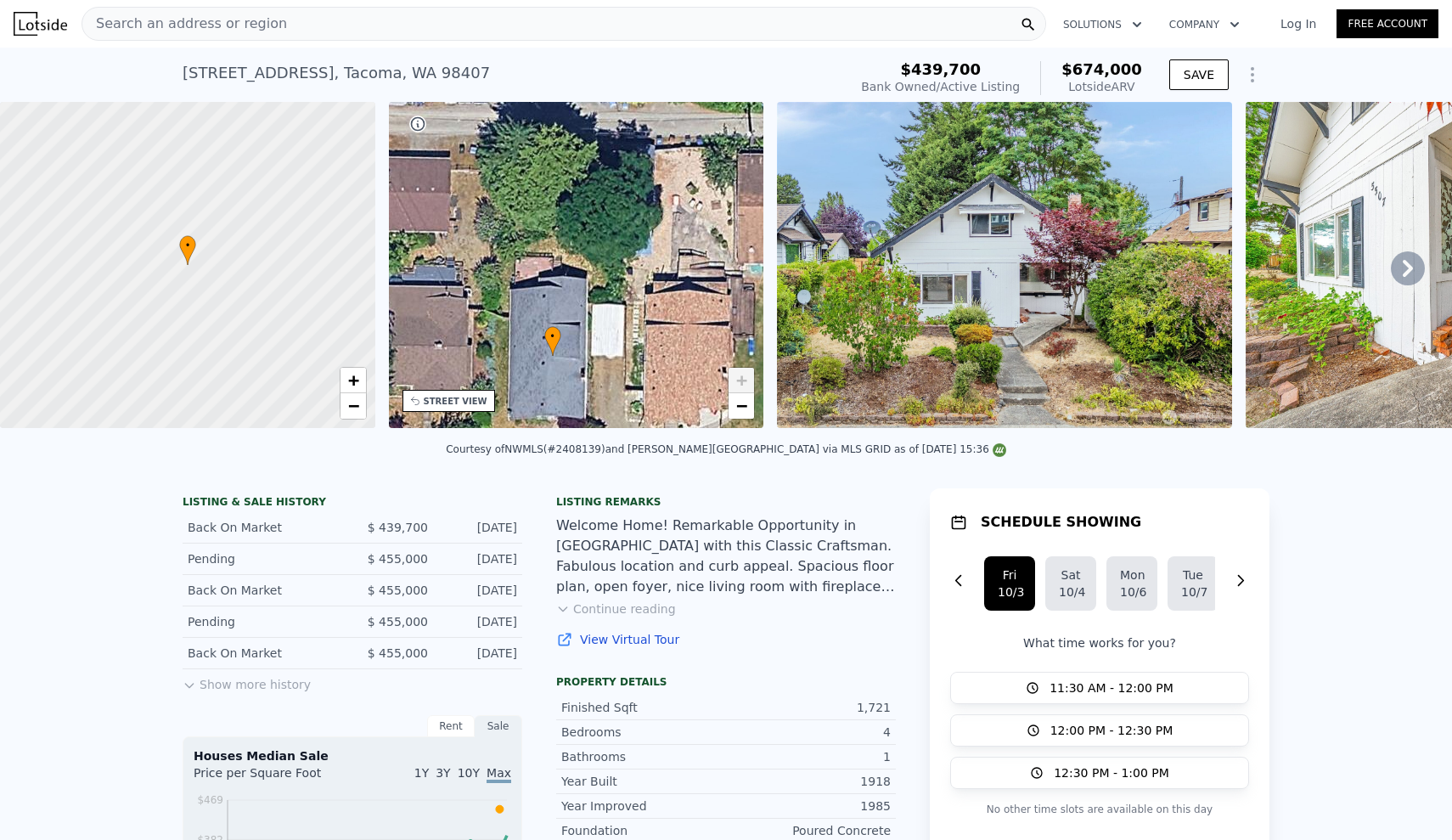
drag, startPoint x: 620, startPoint y: 247, endPoint x: 656, endPoint y: 322, distance: 83.2
click at [656, 322] on div "• + −" at bounding box center [577, 264] width 375 height 326
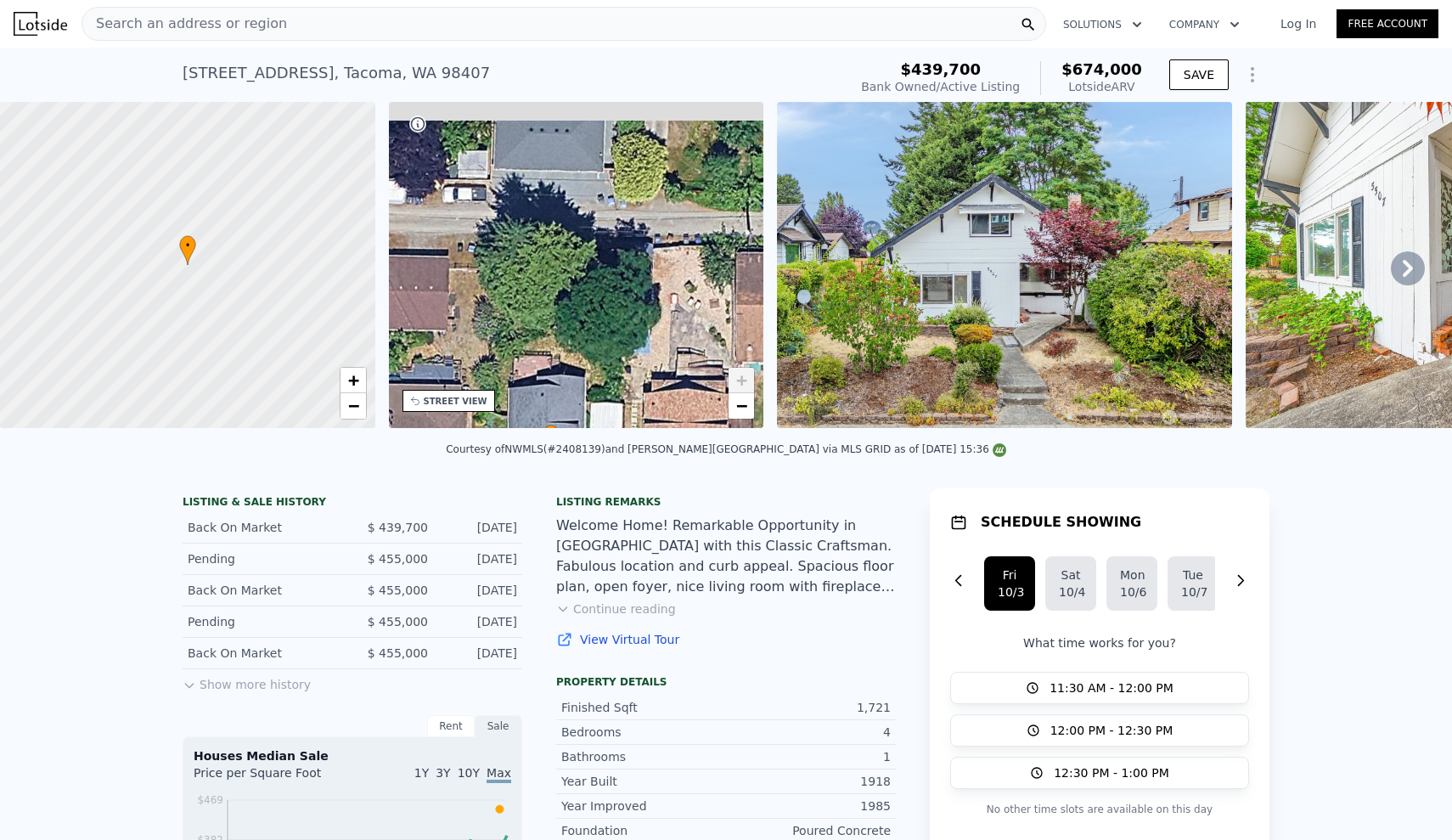
drag, startPoint x: 613, startPoint y: 243, endPoint x: 612, endPoint y: 341, distance: 98.0
click at [612, 341] on div "• + −" at bounding box center [577, 264] width 375 height 326
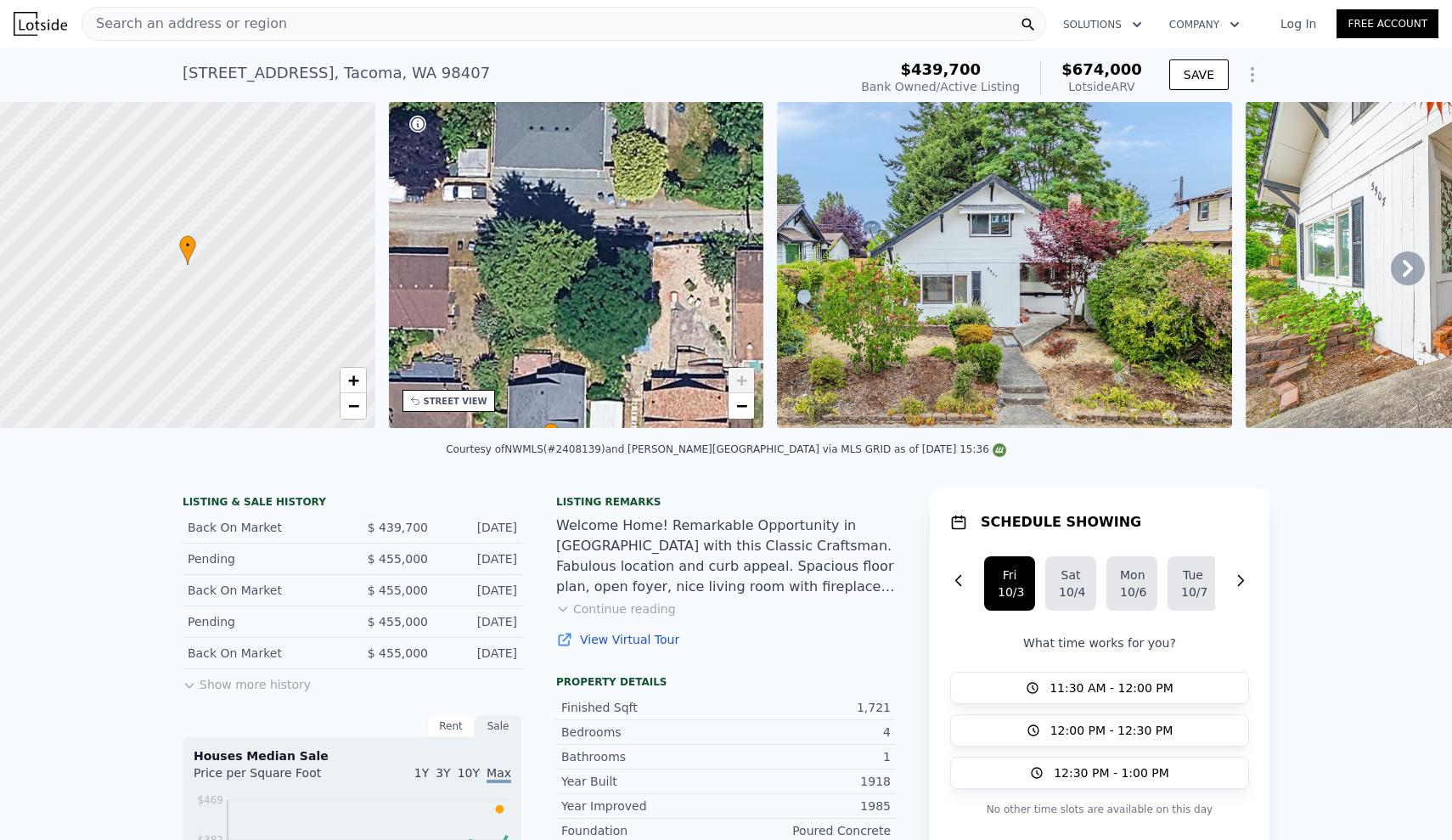
click at [1402, 267] on icon at bounding box center [1408, 268] width 34 height 34
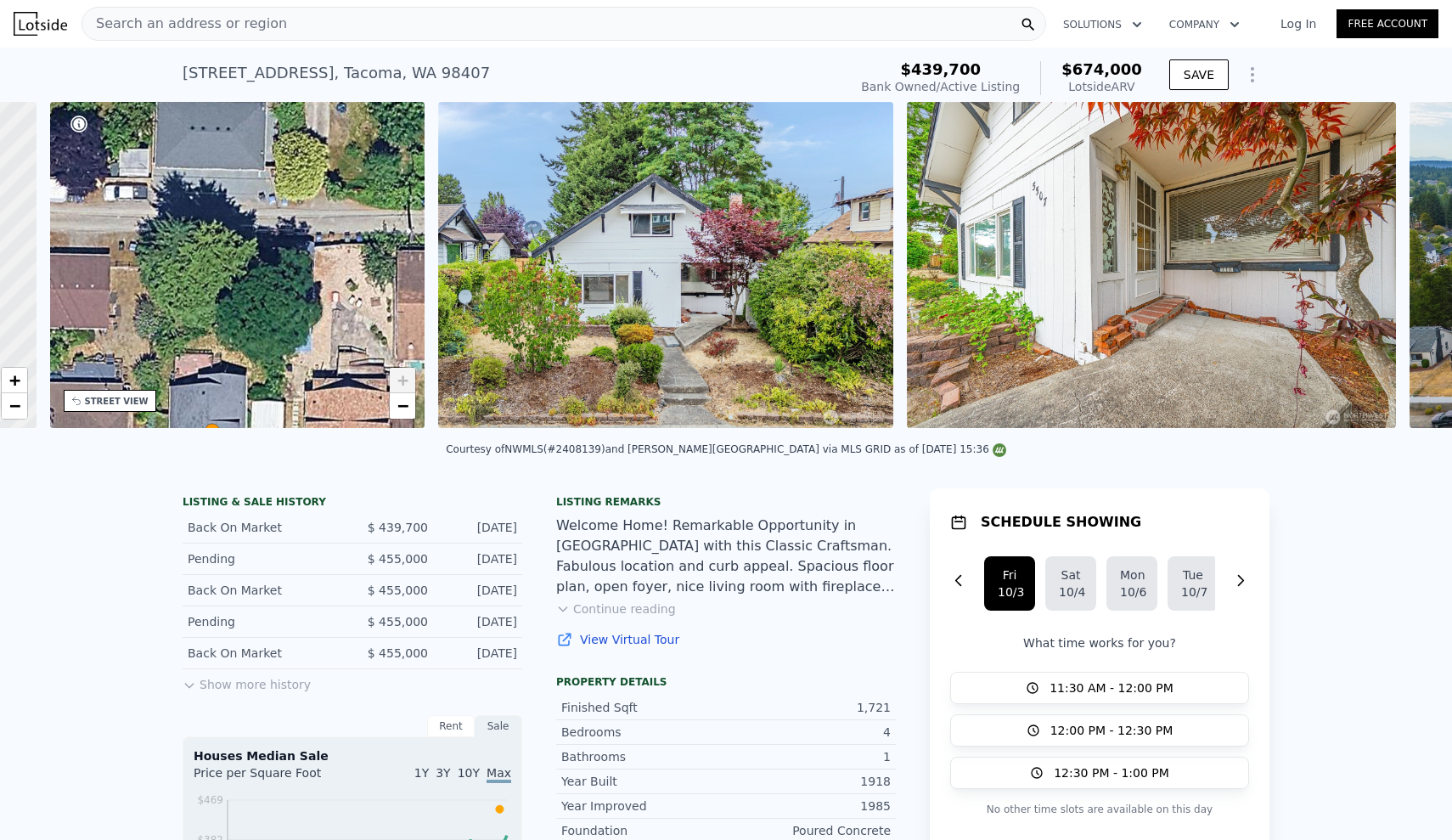
scroll to position [0, 396]
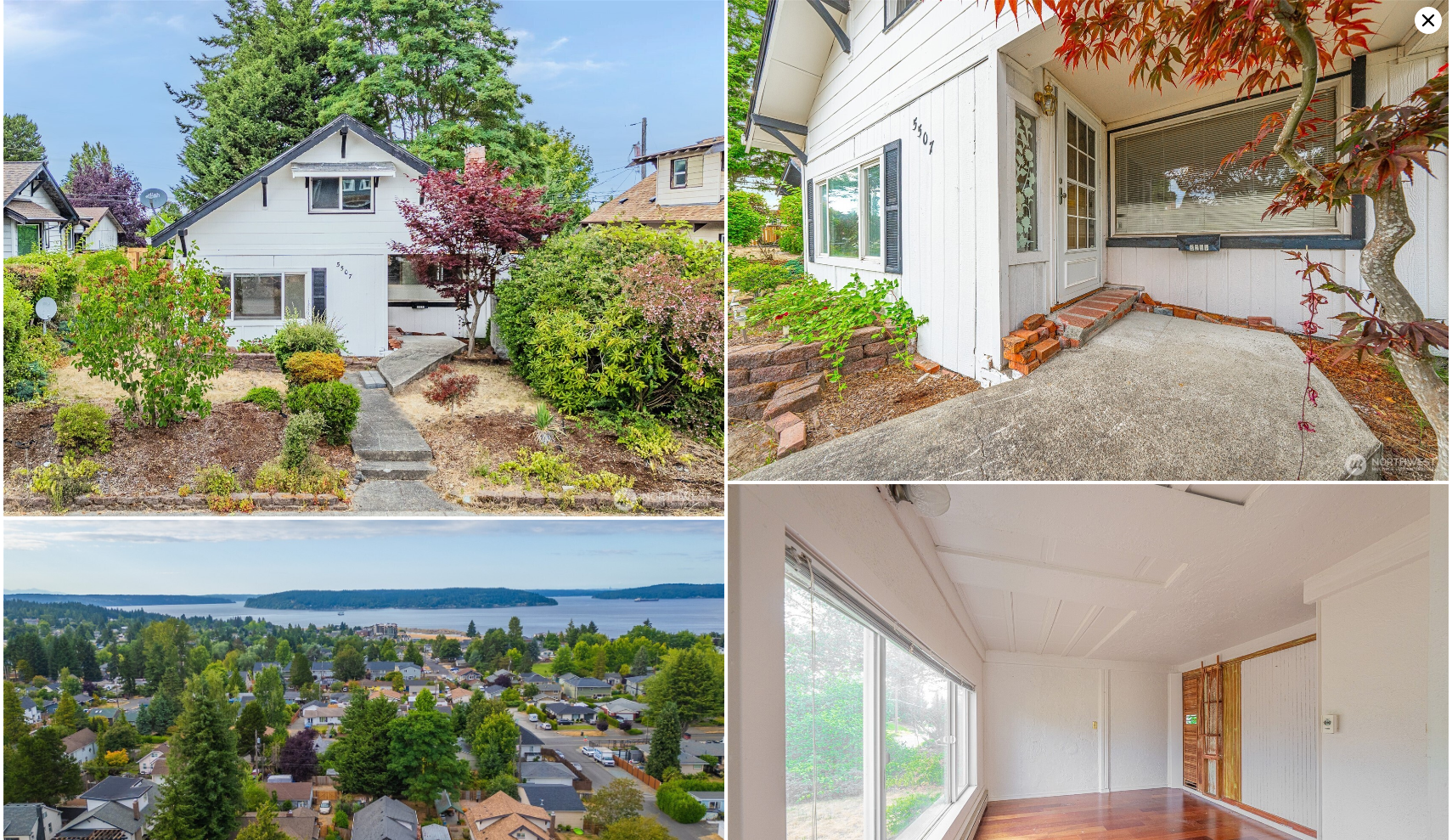
scroll to position [0, 0]
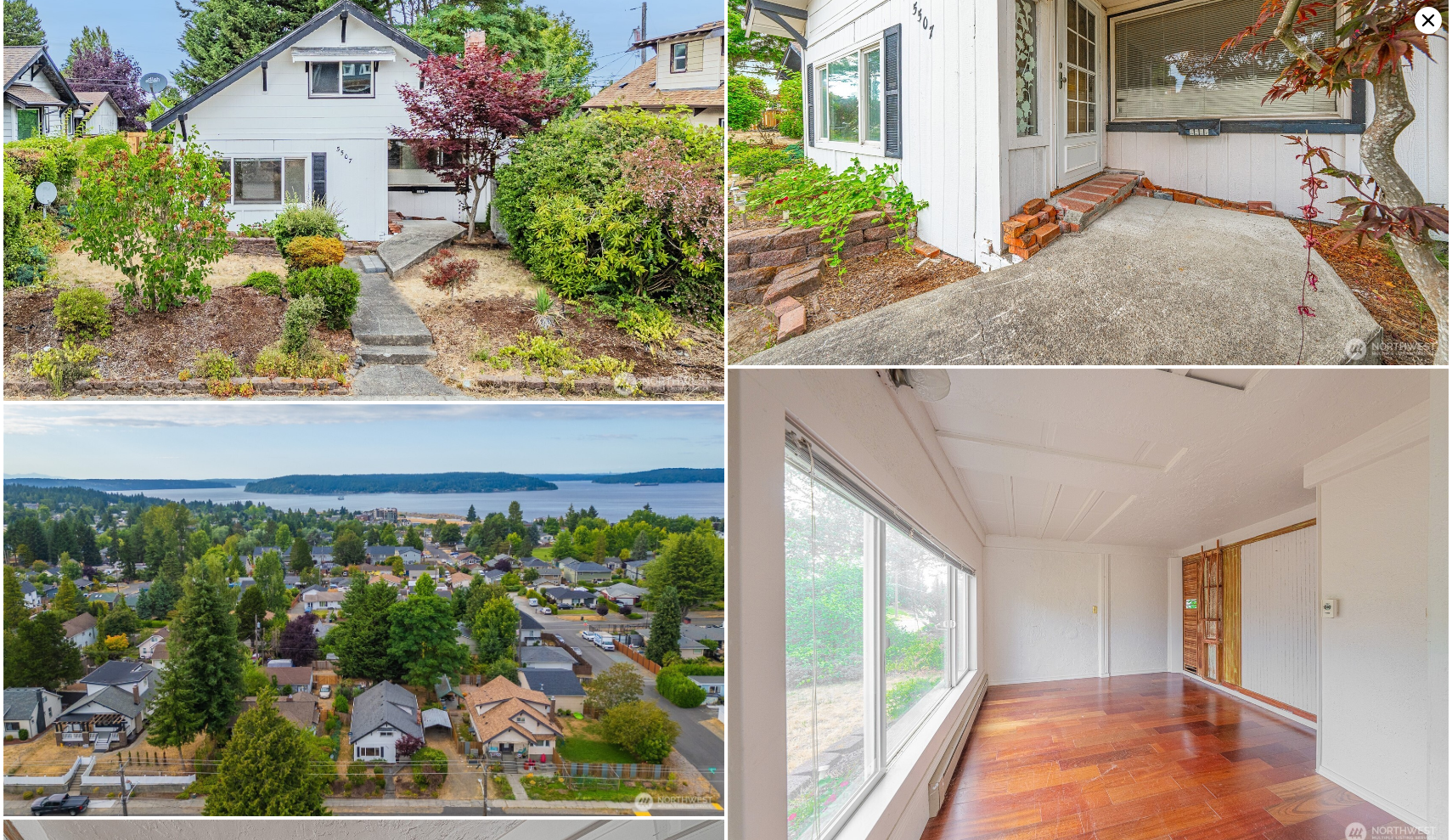
click at [1402, 267] on img at bounding box center [1088, 125] width 721 height 481
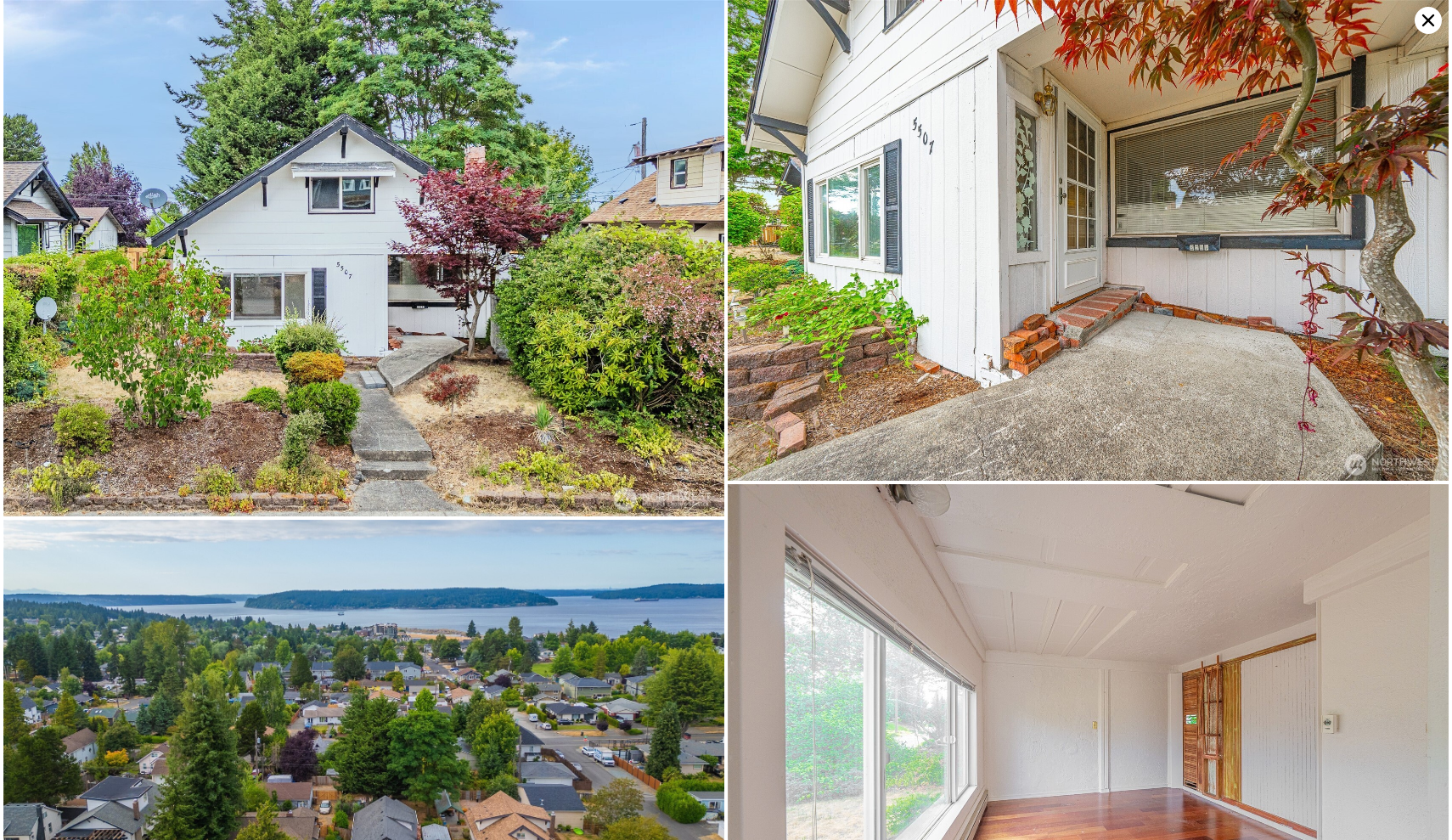
scroll to position [-18, 0]
click at [1420, 17] on icon at bounding box center [1428, 20] width 27 height 27
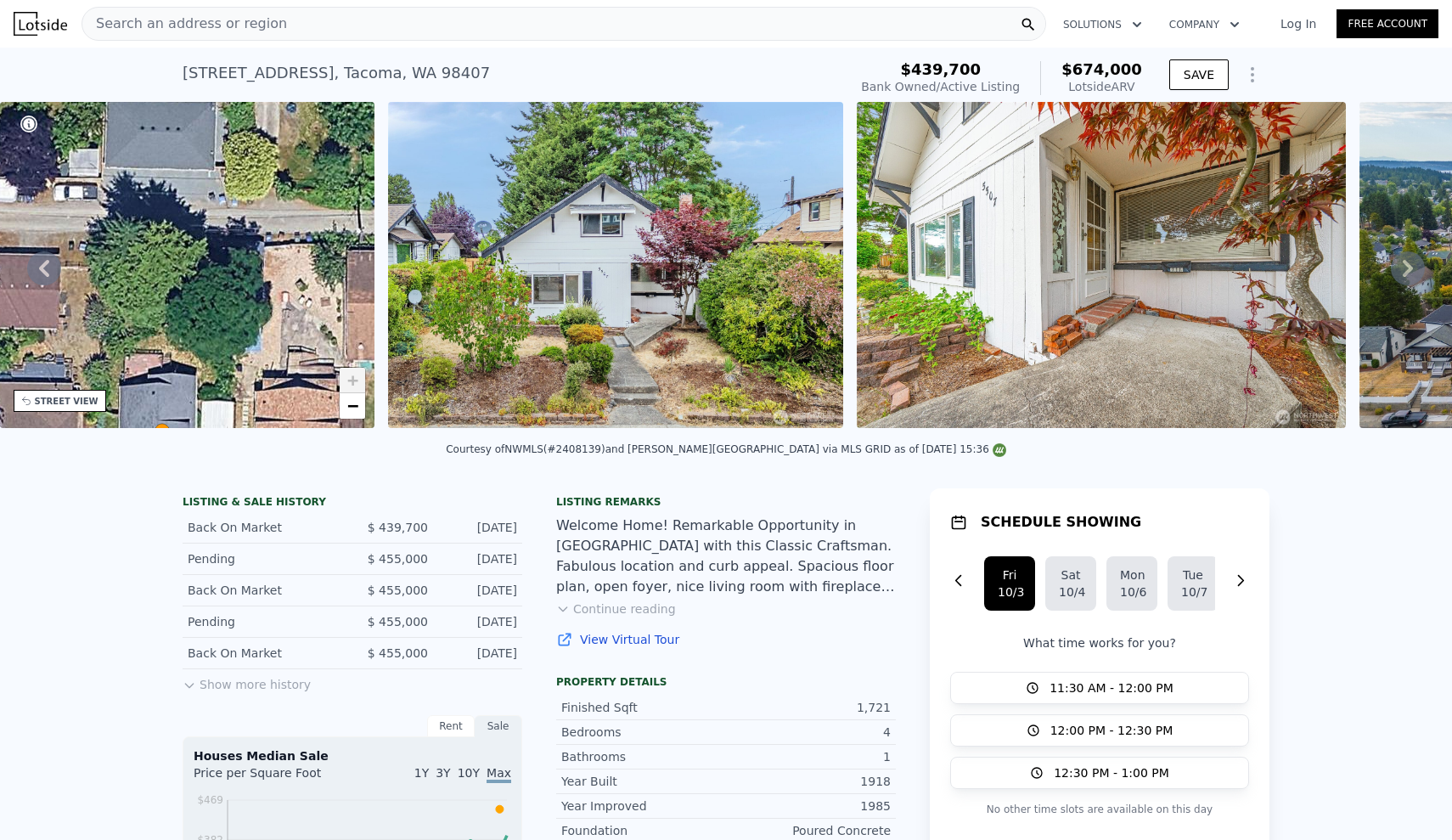
click at [643, 611] on button "Continue reading" at bounding box center [616, 608] width 120 height 17
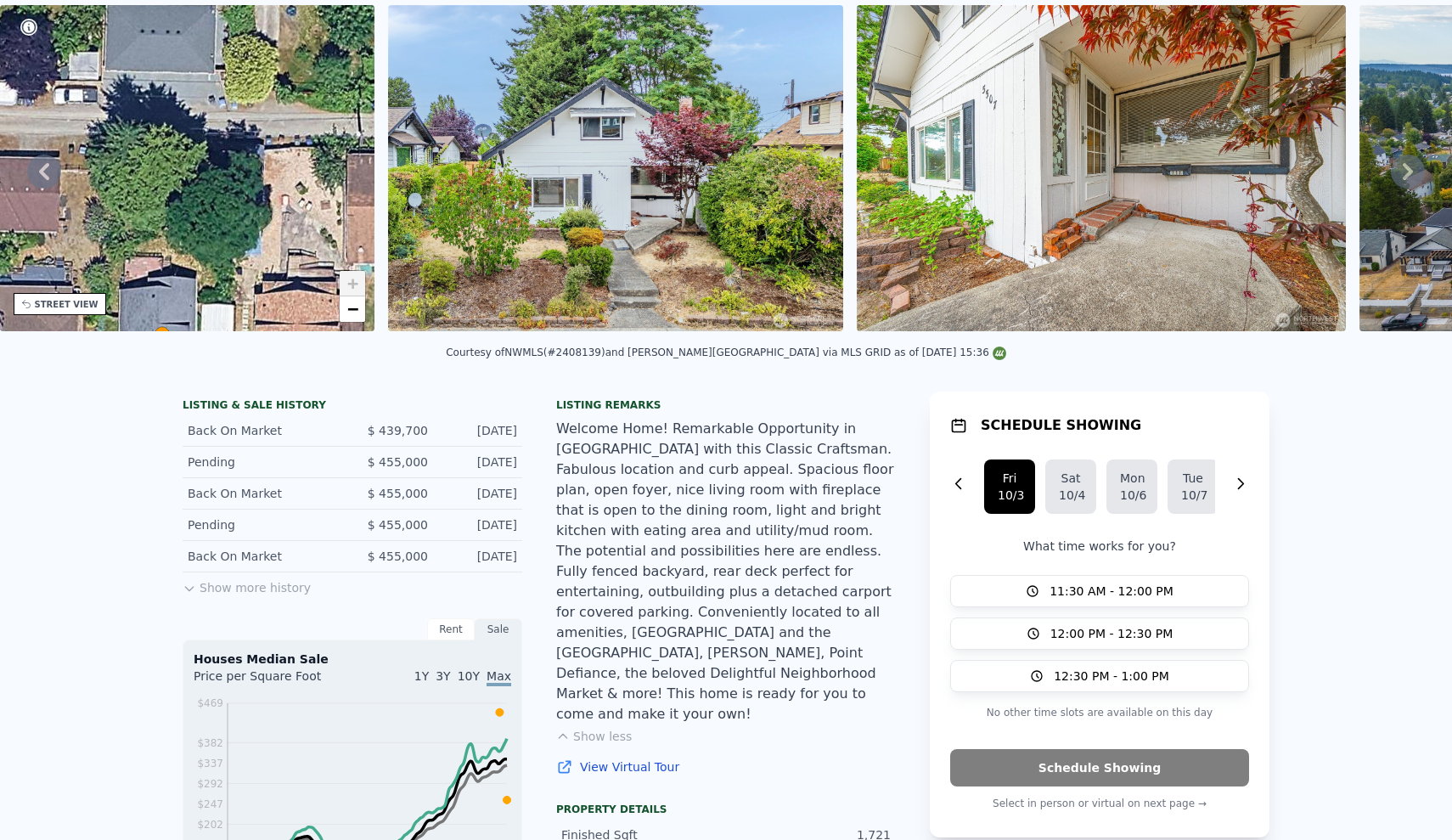
scroll to position [0, 0]
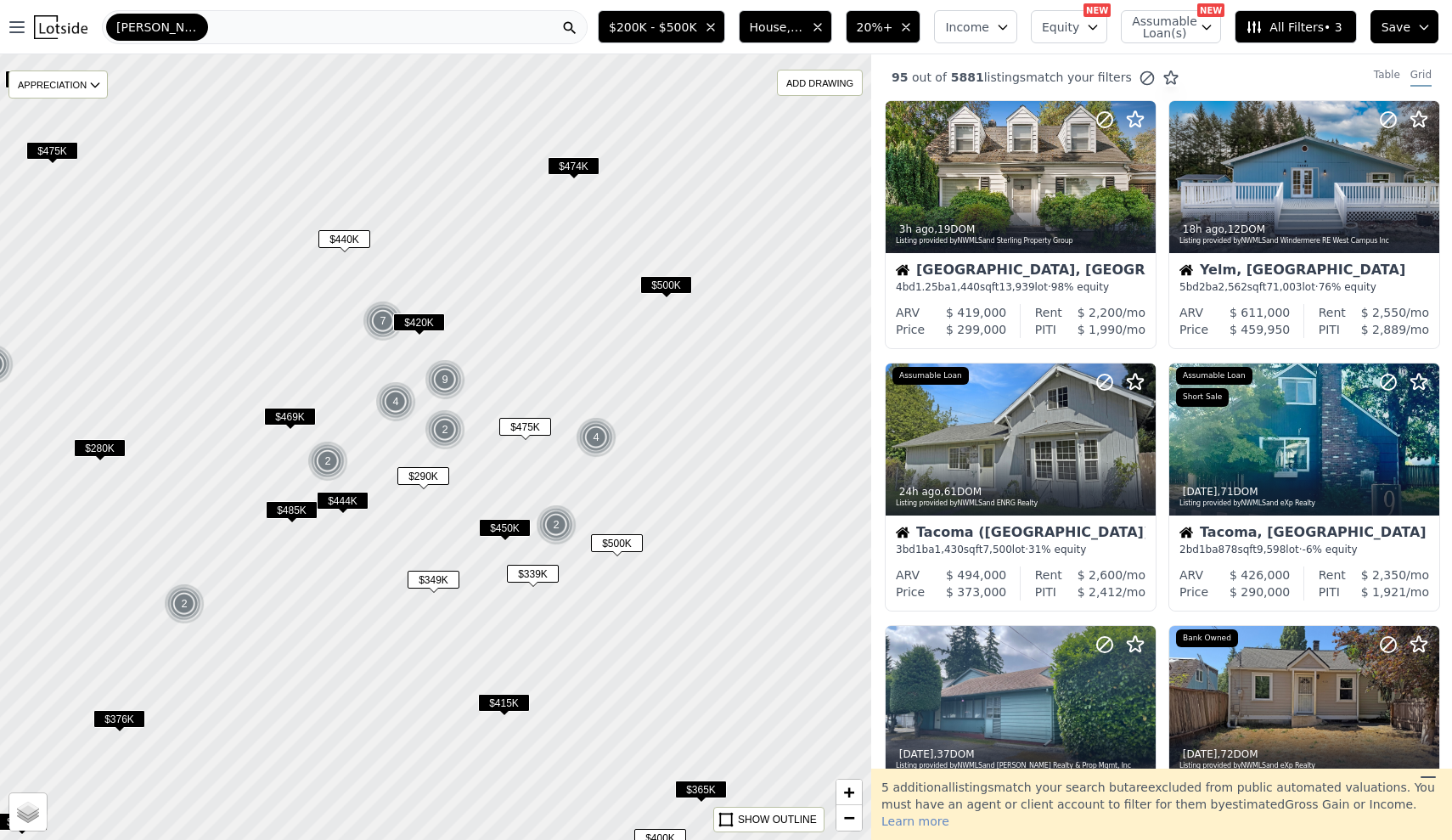
drag, startPoint x: 475, startPoint y: 518, endPoint x: 610, endPoint y: 354, distance: 212.4
click at [610, 354] on div at bounding box center [435, 448] width 1046 height 943
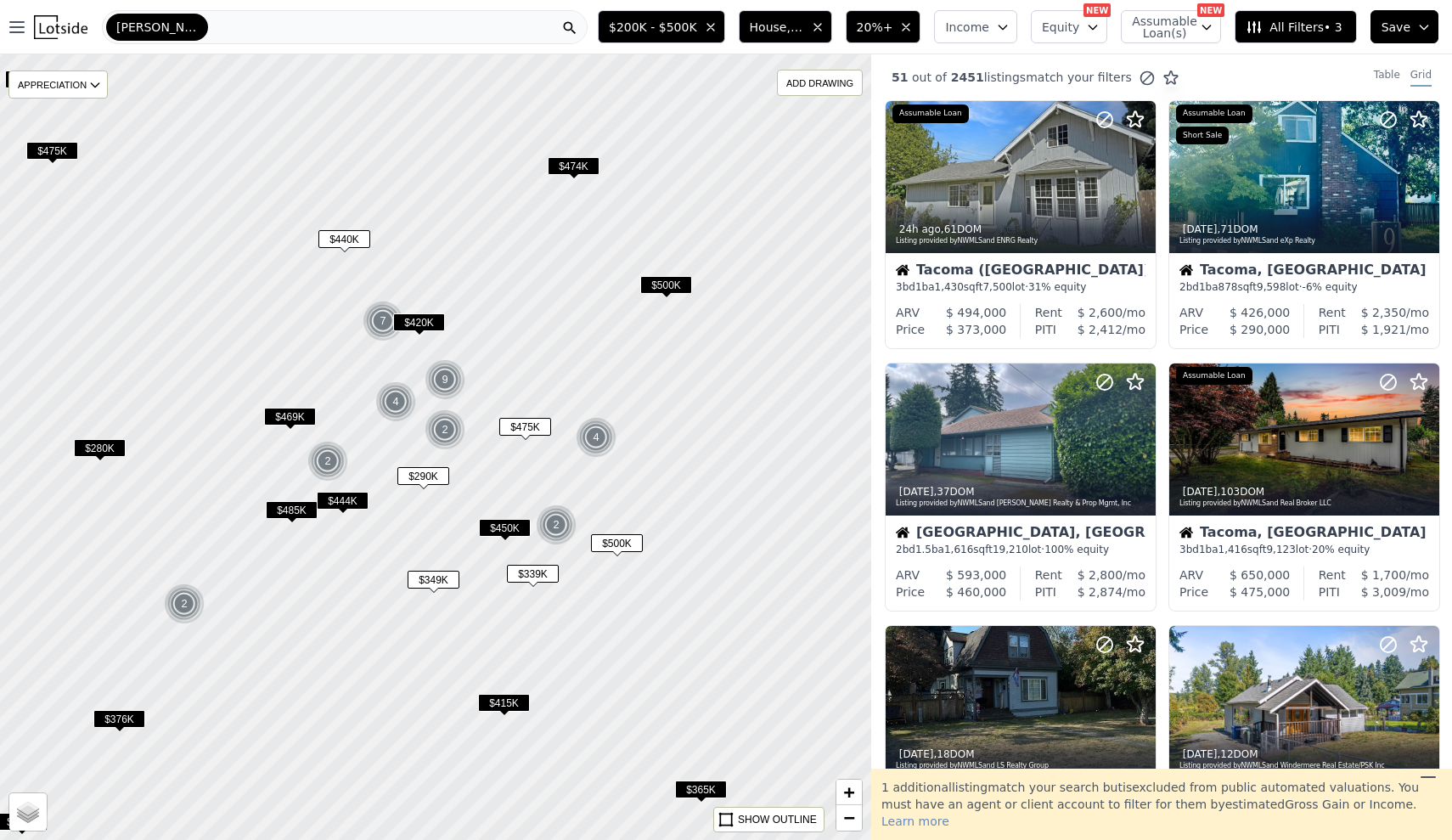
click at [605, 439] on img at bounding box center [596, 437] width 41 height 40
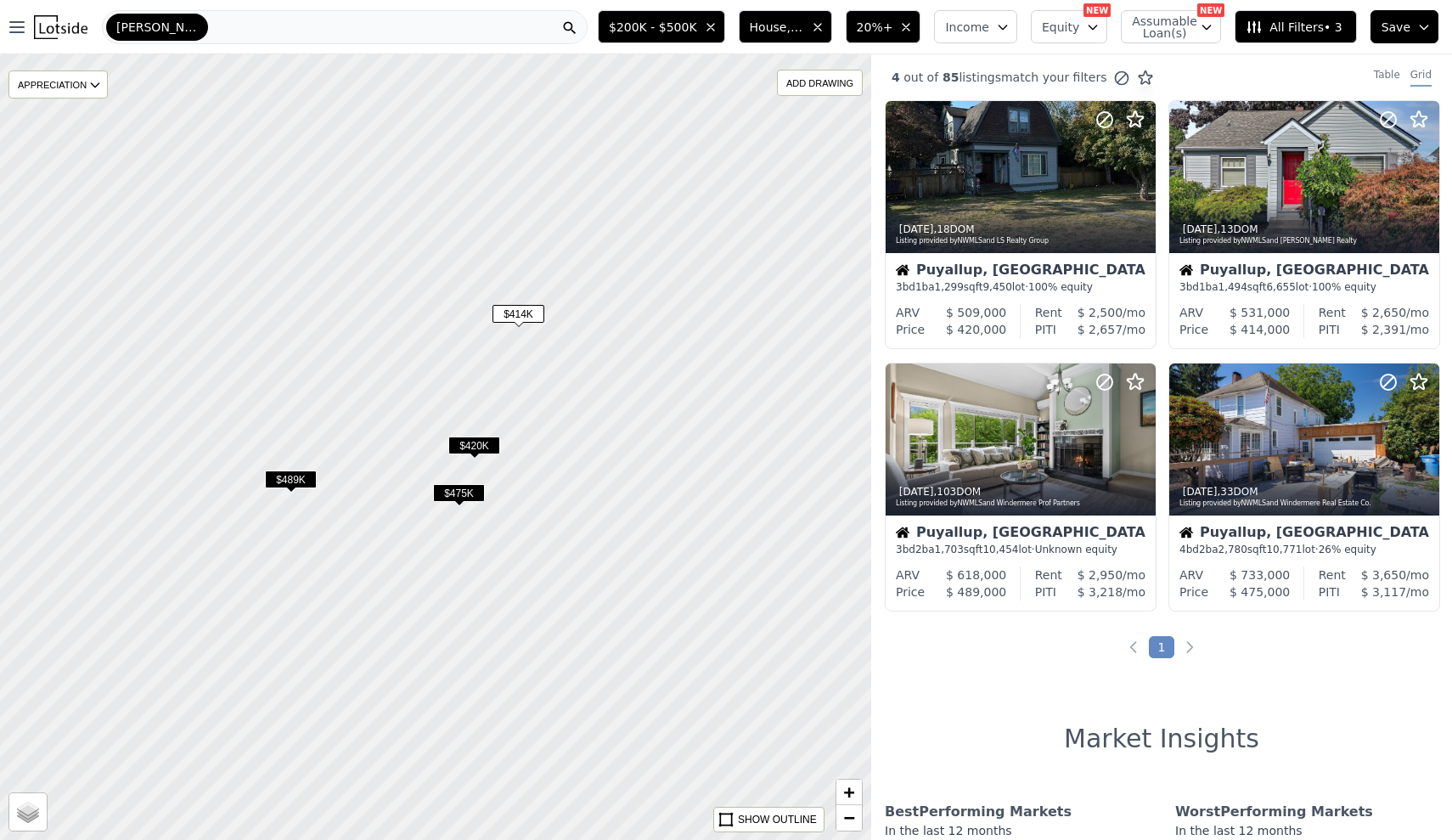
click at [519, 305] on span "$414K" at bounding box center [518, 314] width 52 height 18
click at [1419, 177] on icon at bounding box center [1425, 177] width 27 height 27
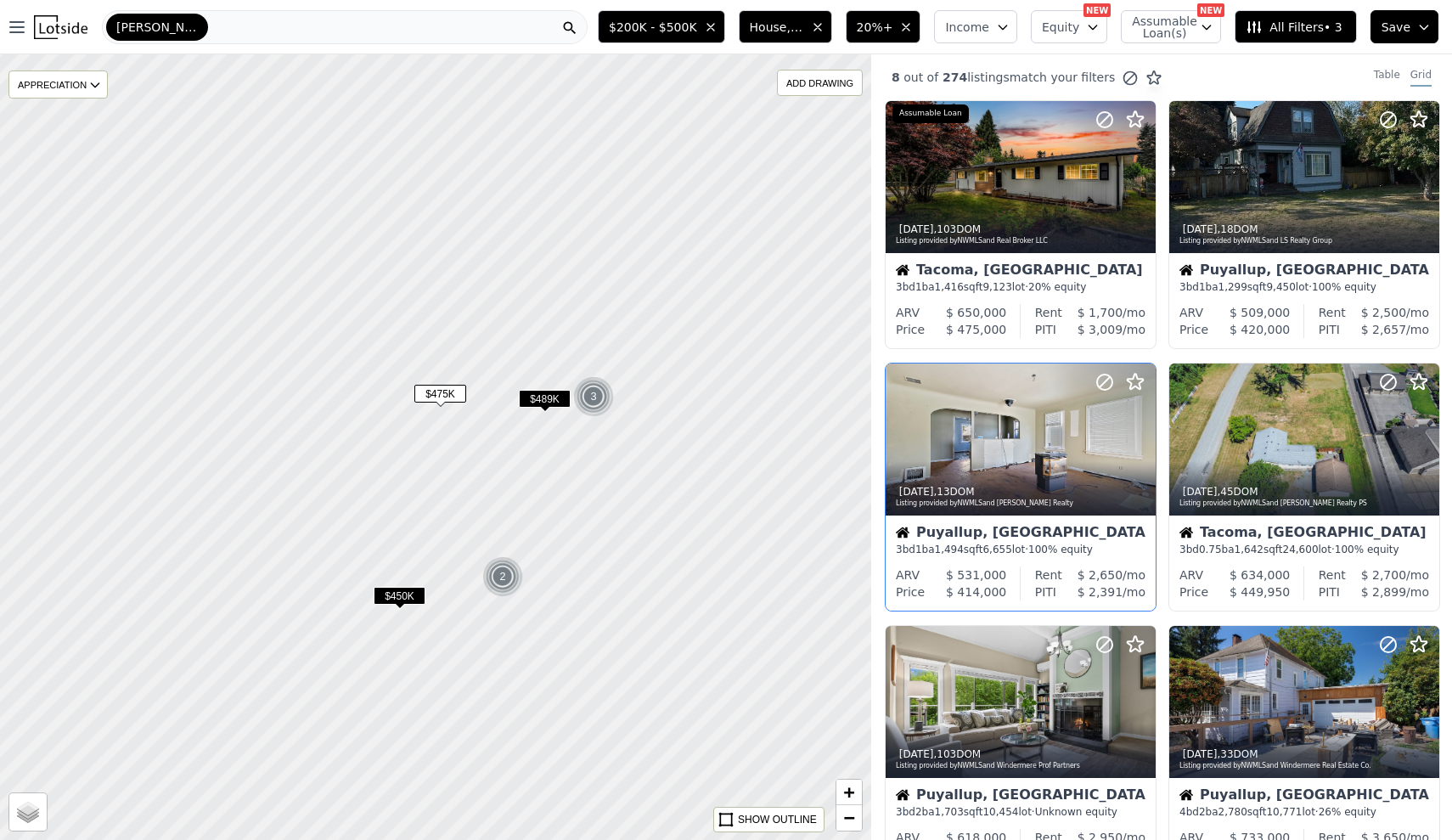
drag, startPoint x: 667, startPoint y: 365, endPoint x: 668, endPoint y: 426, distance: 61.0
click at [668, 426] on div at bounding box center [435, 447] width 1046 height 943
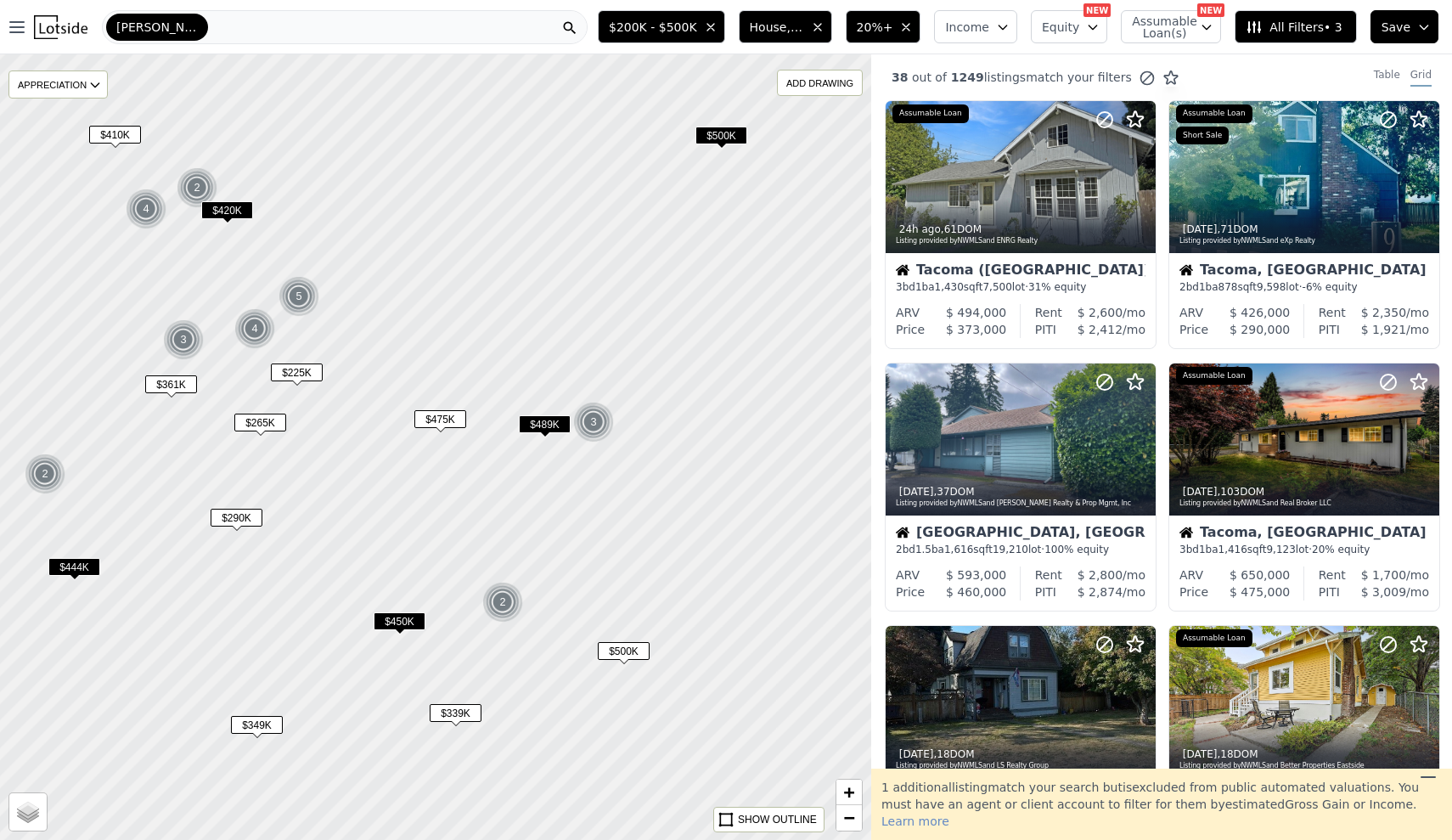
drag, startPoint x: 711, startPoint y: 340, endPoint x: 720, endPoint y: 394, distance: 54.7
click at [720, 394] on div at bounding box center [435, 450] width 1046 height 943
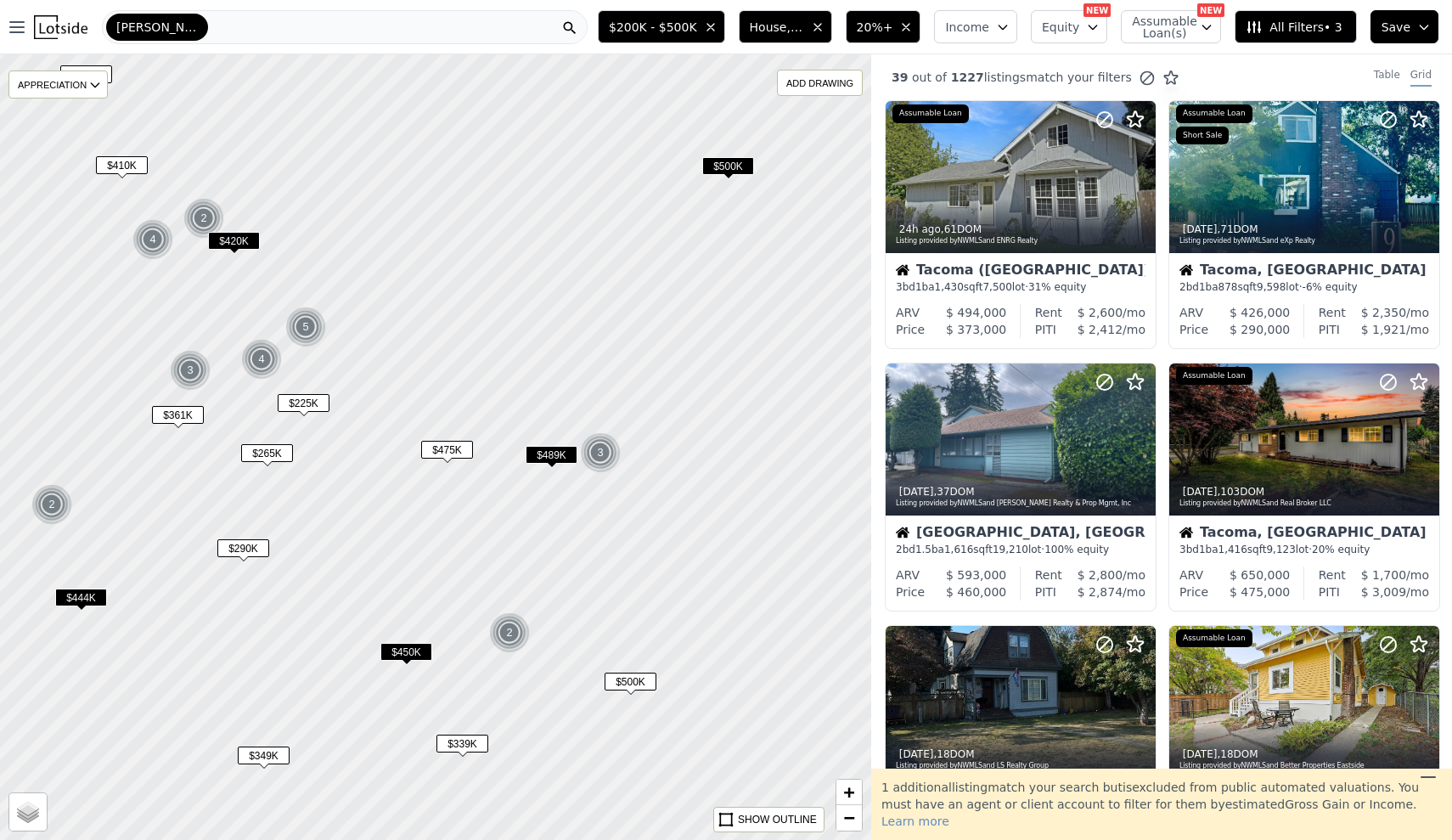
drag, startPoint x: 602, startPoint y: 279, endPoint x: 752, endPoint y: 329, distance: 158.1
click at [752, 329] on div at bounding box center [438, 447] width 1046 height 943
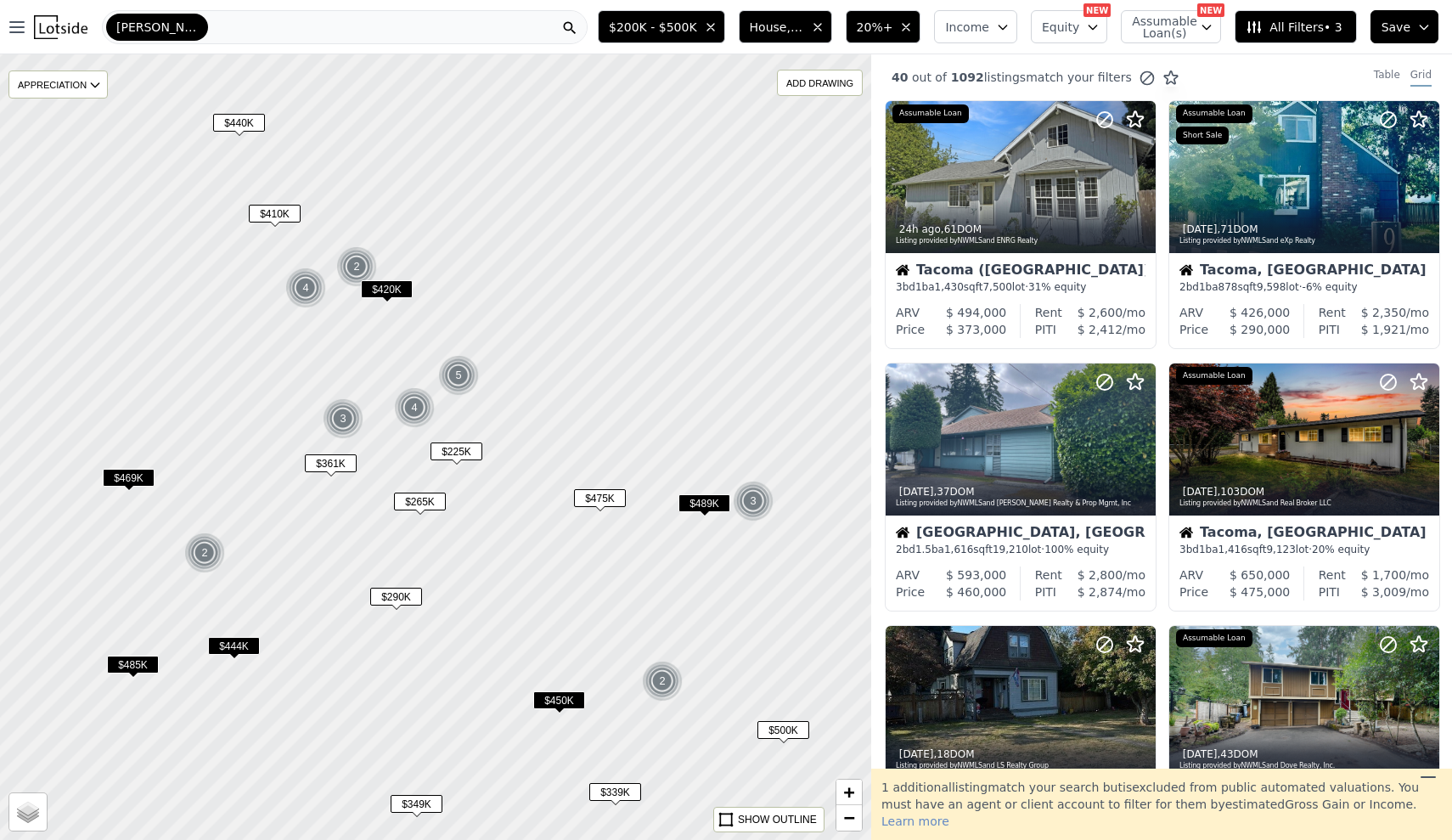
click at [235, 122] on span "$440K" at bounding box center [239, 122] width 52 height 18
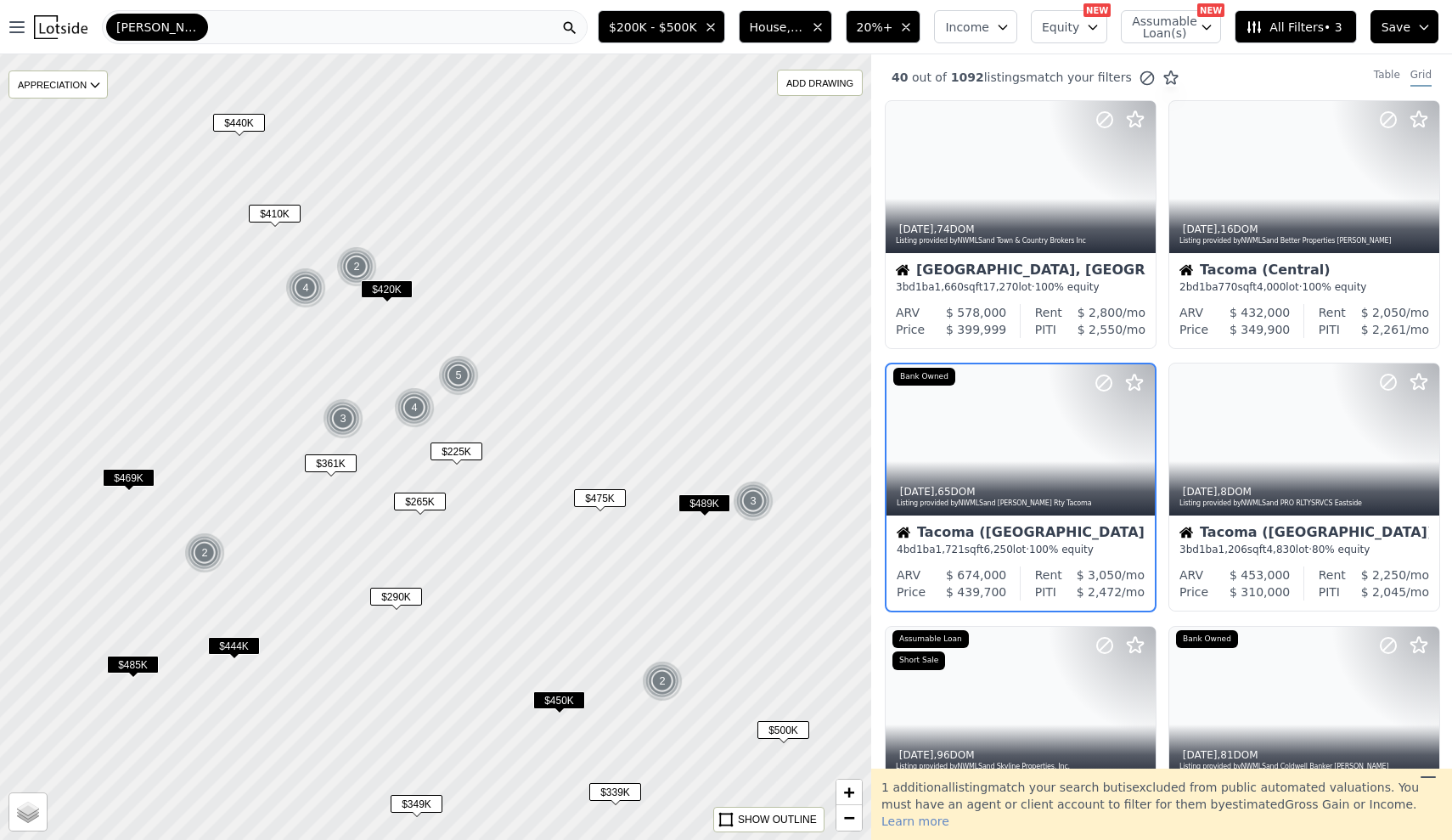
scroll to position [69, 0]
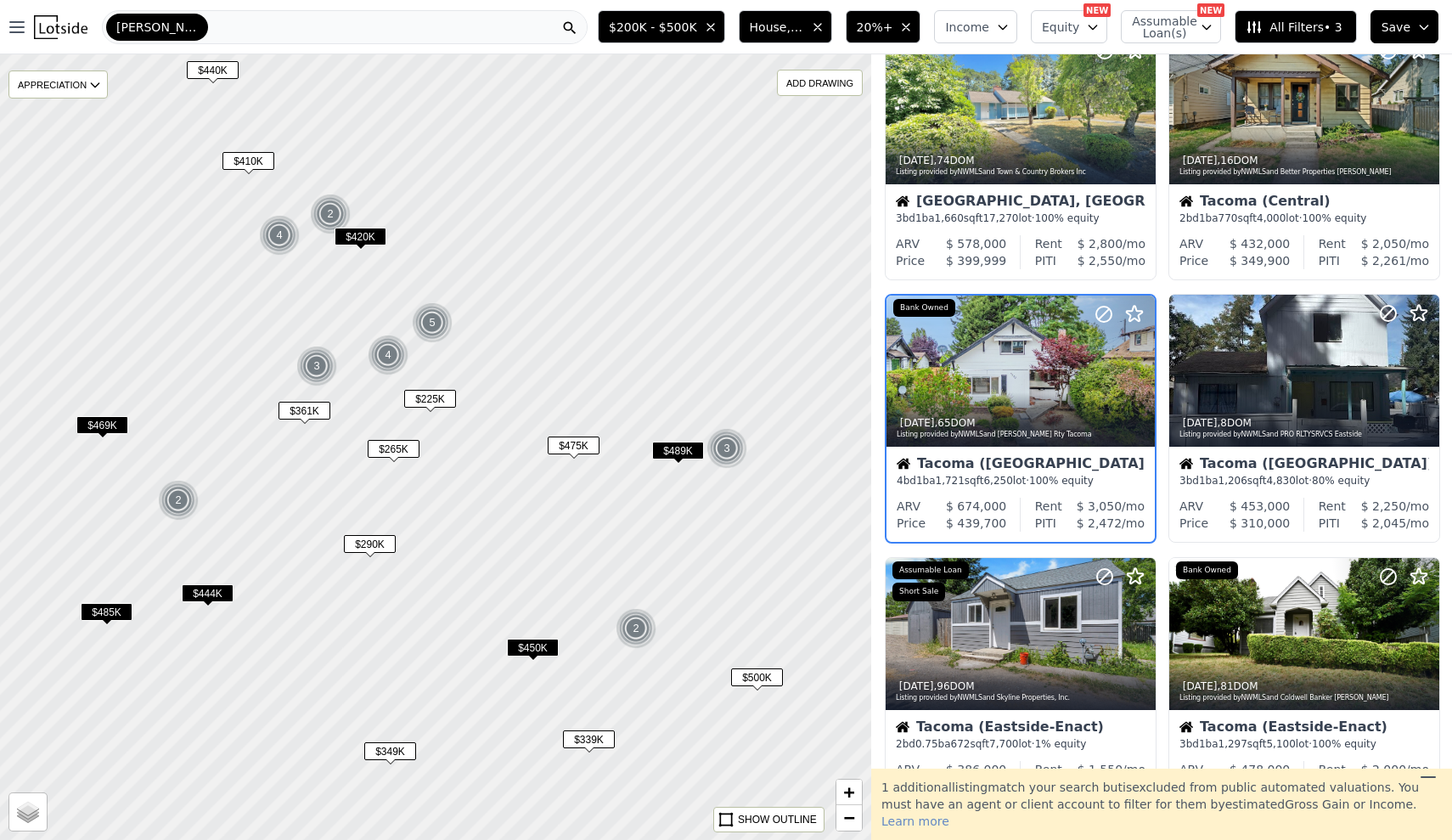
drag, startPoint x: 614, startPoint y: 433, endPoint x: 584, endPoint y: 373, distance: 67.1
click at [584, 373] on div at bounding box center [433, 443] width 1046 height 943
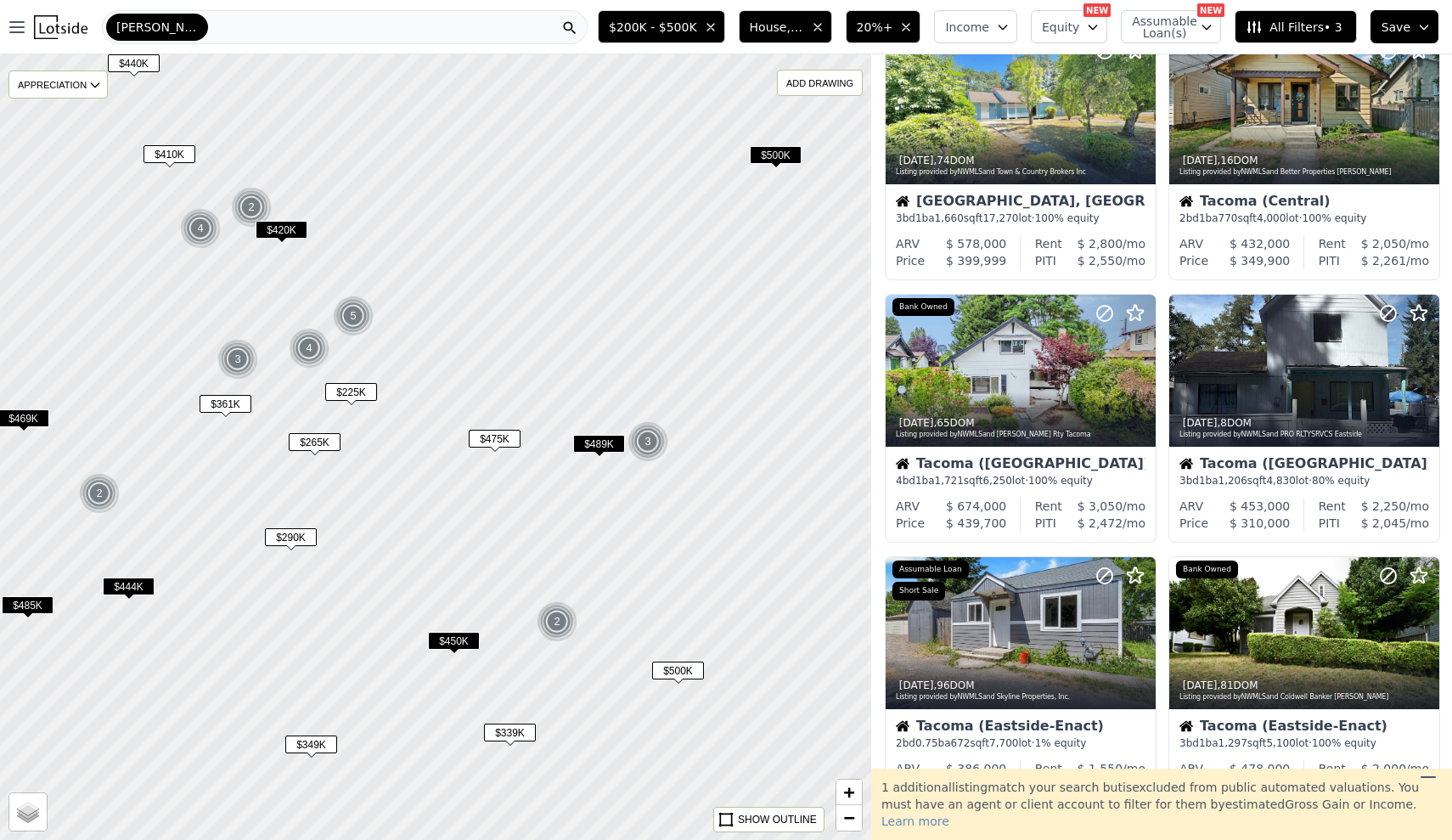
drag, startPoint x: 740, startPoint y: 408, endPoint x: 410, endPoint y: 340, distance: 336.9
click at [410, 340] on div at bounding box center [435, 447] width 1046 height 943
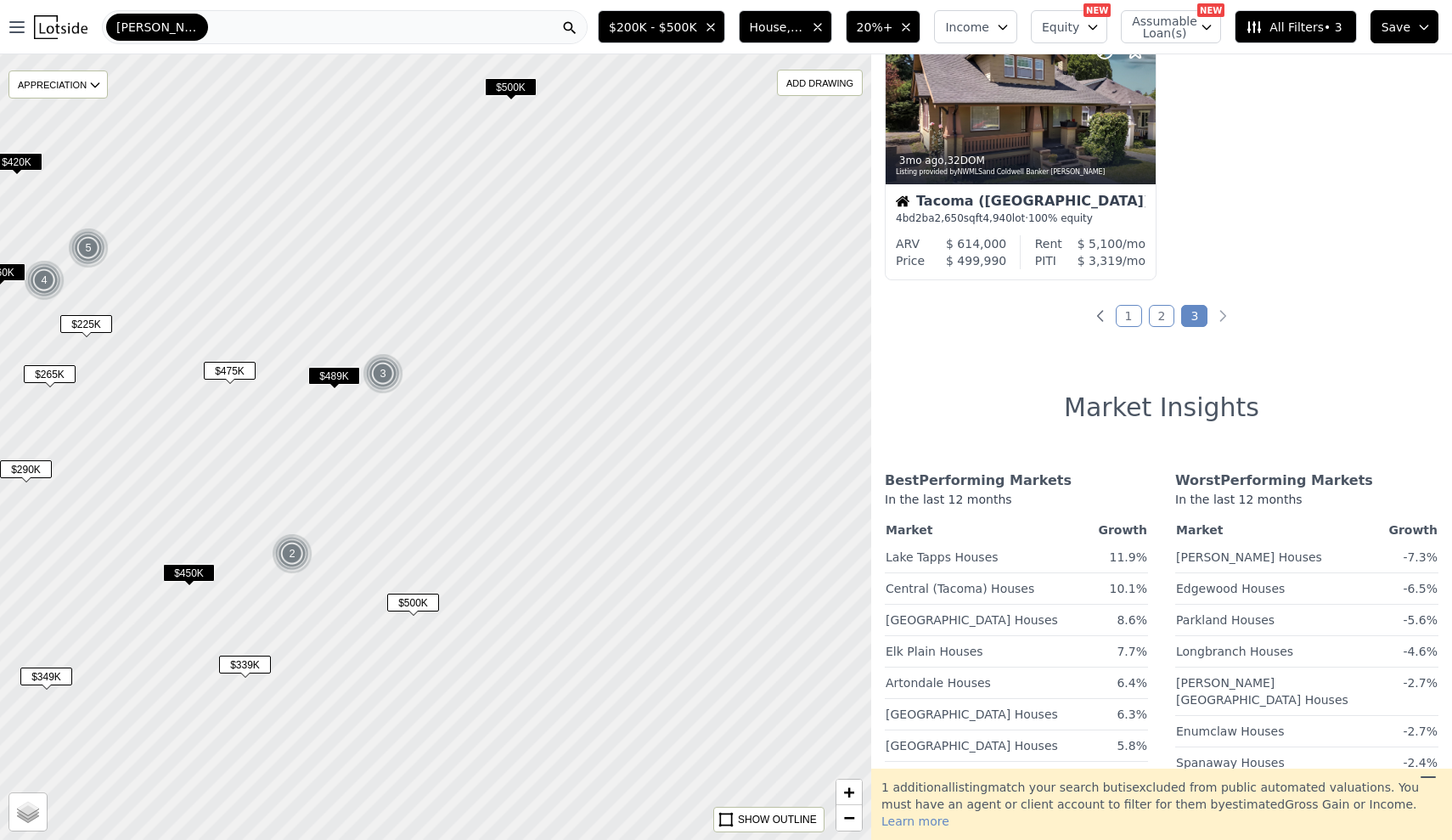
click at [263, 668] on span "$339K" at bounding box center [244, 664] width 52 height 18
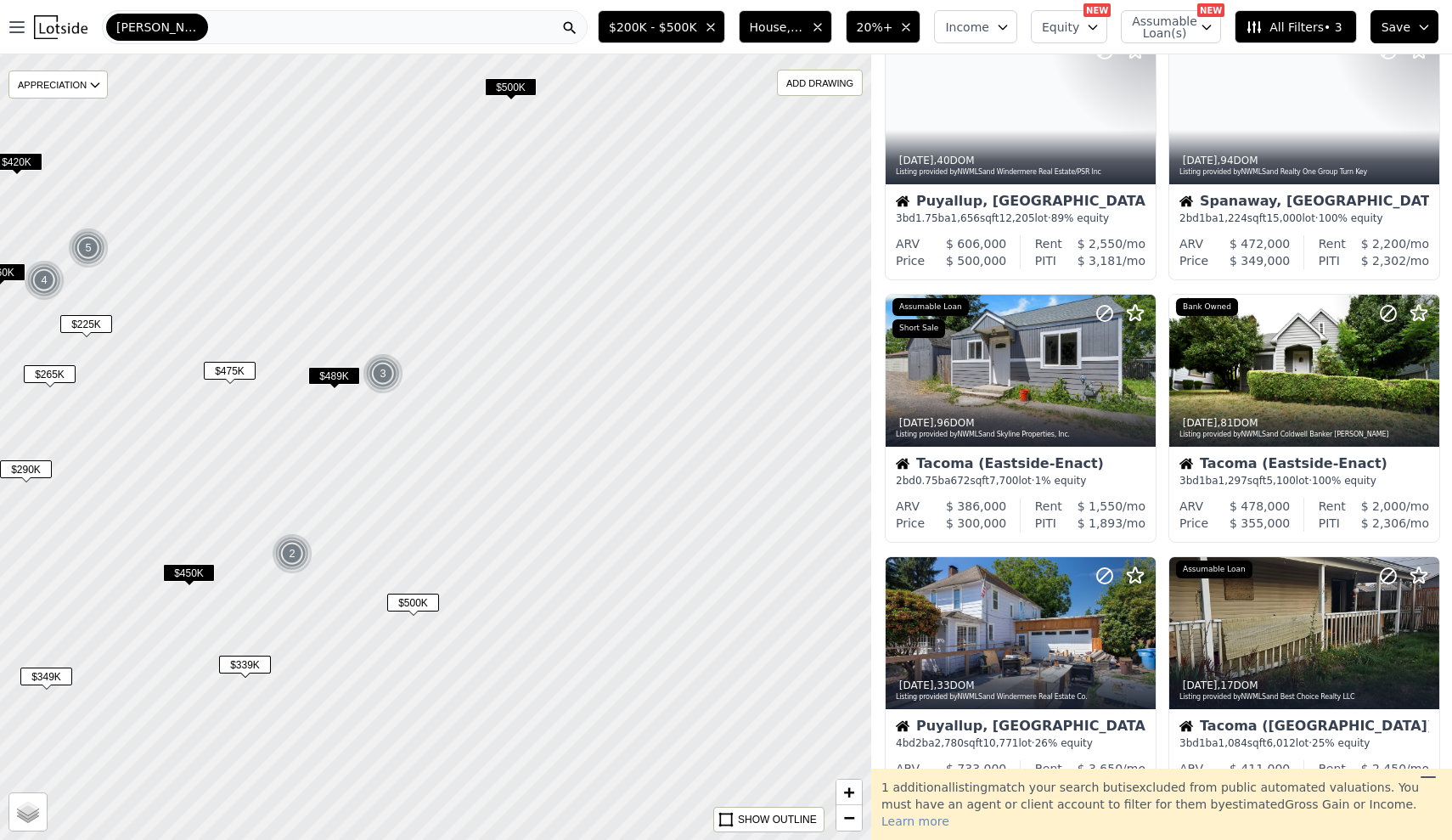
scroll to position [595, 0]
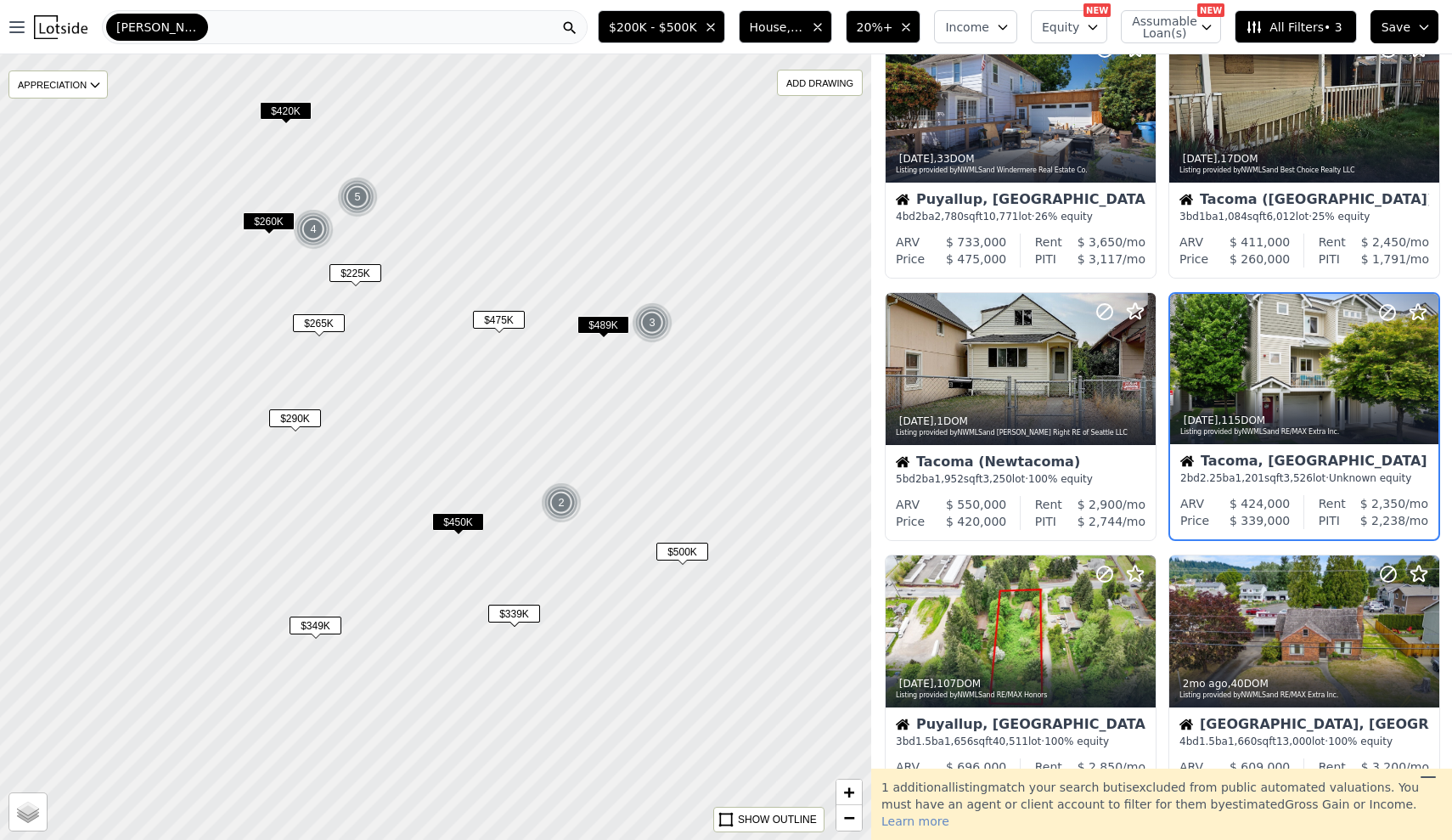
drag, startPoint x: 263, startPoint y: 666, endPoint x: 532, endPoint y: 615, distance: 273.8
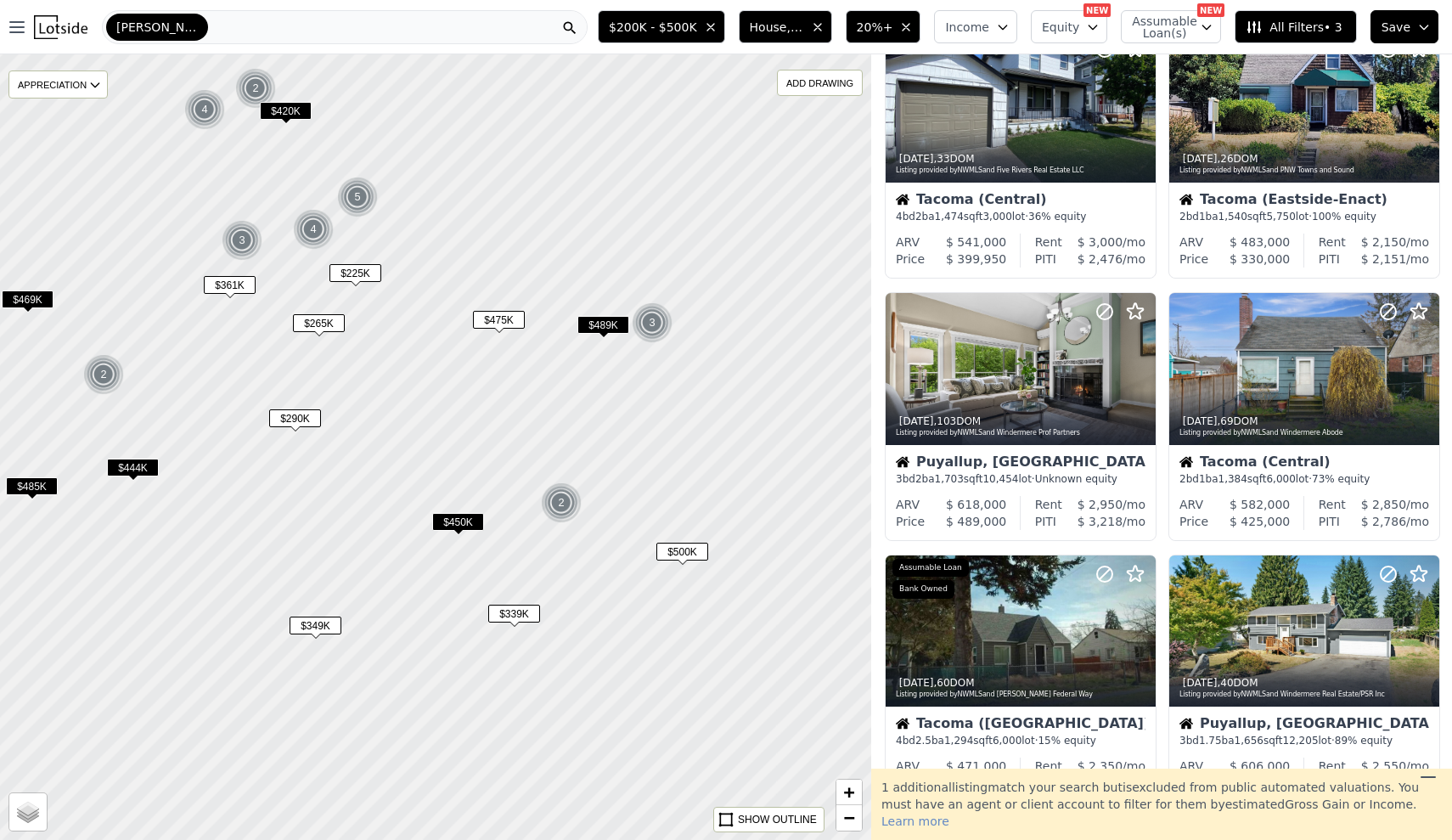
click at [301, 417] on span "$290K" at bounding box center [294, 418] width 52 height 18
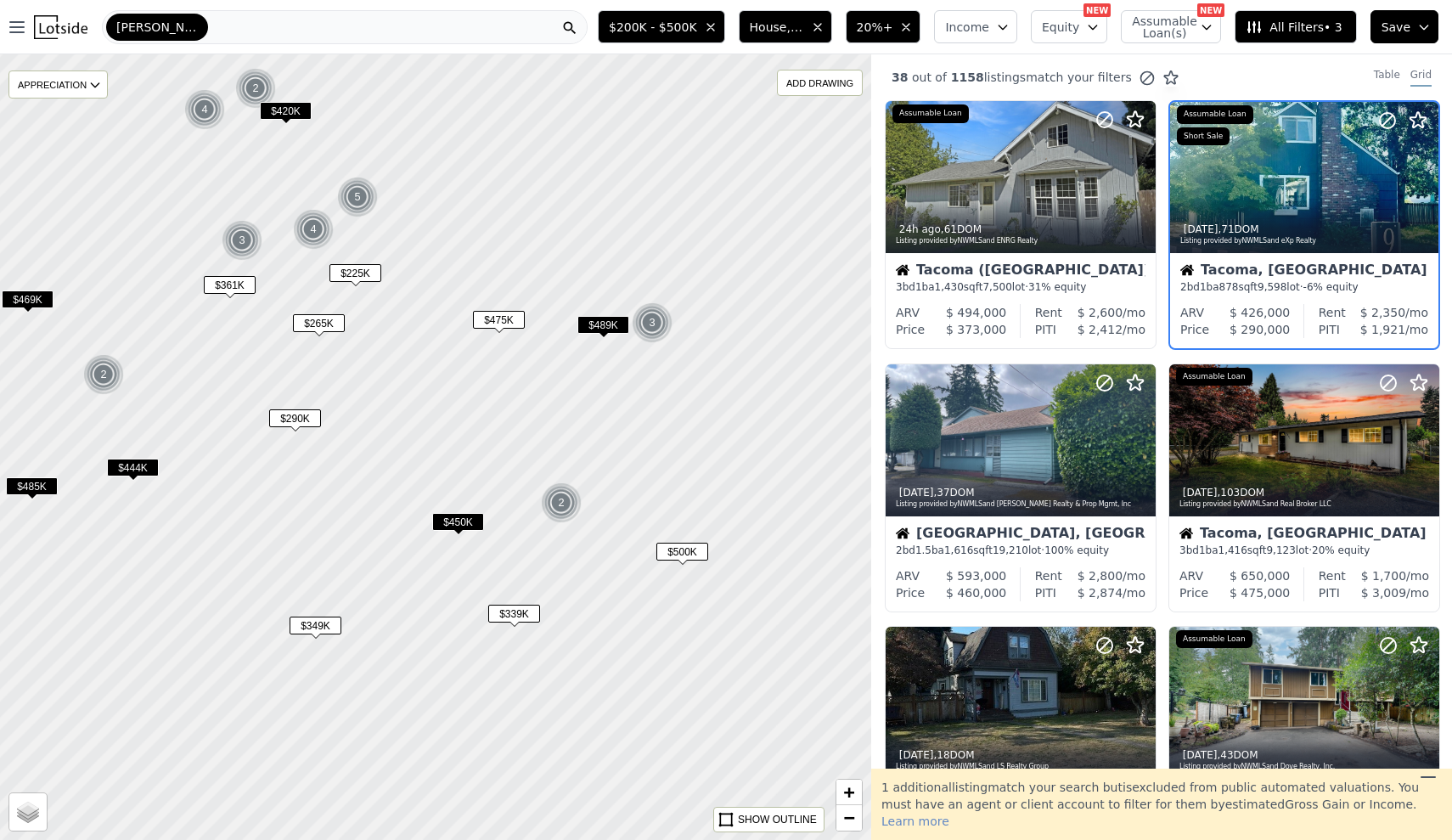
click at [235, 286] on span "$361K" at bounding box center [229, 285] width 52 height 18
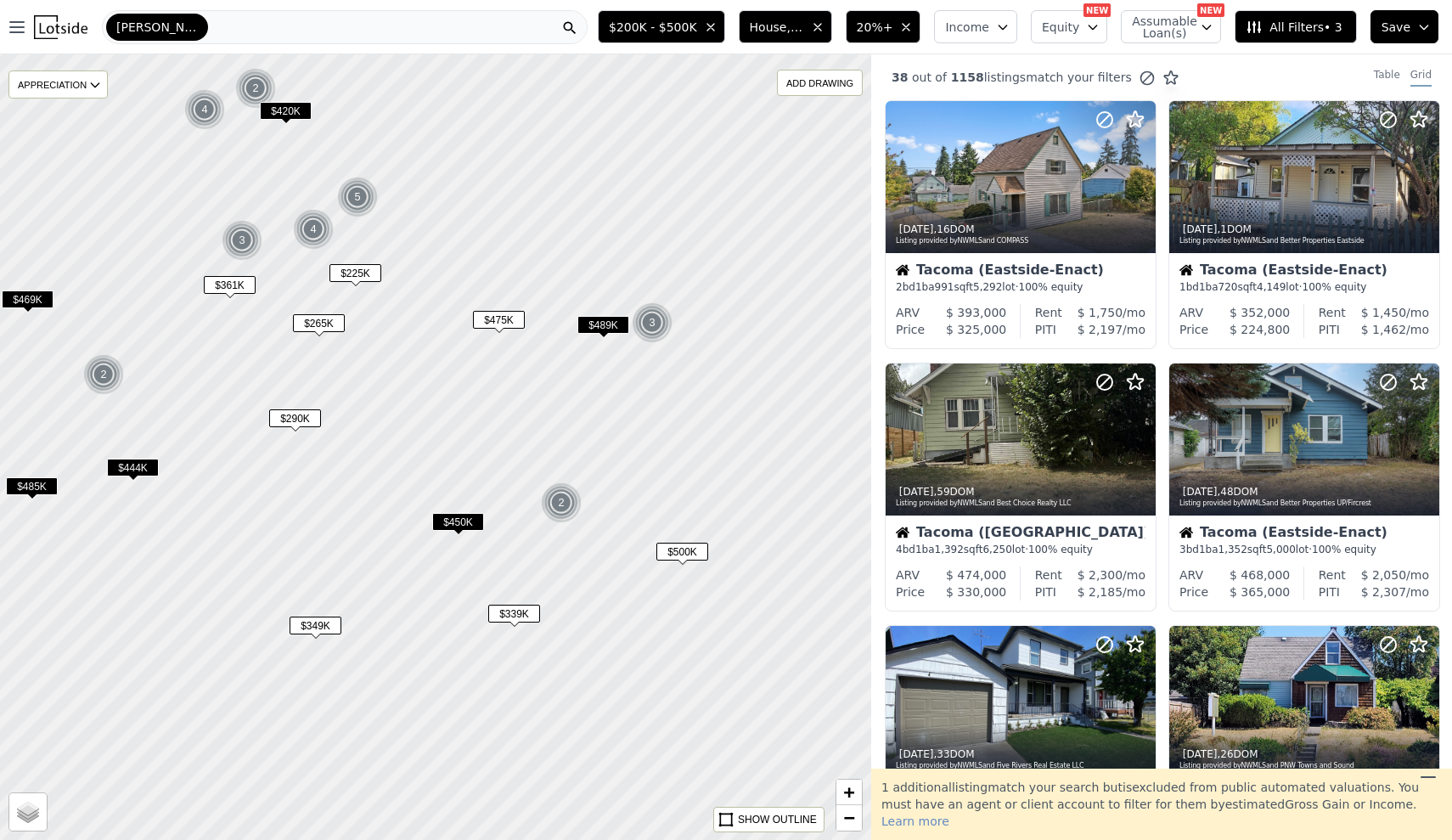
scroll to position [858, 0]
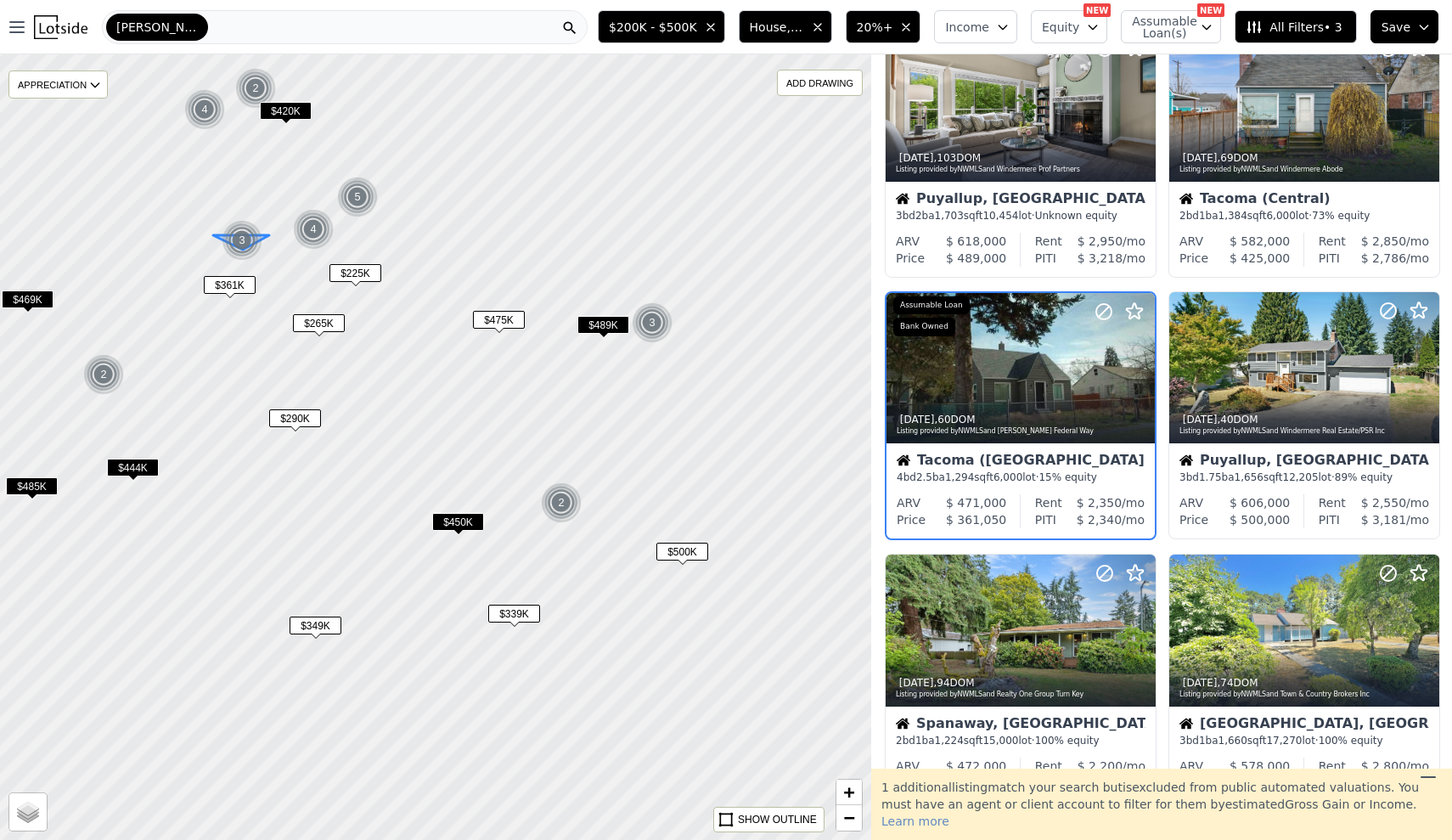
click at [256, 232] on img at bounding box center [242, 240] width 41 height 40
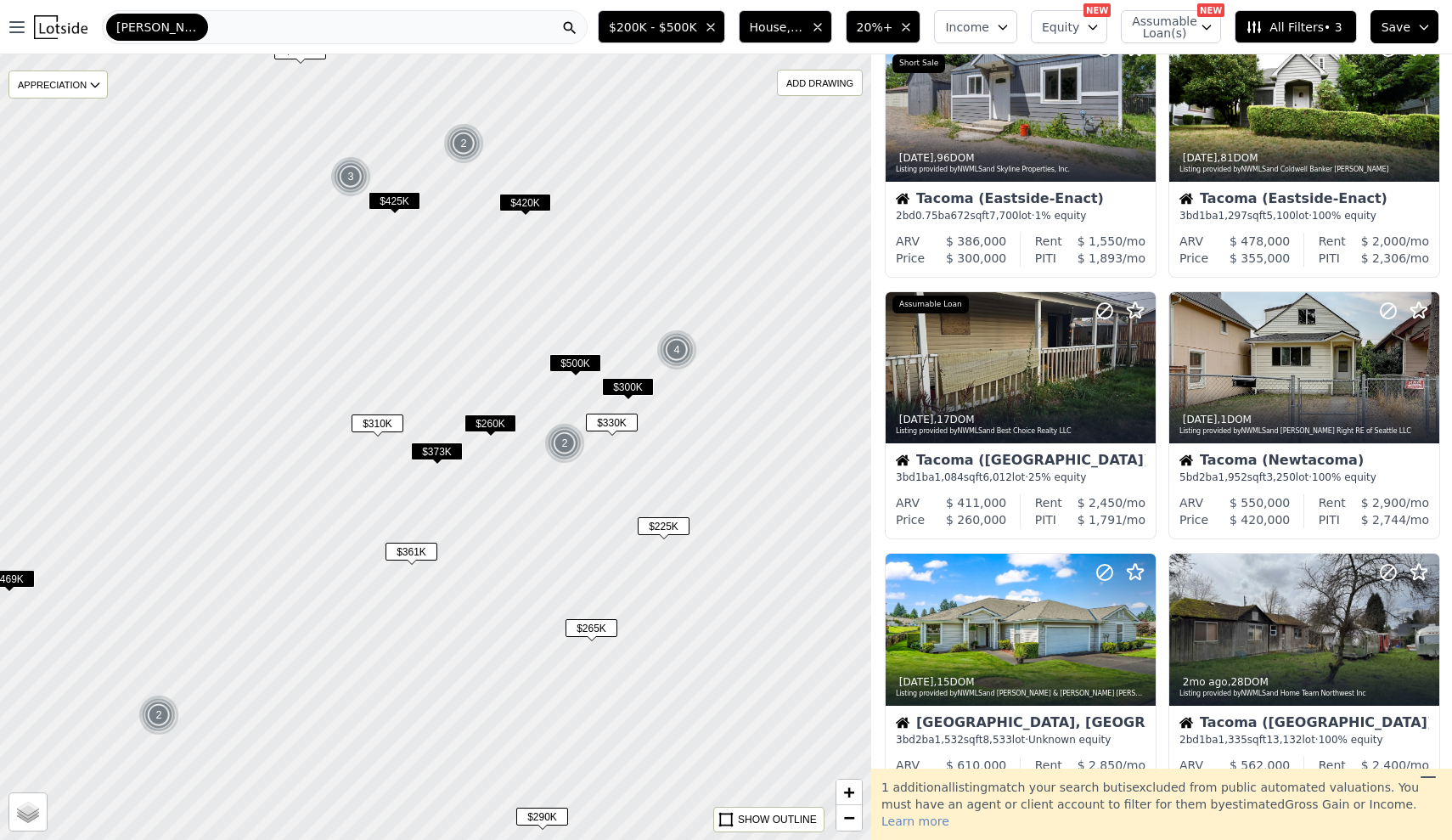
click at [388, 421] on span "$310K" at bounding box center [377, 424] width 52 height 18
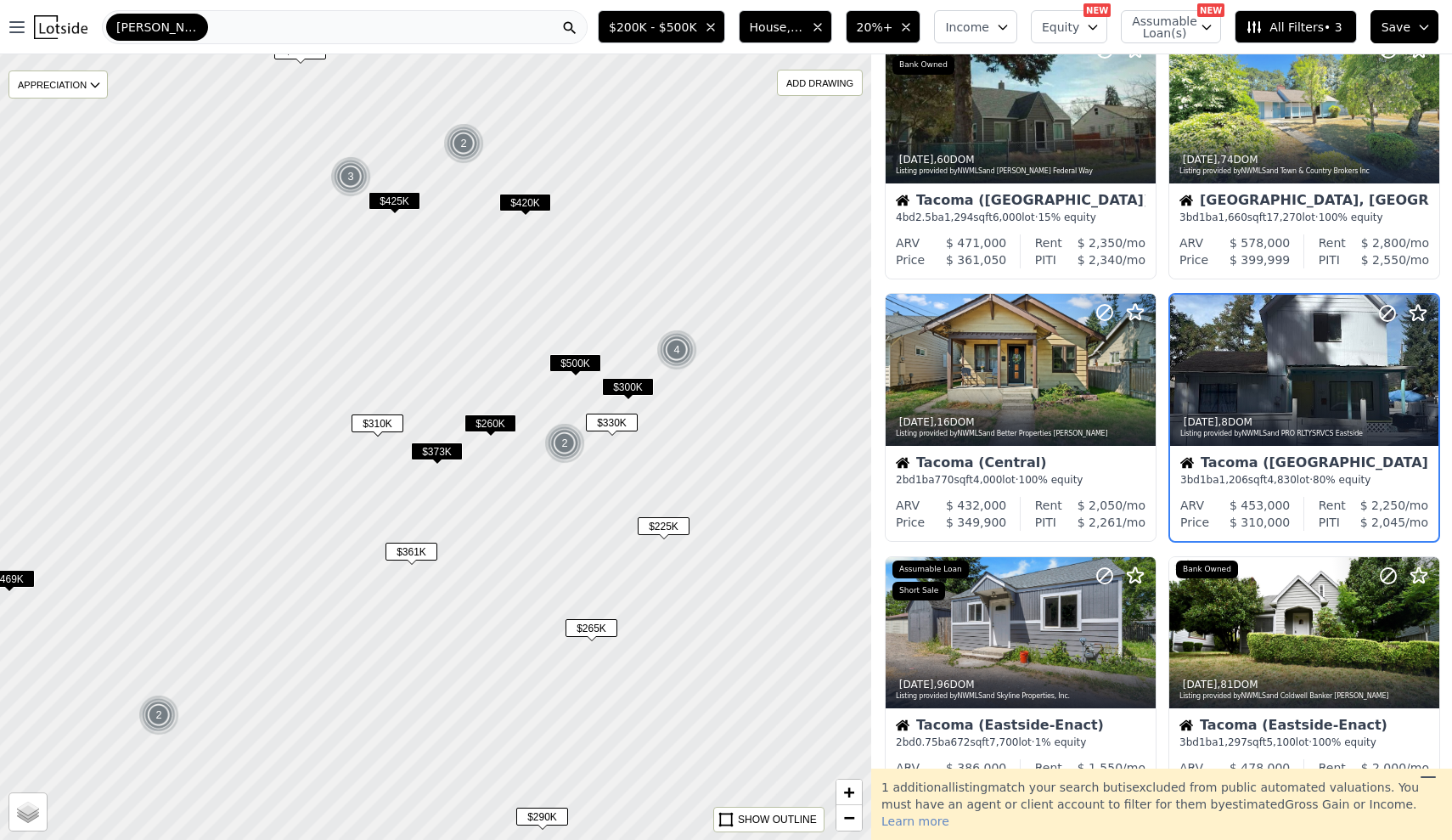
click at [445, 460] on span "$373K" at bounding box center [437, 451] width 52 height 18
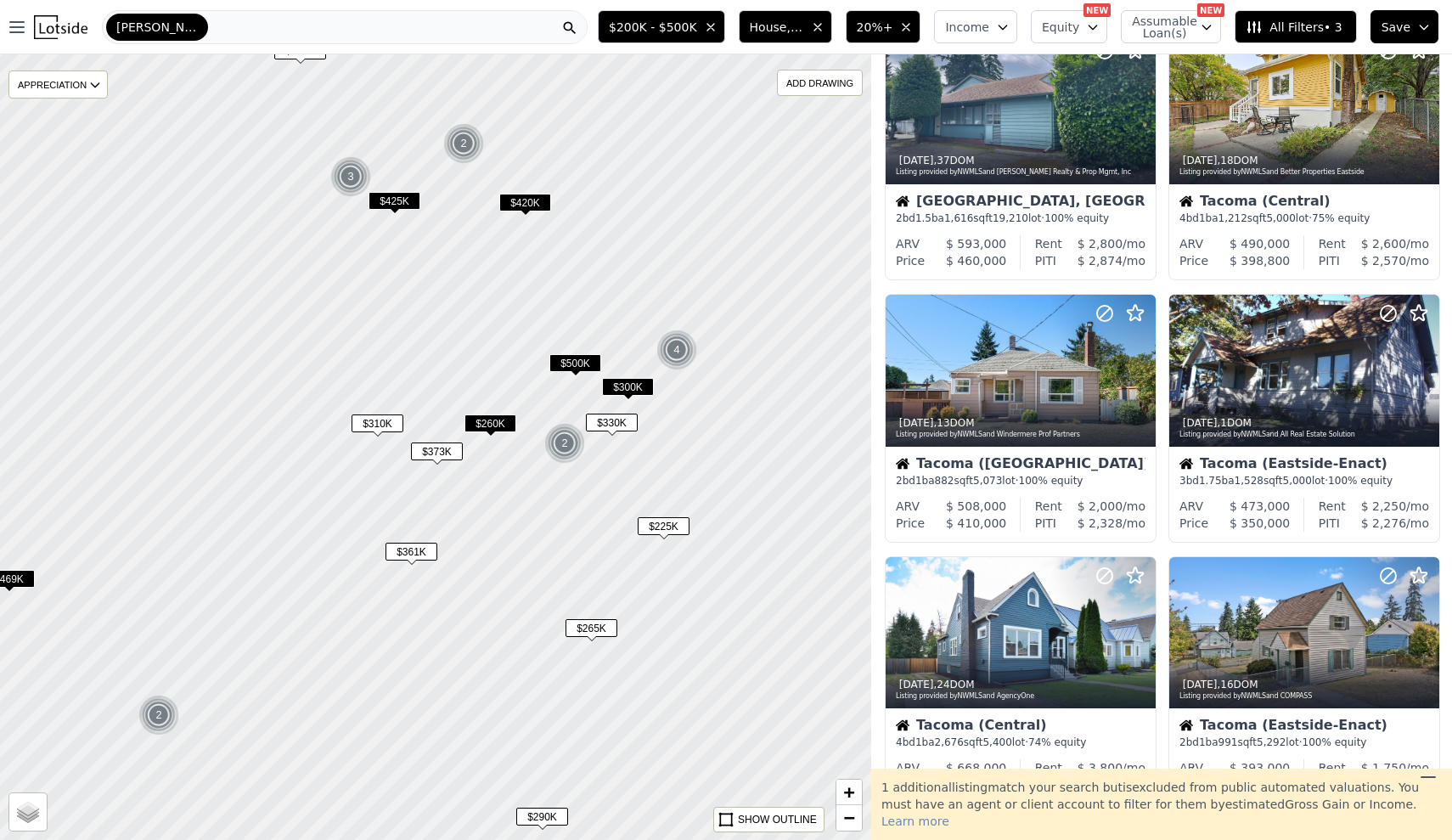
scroll to position [0, 0]
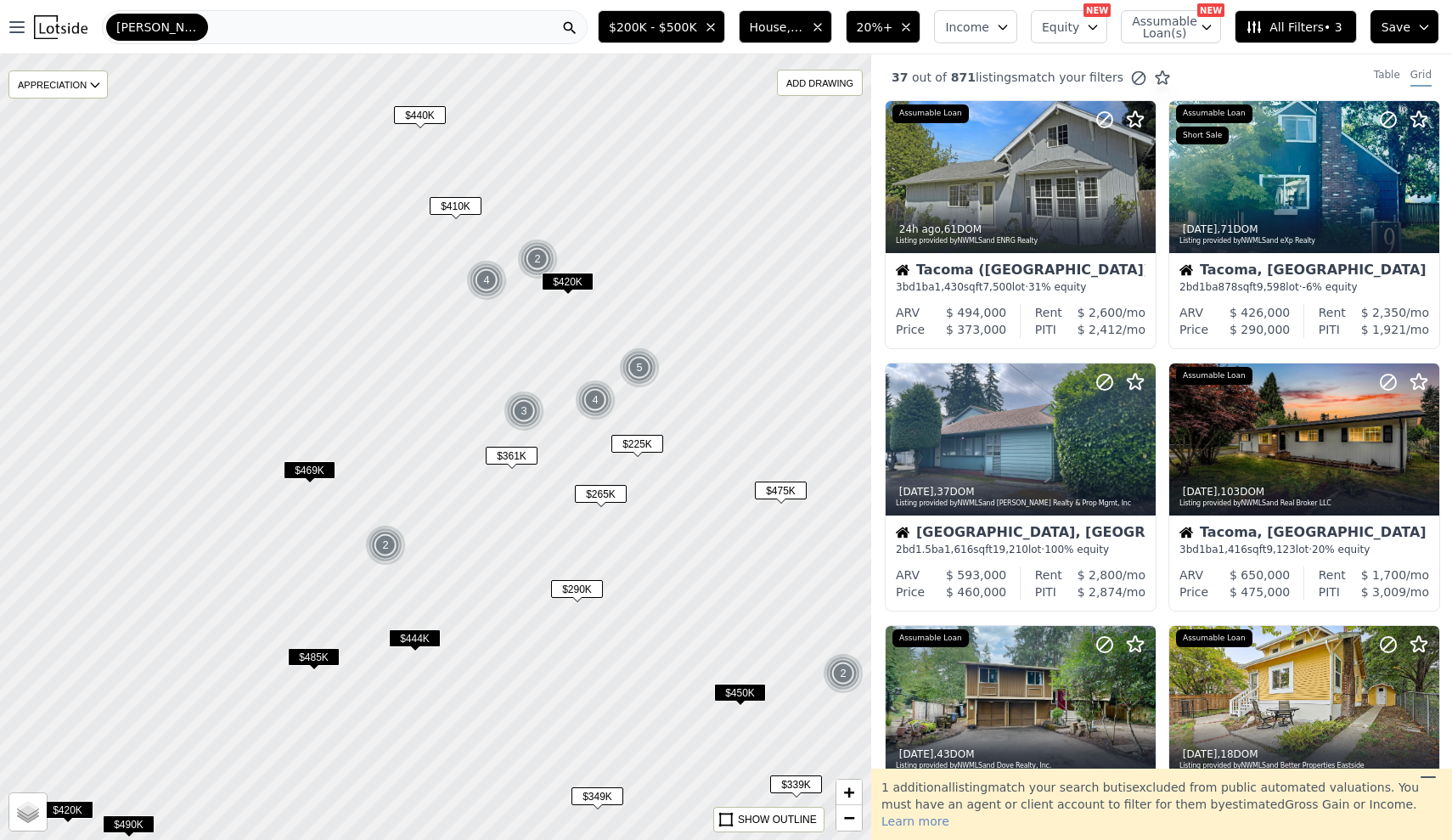
click at [286, 57] on div at bounding box center [435, 447] width 1046 height 943
click at [266, 38] on div "[PERSON_NAME]" at bounding box center [345, 27] width 486 height 34
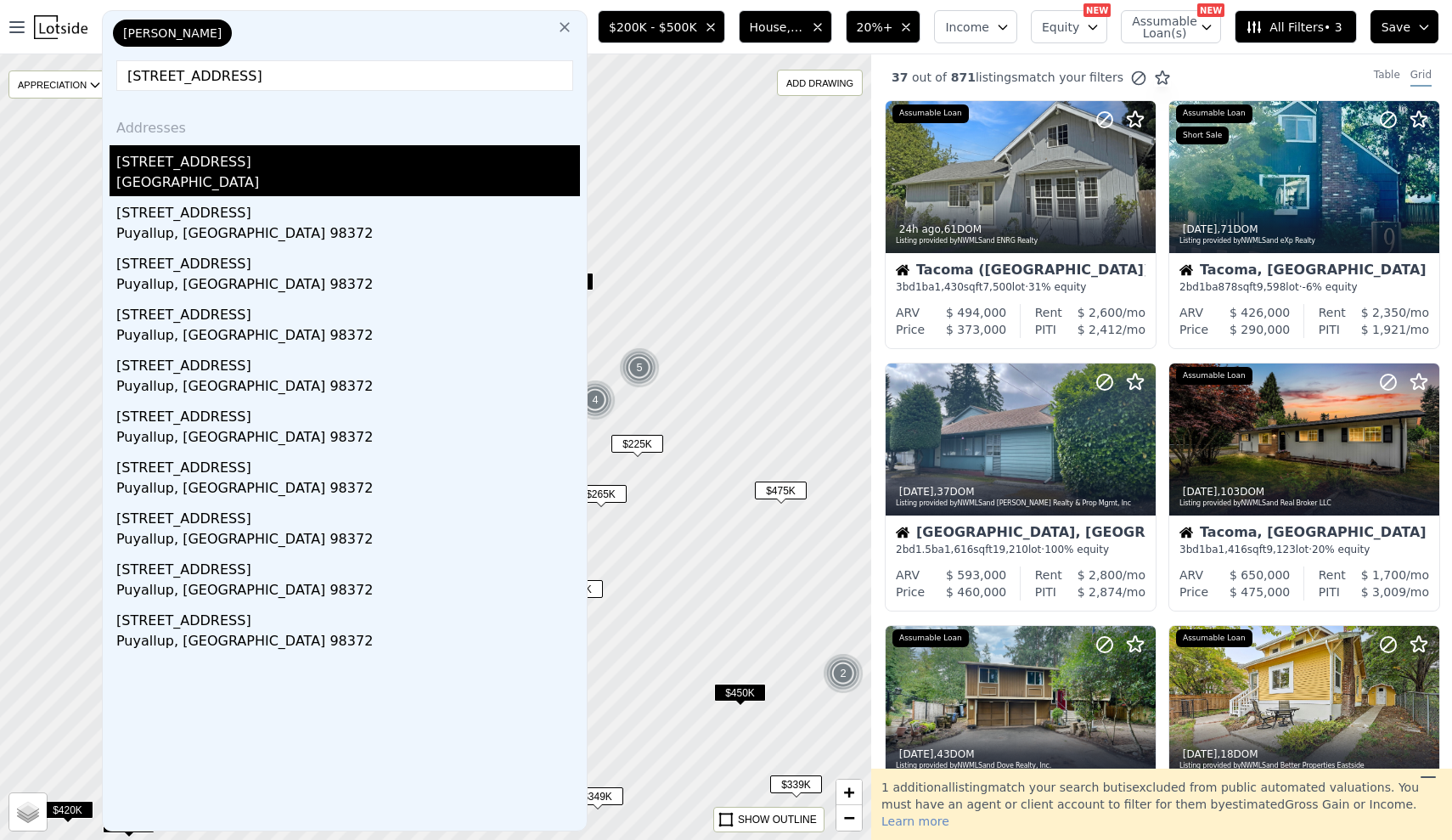
type input "[STREET_ADDRESS]"
click at [276, 161] on div "[STREET_ADDRESS]" at bounding box center [348, 158] width 464 height 27
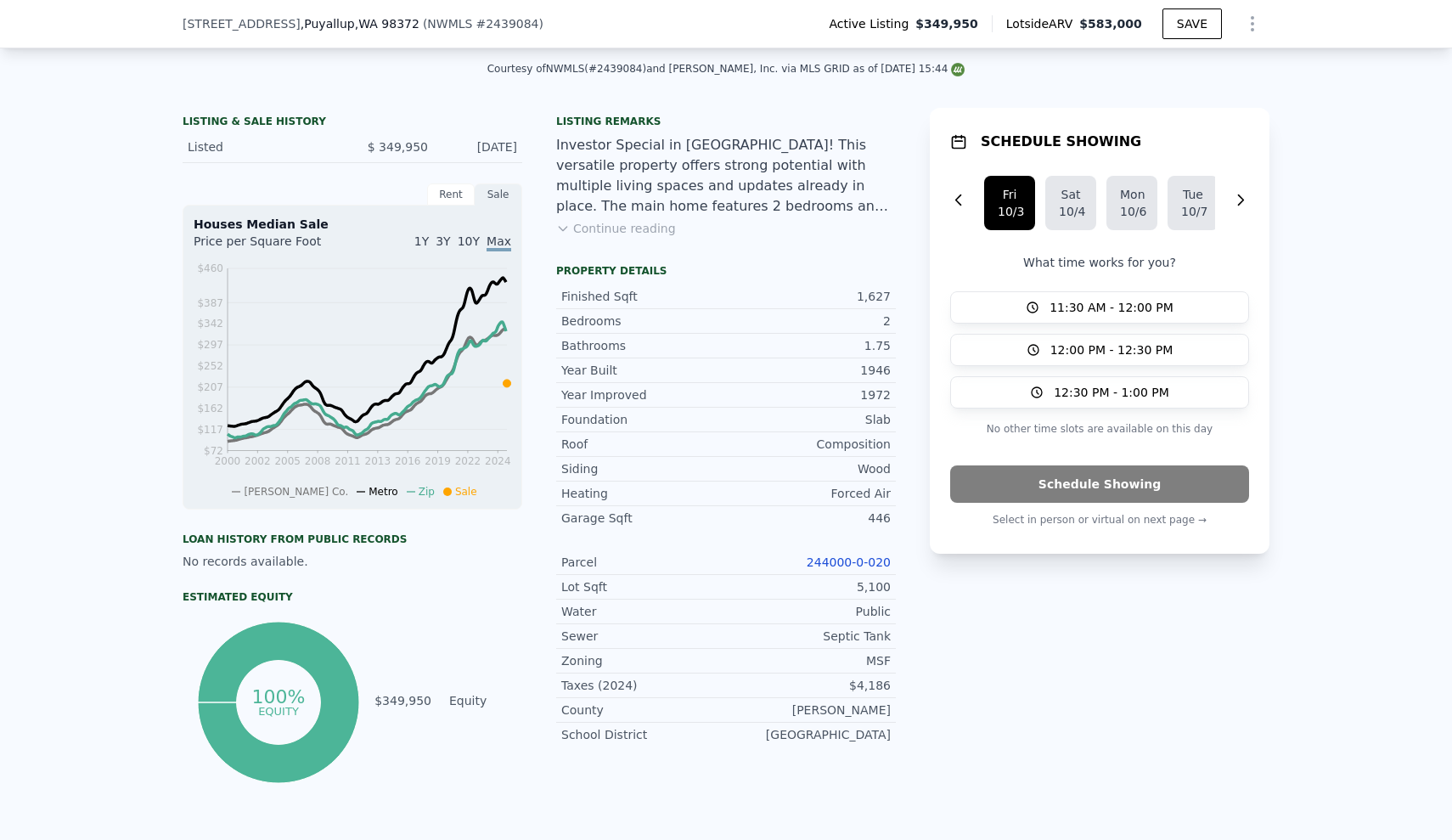
scroll to position [387, 0]
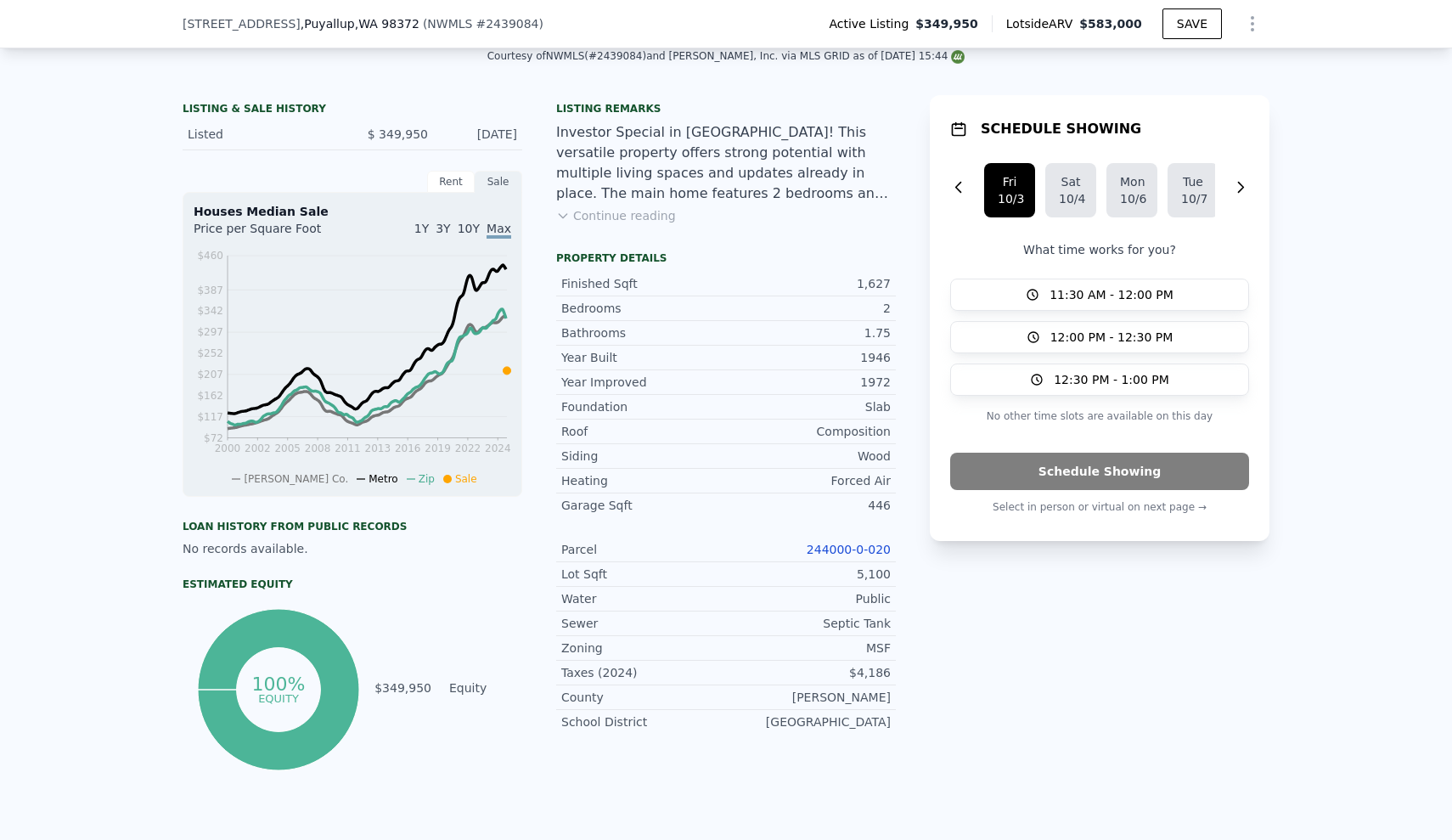
click at [819, 547] on link "244000-0-020" at bounding box center [849, 548] width 84 height 13
drag, startPoint x: 796, startPoint y: 546, endPoint x: 912, endPoint y: 546, distance: 116.0
click at [912, 546] on div "LISTING & SALE HISTORY Listed $ 349,950 [DATE] Rent Sale Rent over time Price p…" at bounding box center [726, 434] width 1087 height 679
copy link "244000-0-020"
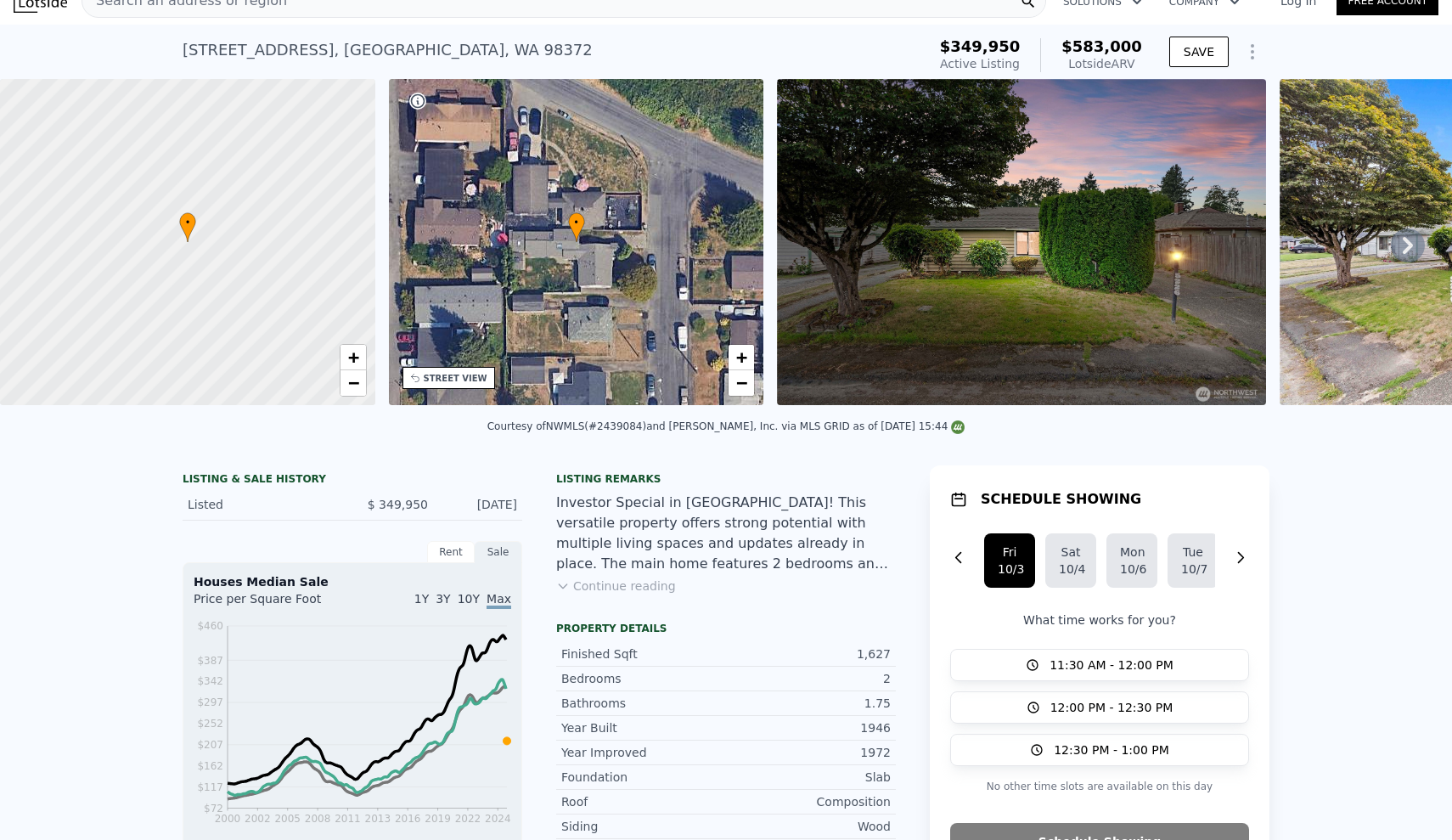
scroll to position [0, 0]
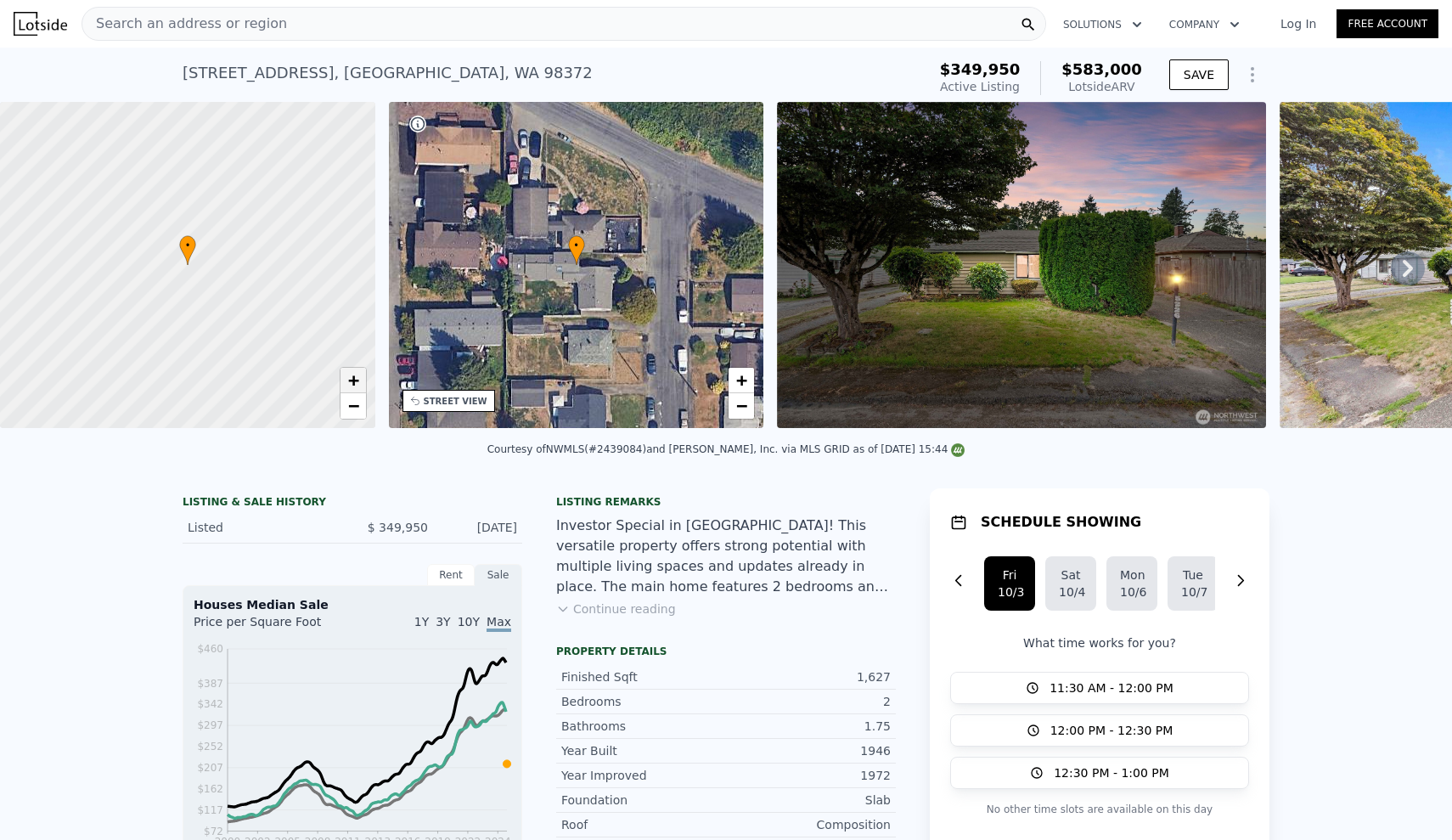
click at [352, 380] on span "+" at bounding box center [352, 380] width 11 height 21
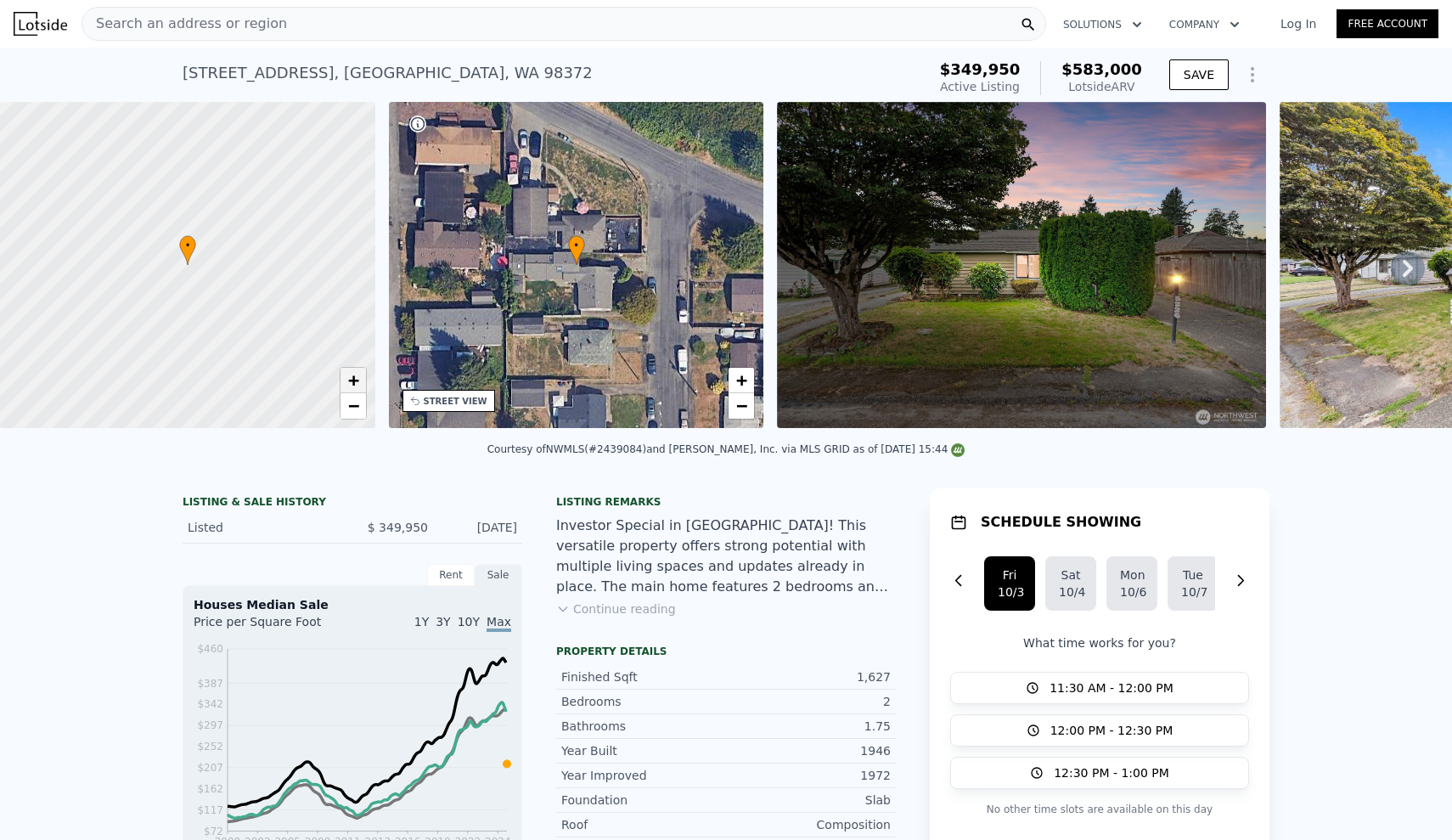
click at [352, 380] on span "+" at bounding box center [352, 380] width 11 height 21
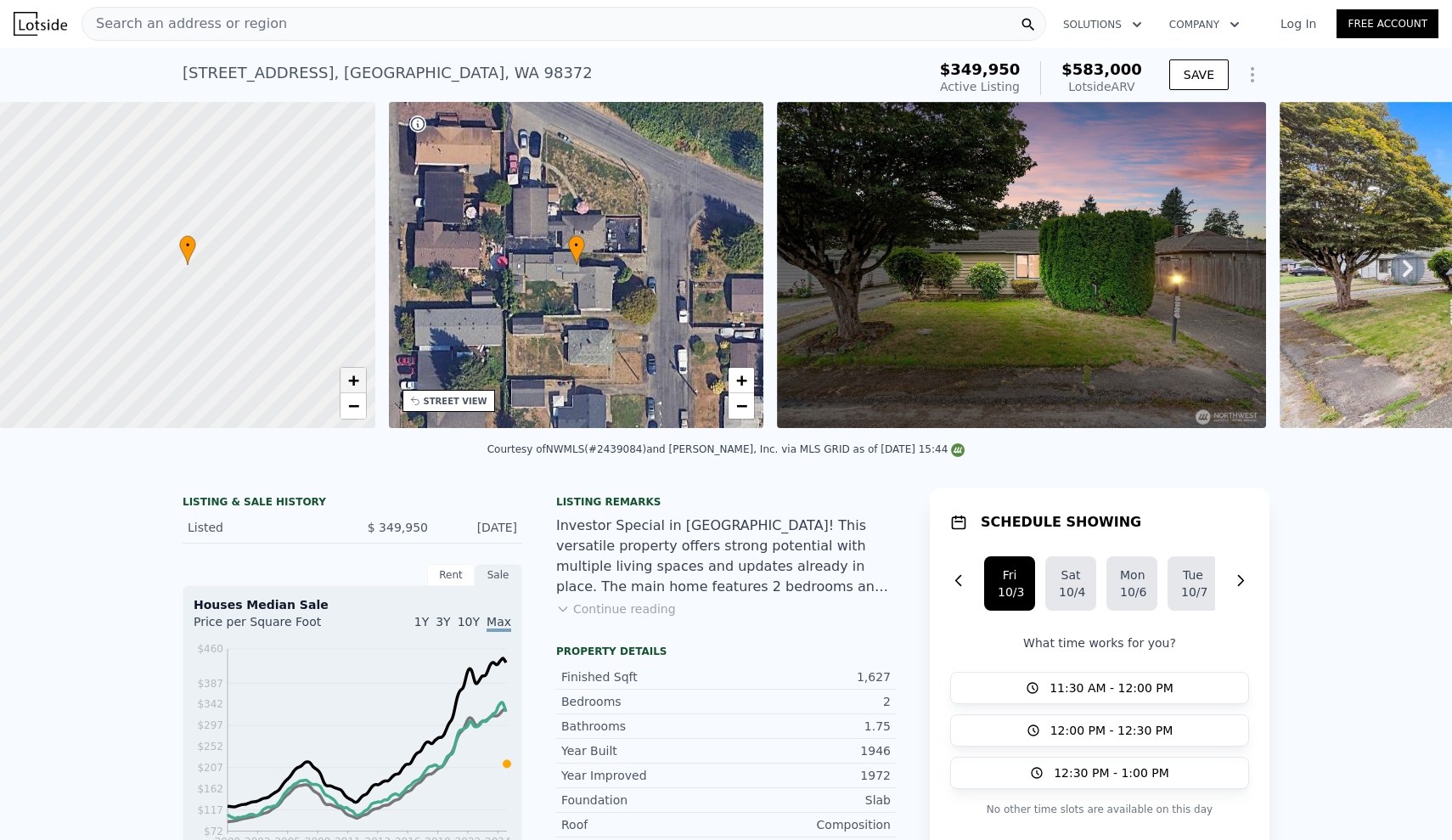
click at [352, 380] on span "+" at bounding box center [352, 380] width 11 height 21
click at [353, 408] on span "−" at bounding box center [352, 405] width 11 height 21
